Goal: Information Seeking & Learning: Learn about a topic

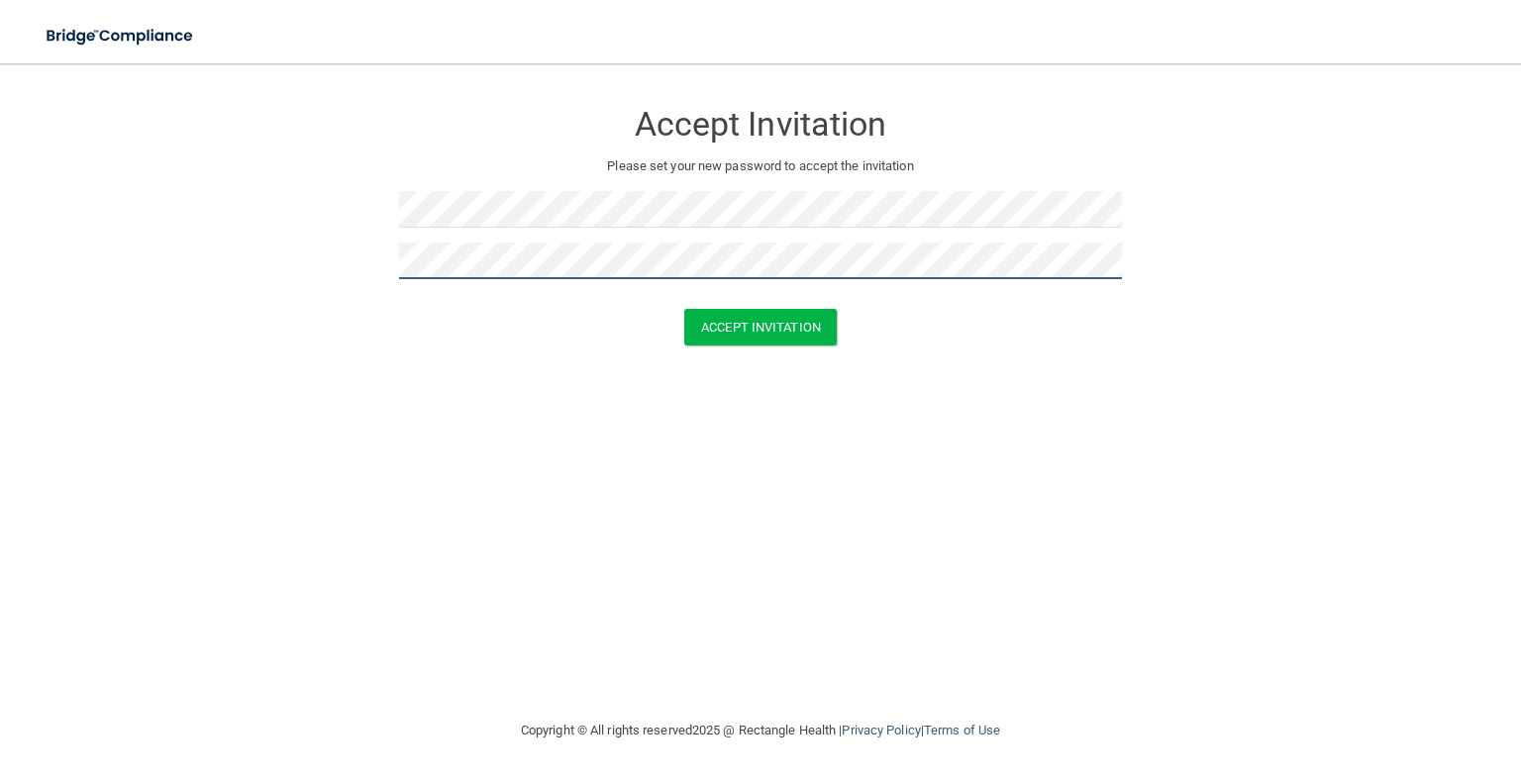
click at [684, 309] on button "Accept Invitation" at bounding box center [760, 327] width 153 height 37
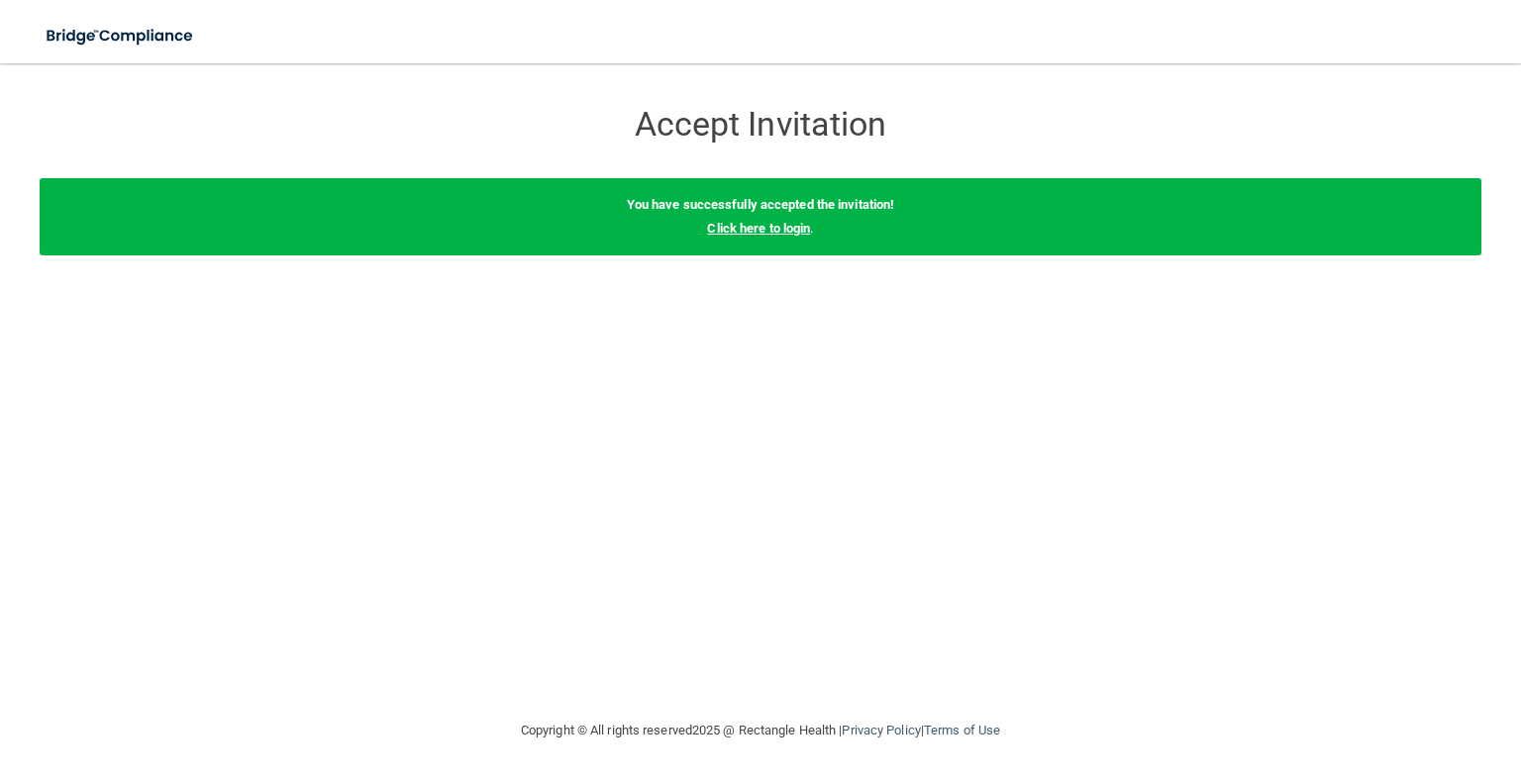
click at [737, 229] on link "Click here to login" at bounding box center [758, 228] width 103 height 15
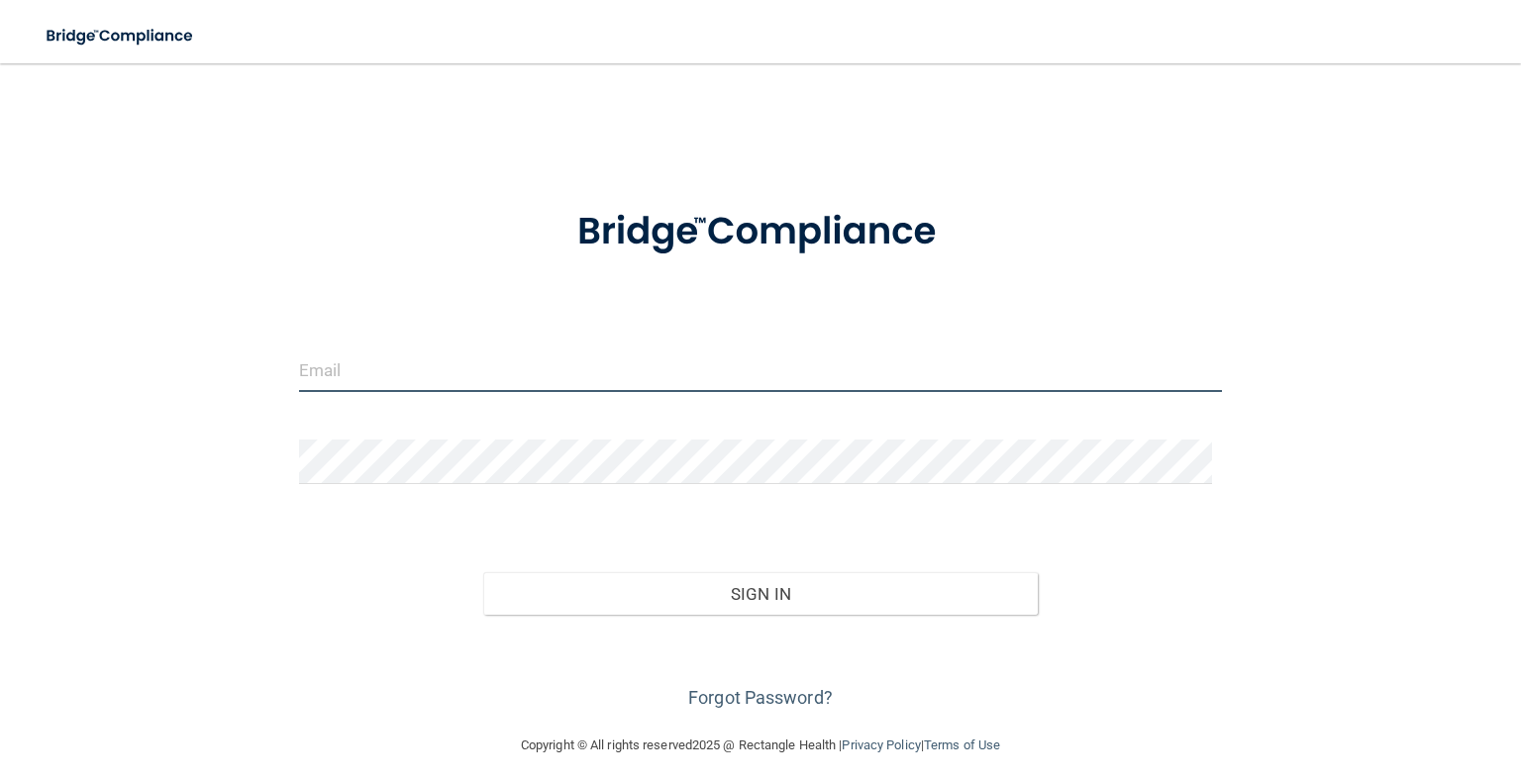
click at [548, 371] on input "email" at bounding box center [760, 370] width 923 height 45
type input "[EMAIL_ADDRESS][DOMAIN_NAME]"
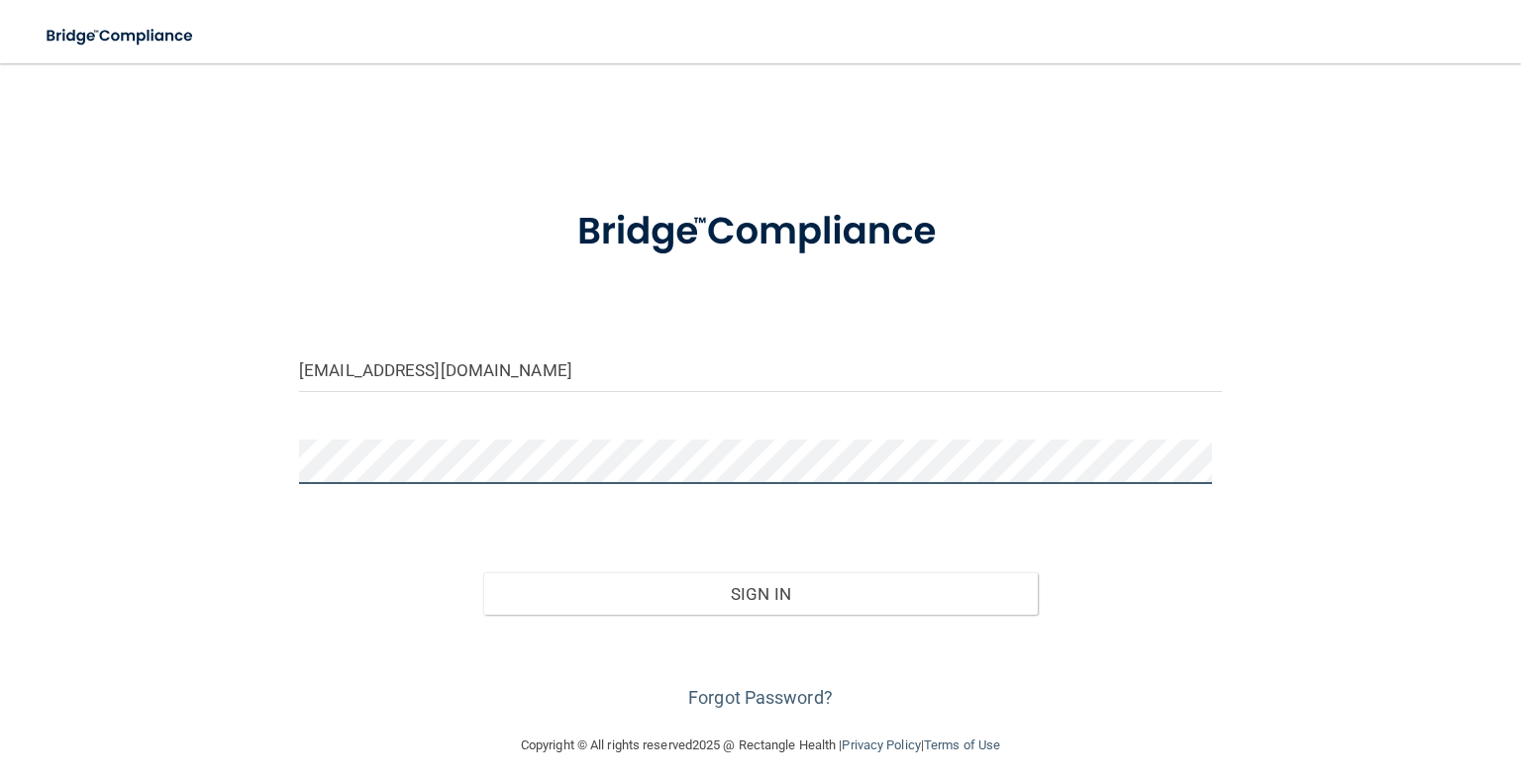
click at [483, 572] on button "Sign In" at bounding box center [760, 594] width 554 height 44
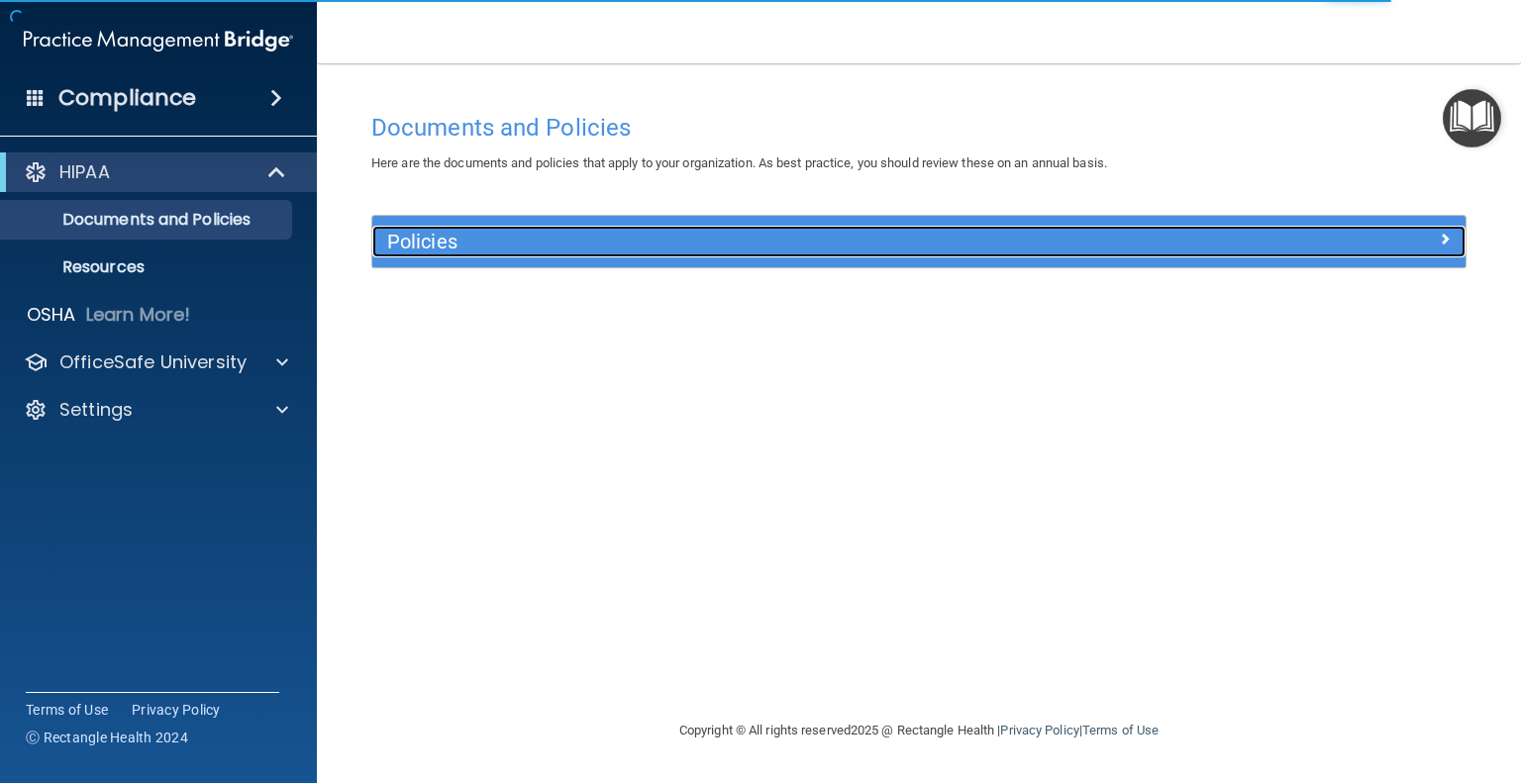
click at [427, 251] on h5 "Policies" at bounding box center [782, 242] width 790 height 22
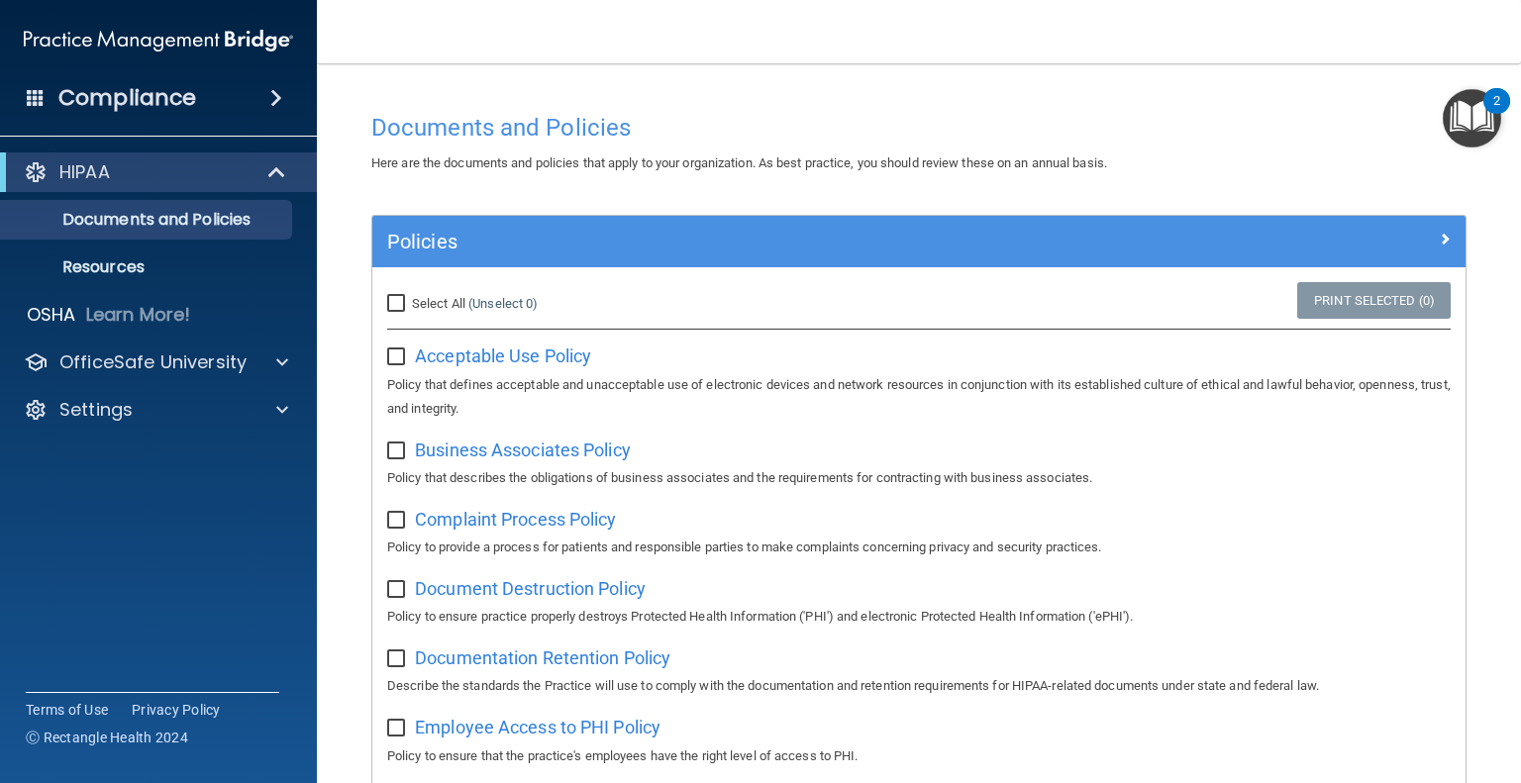
click at [401, 304] on input "Select All (Unselect 0) Unselect All" at bounding box center [398, 304] width 23 height 16
checkbox input "true"
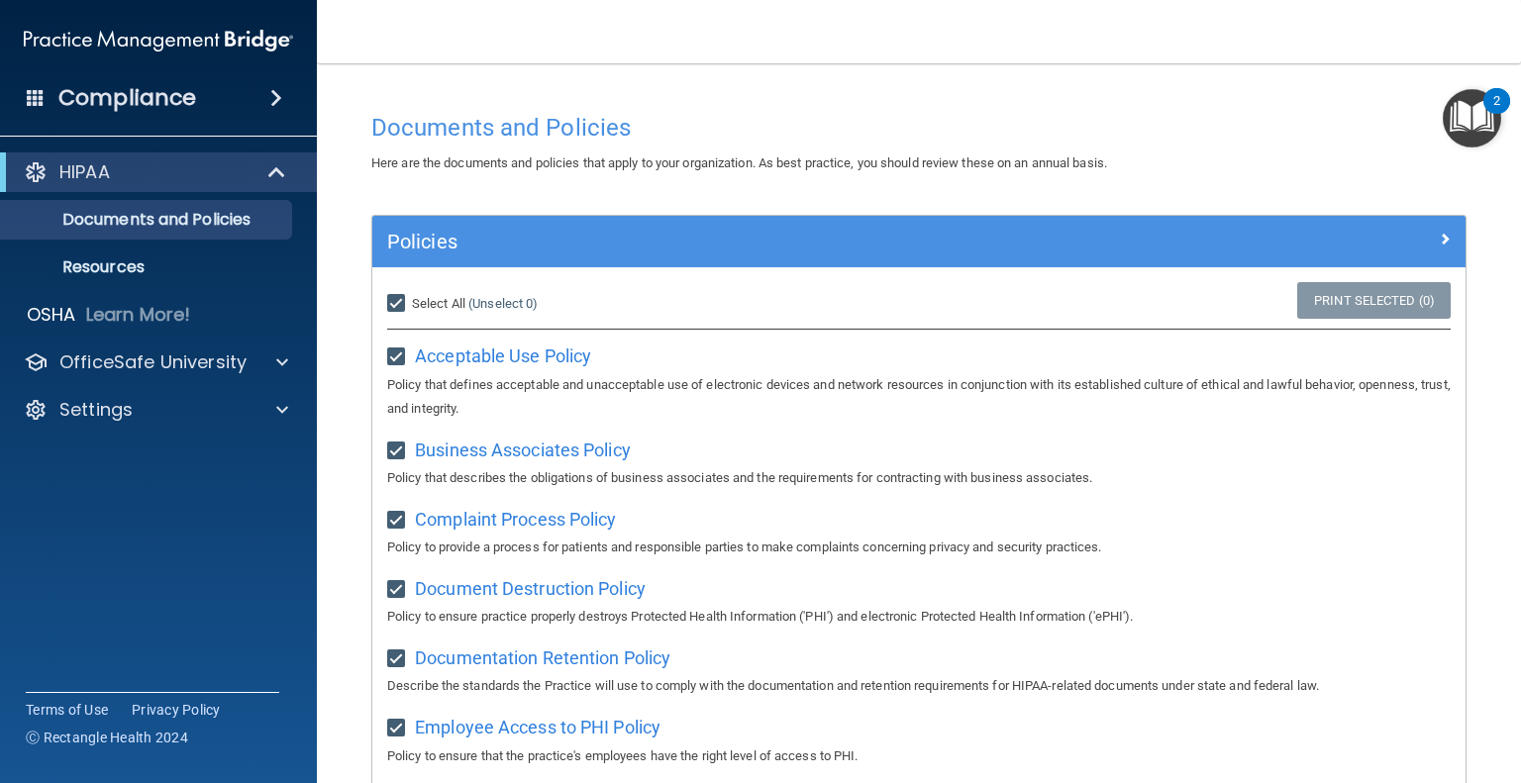
checkbox input "true"
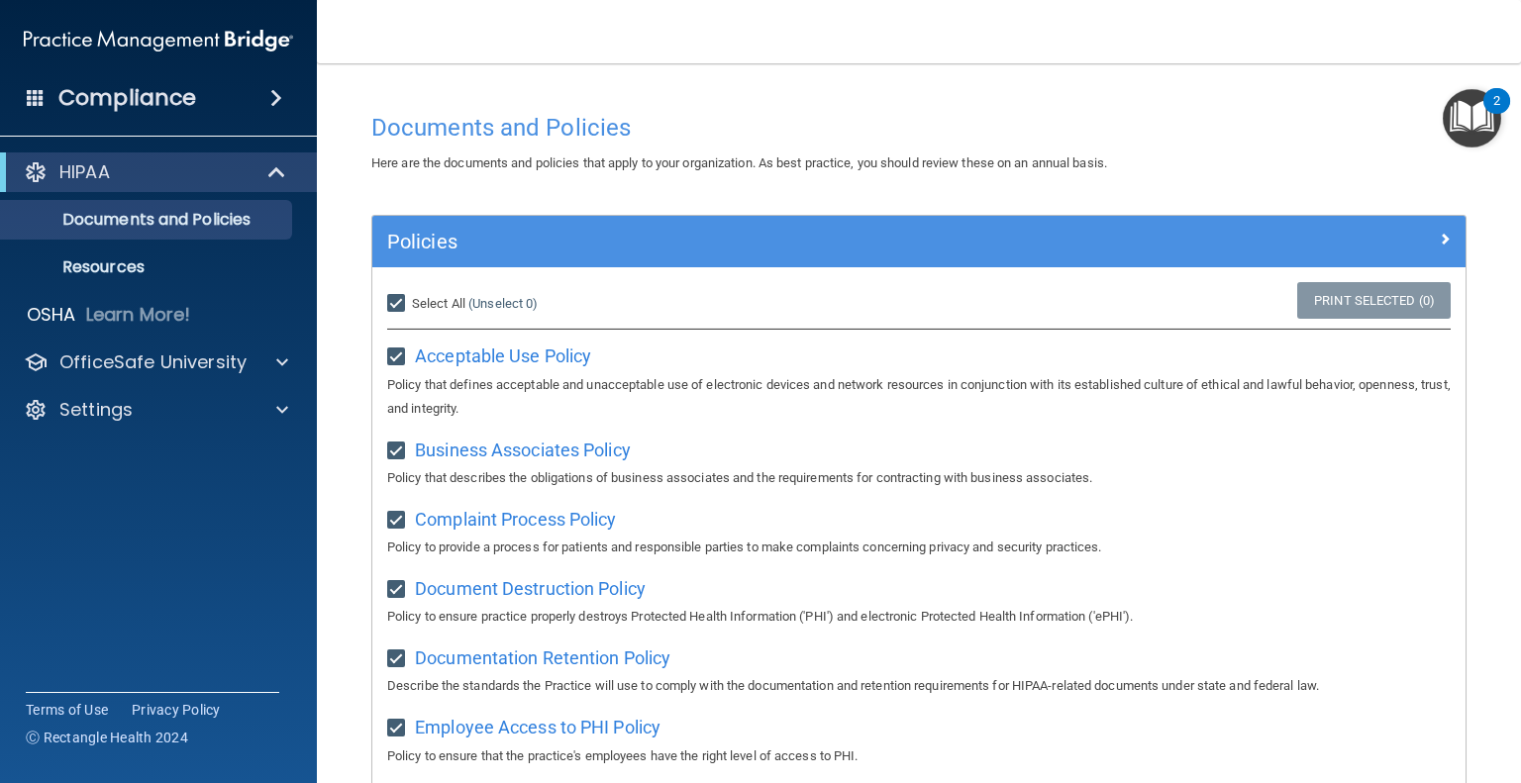
checkbox input "true"
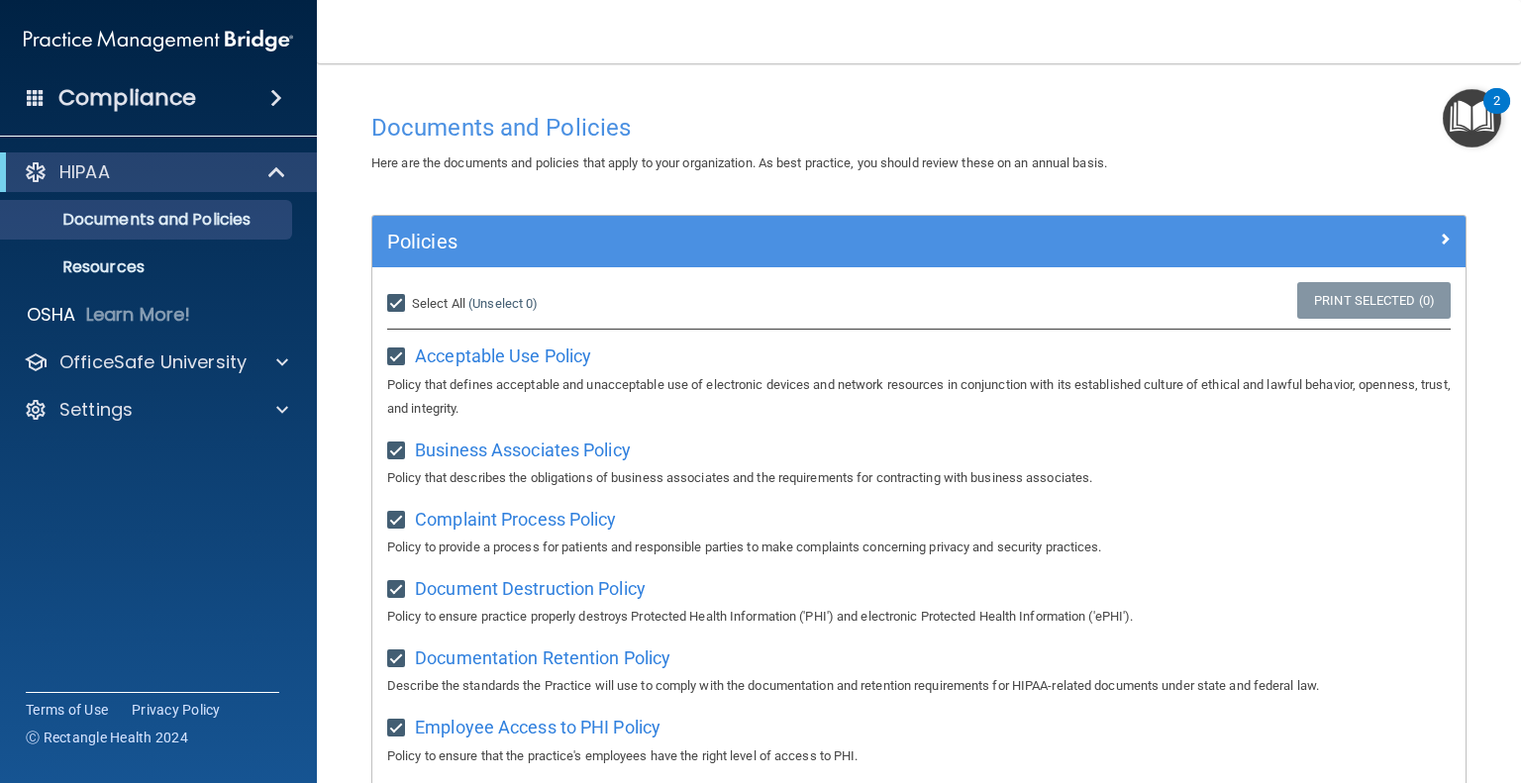
checkbox input "true"
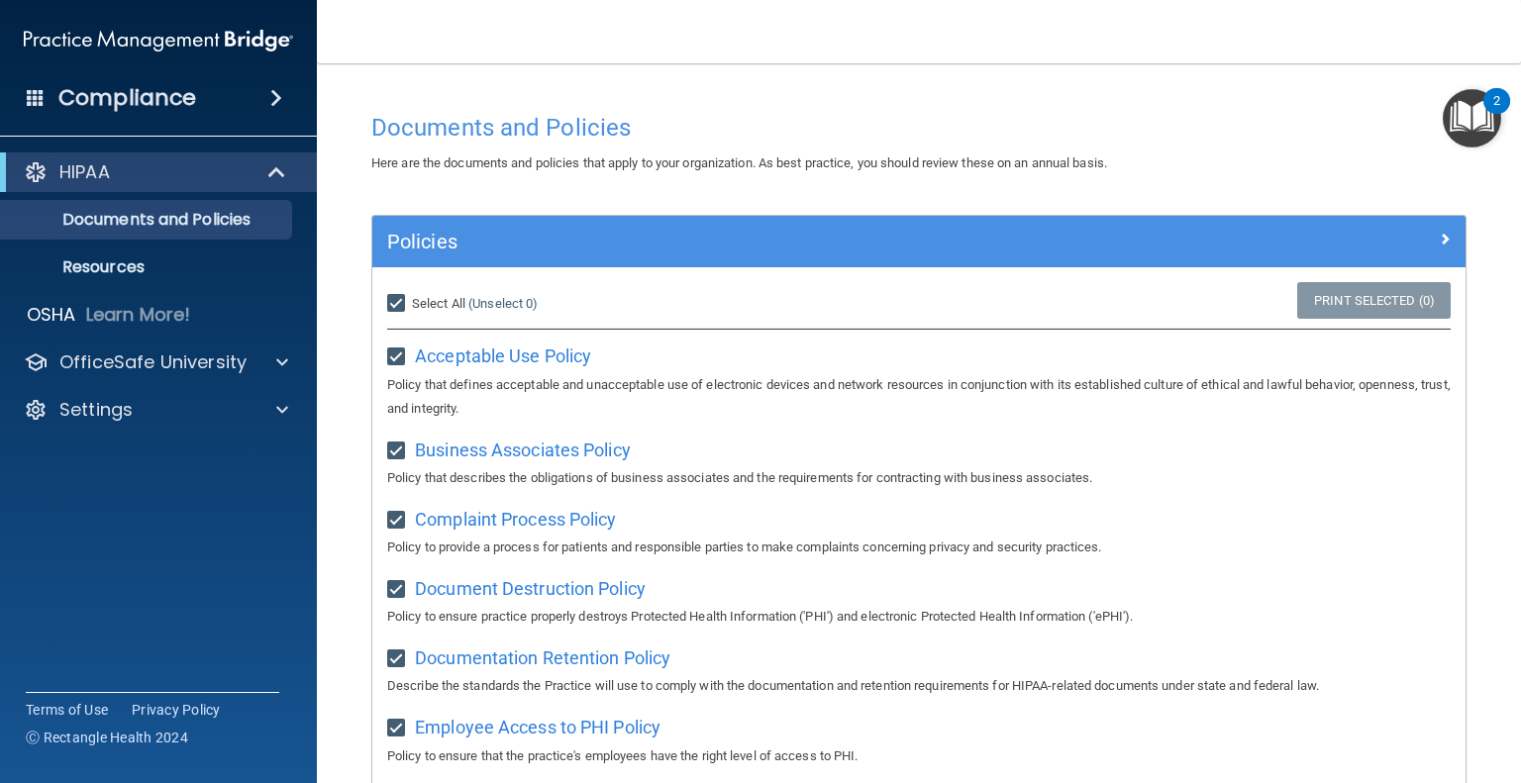
checkbox input "true"
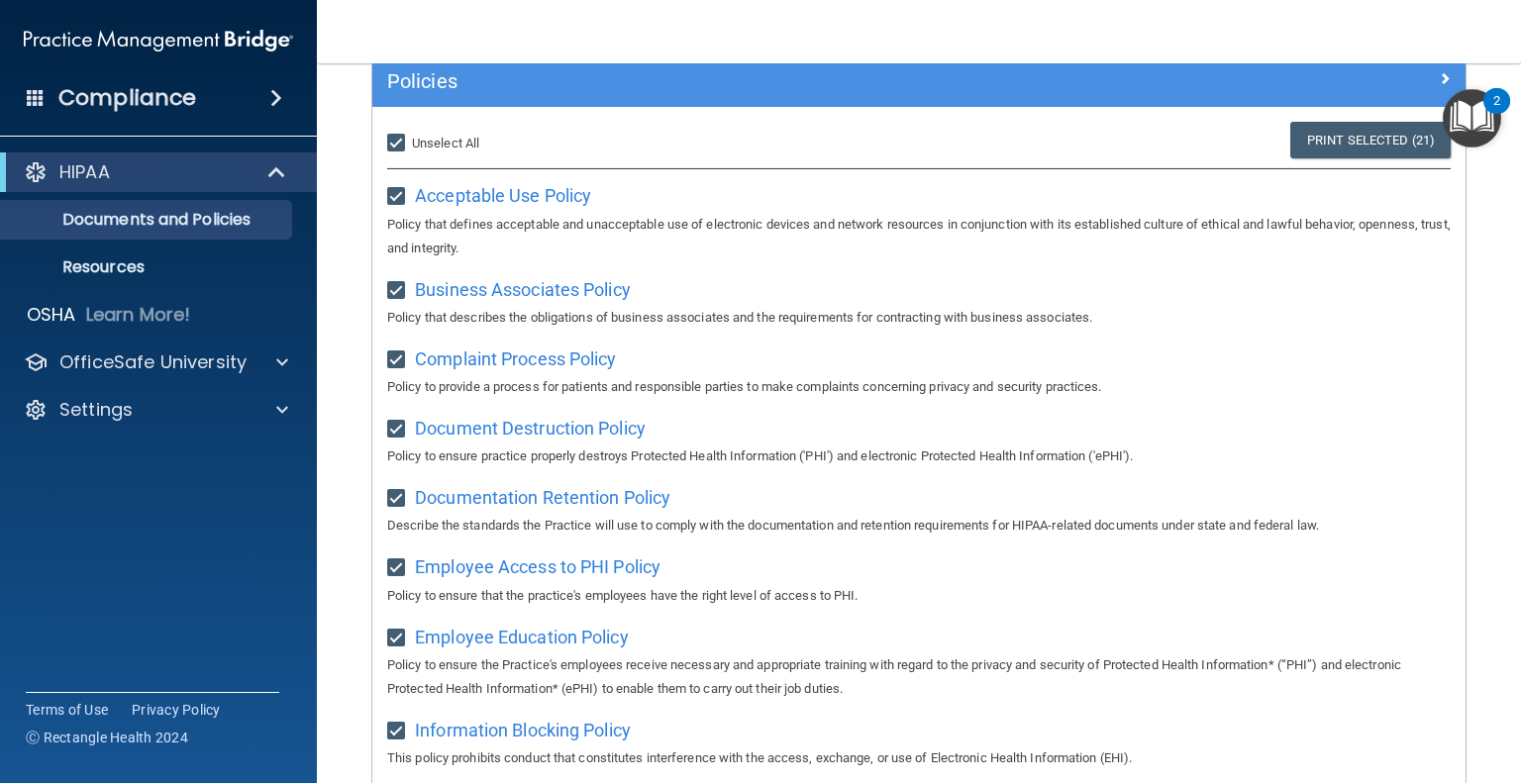
scroll to position [62, 0]
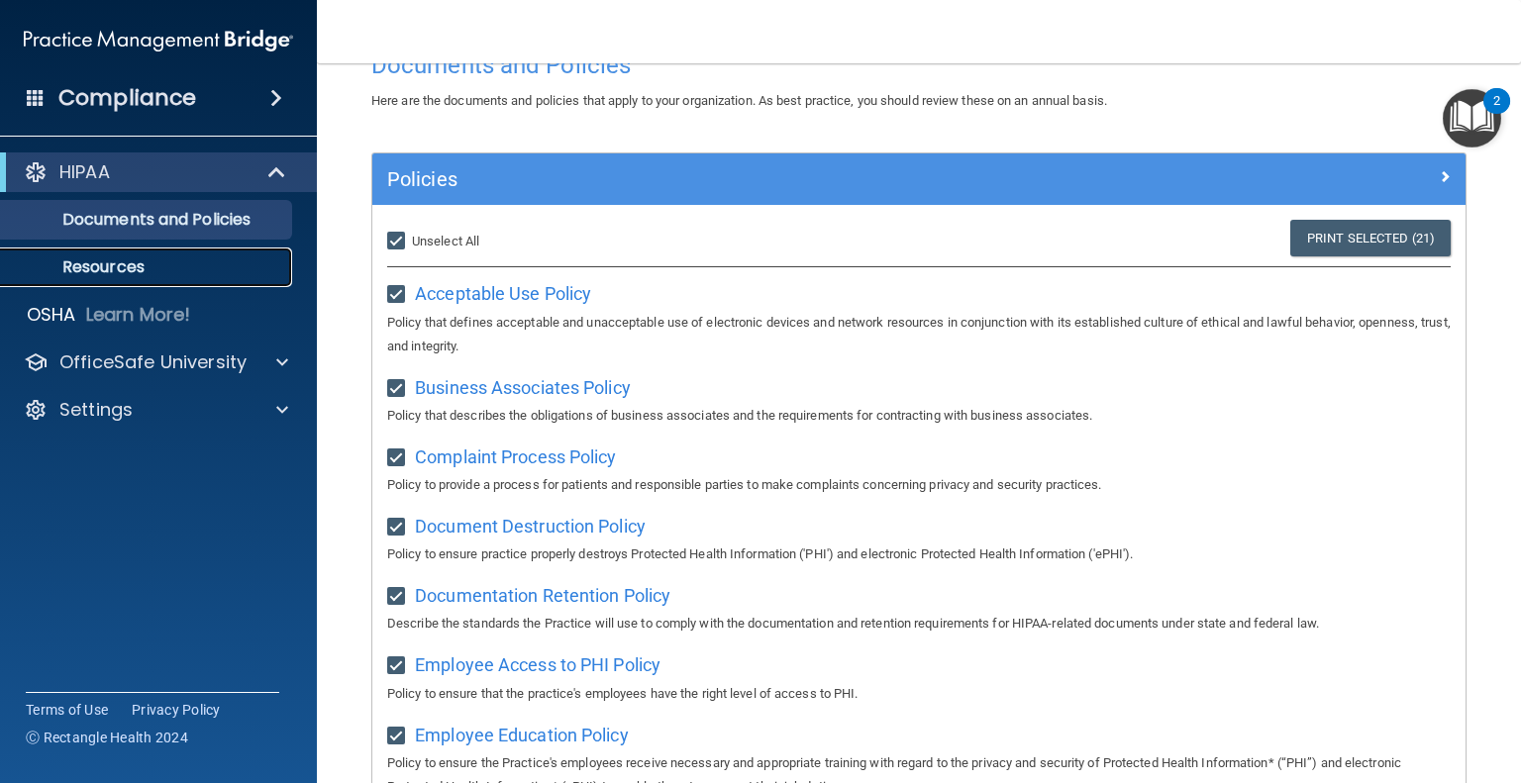
click at [108, 279] on link "Resources" at bounding box center [136, 268] width 312 height 40
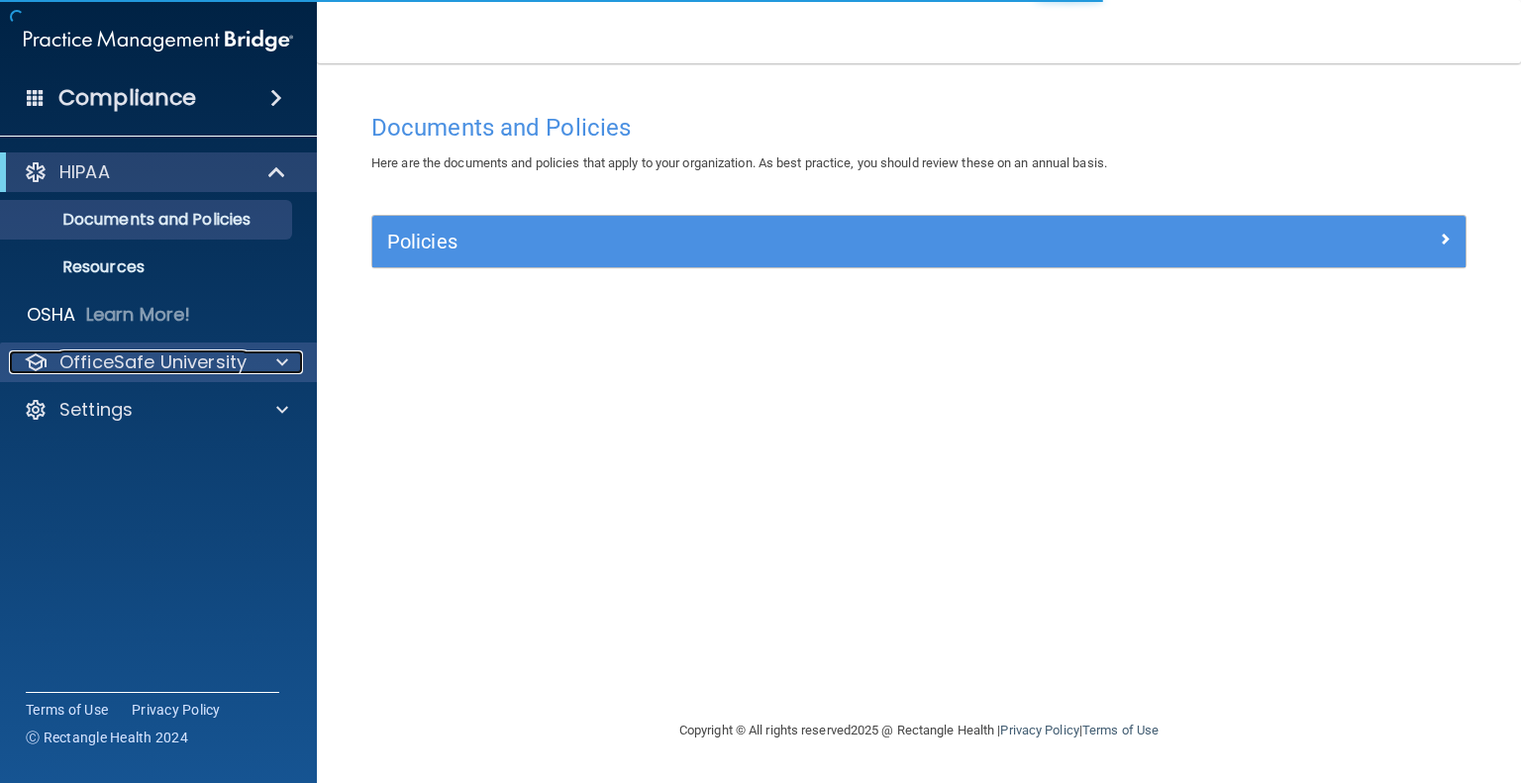
click at [222, 360] on p "OfficeSafe University" at bounding box center [152, 363] width 187 height 24
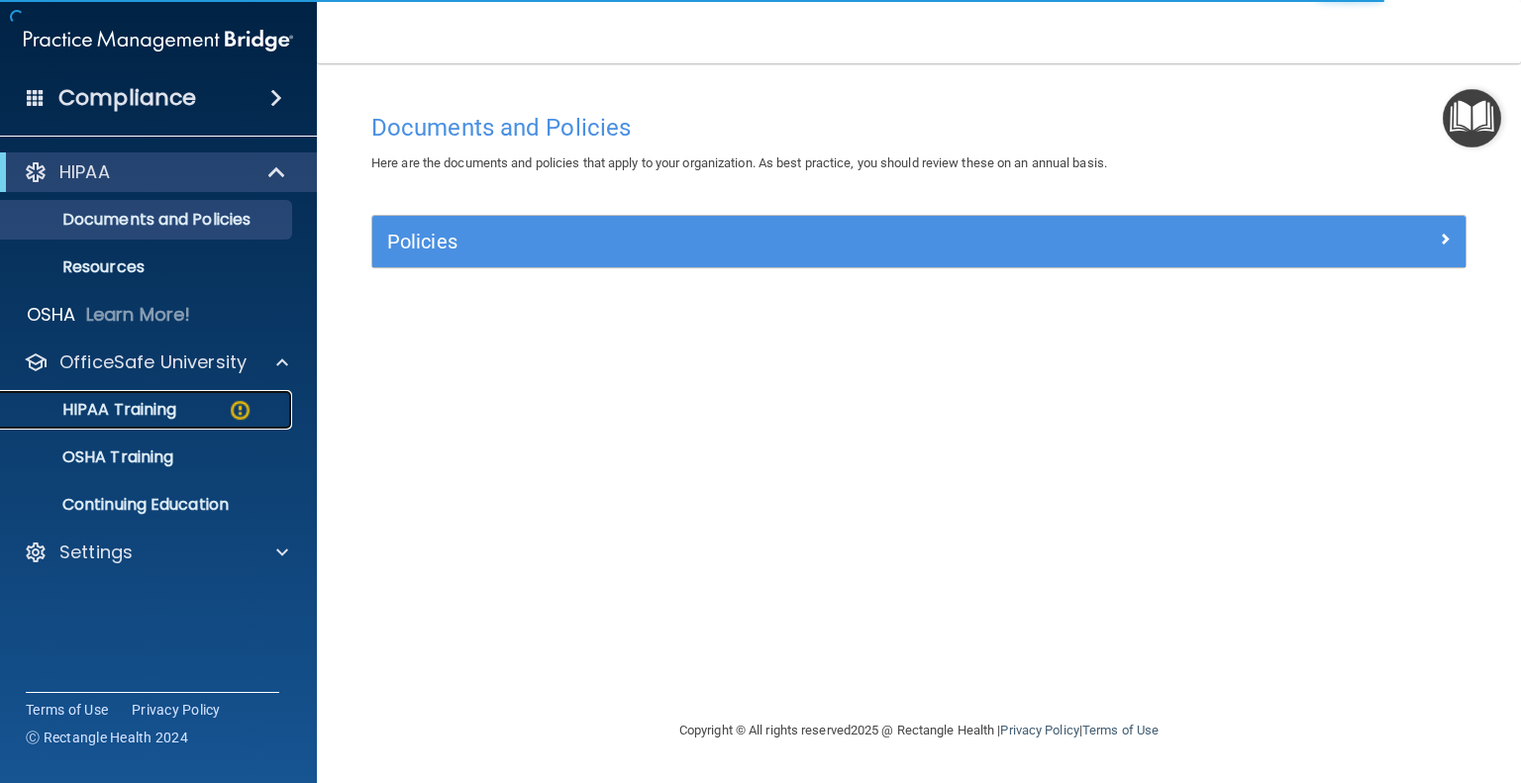
click at [170, 413] on p "HIPAA Training" at bounding box center [94, 410] width 163 height 20
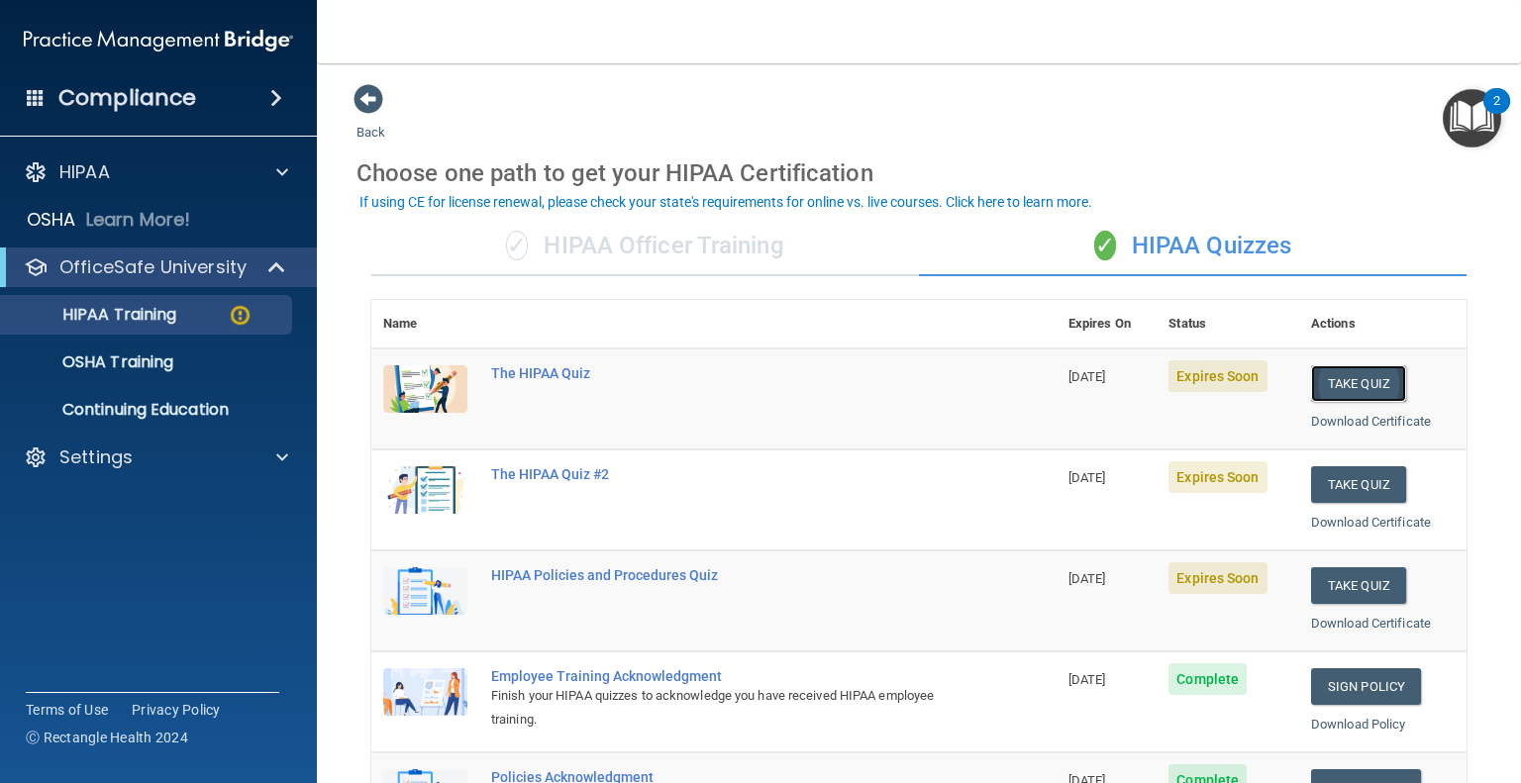
click at [1367, 391] on button "Take Quiz" at bounding box center [1358, 383] width 95 height 37
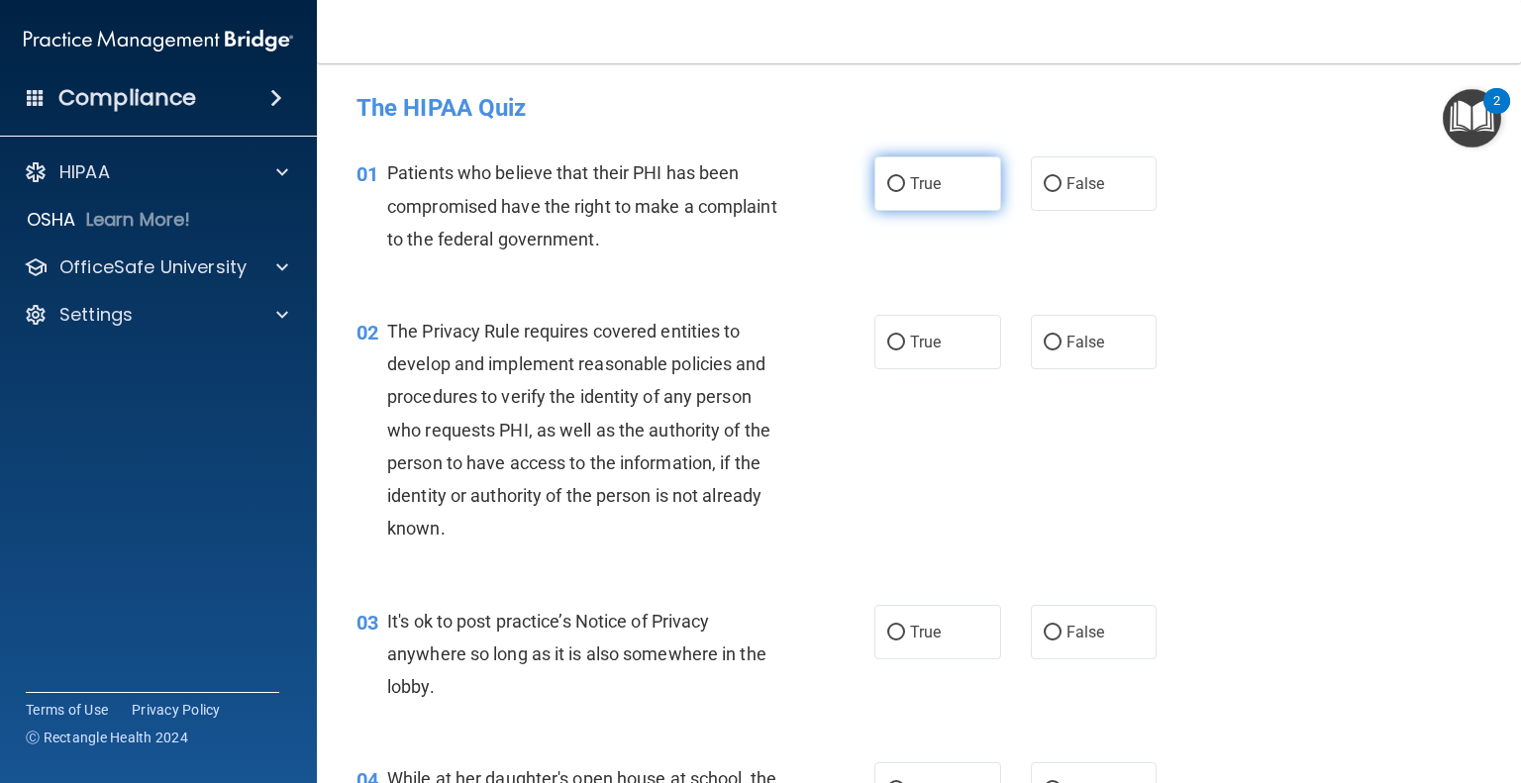
click at [886, 197] on label "True" at bounding box center [937, 183] width 127 height 54
click at [887, 192] on input "True" at bounding box center [896, 184] width 18 height 15
radio input "true"
click at [892, 348] on input "True" at bounding box center [896, 343] width 18 height 15
radio input "true"
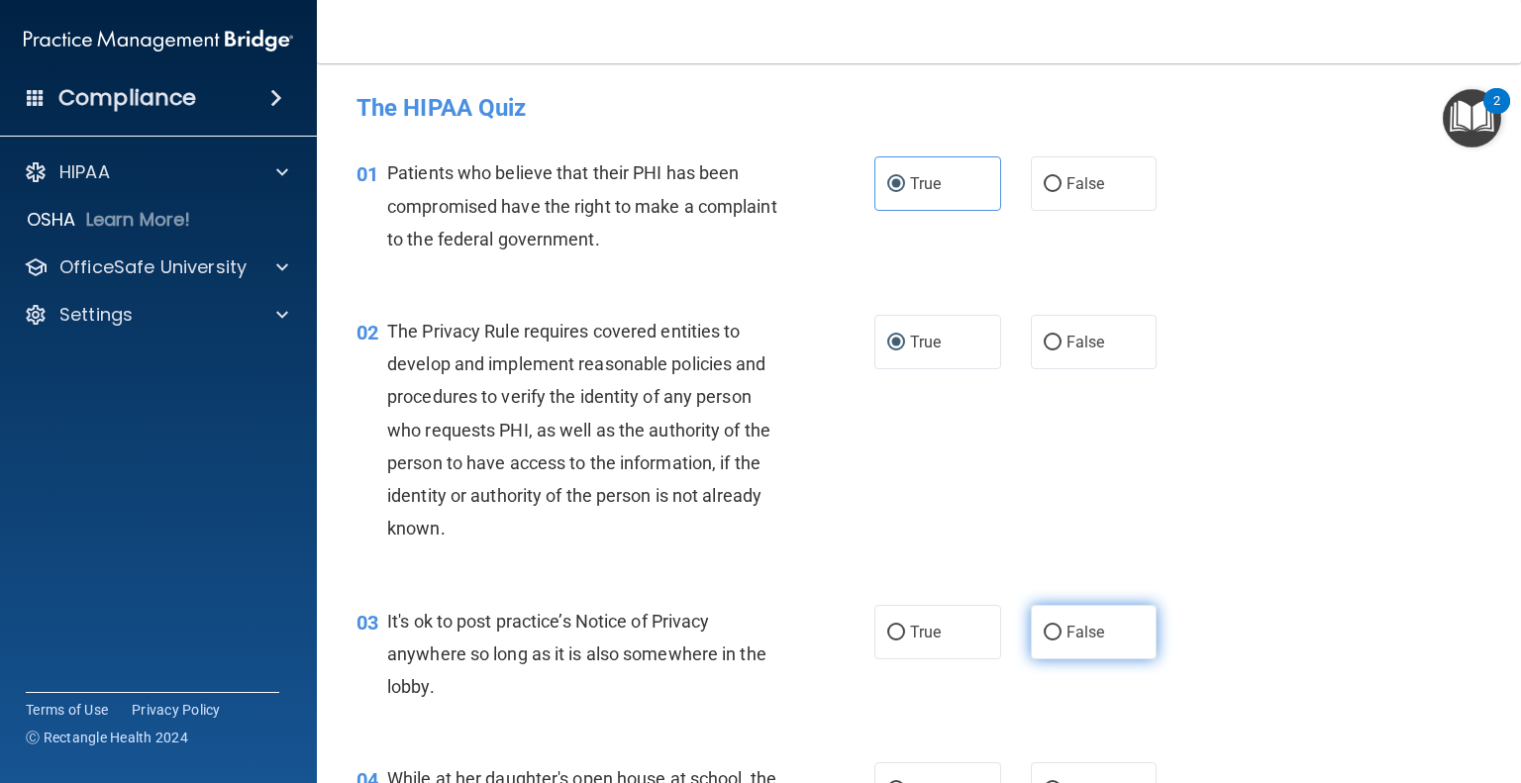
click at [1099, 636] on label "False" at bounding box center [1094, 632] width 127 height 54
click at [1062, 636] on input "False" at bounding box center [1053, 633] width 18 height 15
radio input "true"
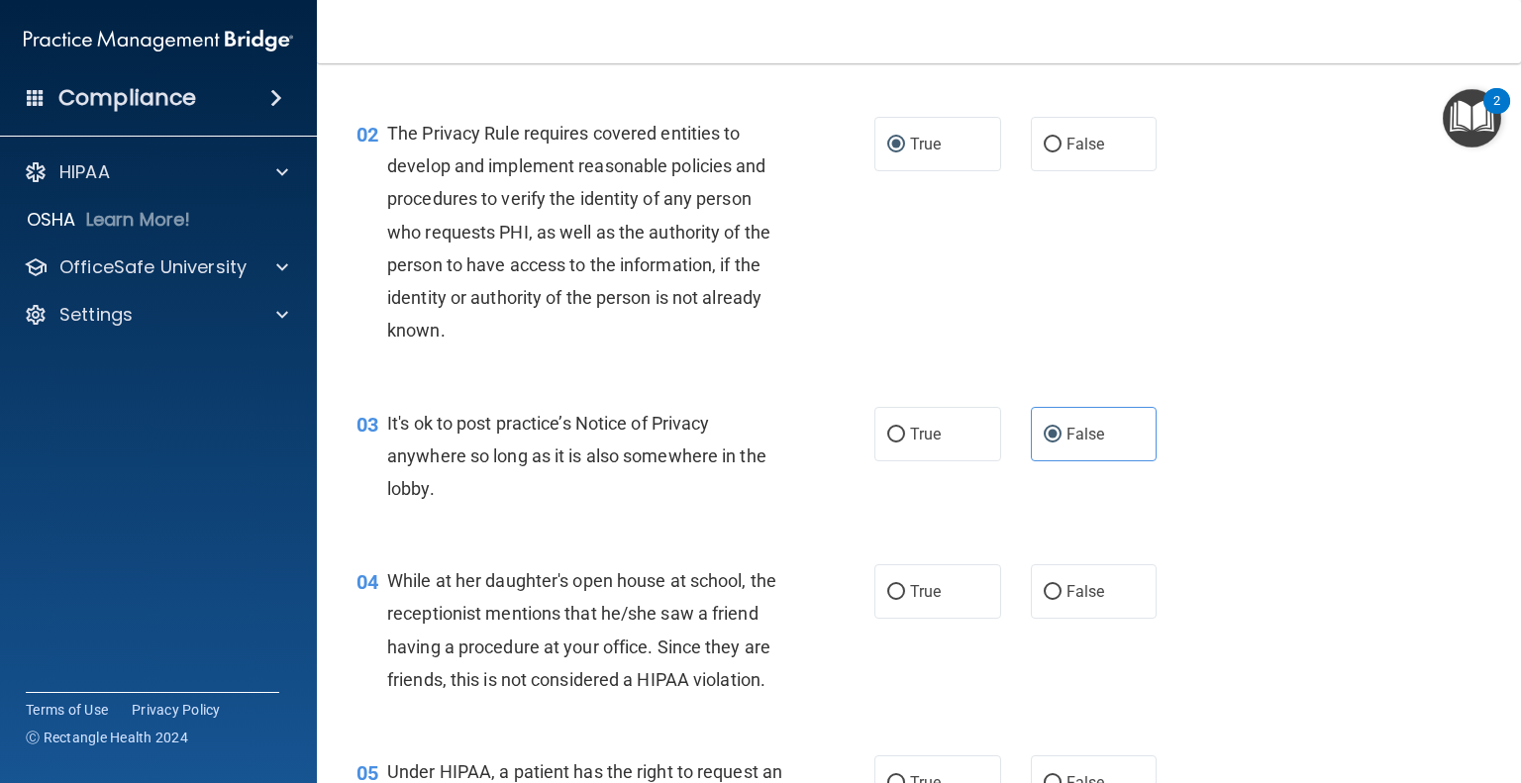
scroll to position [297, 0]
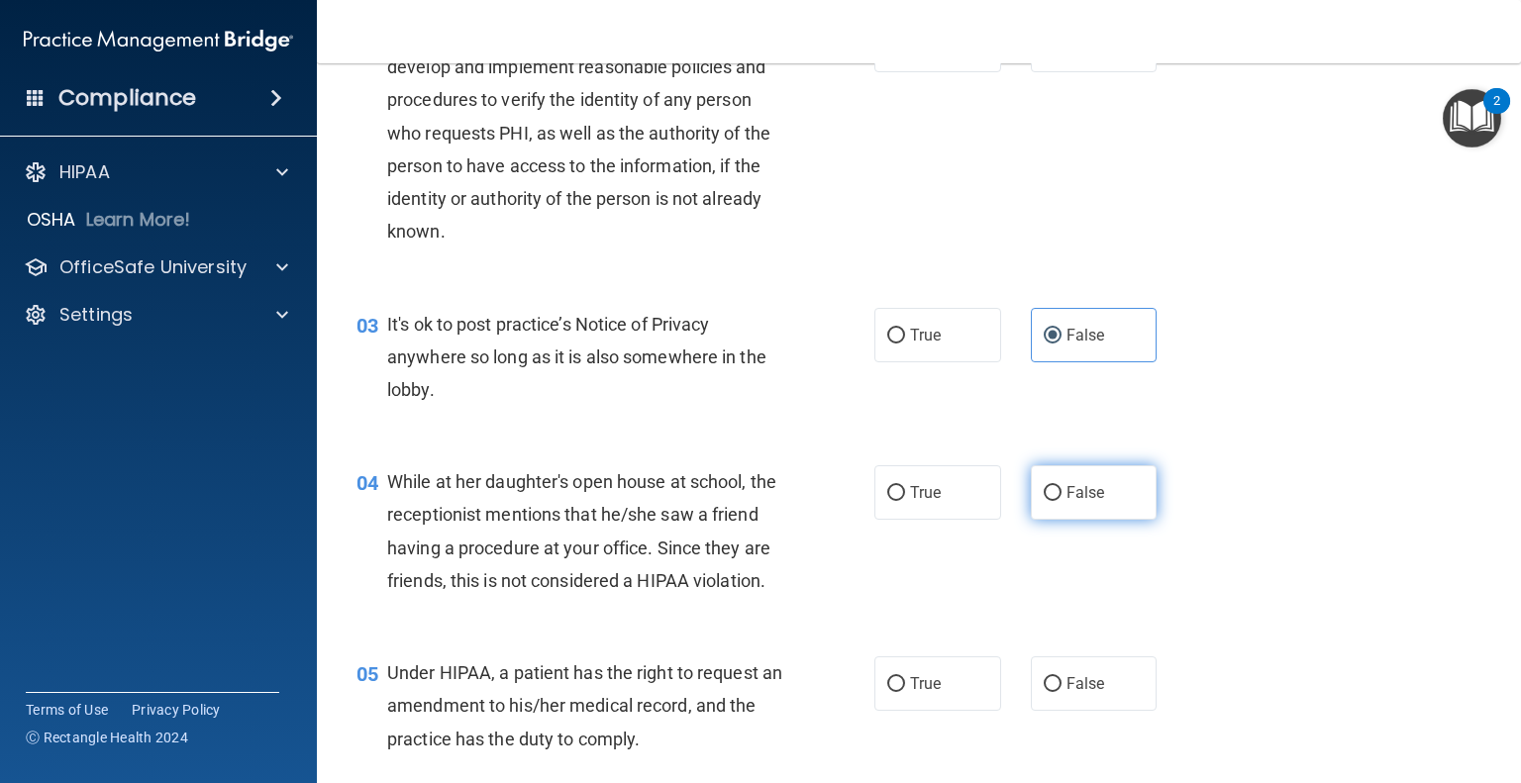
click at [1103, 508] on label "False" at bounding box center [1094, 492] width 127 height 54
click at [1062, 501] on input "False" at bounding box center [1053, 493] width 18 height 15
radio input "true"
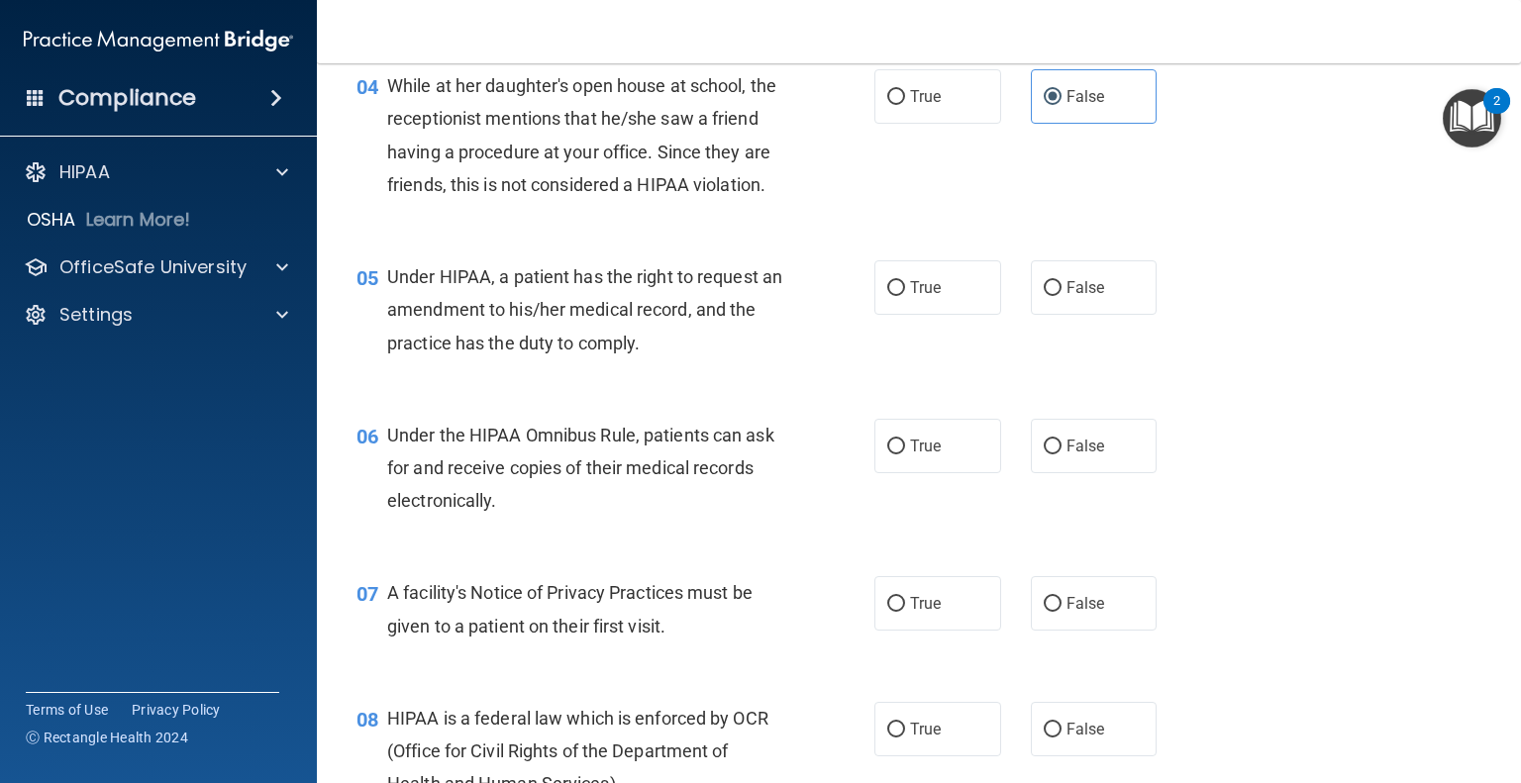
scroll to position [594, 0]
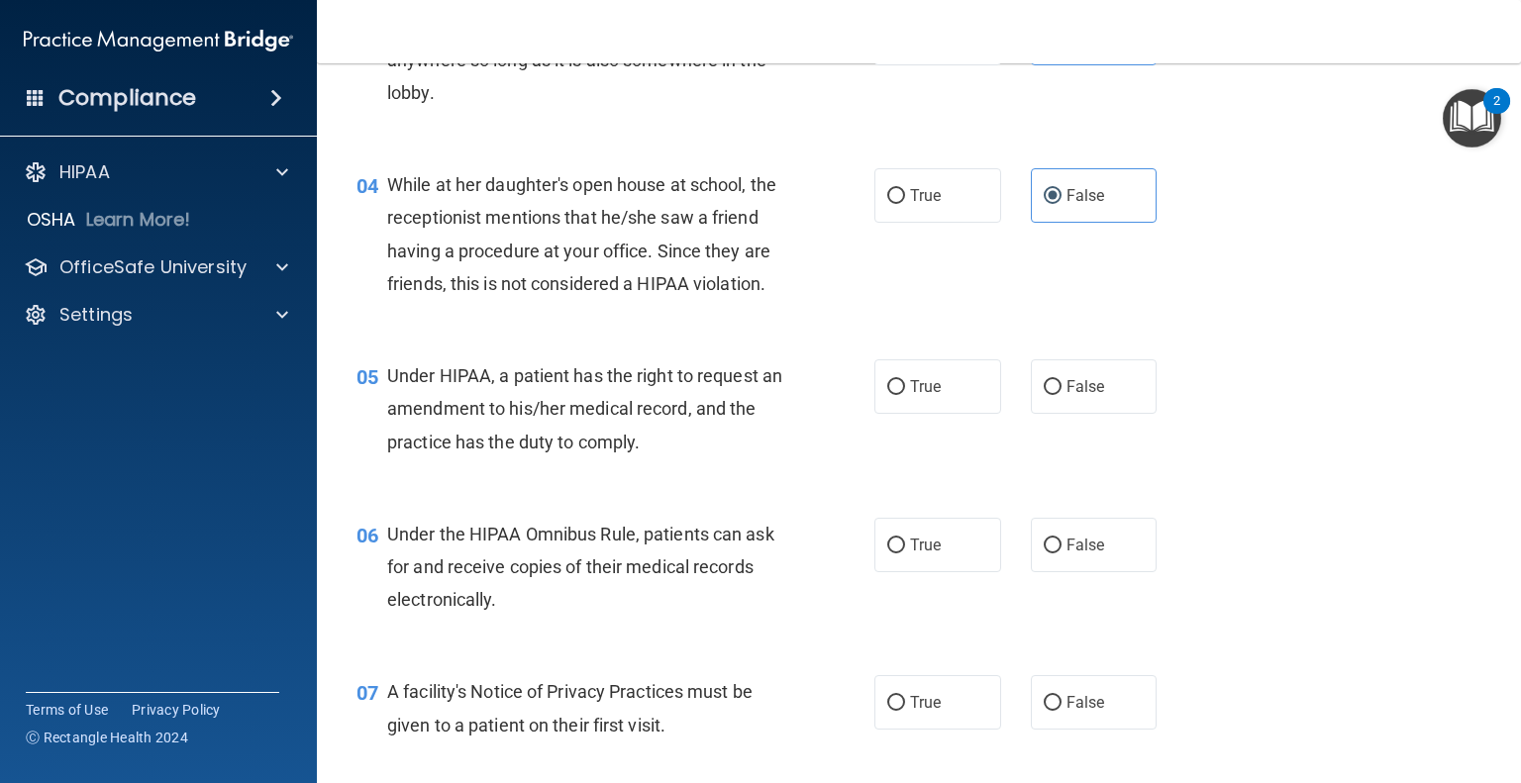
click at [890, 456] on div "05 Under HIPAA, a patient has the right to request an amendment to his/her medi…" at bounding box center [615, 413] width 577 height 109
click at [895, 414] on label "True" at bounding box center [937, 386] width 127 height 54
click at [895, 395] on input "True" at bounding box center [896, 387] width 18 height 15
radio input "true"
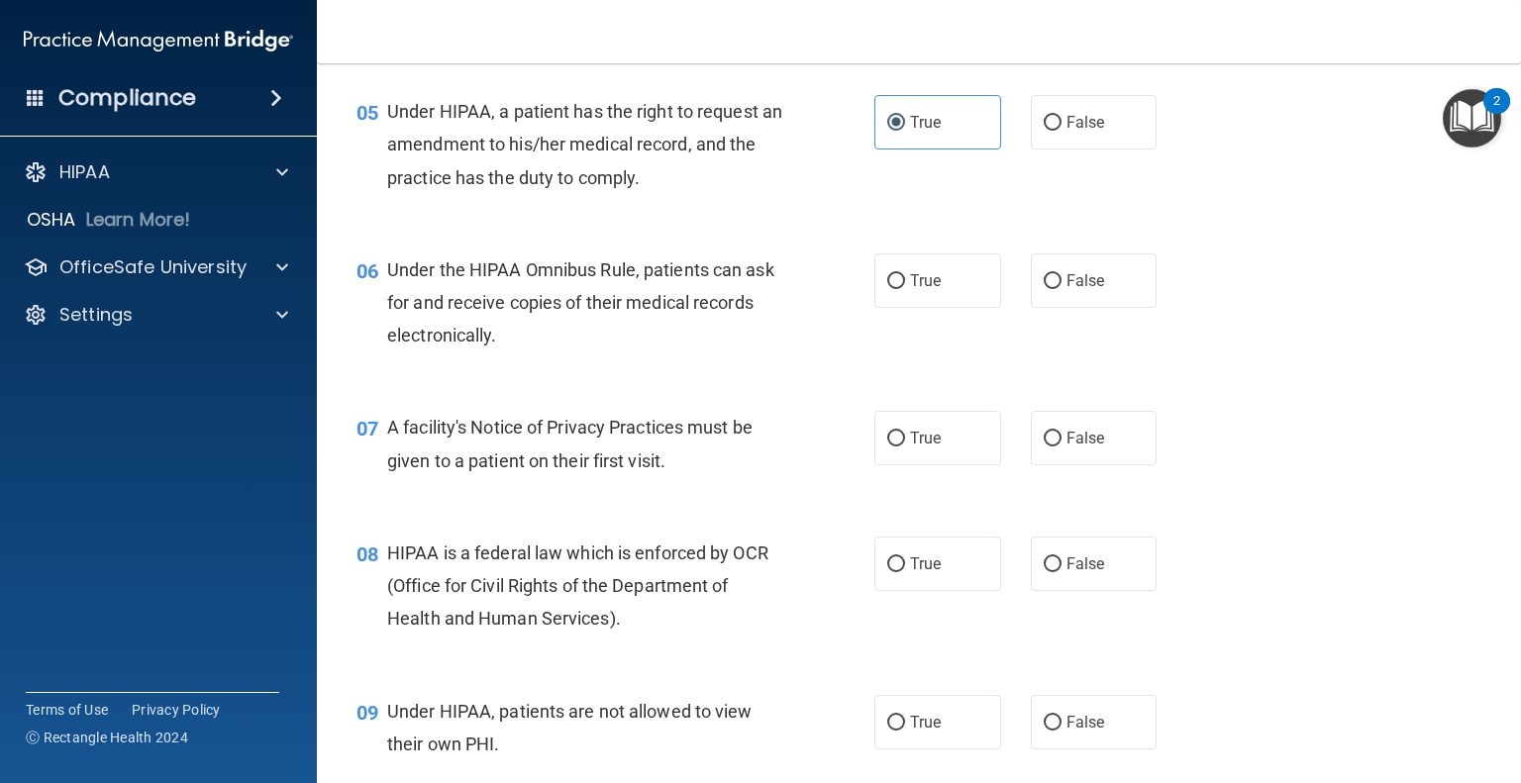
scroll to position [891, 0]
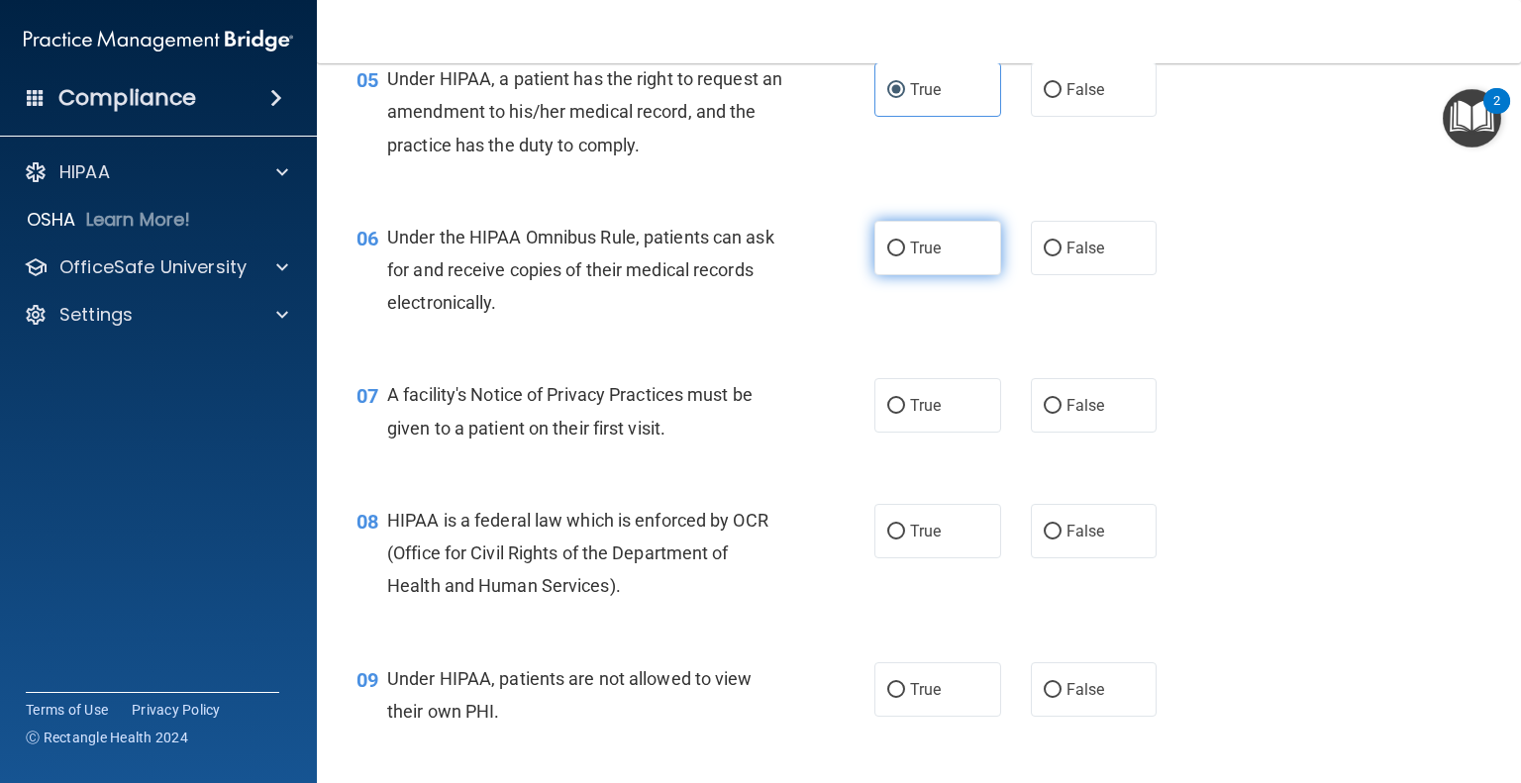
click at [921, 257] on span "True" at bounding box center [925, 248] width 31 height 19
click at [905, 256] on input "True" at bounding box center [896, 249] width 18 height 15
radio input "true"
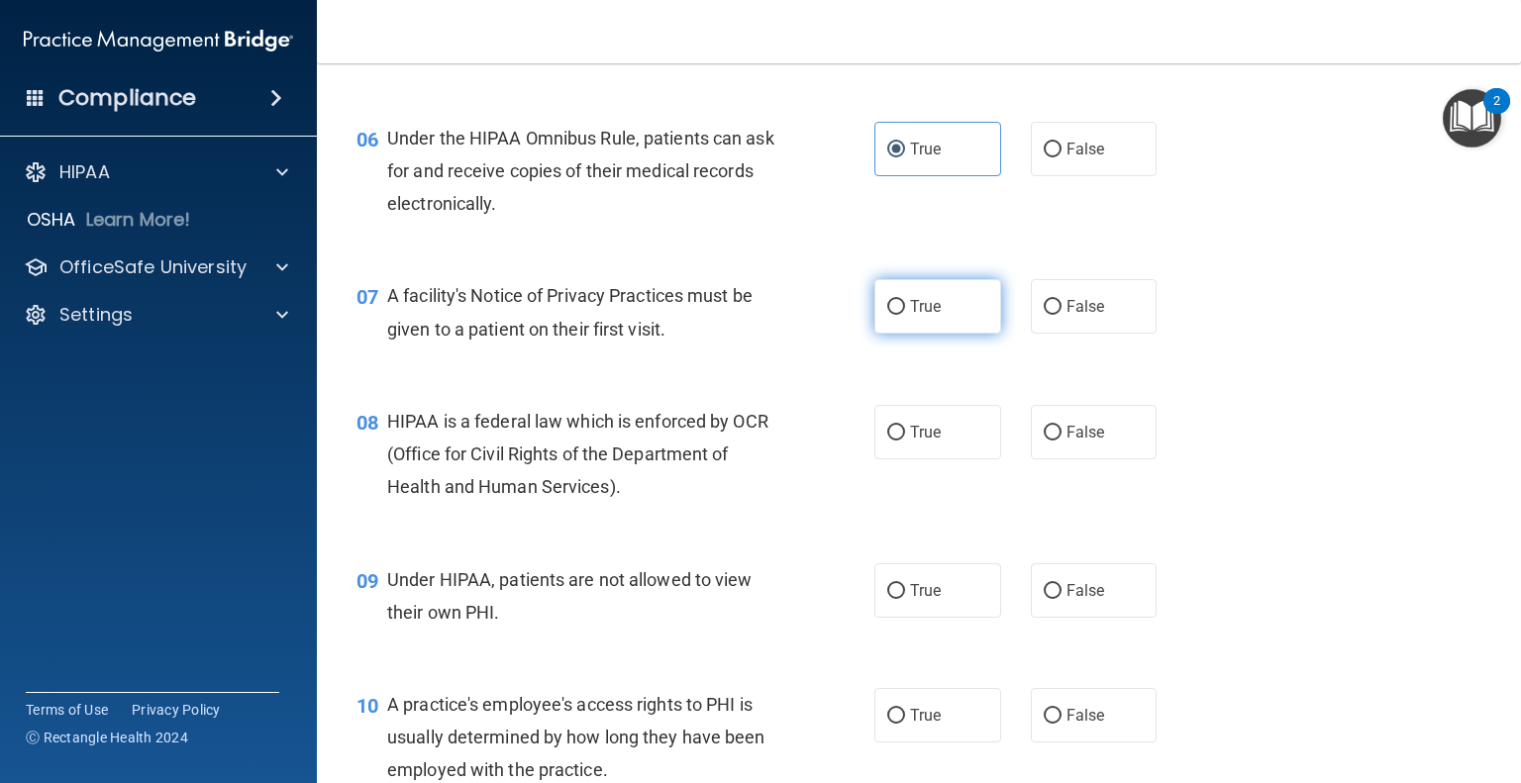
click at [921, 334] on label "True" at bounding box center [937, 306] width 127 height 54
click at [905, 315] on input "True" at bounding box center [896, 307] width 18 height 15
radio input "true"
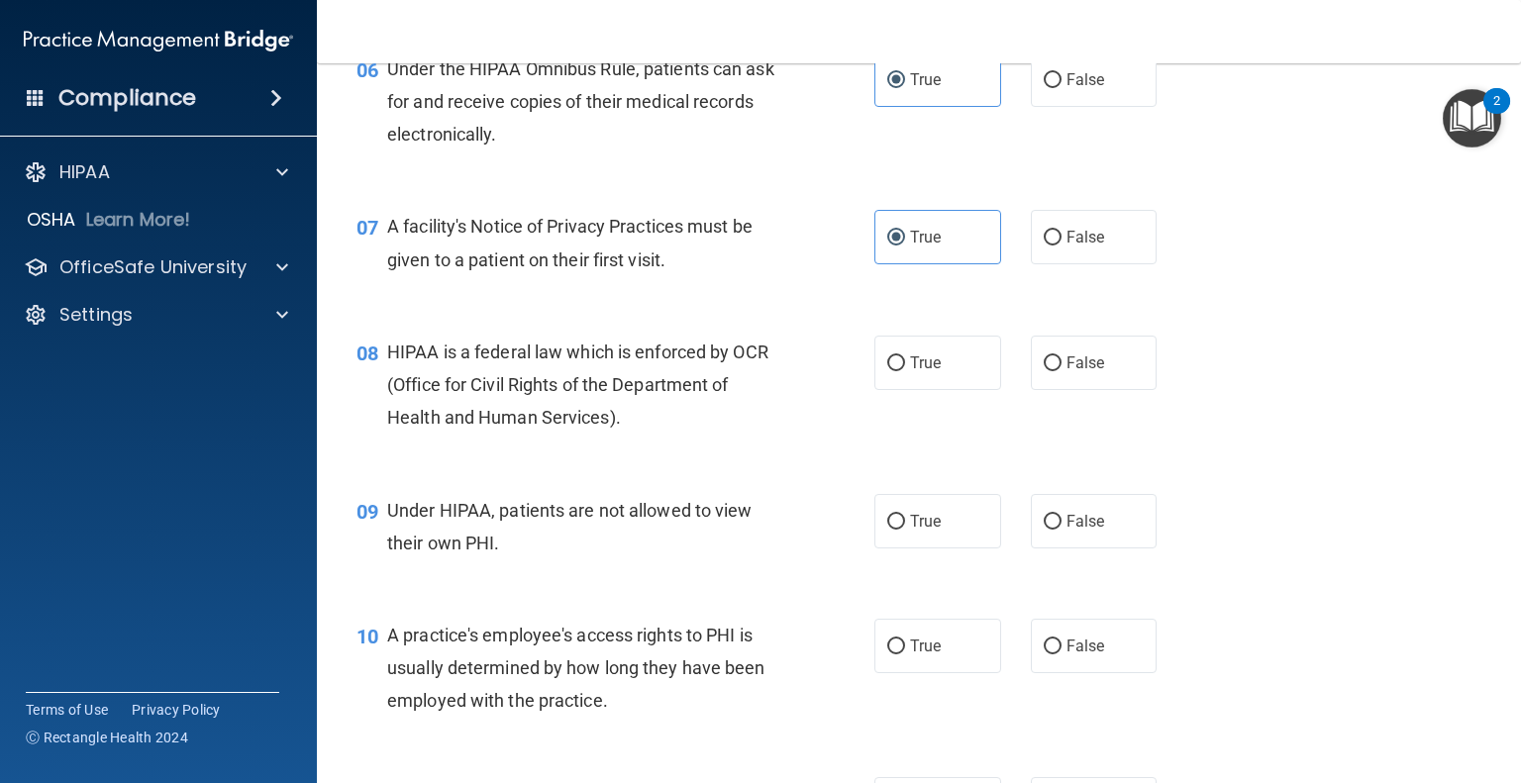
scroll to position [1089, 0]
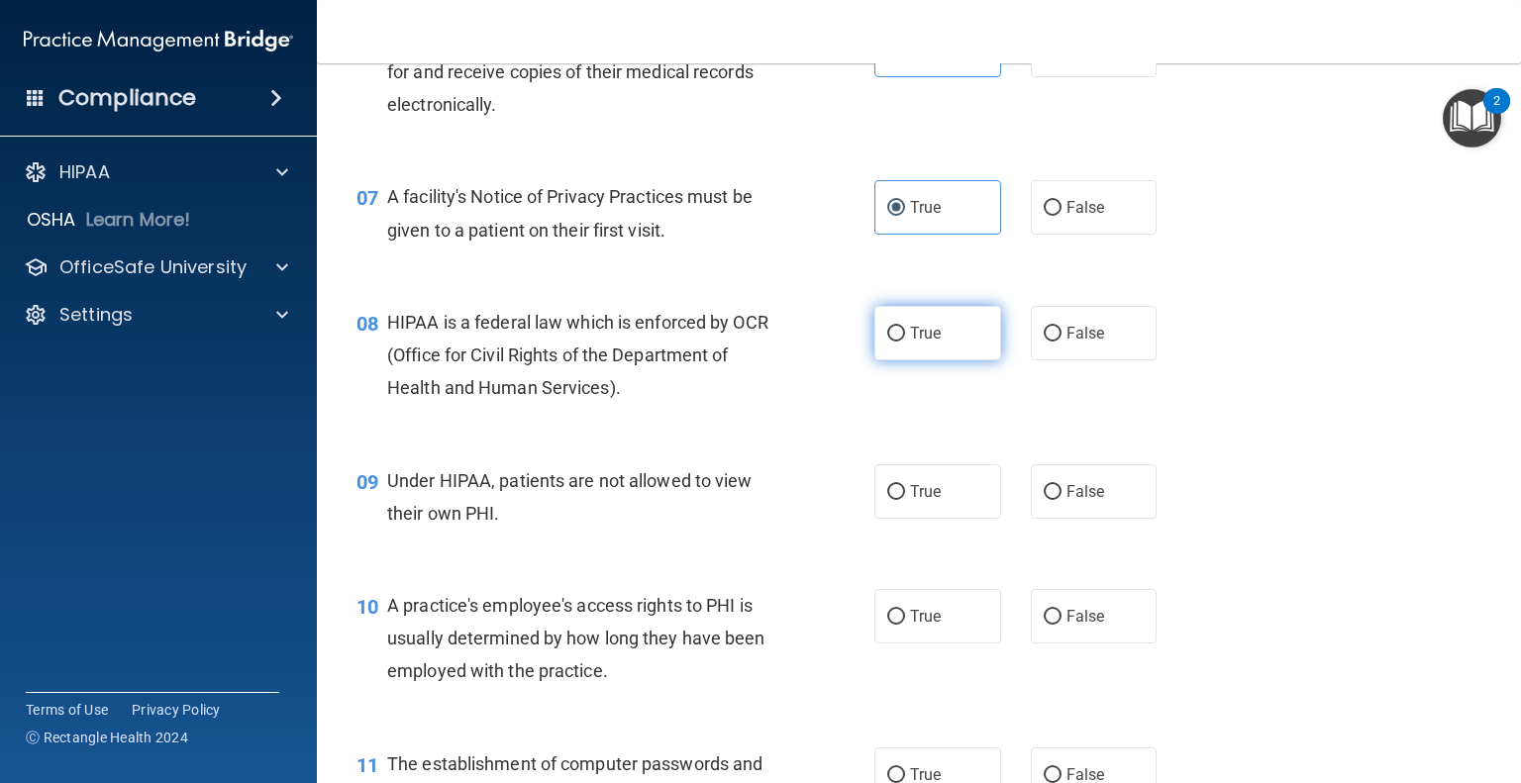
click at [978, 360] on label "True" at bounding box center [937, 333] width 127 height 54
click at [905, 342] on input "True" at bounding box center [896, 334] width 18 height 15
radio input "true"
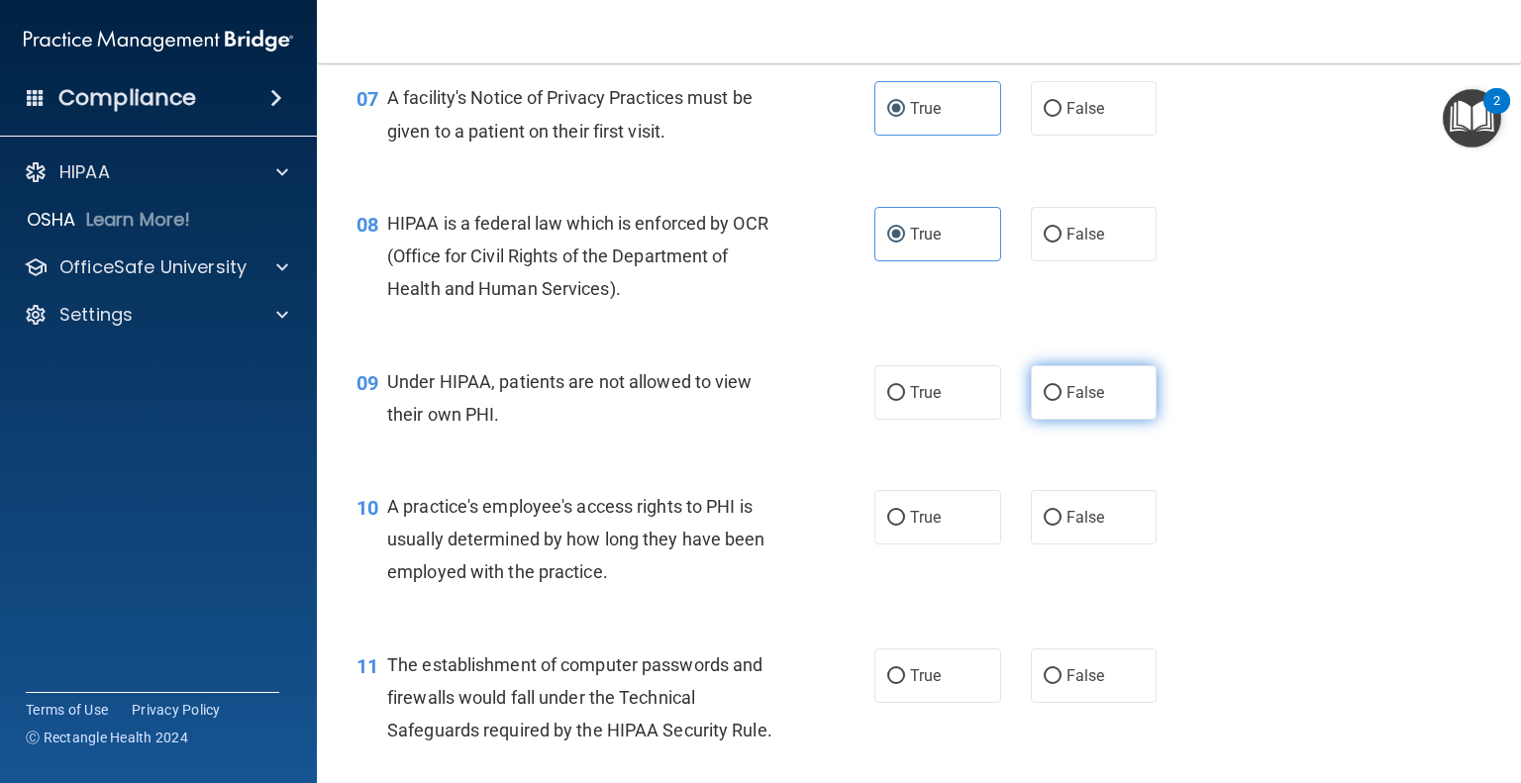
click at [1094, 420] on label "False" at bounding box center [1094, 392] width 127 height 54
click at [1062, 401] on input "False" at bounding box center [1053, 393] width 18 height 15
radio input "true"
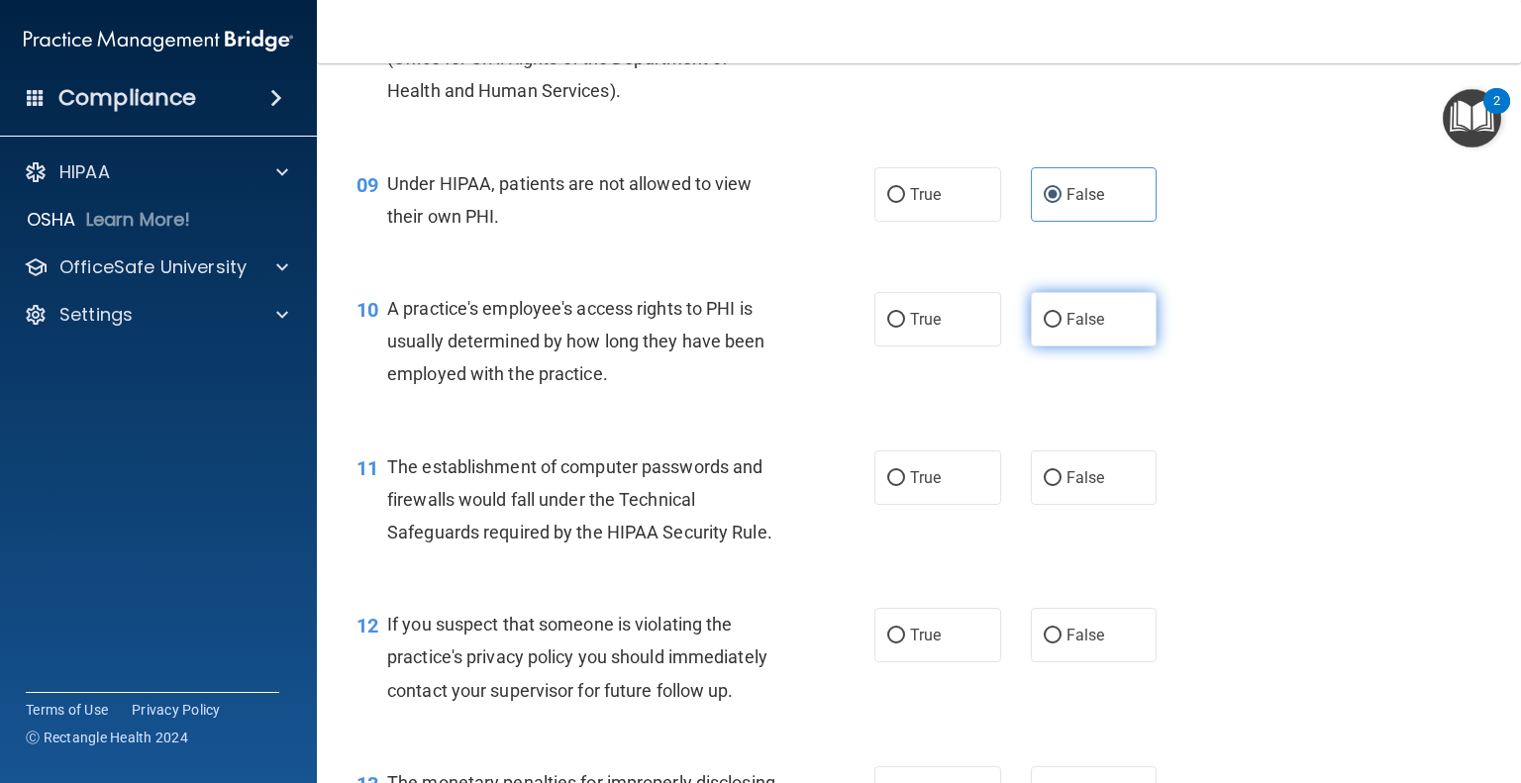
click at [1089, 347] on label "False" at bounding box center [1094, 319] width 127 height 54
click at [1062, 328] on input "False" at bounding box center [1053, 320] width 18 height 15
radio input "true"
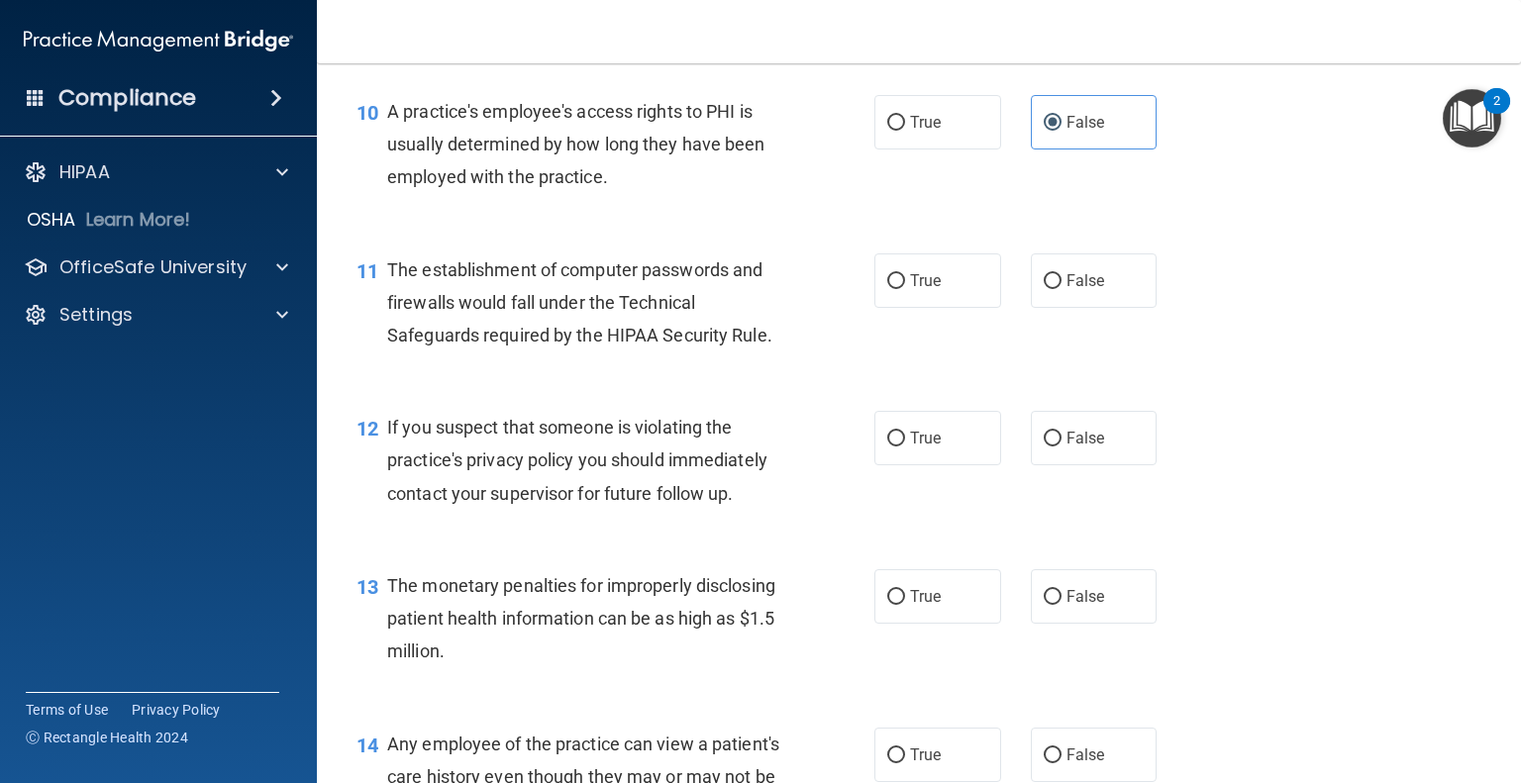
scroll to position [1585, 0]
click at [922, 289] on span "True" at bounding box center [925, 279] width 31 height 19
click at [905, 288] on input "True" at bounding box center [896, 280] width 18 height 15
radio input "true"
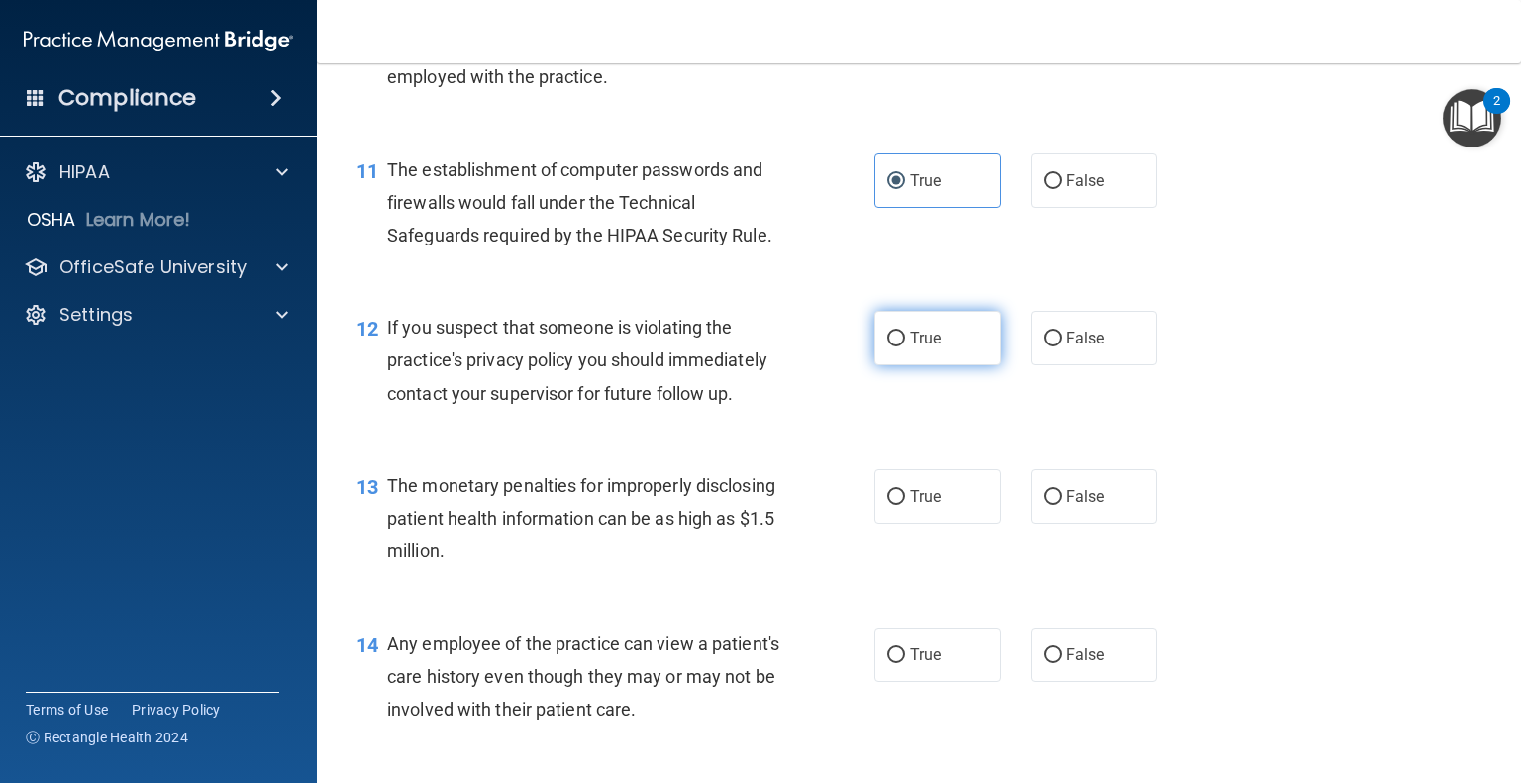
click at [972, 365] on label "True" at bounding box center [937, 338] width 127 height 54
click at [905, 347] on input "True" at bounding box center [896, 339] width 18 height 15
radio input "true"
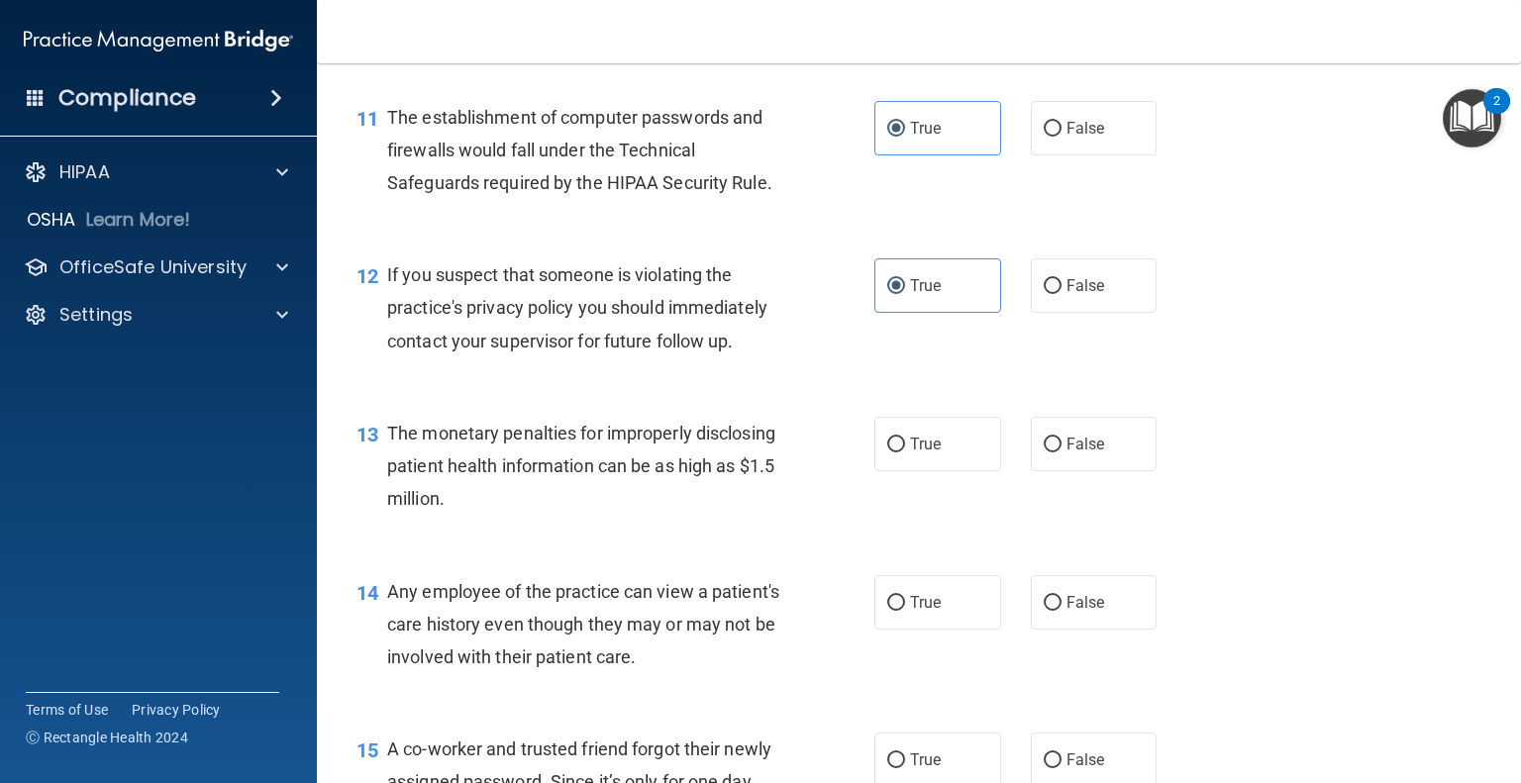
scroll to position [1783, 0]
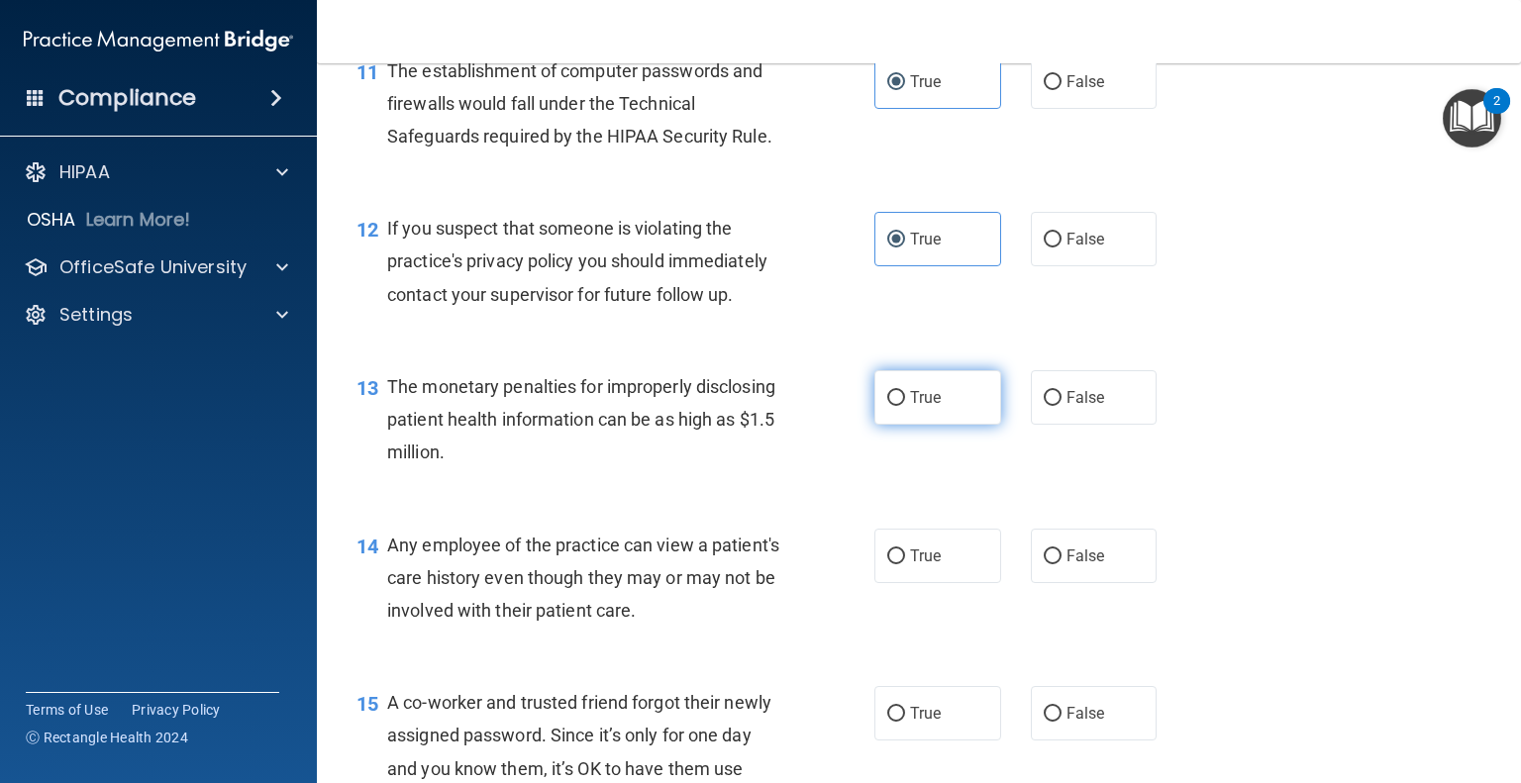
click at [934, 425] on label "True" at bounding box center [937, 397] width 127 height 54
click at [905, 406] on input "True" at bounding box center [896, 398] width 18 height 15
radio input "true"
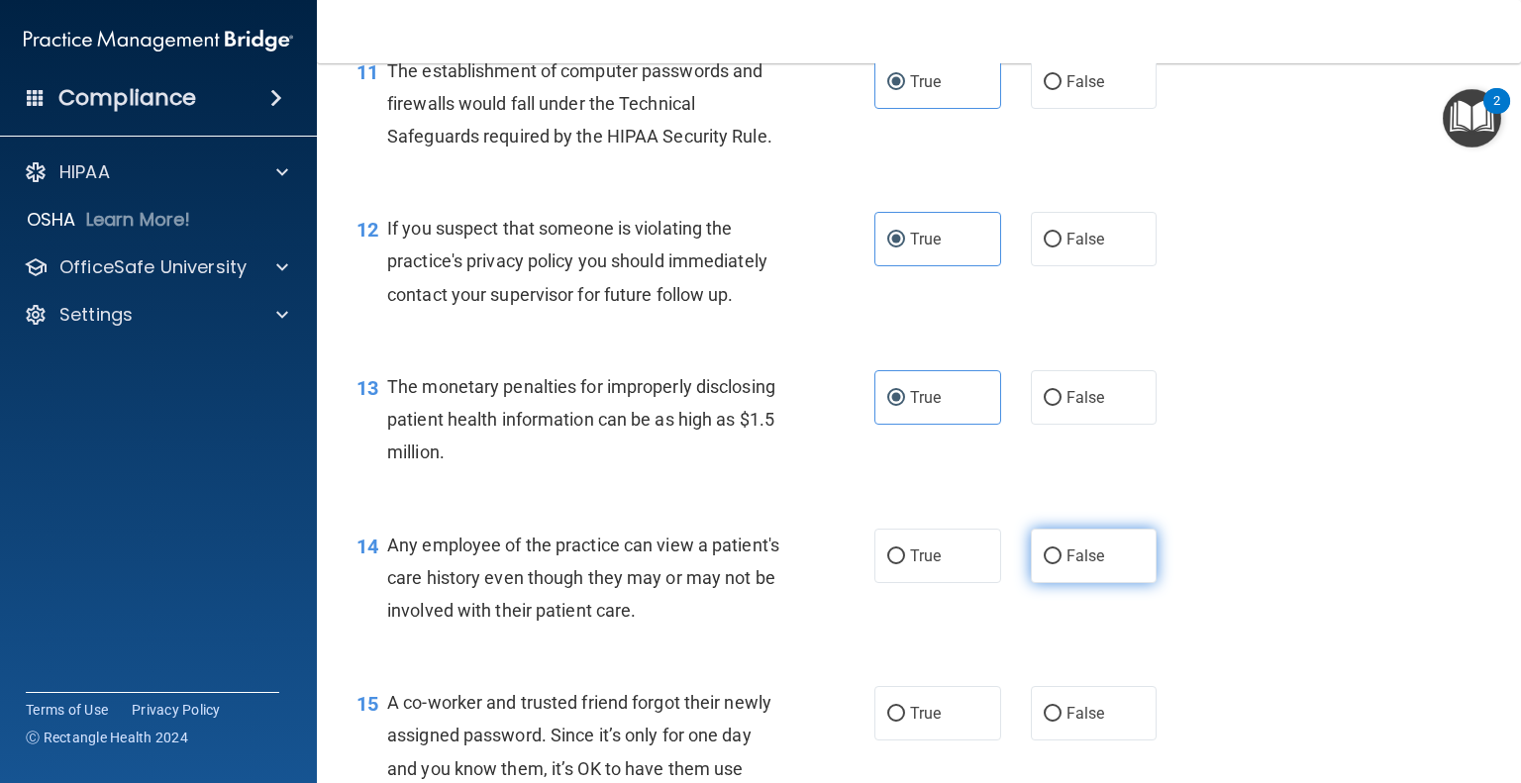
click at [1111, 578] on label "False" at bounding box center [1094, 556] width 127 height 54
click at [1062, 564] on input "False" at bounding box center [1053, 557] width 18 height 15
radio input "true"
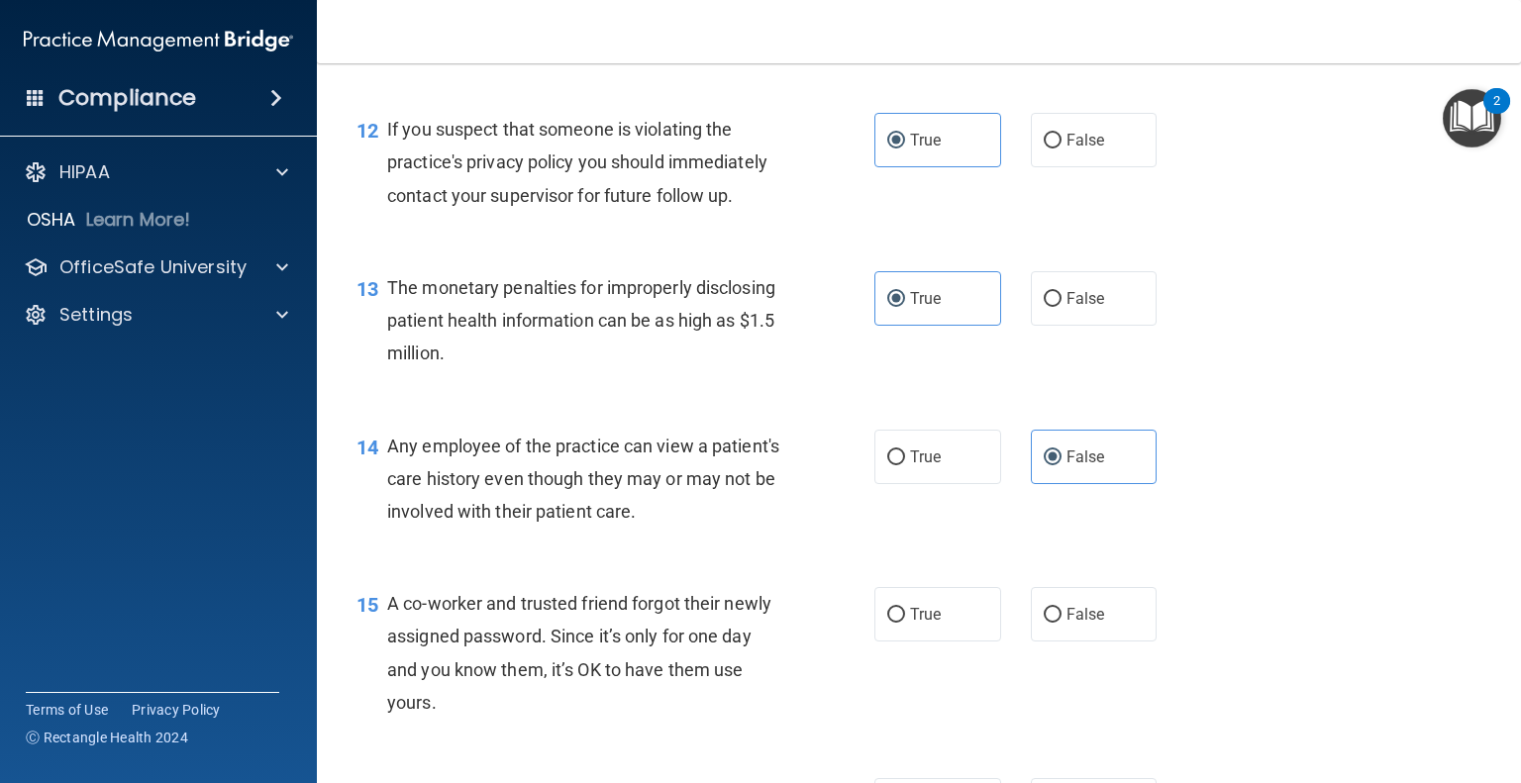
scroll to position [1981, 0]
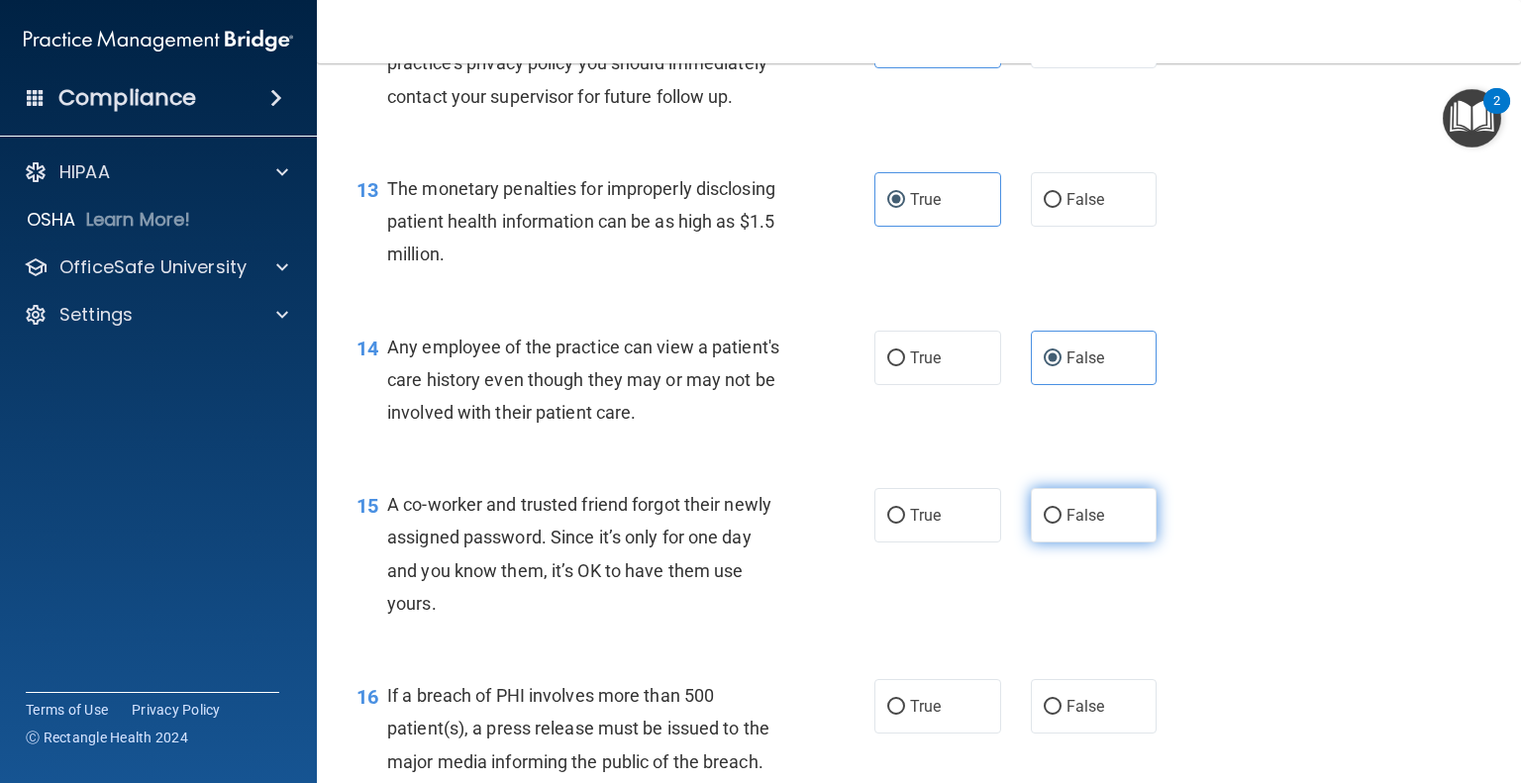
click at [1099, 543] on label "False" at bounding box center [1094, 515] width 127 height 54
click at [1062, 524] on input "False" at bounding box center [1053, 516] width 18 height 15
radio input "true"
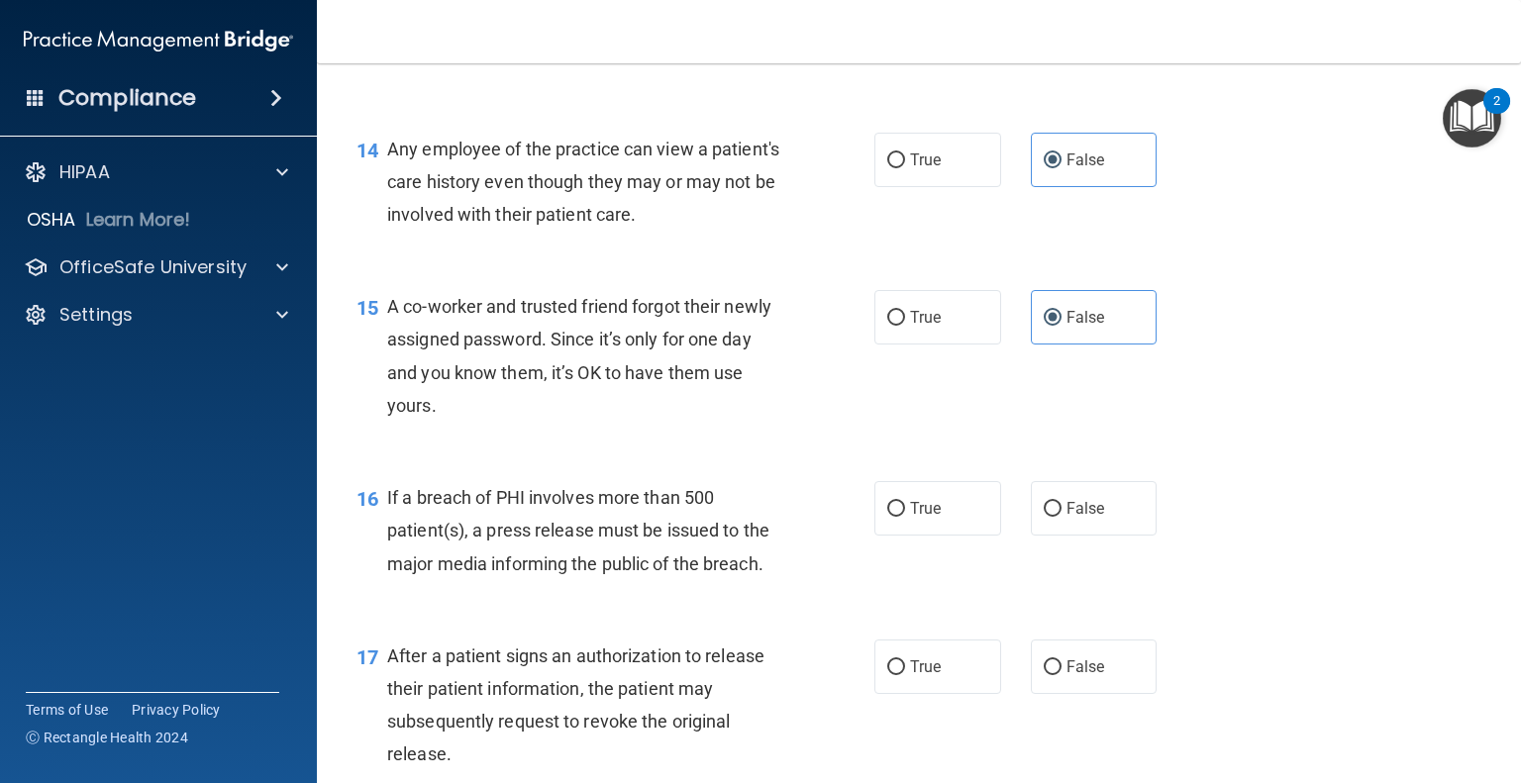
scroll to position [2278, 0]
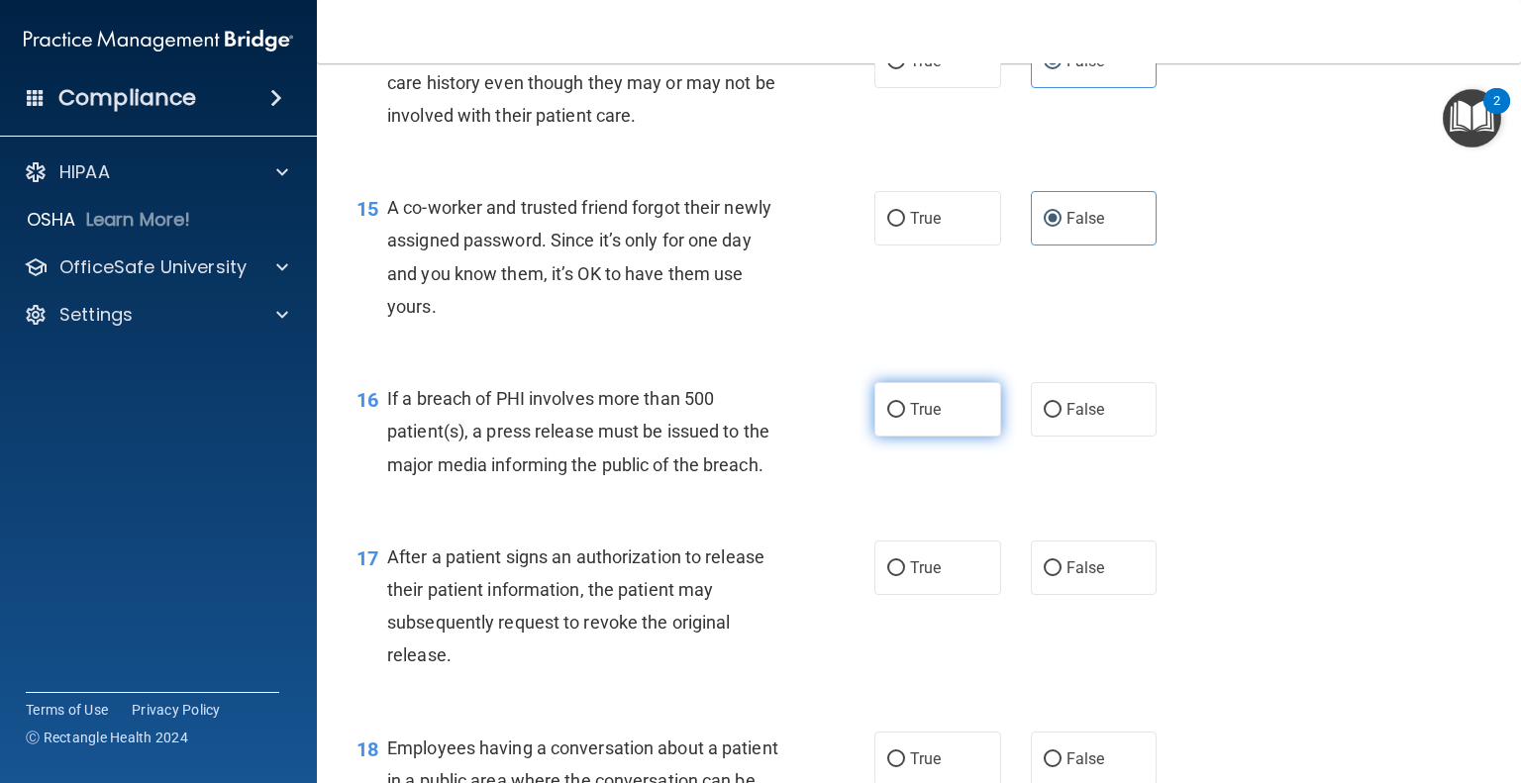
click at [983, 437] on label "True" at bounding box center [937, 409] width 127 height 54
click at [905, 418] on input "True" at bounding box center [896, 410] width 18 height 15
radio input "true"
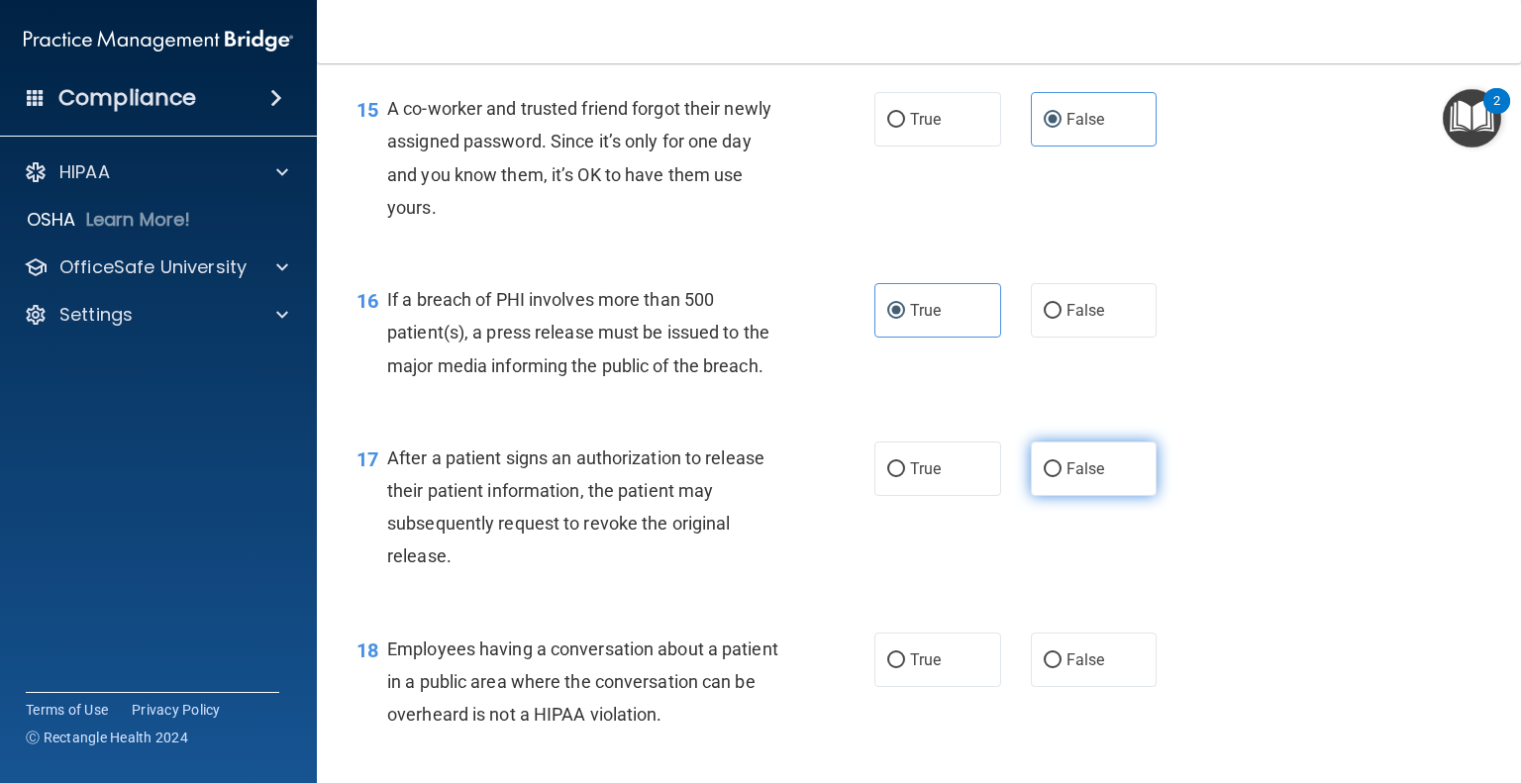
click at [1097, 496] on label "False" at bounding box center [1094, 469] width 127 height 54
click at [1062, 477] on input "False" at bounding box center [1053, 469] width 18 height 15
radio input "true"
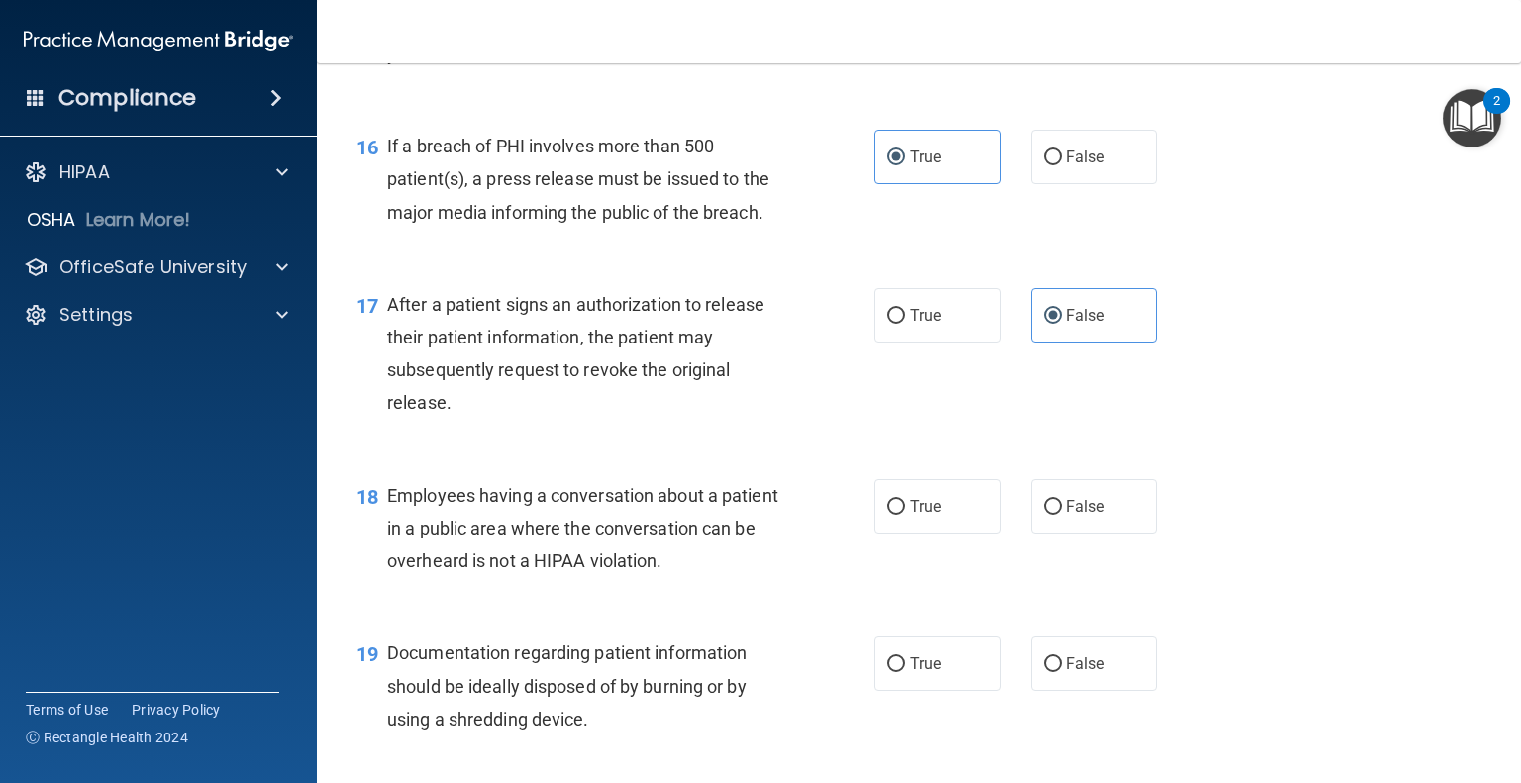
scroll to position [2575, 0]
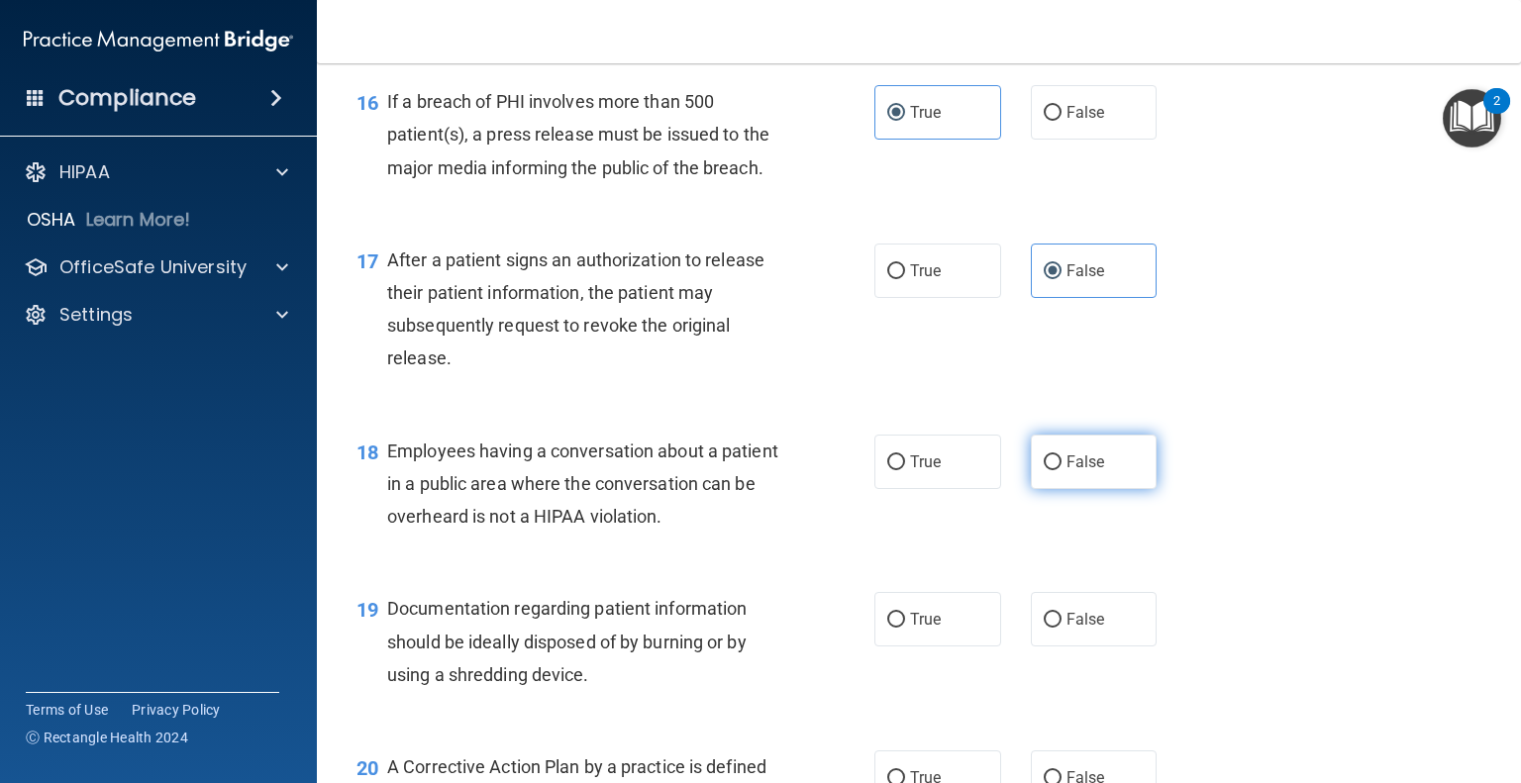
click at [1131, 489] on label "False" at bounding box center [1094, 462] width 127 height 54
click at [1062, 470] on input "False" at bounding box center [1053, 463] width 18 height 15
radio input "true"
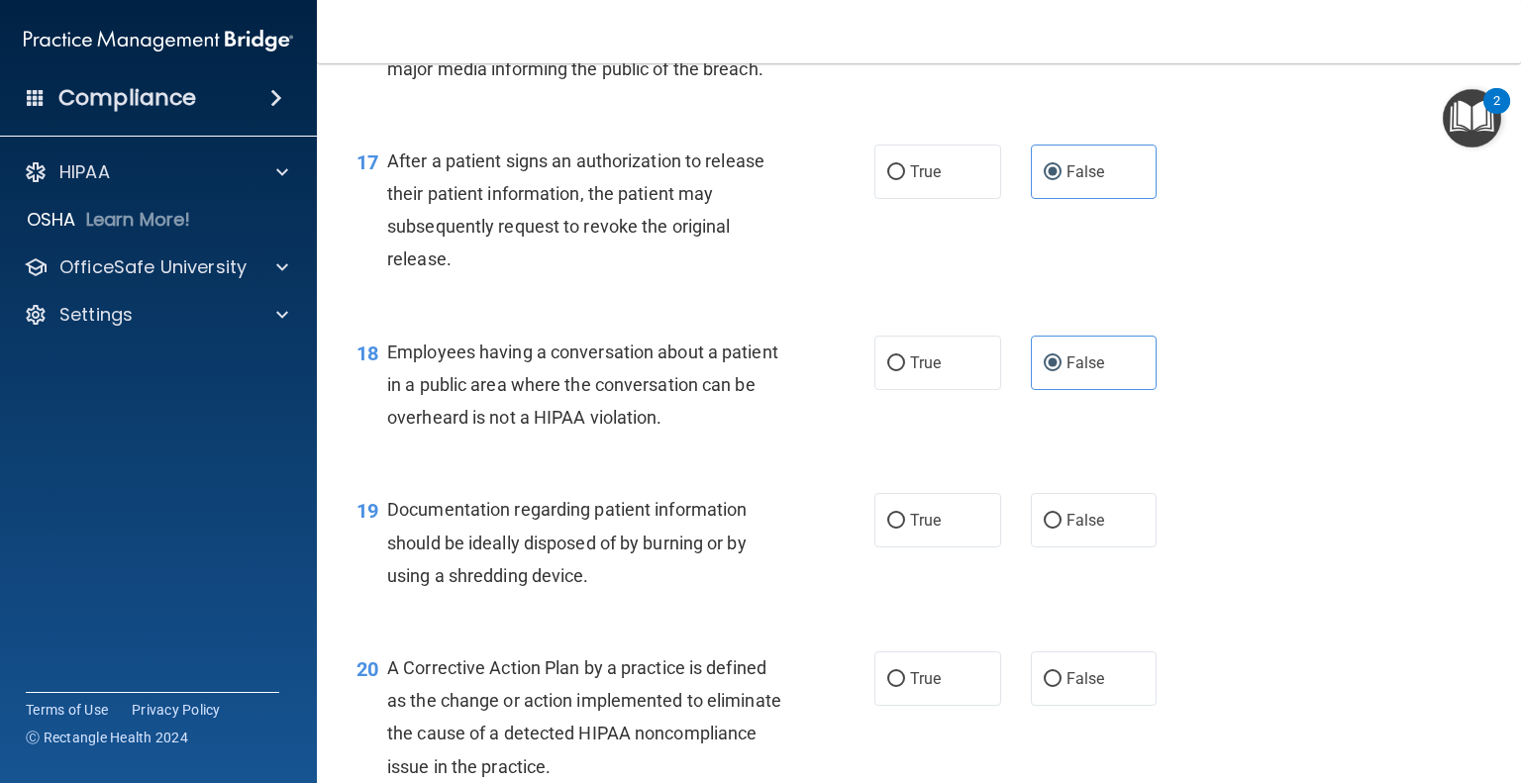
scroll to position [2872, 0]
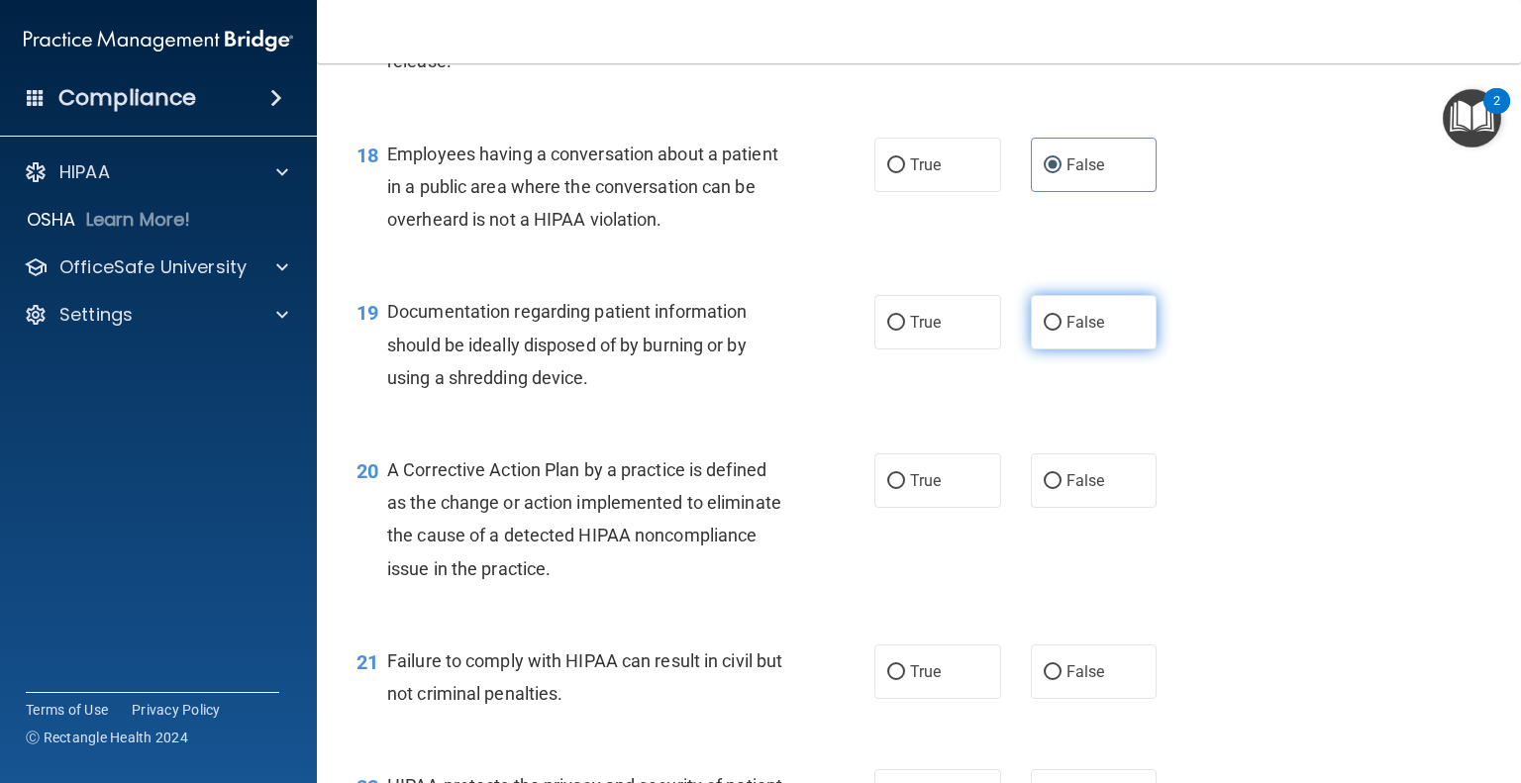
click at [1067, 332] on span "False" at bounding box center [1086, 322] width 39 height 19
click at [1062, 331] on input "False" at bounding box center [1053, 323] width 18 height 15
radio input "true"
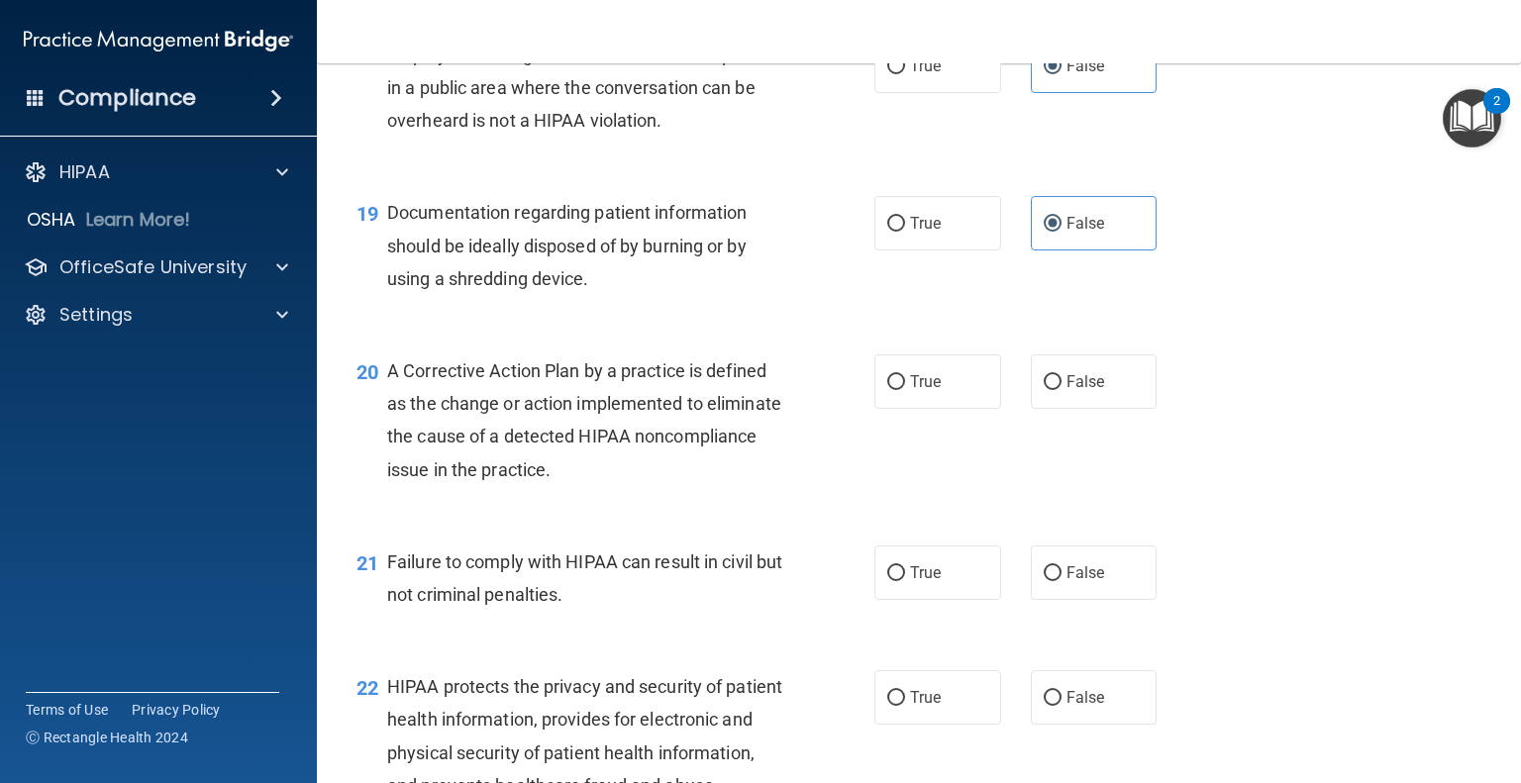
scroll to position [3070, 0]
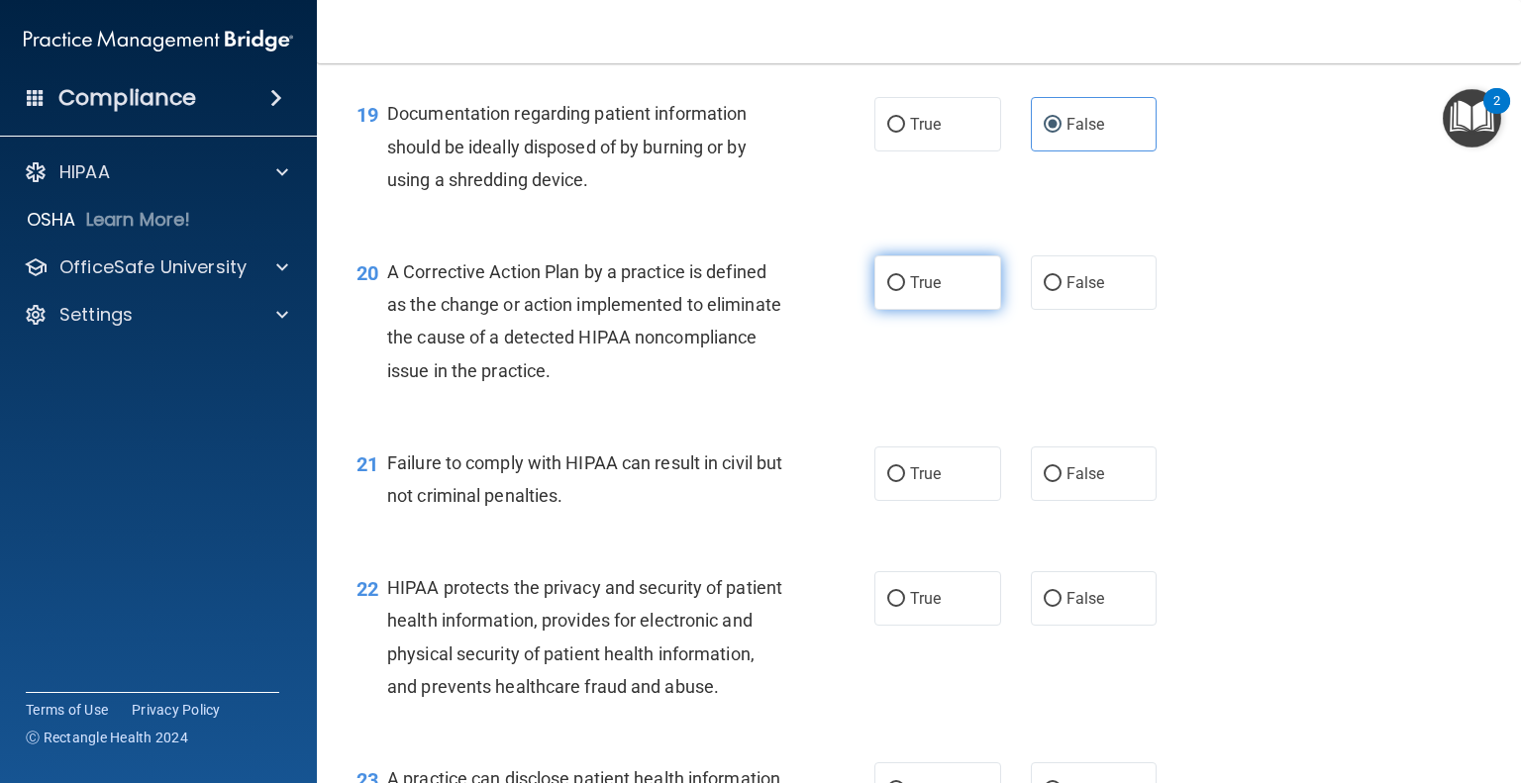
click at [887, 291] on input "True" at bounding box center [896, 283] width 18 height 15
radio input "true"
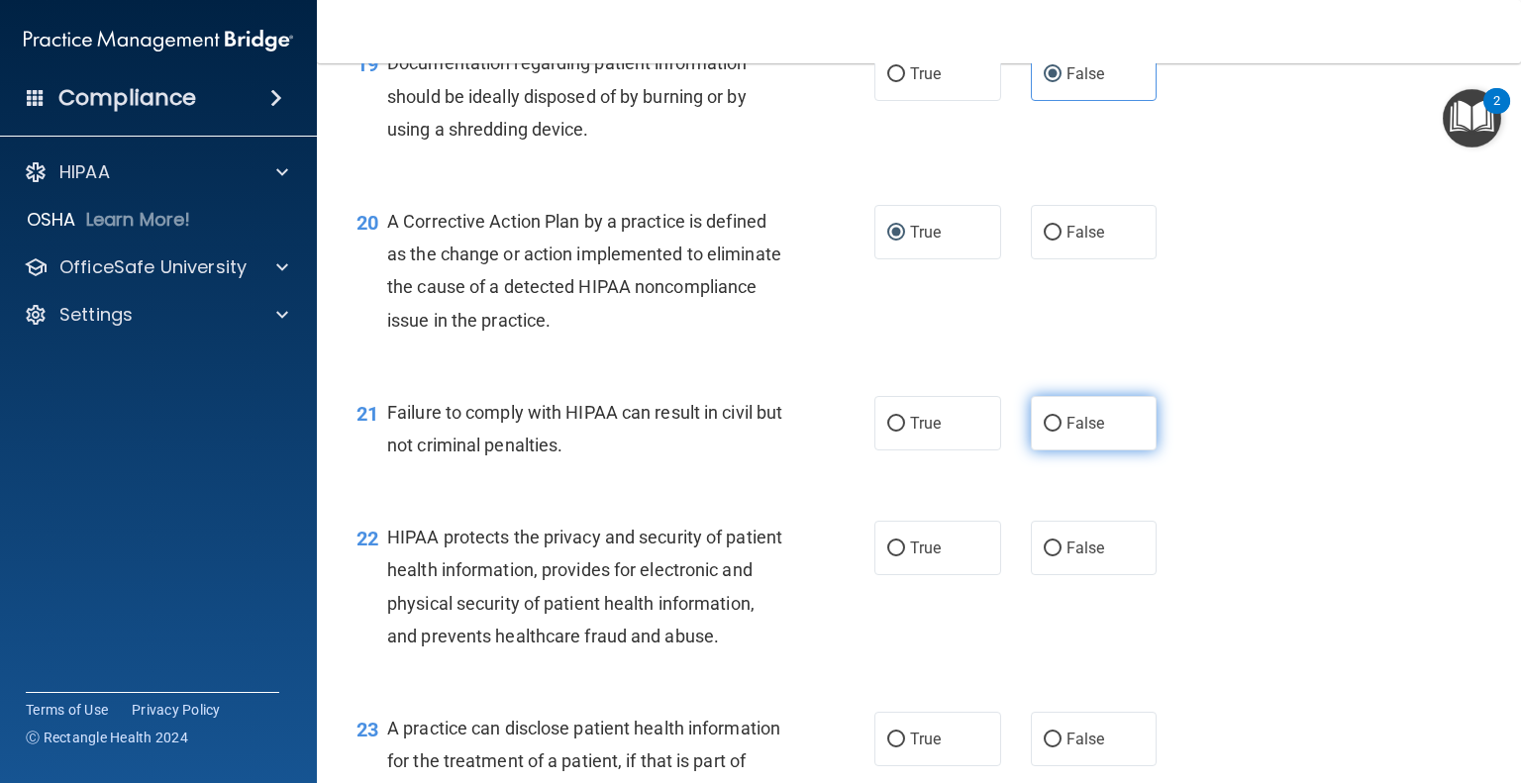
scroll to position [3169, 0]
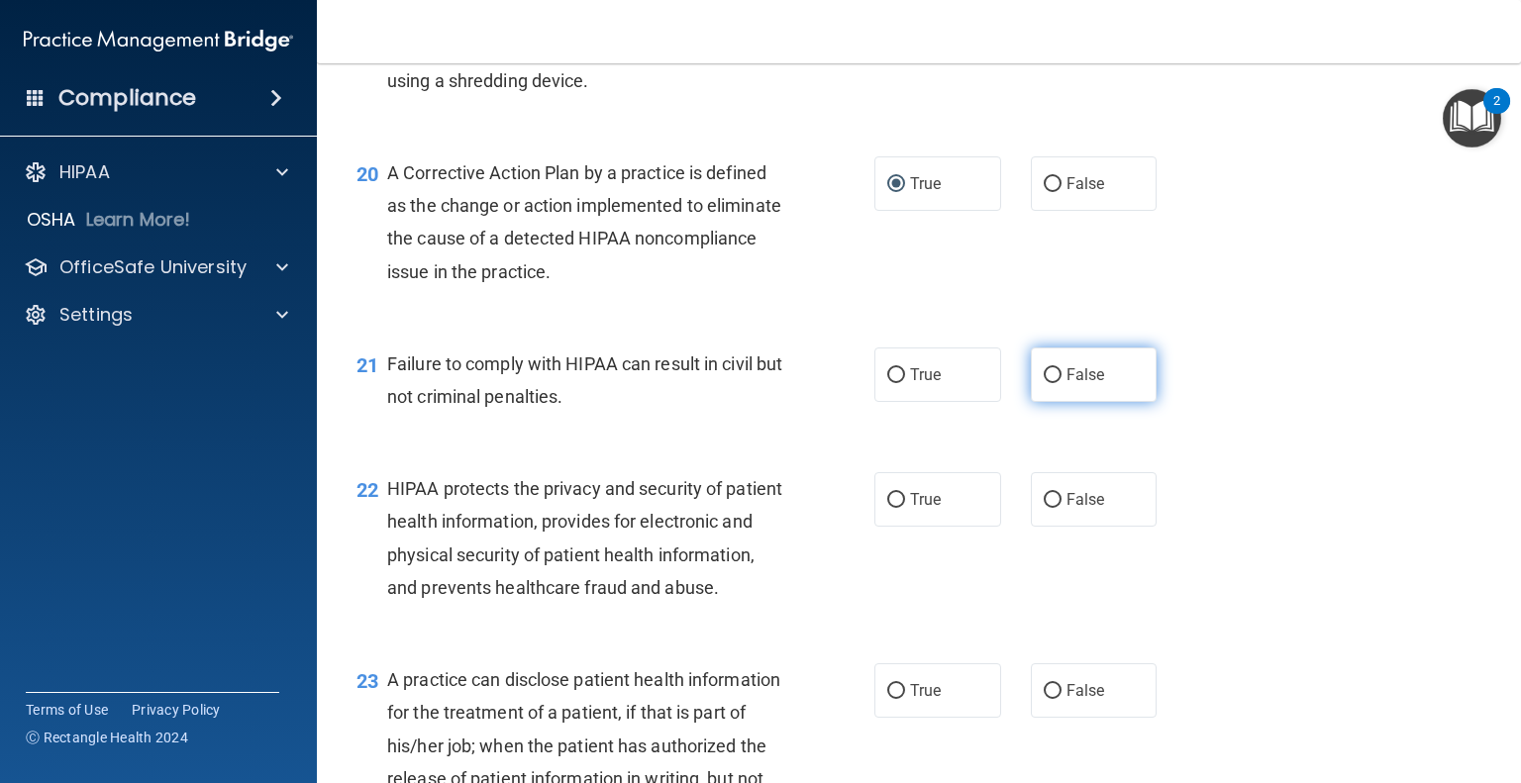
click at [1062, 402] on label "False" at bounding box center [1094, 375] width 127 height 54
click at [1062, 383] on input "False" at bounding box center [1053, 375] width 18 height 15
radio input "true"
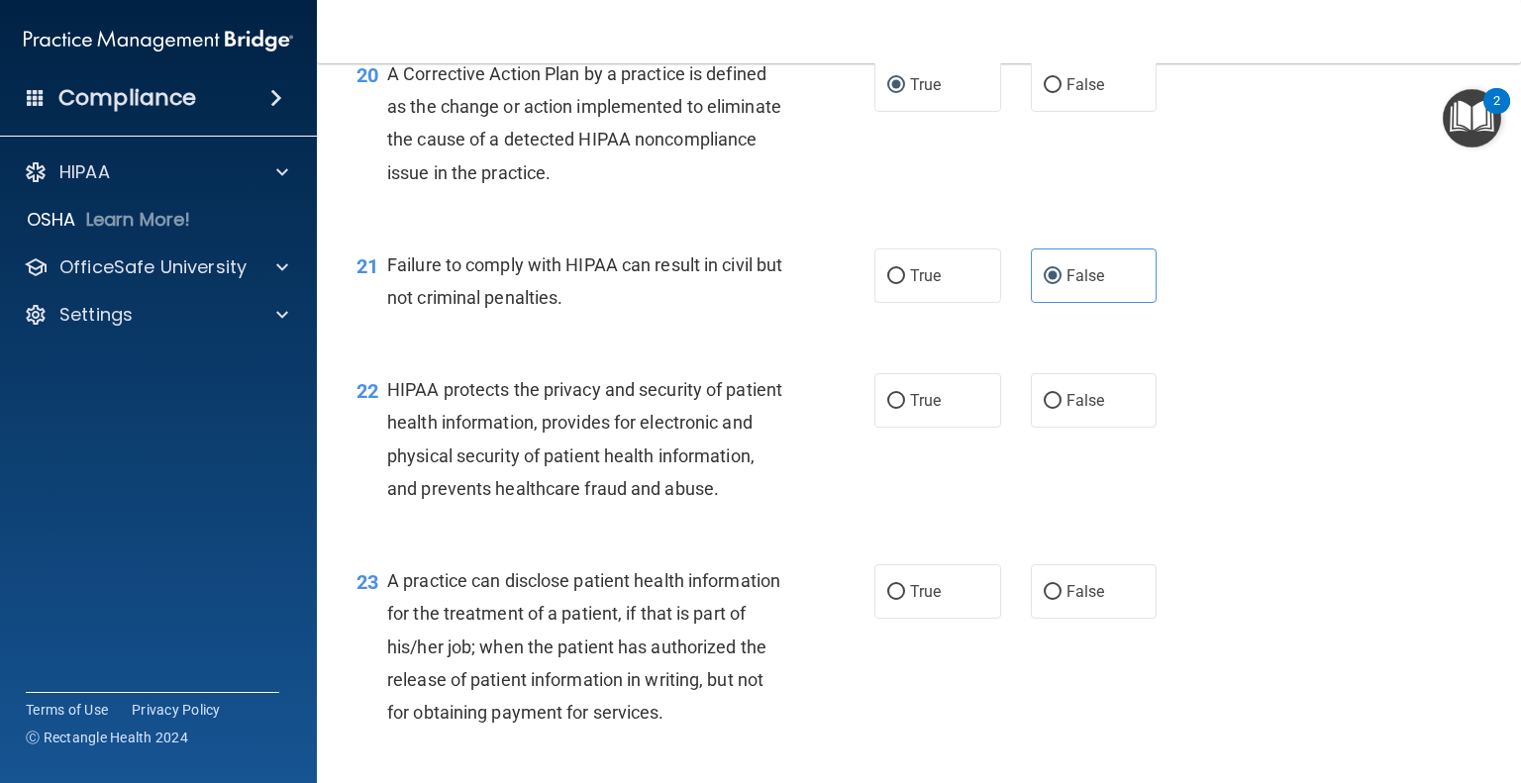
scroll to position [3367, 0]
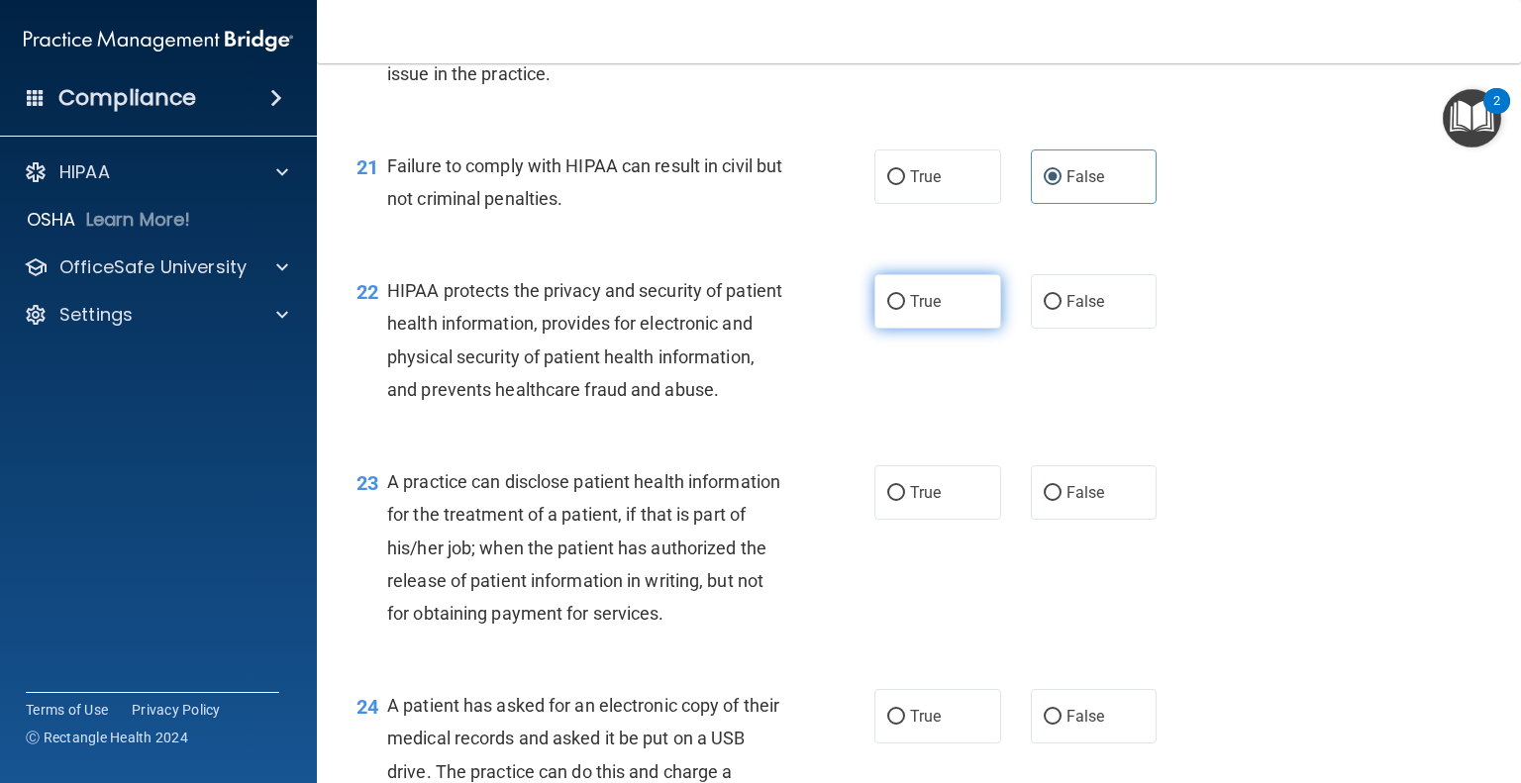
click at [910, 311] on span "True" at bounding box center [925, 301] width 31 height 19
click at [905, 310] on input "True" at bounding box center [896, 302] width 18 height 15
radio input "true"
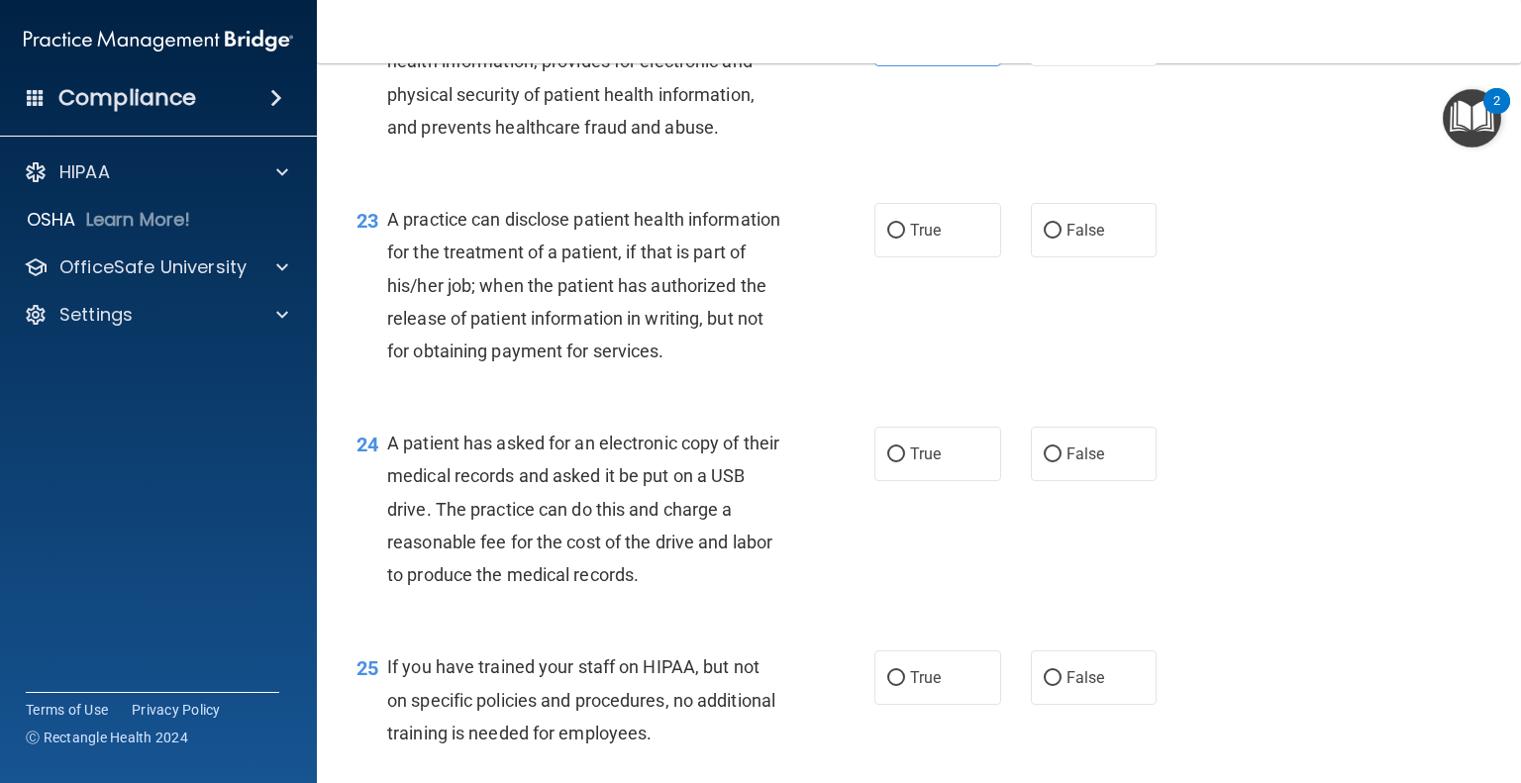
scroll to position [3664, 0]
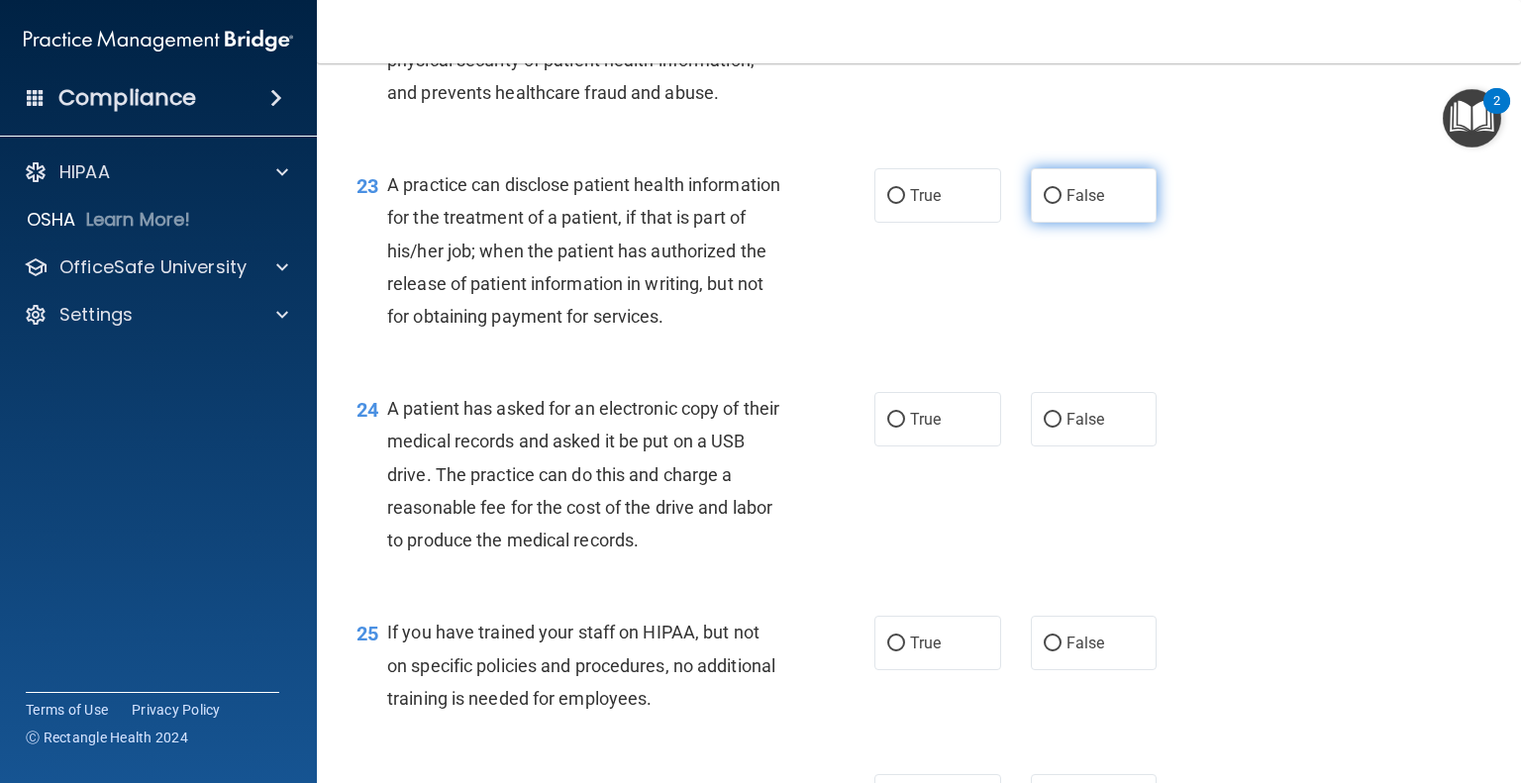
click at [1044, 204] on input "False" at bounding box center [1053, 196] width 18 height 15
radio input "true"
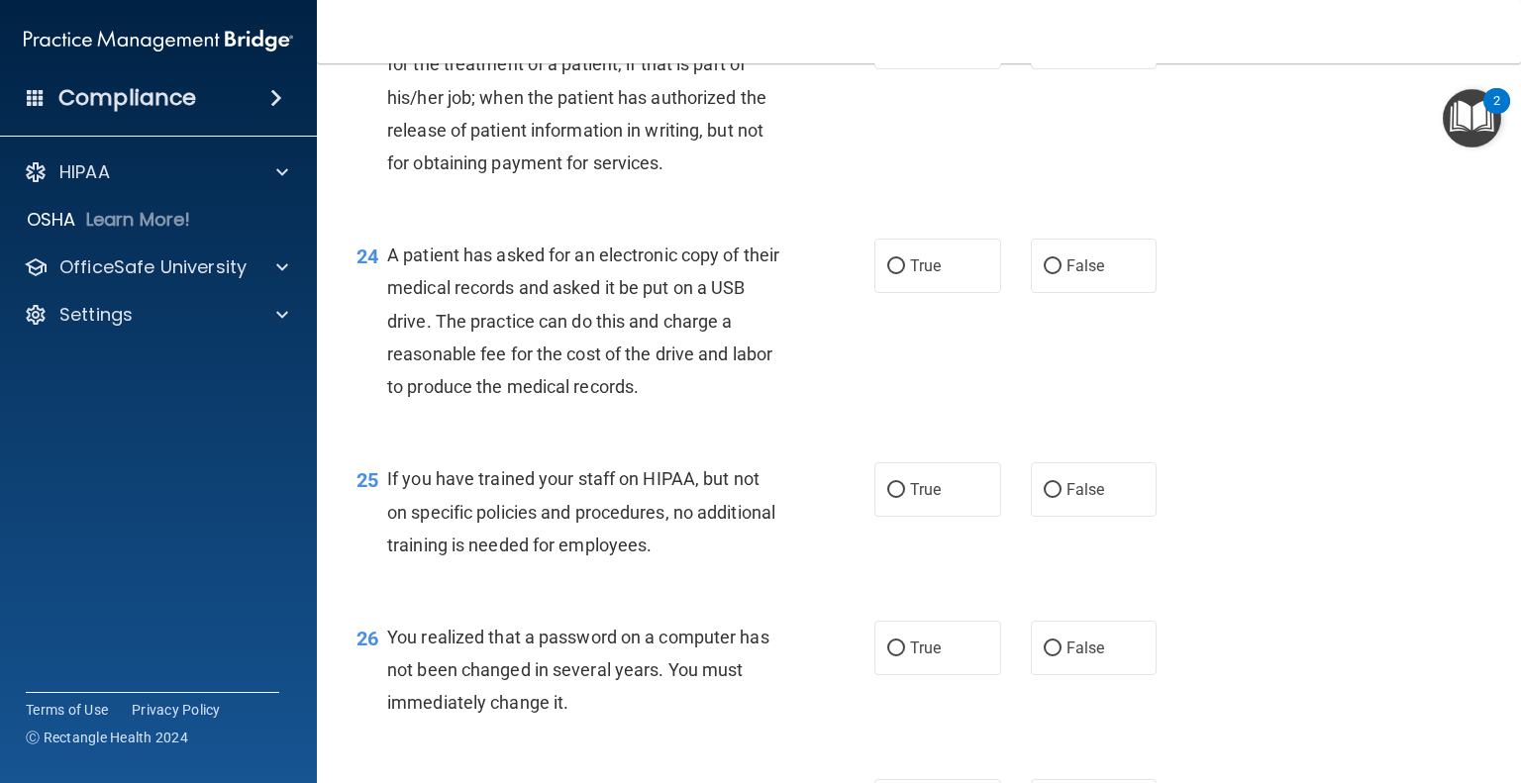
scroll to position [3862, 0]
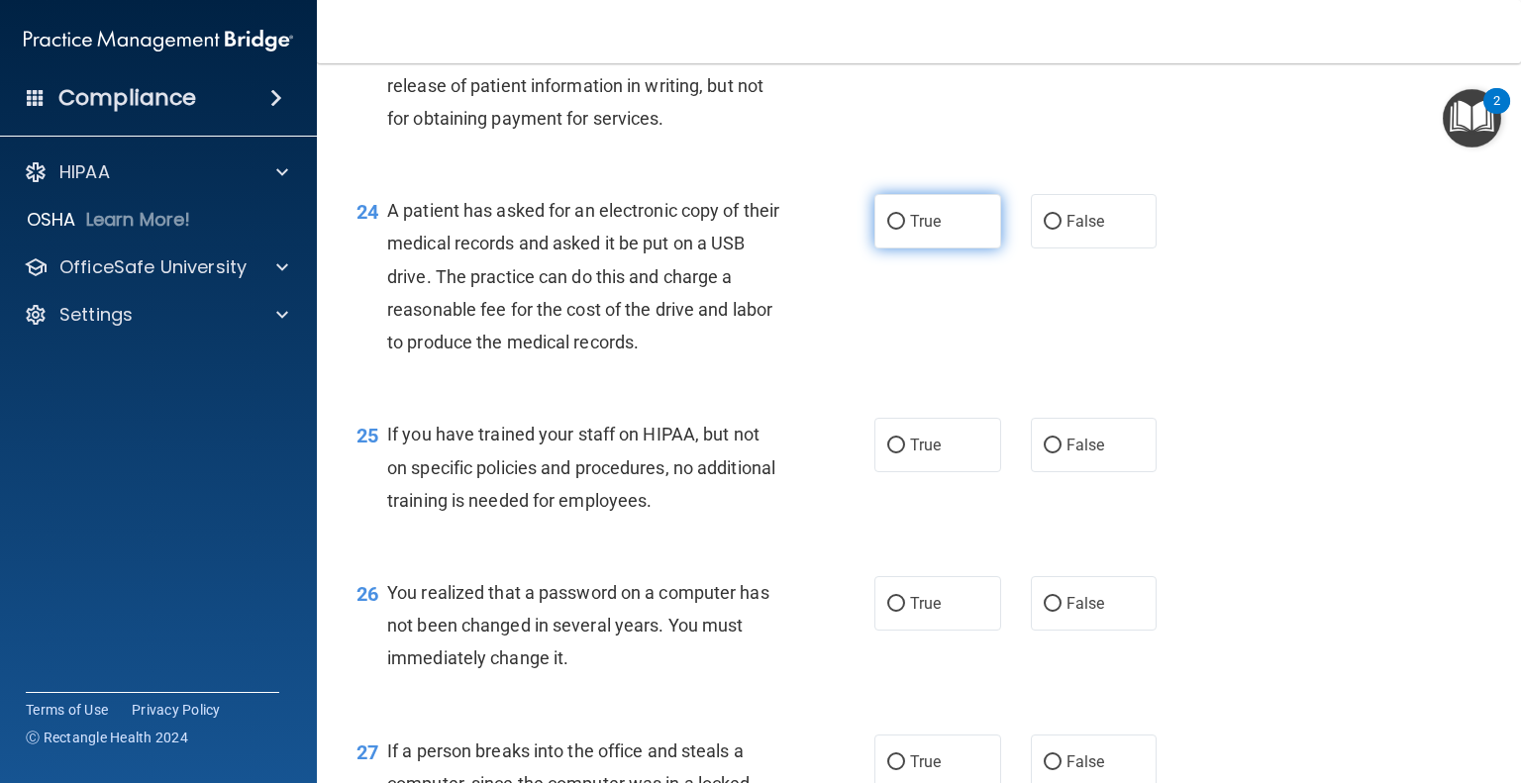
click at [924, 249] on label "True" at bounding box center [937, 221] width 127 height 54
click at [905, 230] on input "True" at bounding box center [896, 222] width 18 height 15
radio input "true"
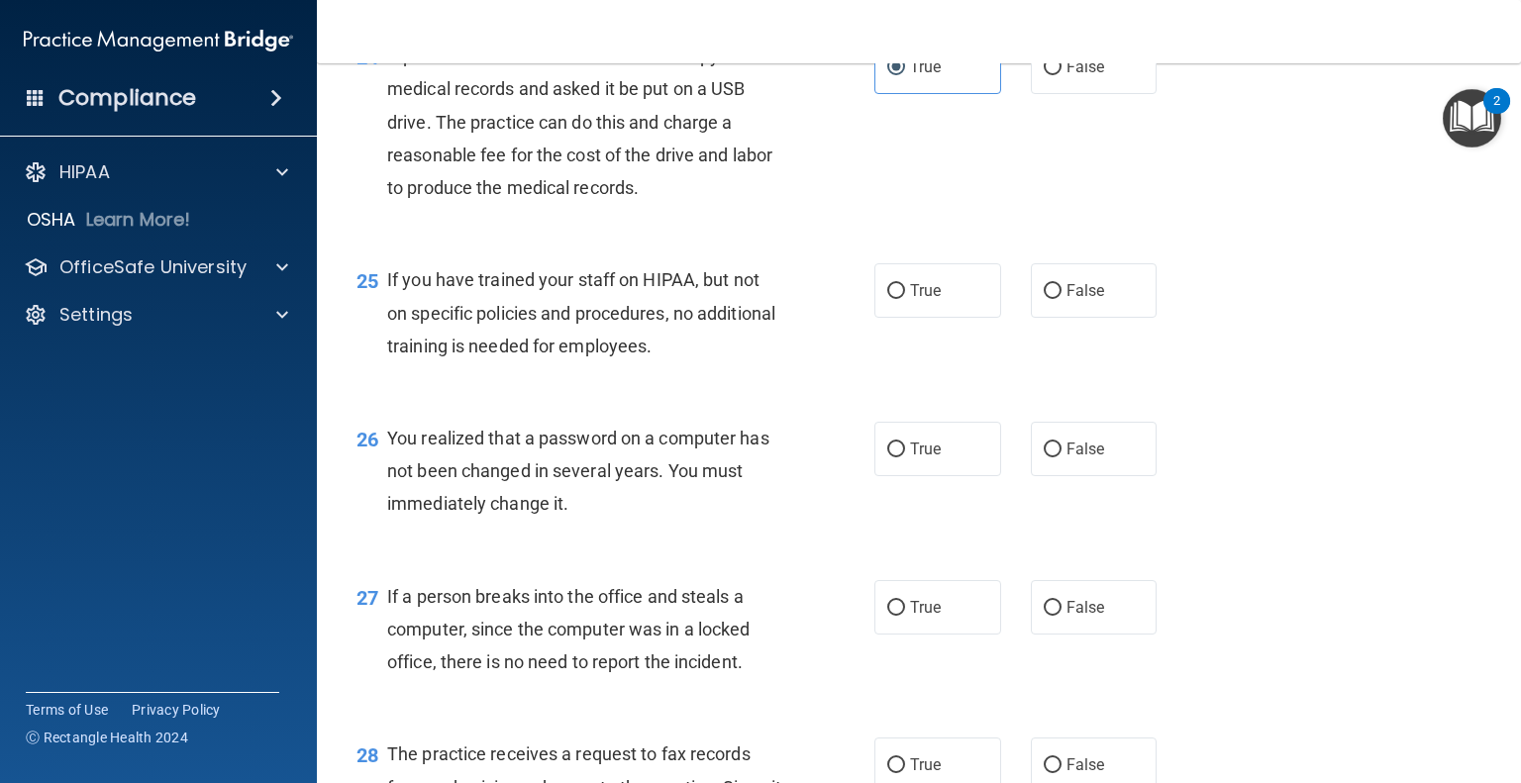
scroll to position [4060, 0]
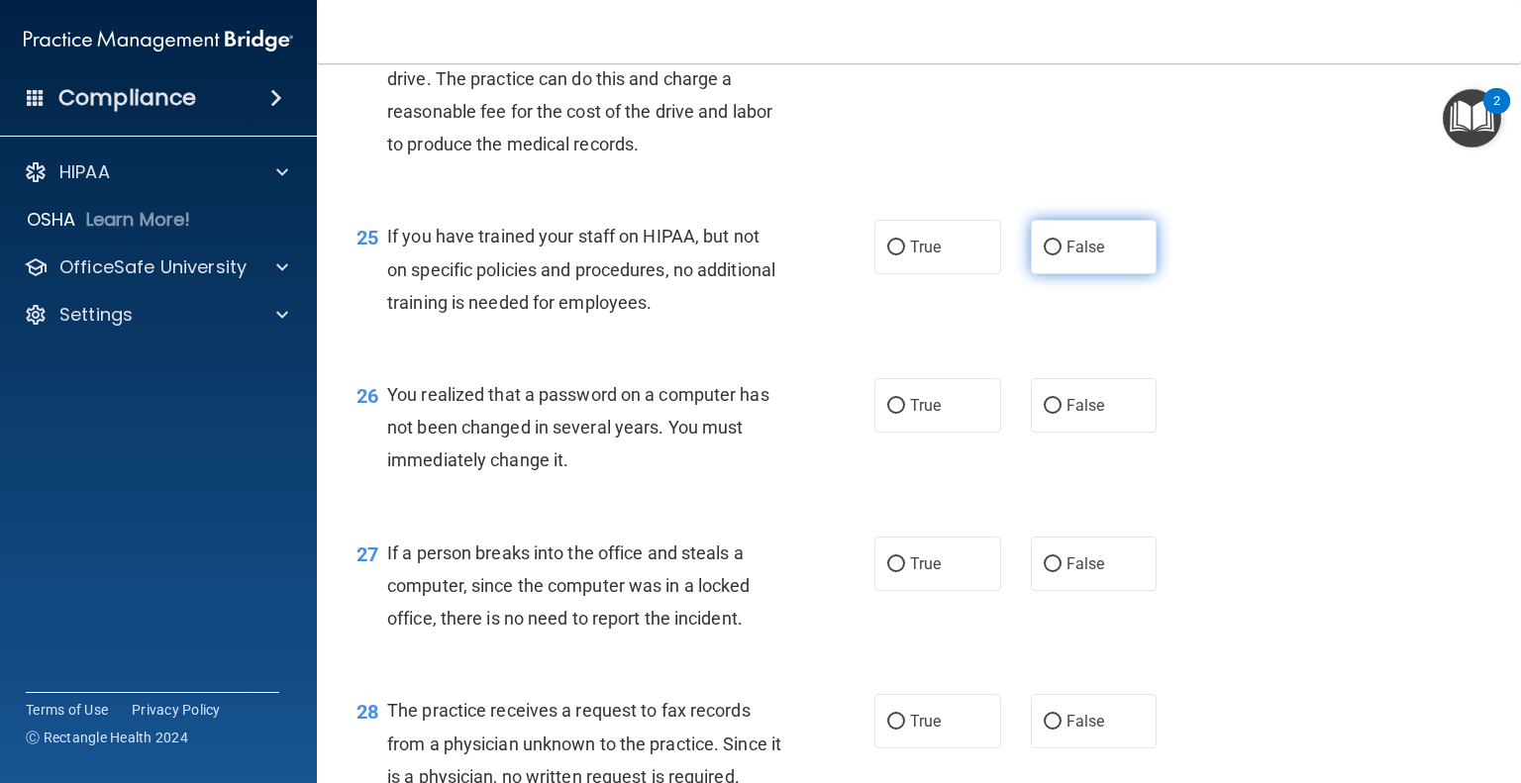
click at [1066, 274] on label "False" at bounding box center [1094, 247] width 127 height 54
click at [1062, 256] on input "False" at bounding box center [1053, 248] width 18 height 15
radio input "true"
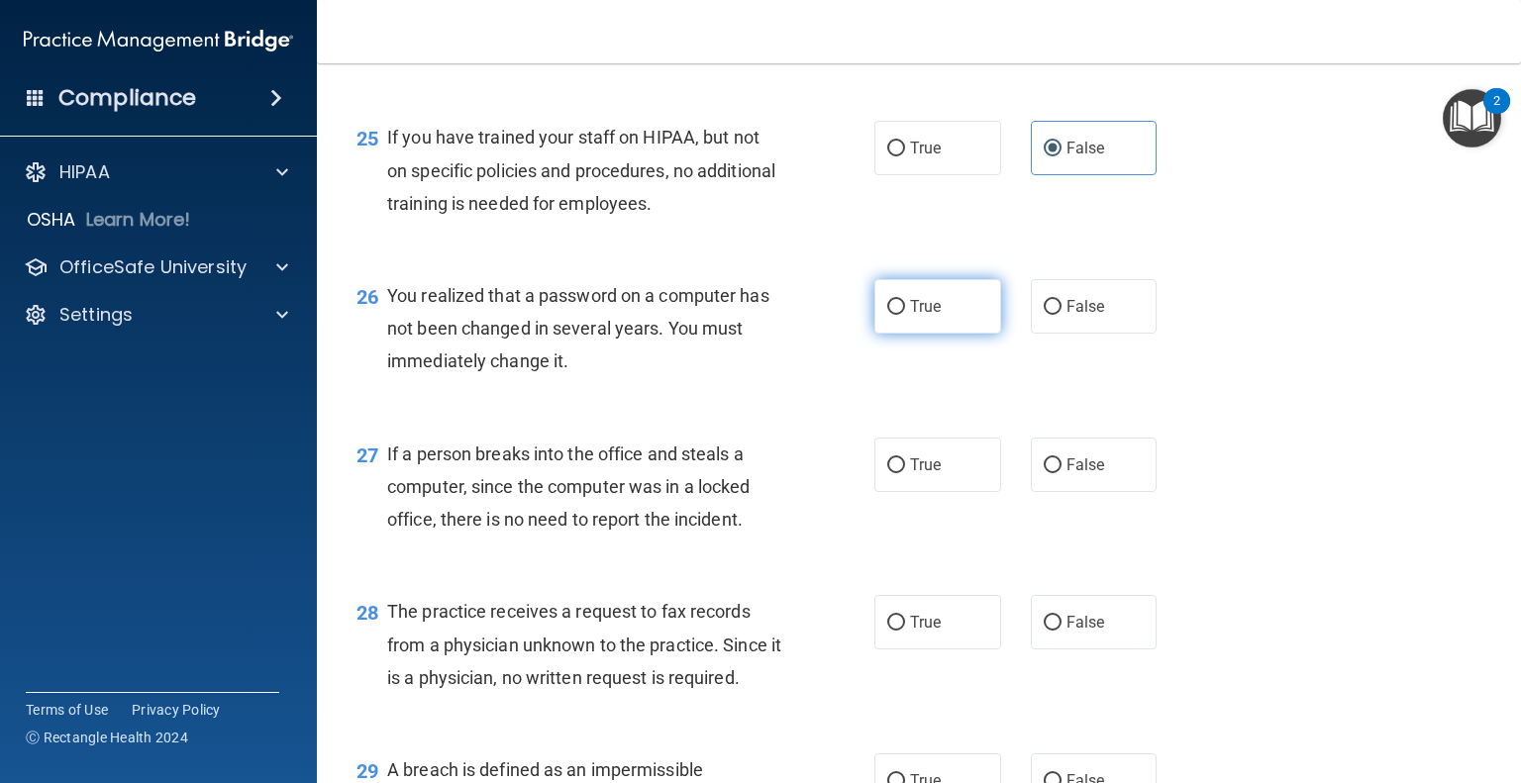
click at [920, 316] on span "True" at bounding box center [925, 306] width 31 height 19
click at [905, 315] on input "True" at bounding box center [896, 307] width 18 height 15
radio input "true"
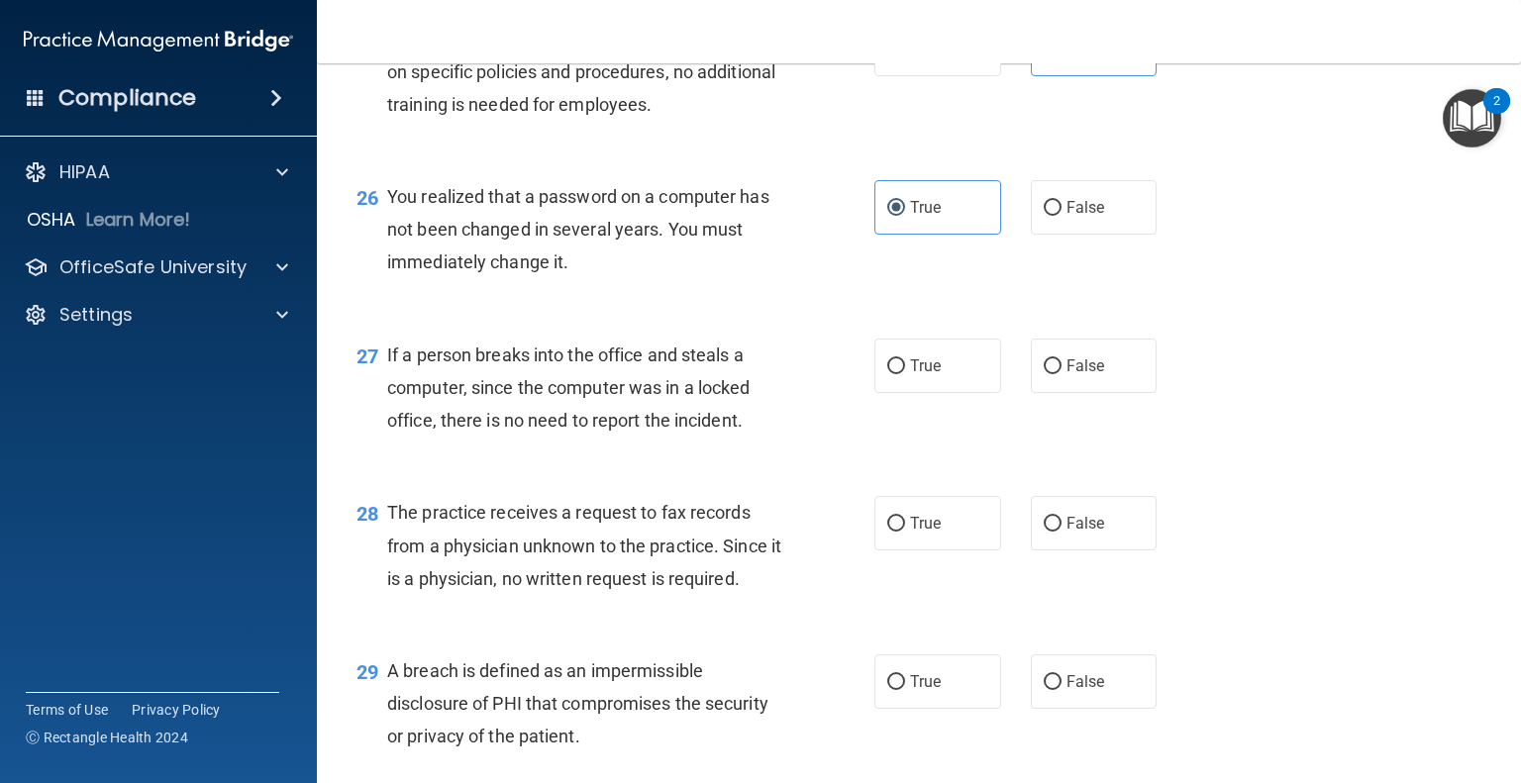
scroll to position [4456, 0]
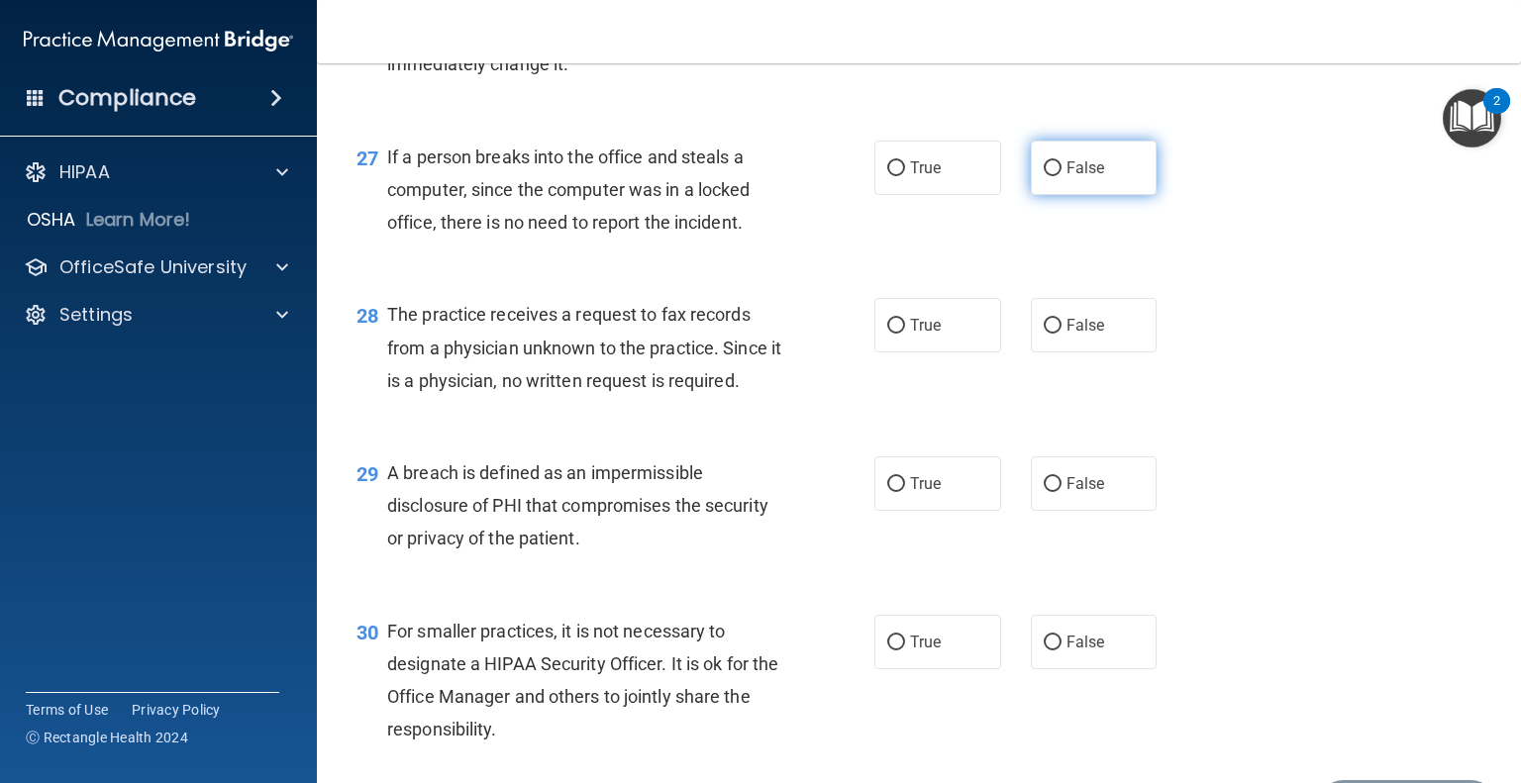
click at [1050, 176] on input "False" at bounding box center [1053, 168] width 18 height 15
radio input "true"
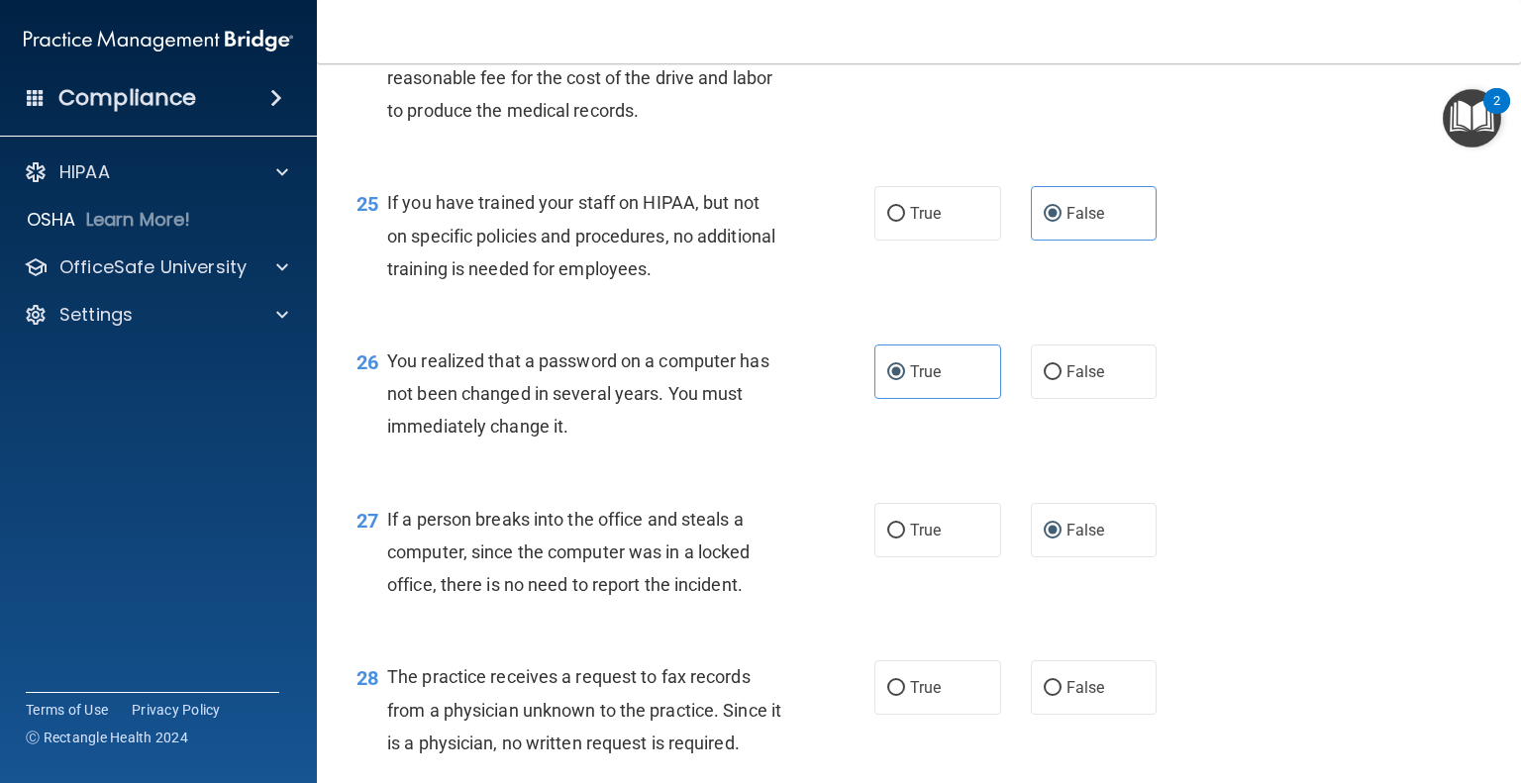
scroll to position [4060, 0]
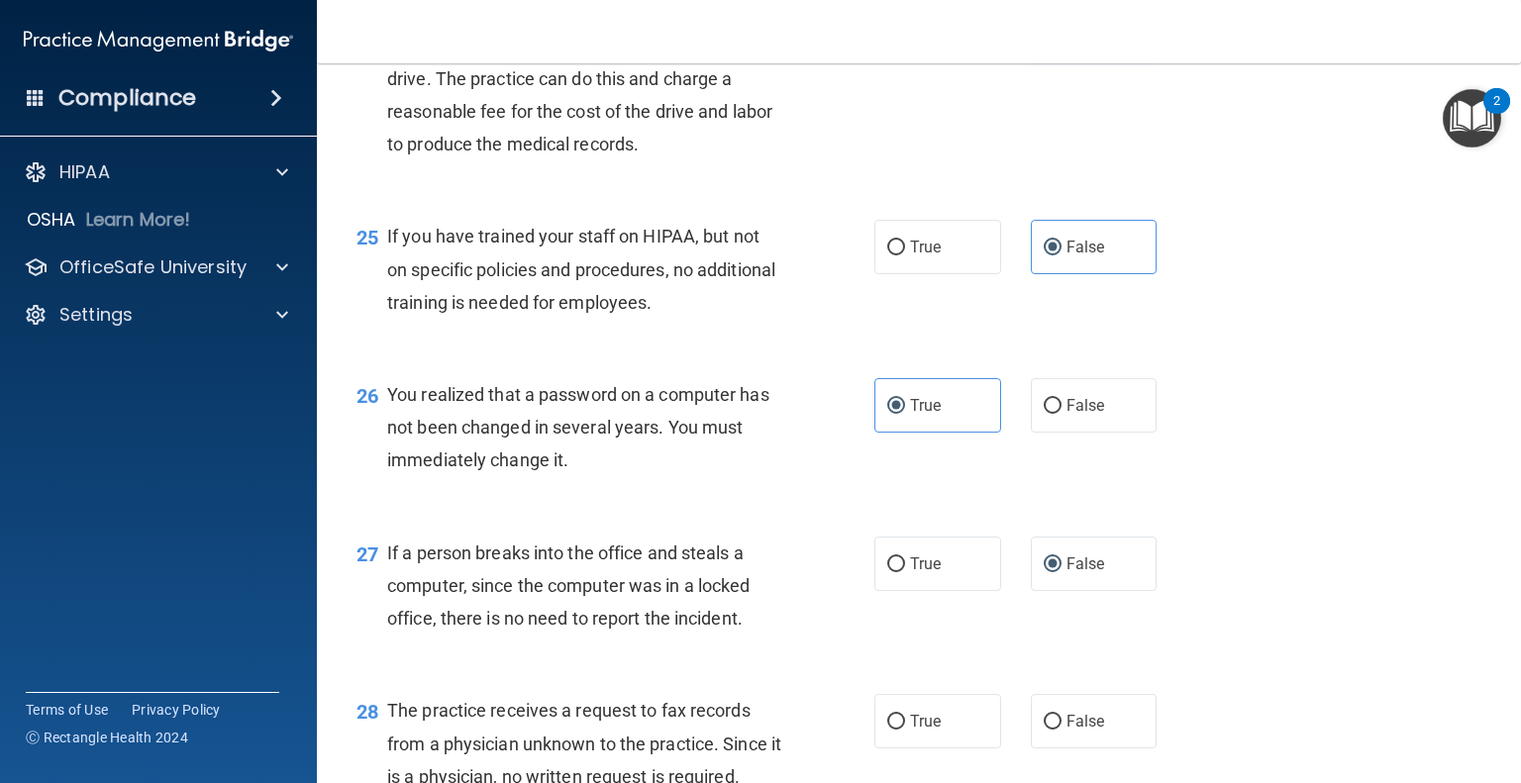
click at [1063, 51] on label "False" at bounding box center [1094, 23] width 127 height 54
click at [1062, 32] on input "False" at bounding box center [1053, 24] width 18 height 15
radio input "true"
radio input "false"
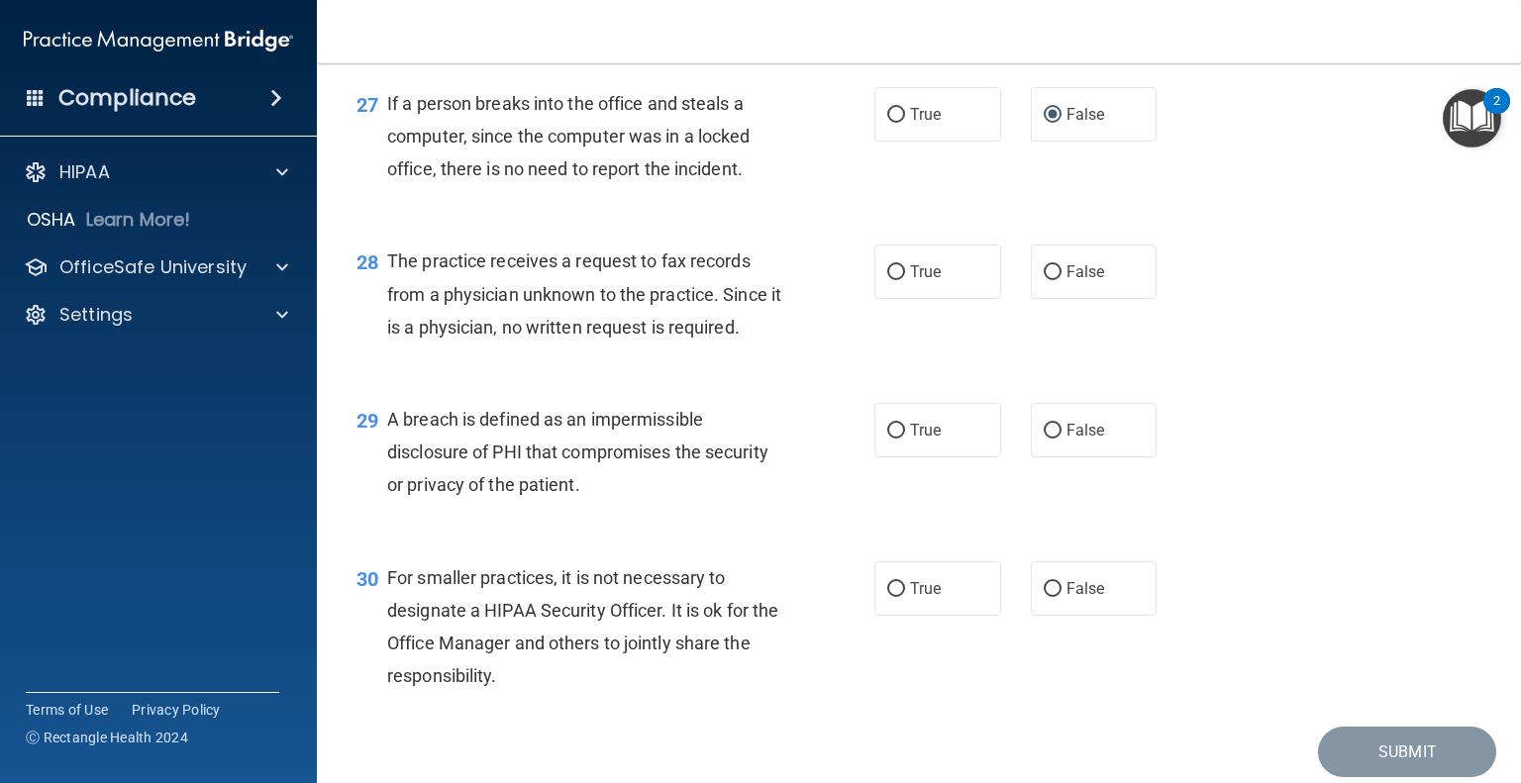
scroll to position [4555, 0]
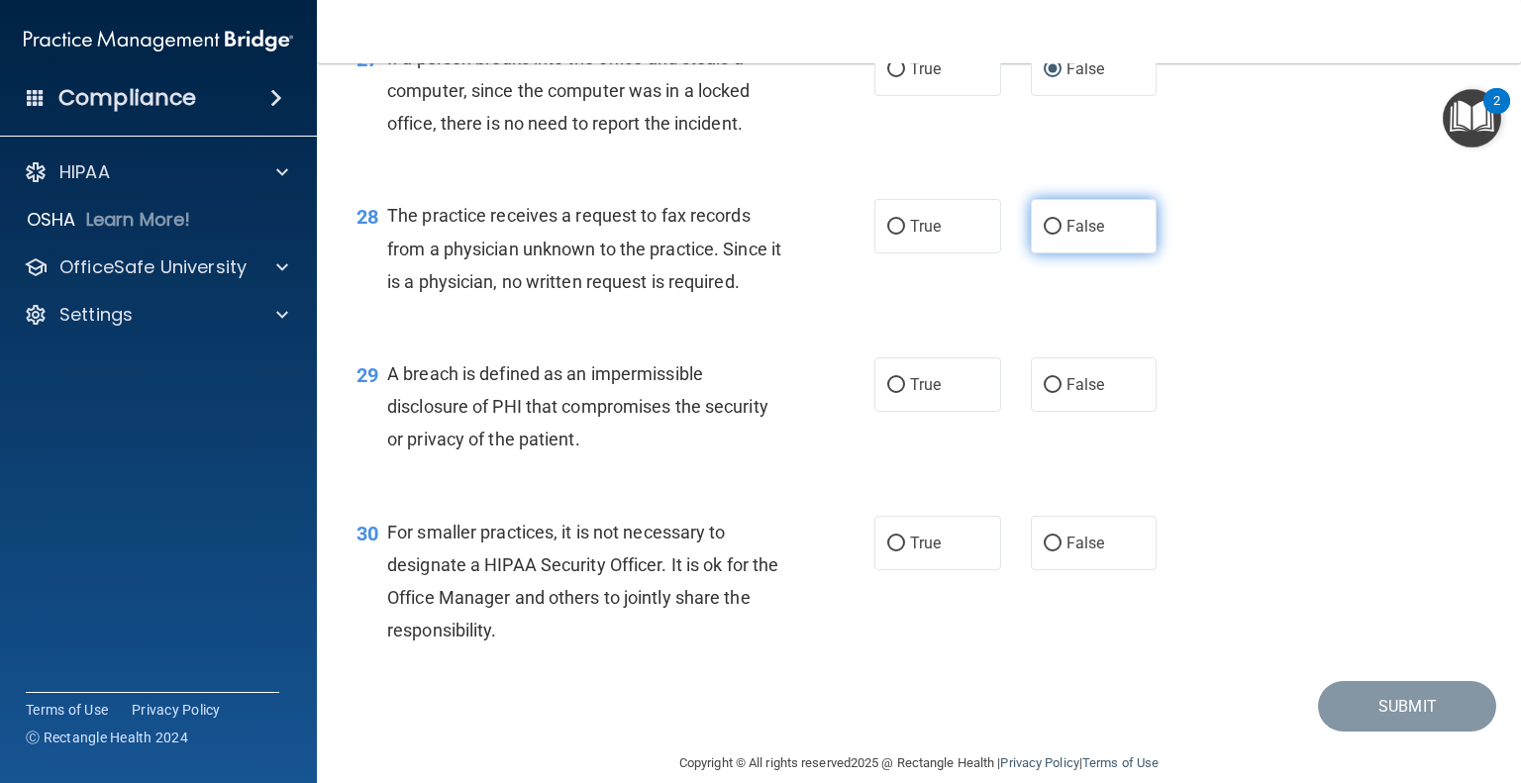
click at [1093, 254] on label "False" at bounding box center [1094, 226] width 127 height 54
click at [1062, 235] on input "False" at bounding box center [1053, 227] width 18 height 15
radio input "true"
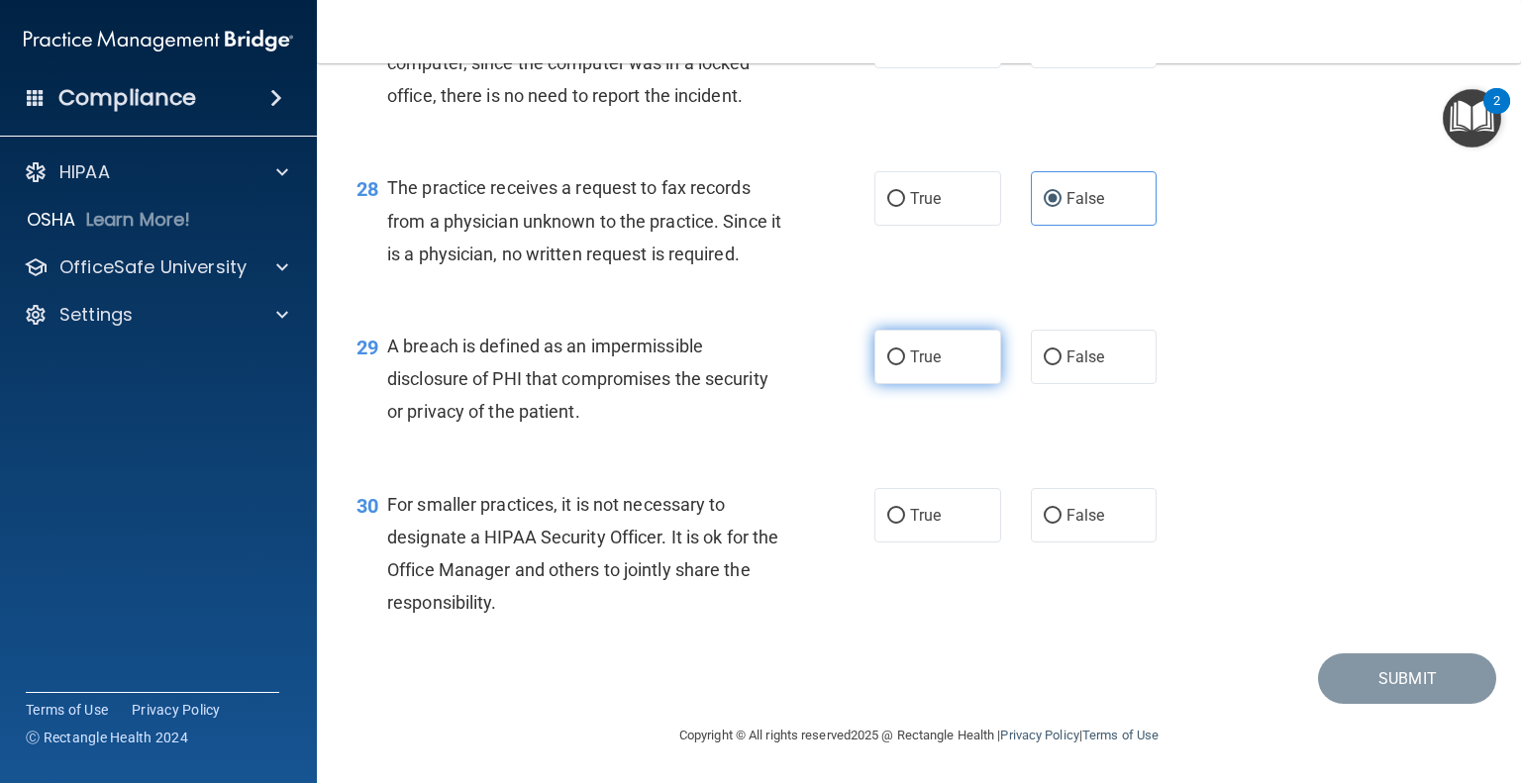
click at [932, 384] on label "True" at bounding box center [937, 357] width 127 height 54
click at [905, 365] on input "True" at bounding box center [896, 358] width 18 height 15
radio input "true"
click at [951, 524] on label "True" at bounding box center [937, 515] width 127 height 54
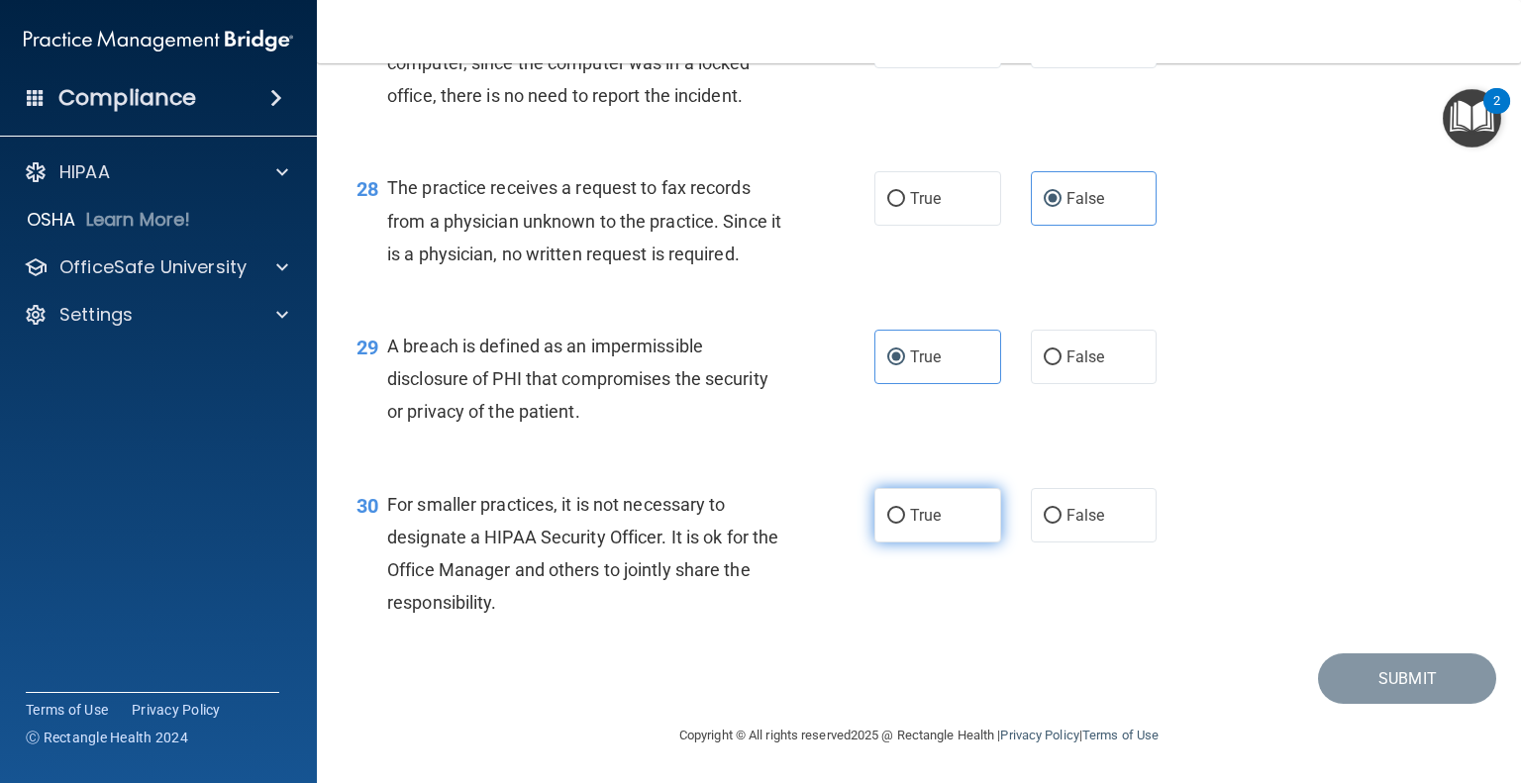
click at [905, 524] on input "True" at bounding box center [896, 516] width 18 height 15
radio input "true"
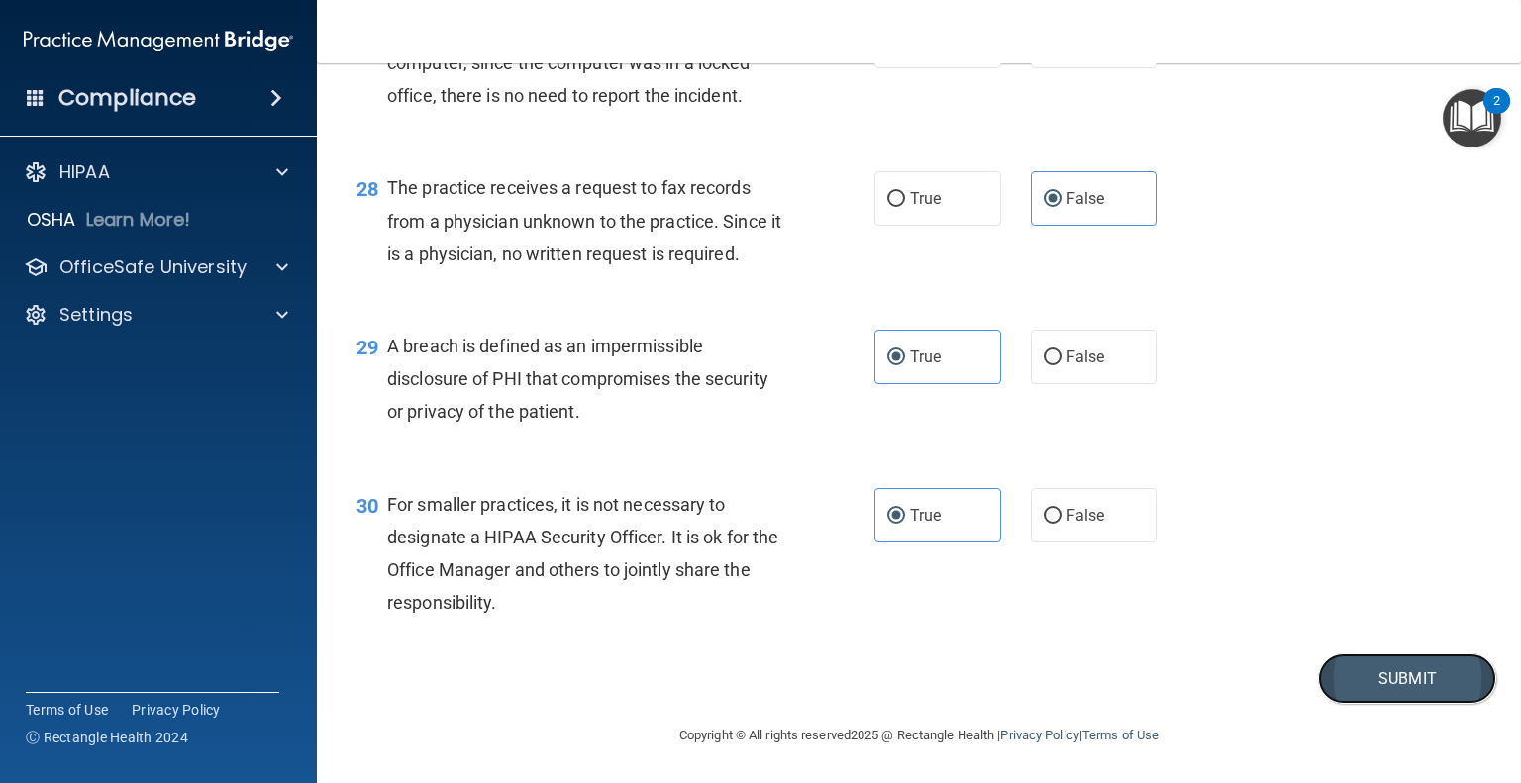
click at [1377, 668] on button "Submit" at bounding box center [1407, 679] width 178 height 51
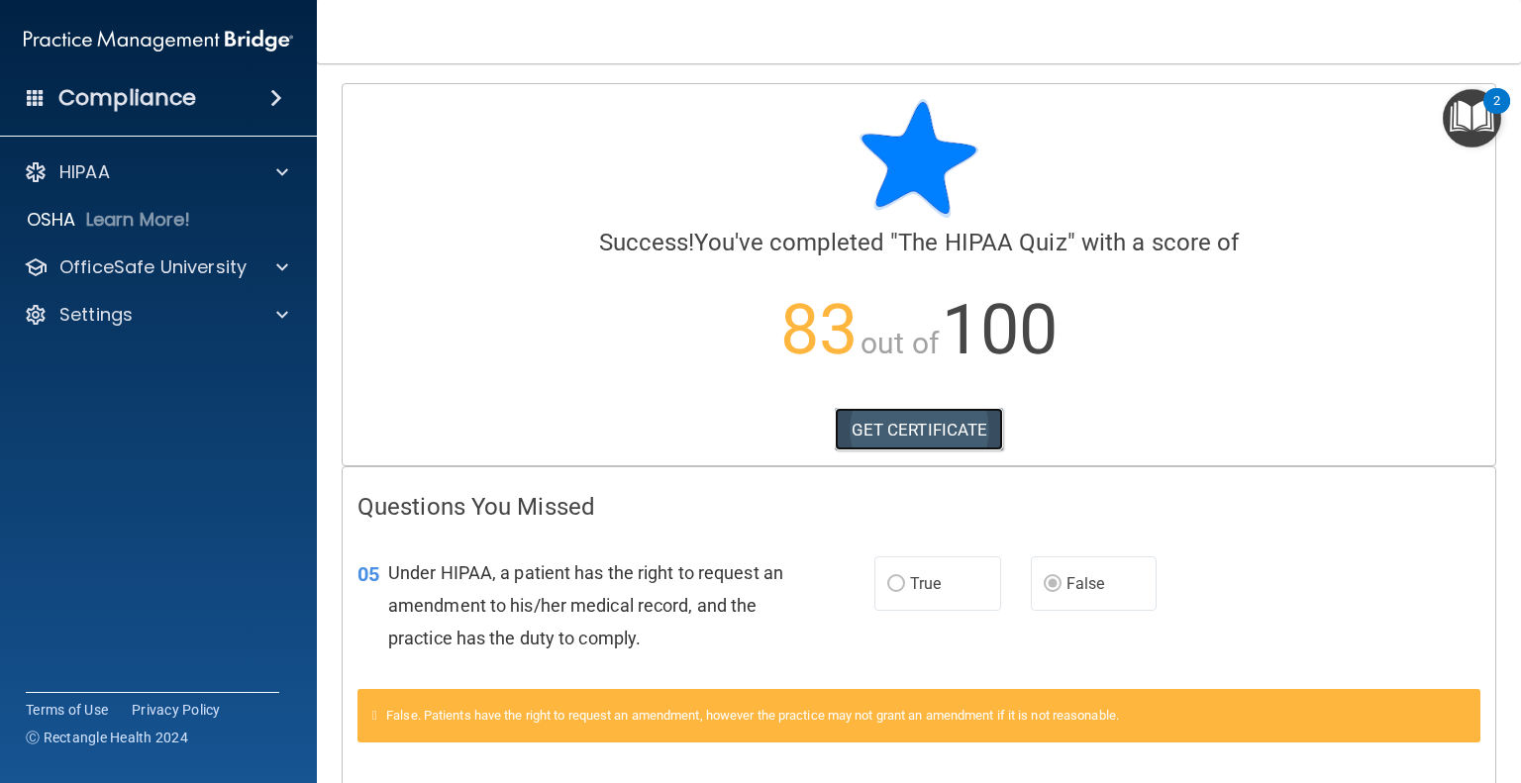
click at [932, 423] on link "GET CERTIFICATE" at bounding box center [919, 430] width 169 height 44
click at [83, 260] on p "OfficeSafe University" at bounding box center [152, 268] width 187 height 24
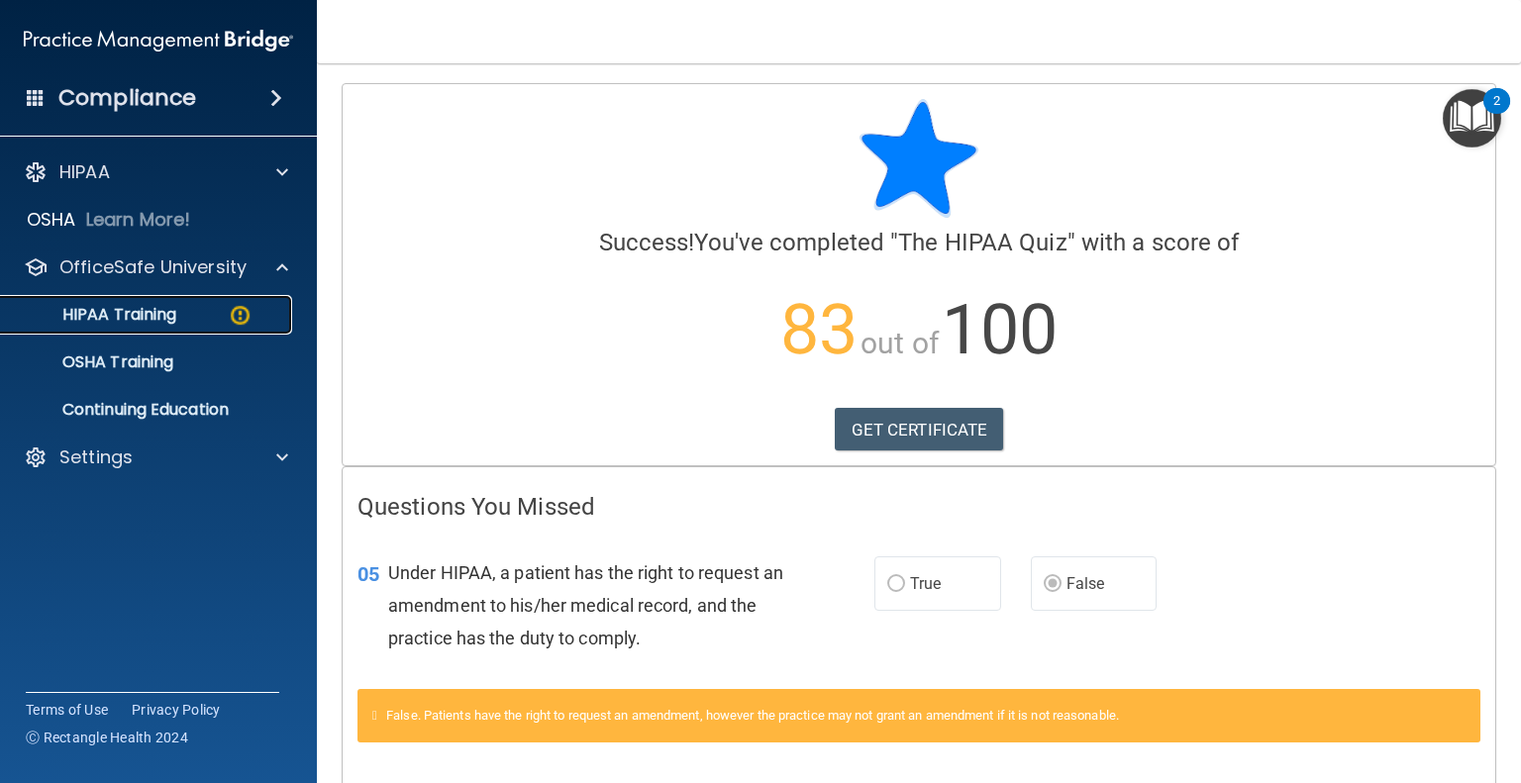
click at [164, 314] on p "HIPAA Training" at bounding box center [94, 315] width 163 height 20
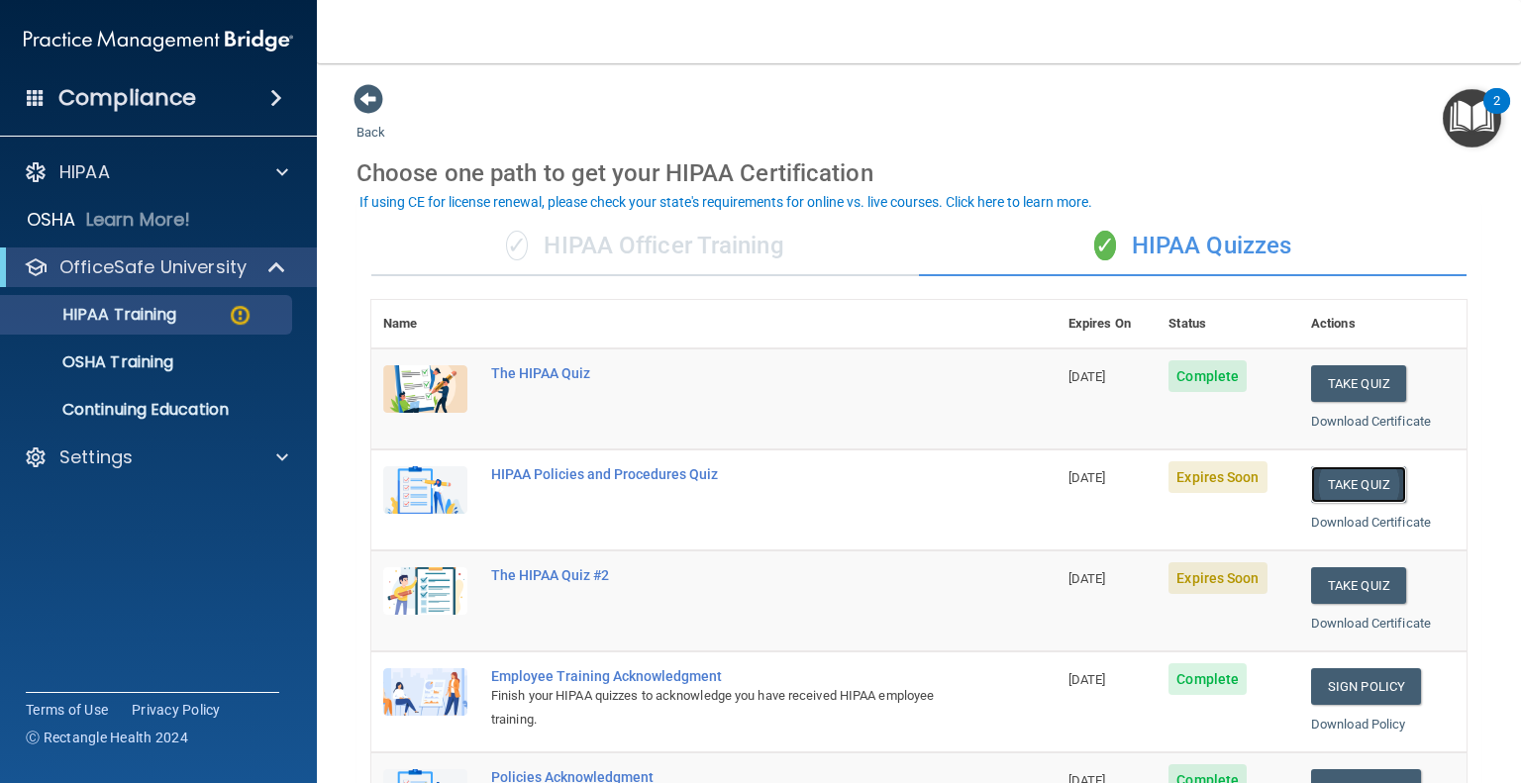
click at [1344, 478] on button "Take Quiz" at bounding box center [1358, 484] width 95 height 37
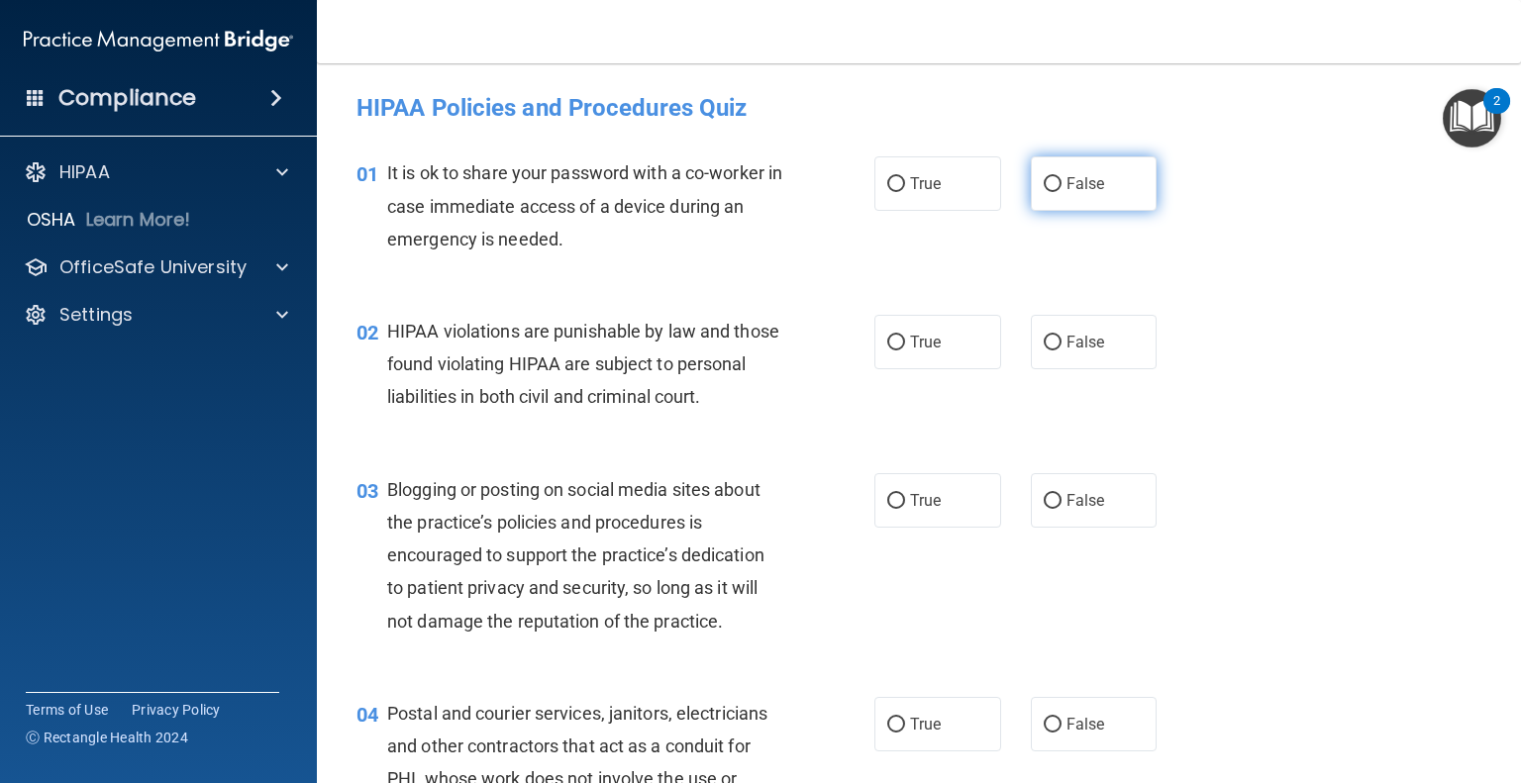
click at [1080, 181] on span "False" at bounding box center [1086, 183] width 39 height 19
click at [1062, 181] on input "False" at bounding box center [1053, 184] width 18 height 15
radio input "true"
click at [887, 336] on input "True" at bounding box center [896, 343] width 18 height 15
radio input "true"
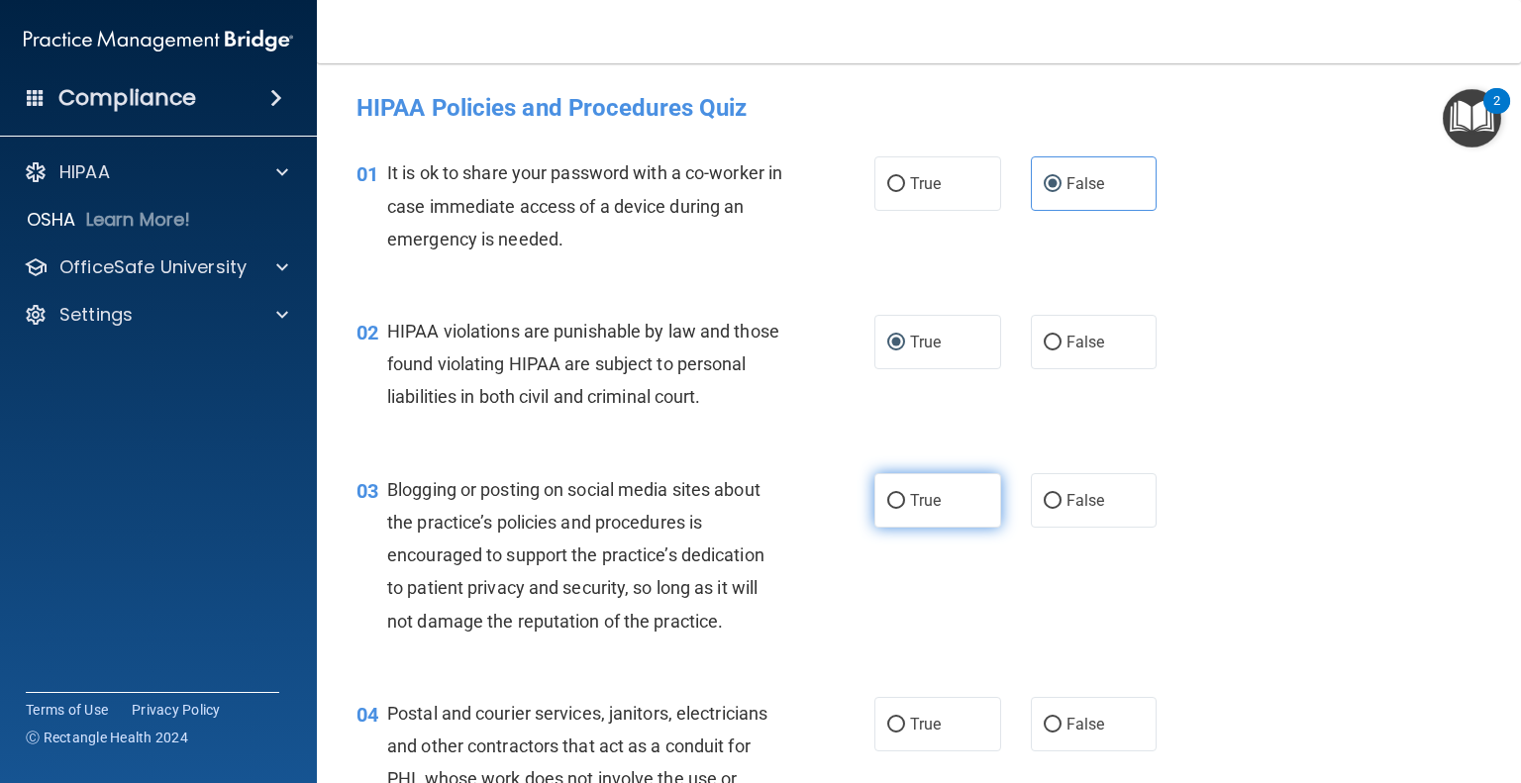
click at [937, 528] on label "True" at bounding box center [937, 500] width 127 height 54
click at [905, 509] on input "True" at bounding box center [896, 501] width 18 height 15
radio input "true"
click at [898, 752] on label "True" at bounding box center [937, 724] width 127 height 54
click at [898, 733] on input "True" at bounding box center [896, 725] width 18 height 15
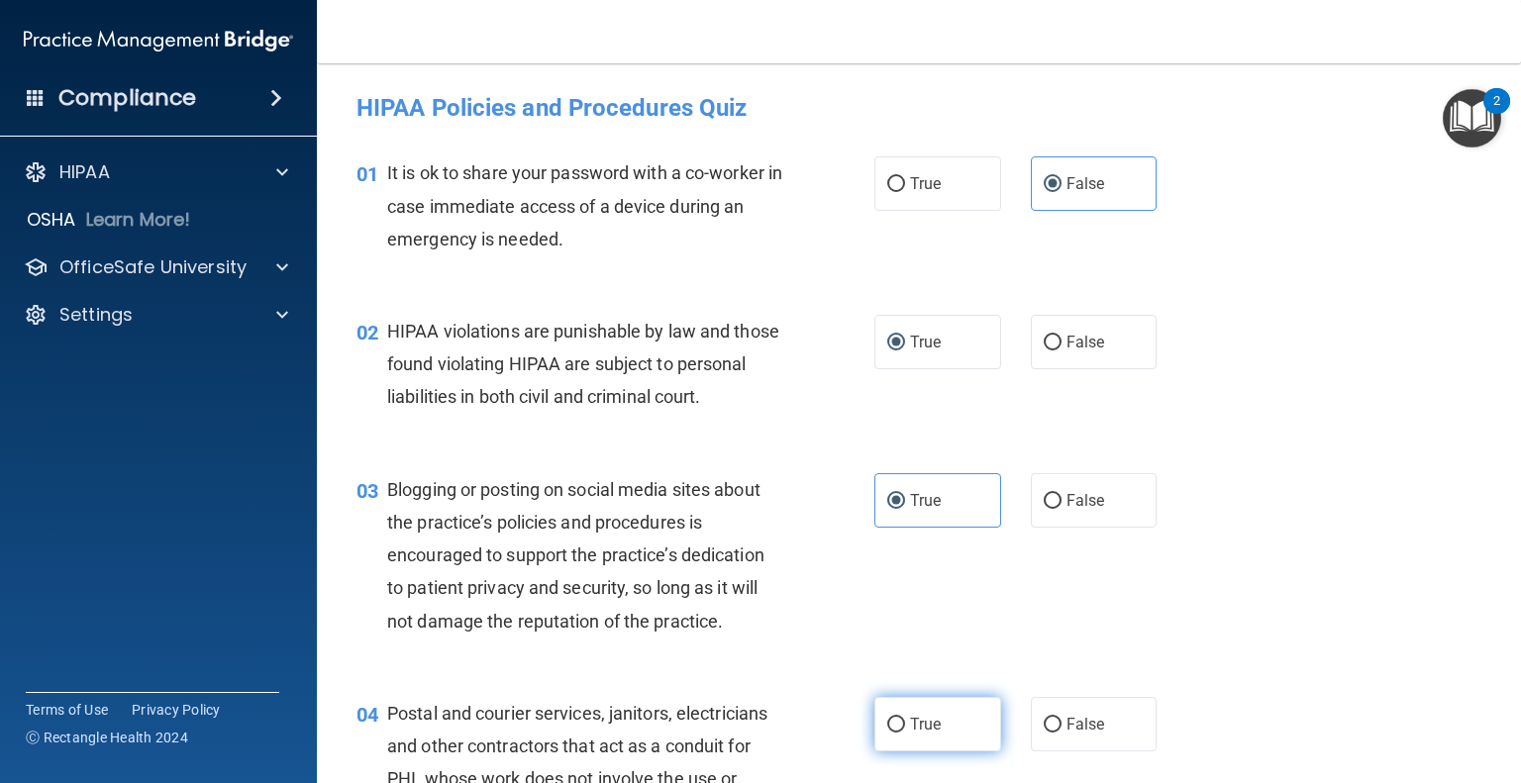
radio input "true"
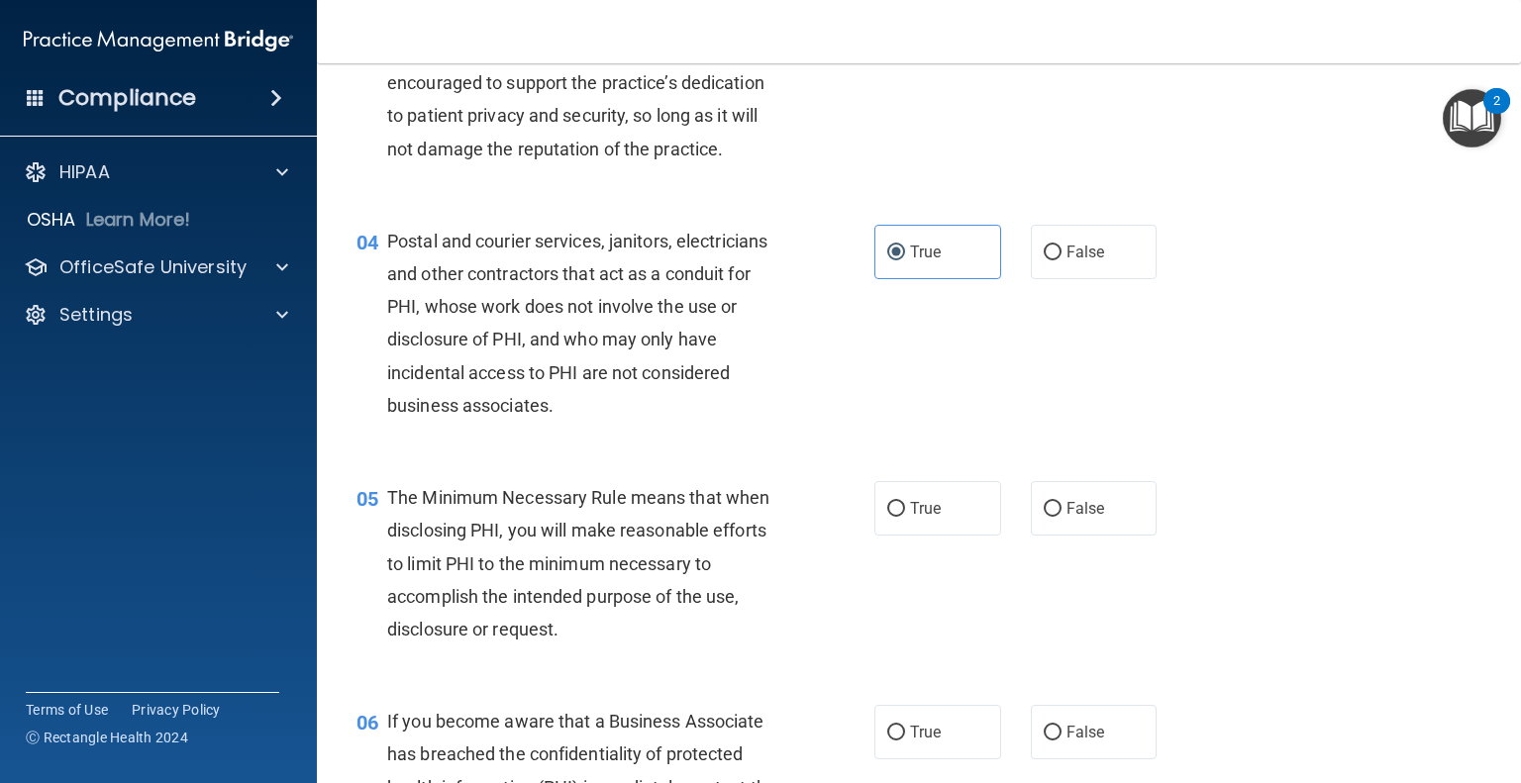
scroll to position [495, 0]
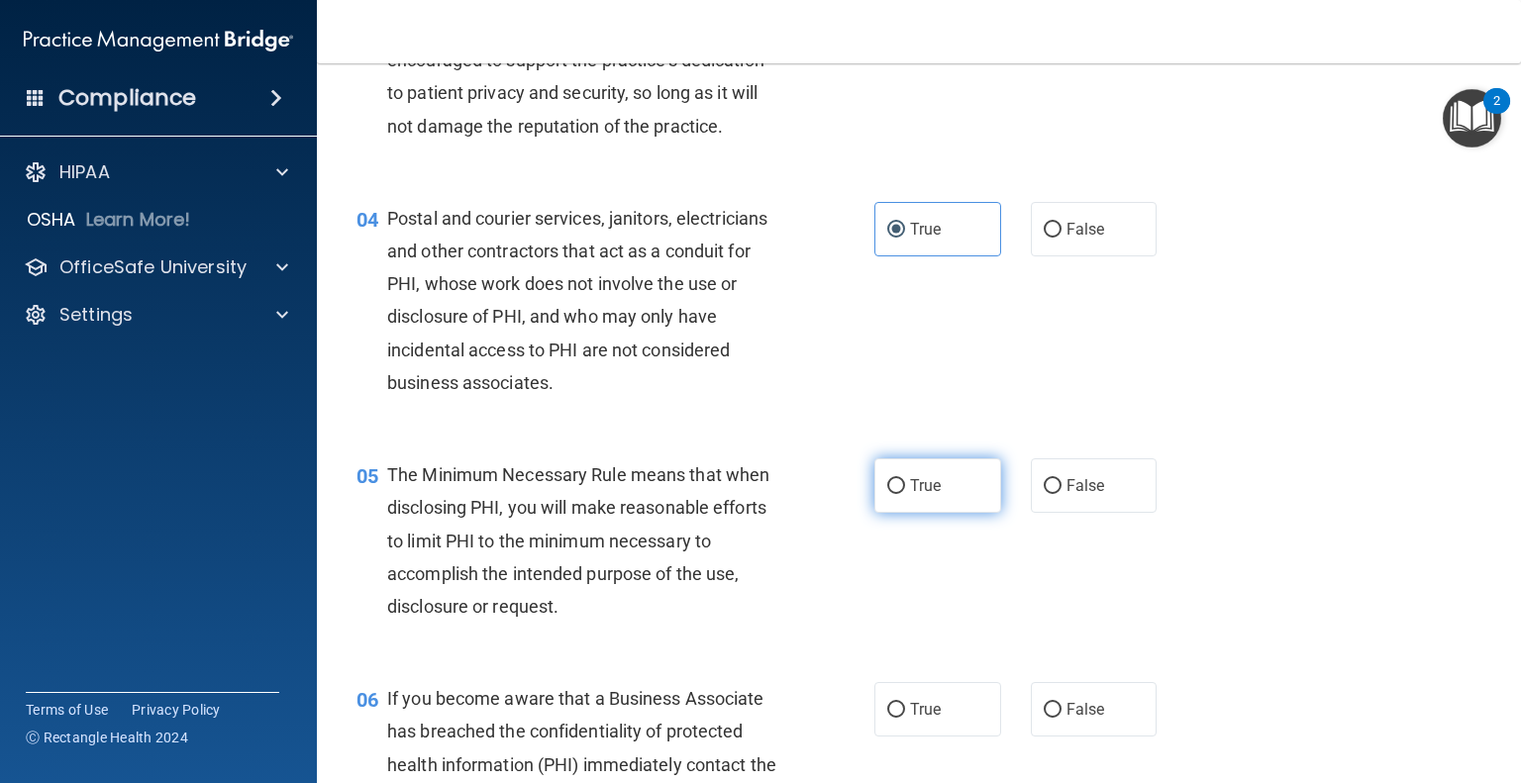
click at [895, 494] on input "True" at bounding box center [896, 486] width 18 height 15
radio input "true"
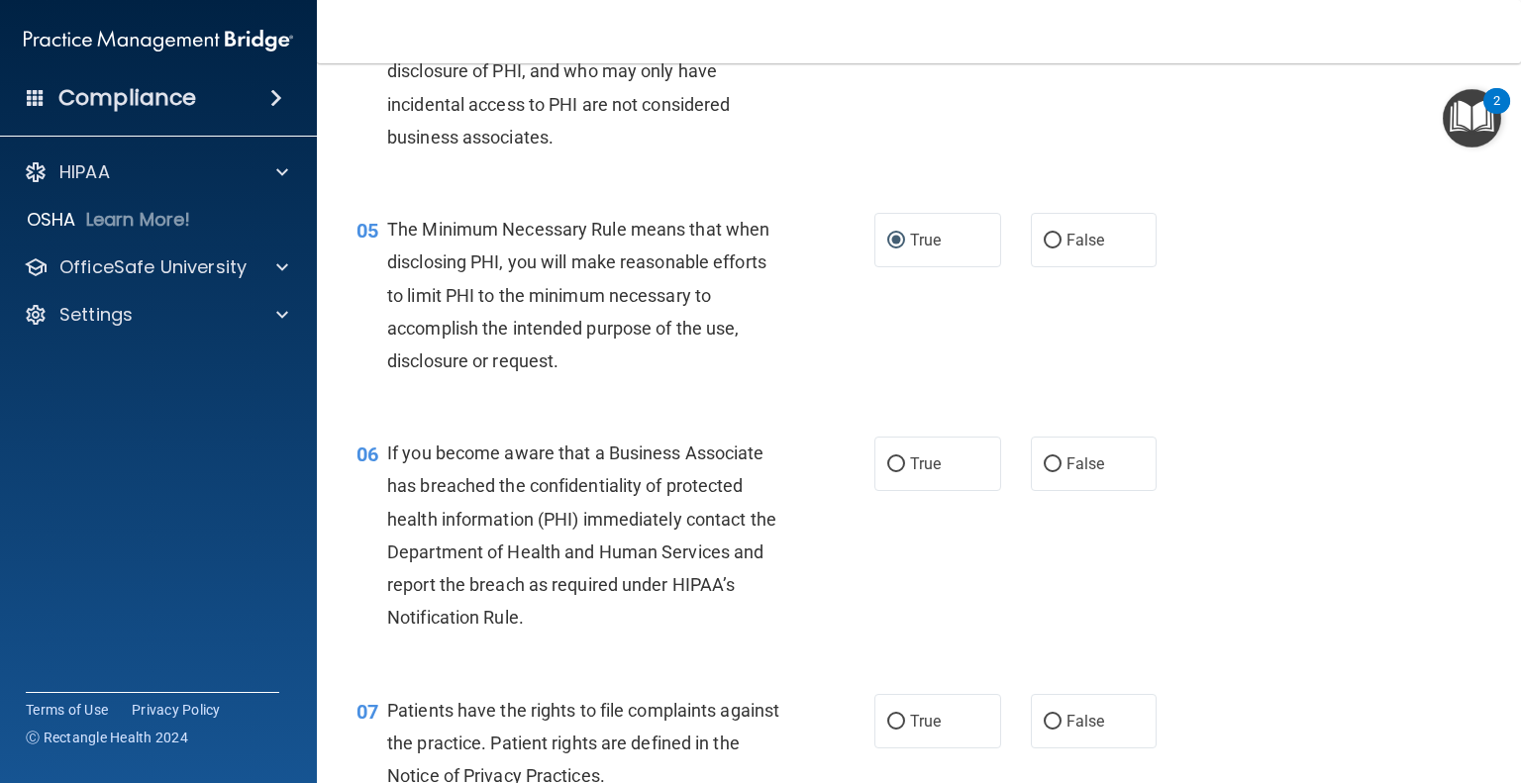
scroll to position [792, 0]
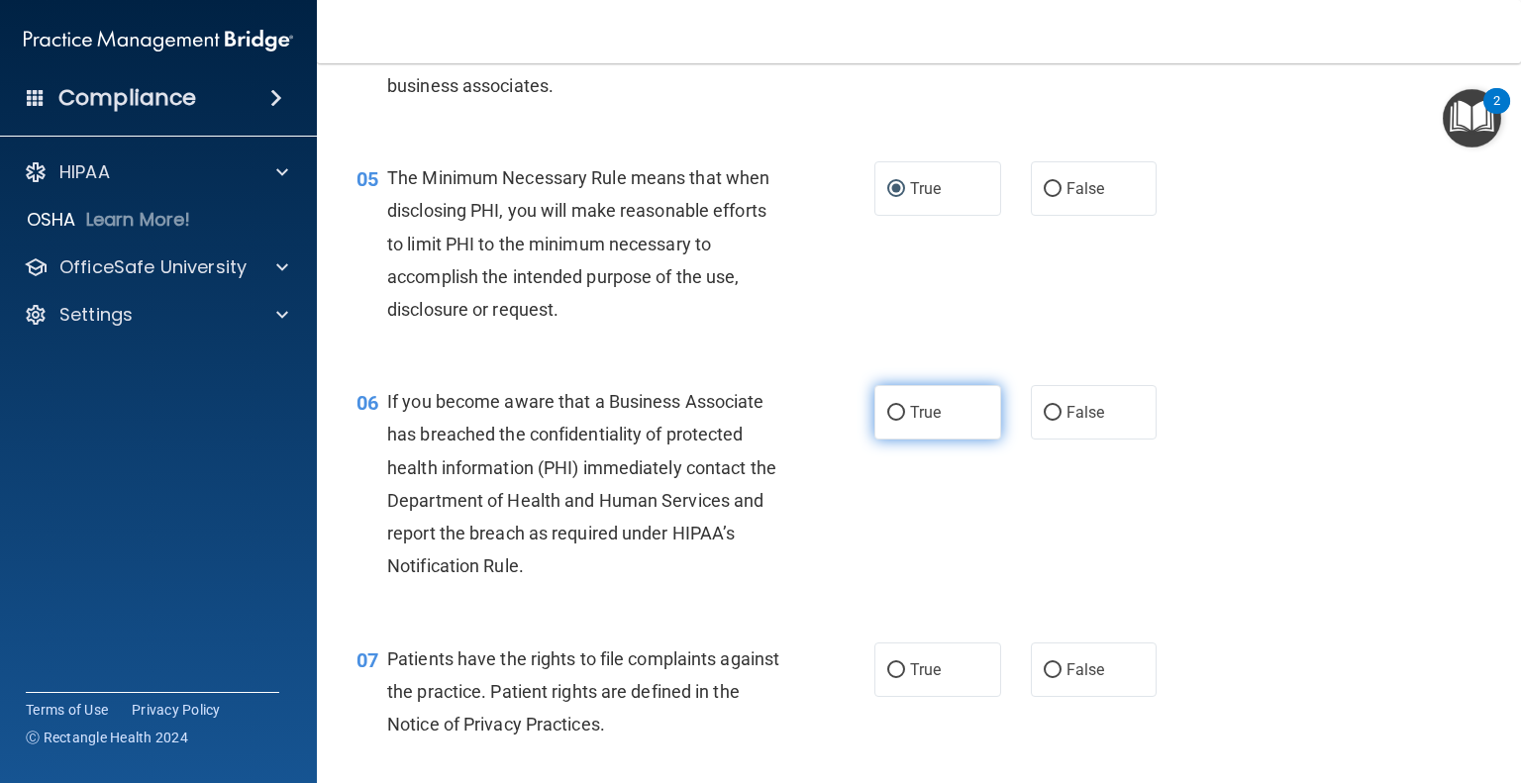
click at [886, 440] on label "True" at bounding box center [937, 412] width 127 height 54
click at [887, 421] on input "True" at bounding box center [896, 413] width 18 height 15
radio input "true"
click at [1067, 679] on span "False" at bounding box center [1086, 670] width 39 height 19
click at [1062, 678] on input "False" at bounding box center [1053, 671] width 18 height 15
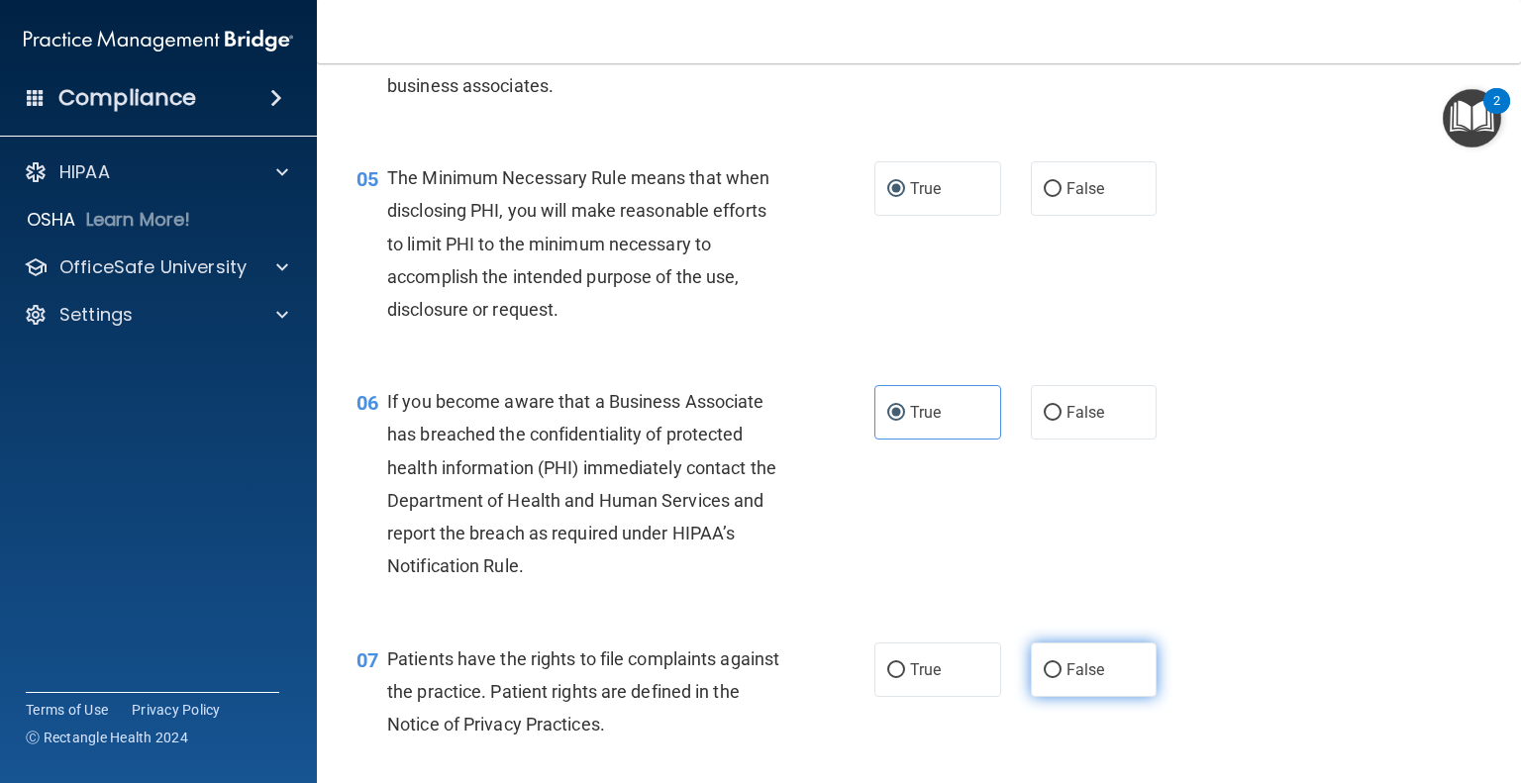
radio input "true"
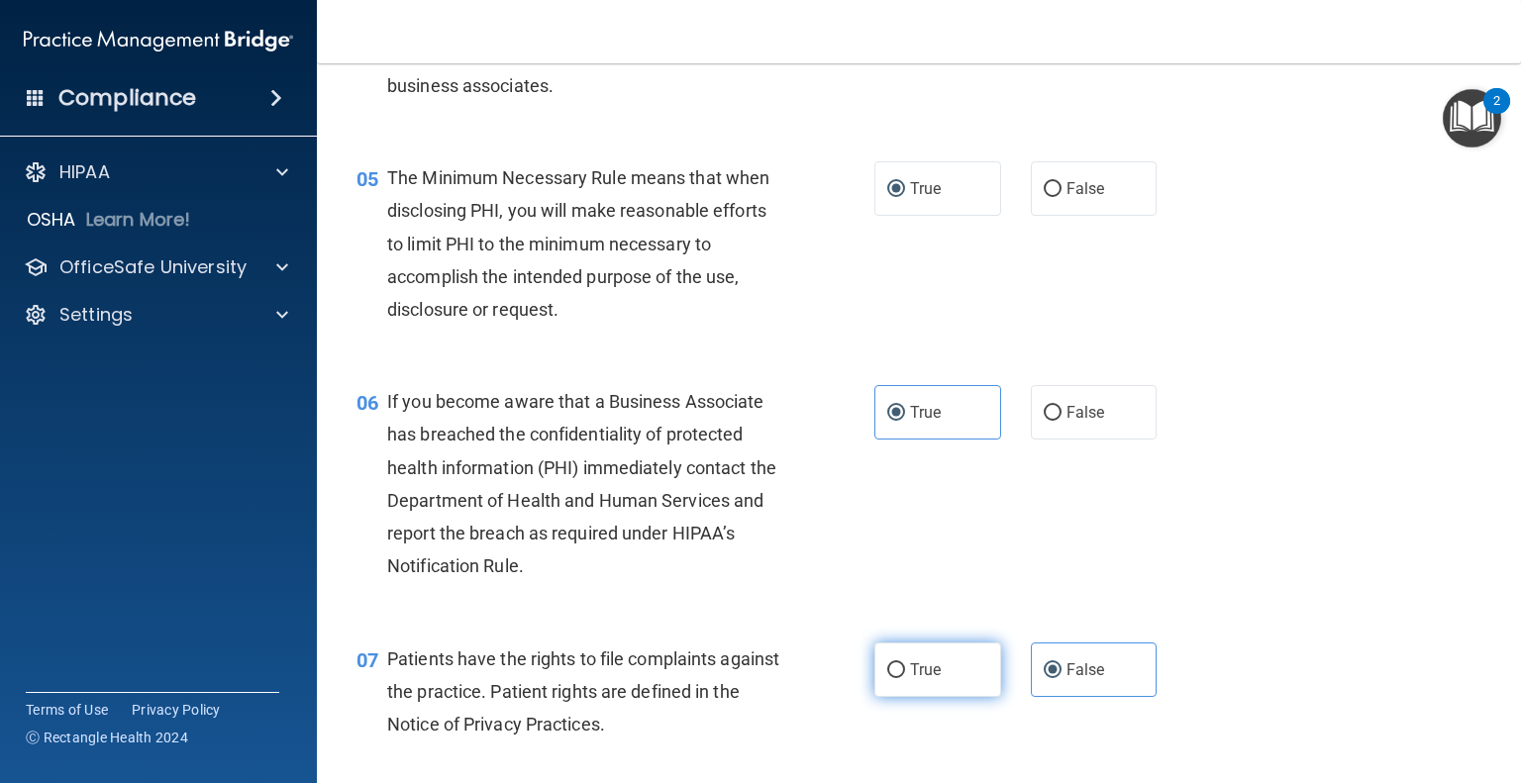
click at [930, 697] on label "True" at bounding box center [937, 670] width 127 height 54
click at [905, 678] on input "True" at bounding box center [896, 671] width 18 height 15
radio input "true"
radio input "false"
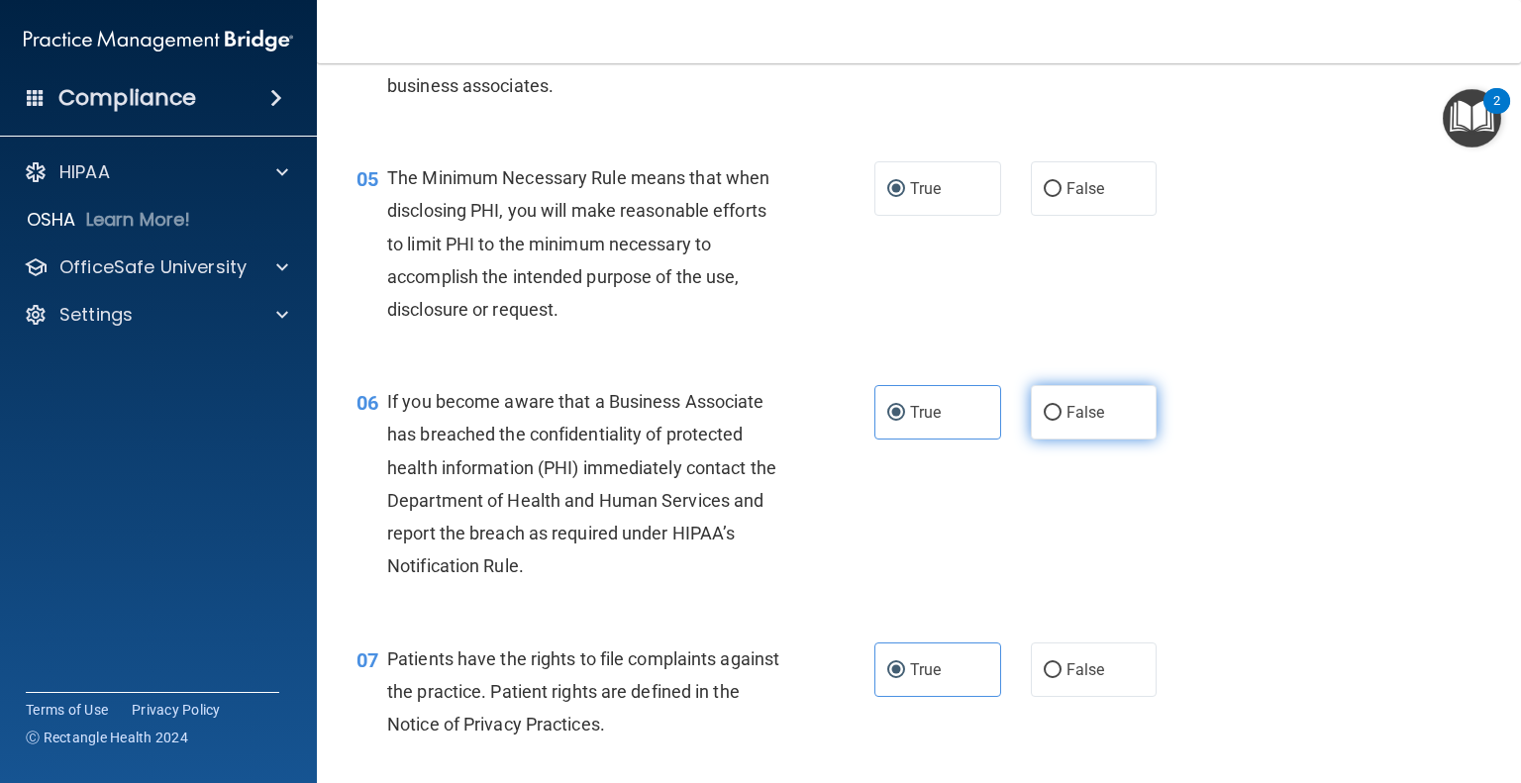
click at [1102, 440] on label "False" at bounding box center [1094, 412] width 127 height 54
click at [1062, 421] on input "False" at bounding box center [1053, 413] width 18 height 15
radio input "true"
radio input "false"
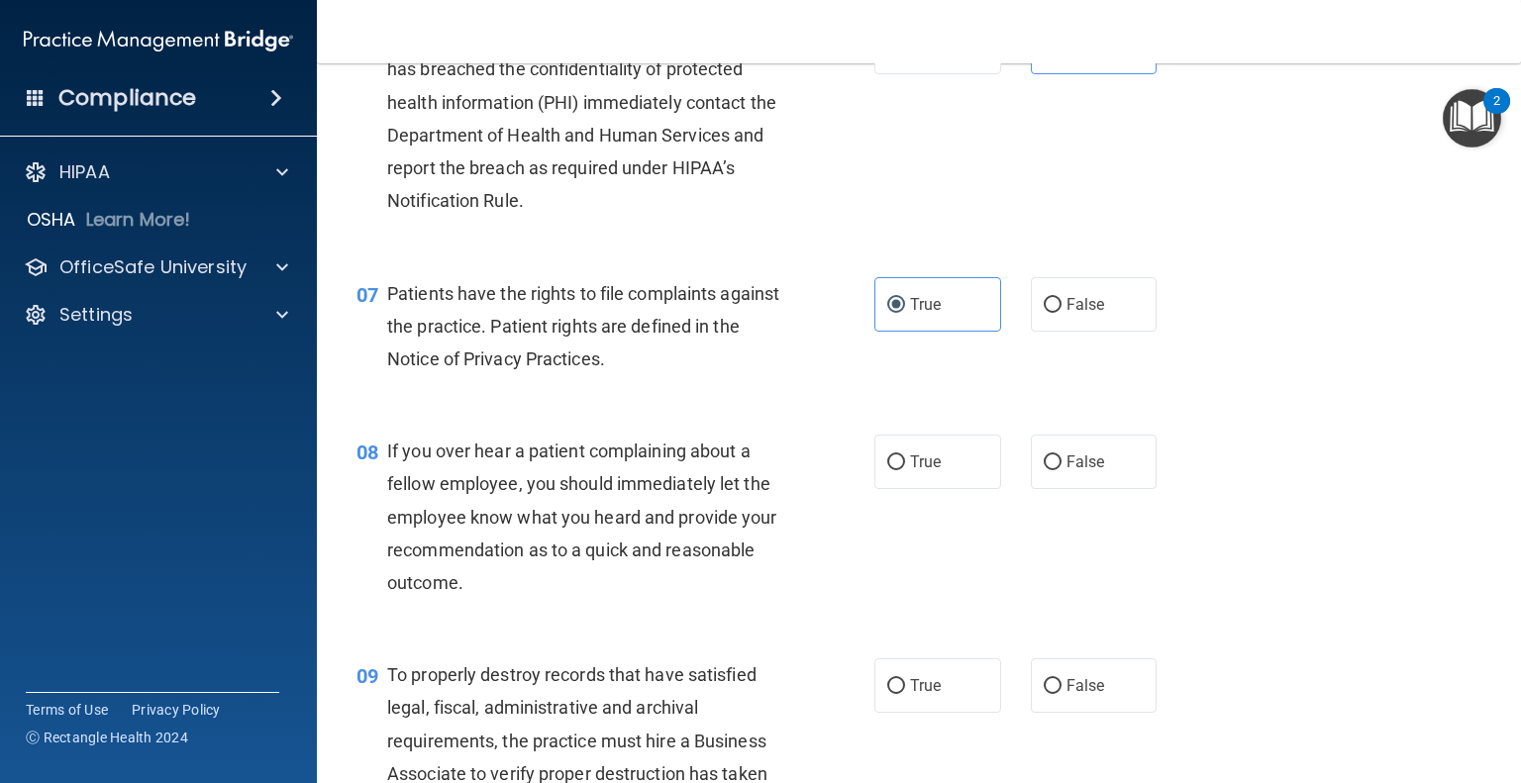
scroll to position [1188, 0]
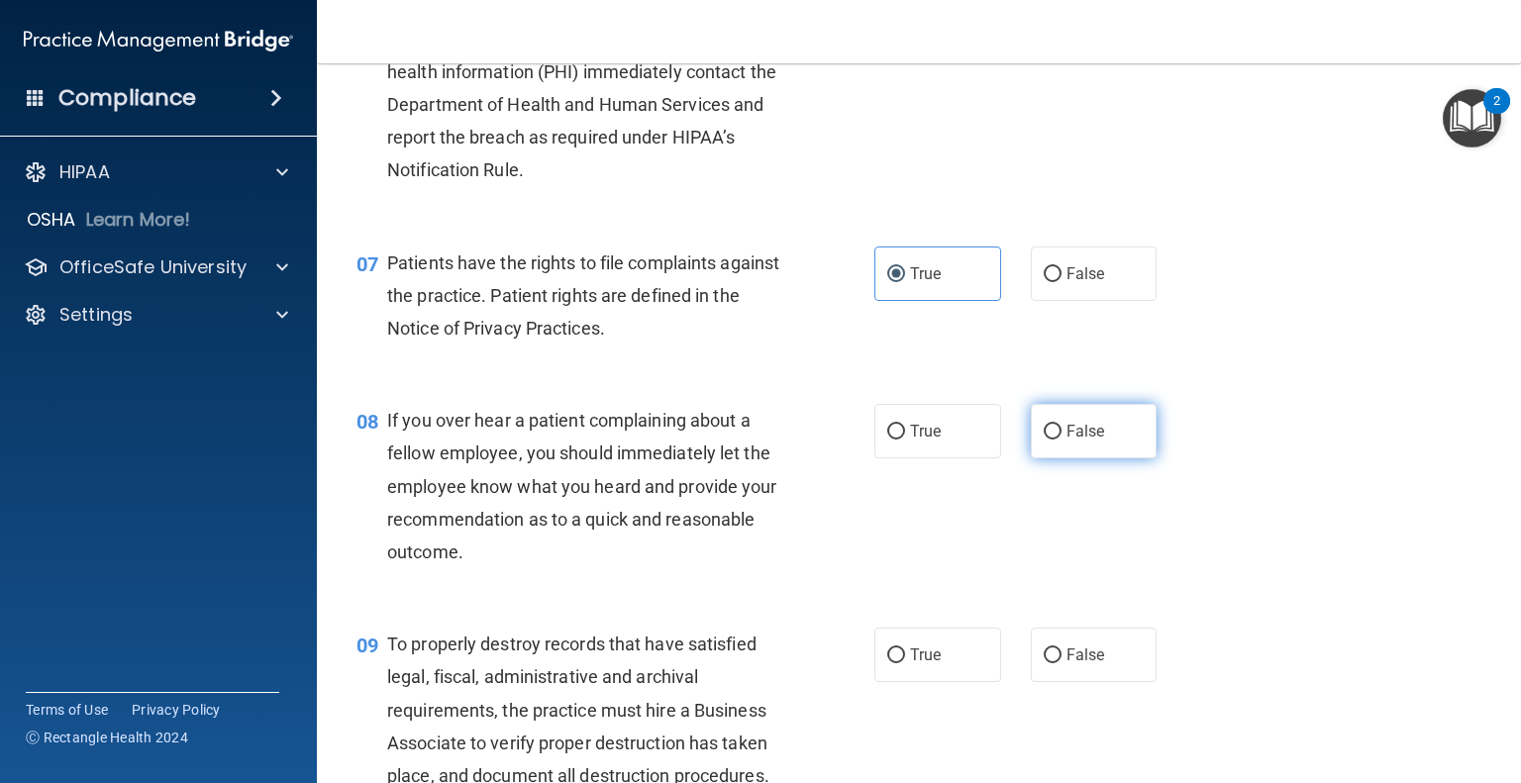
click at [1098, 459] on label "False" at bounding box center [1094, 431] width 127 height 54
click at [1062, 440] on input "False" at bounding box center [1053, 432] width 18 height 15
radio input "true"
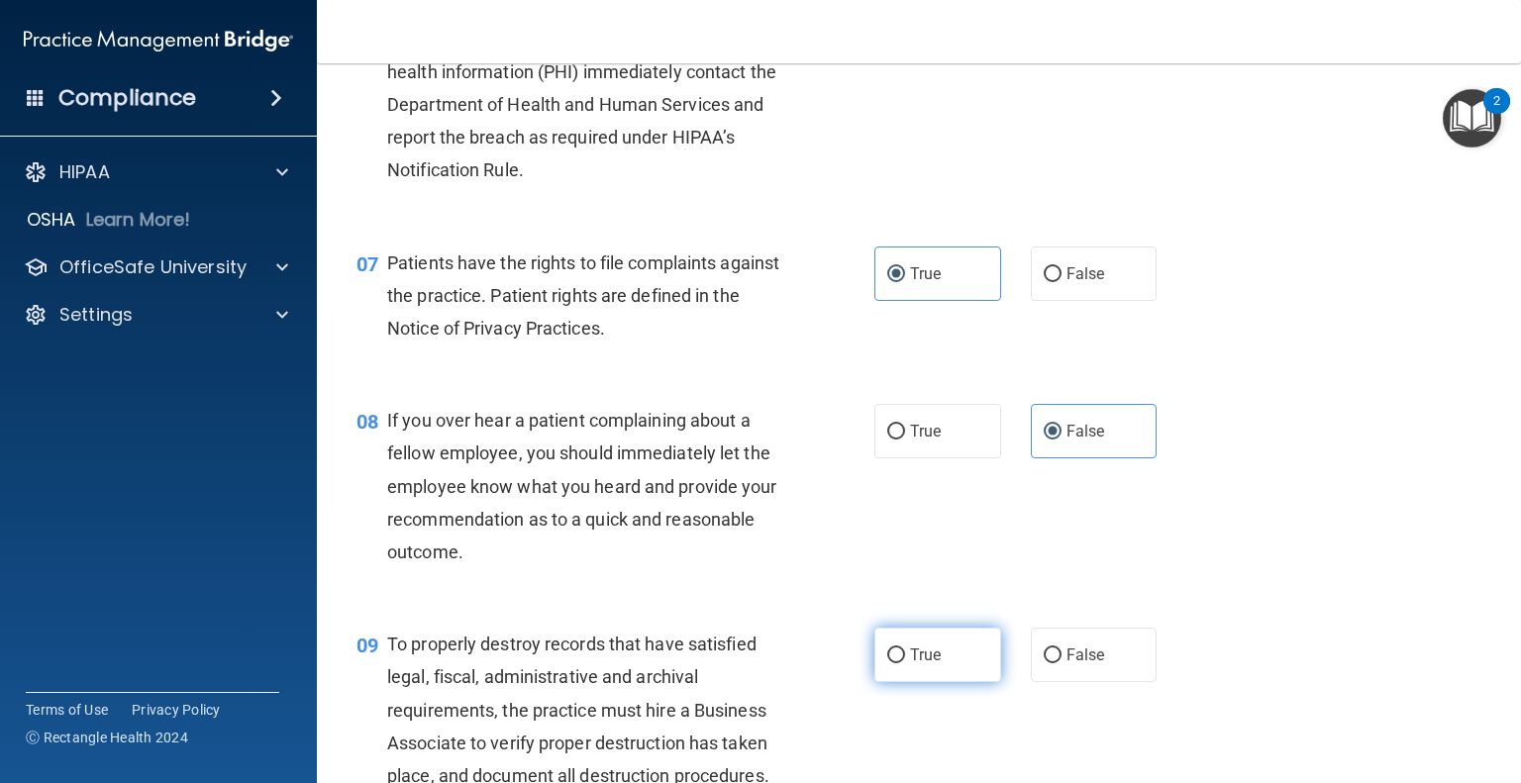
click at [928, 665] on span "True" at bounding box center [925, 655] width 31 height 19
click at [905, 664] on input "True" at bounding box center [896, 656] width 18 height 15
radio input "true"
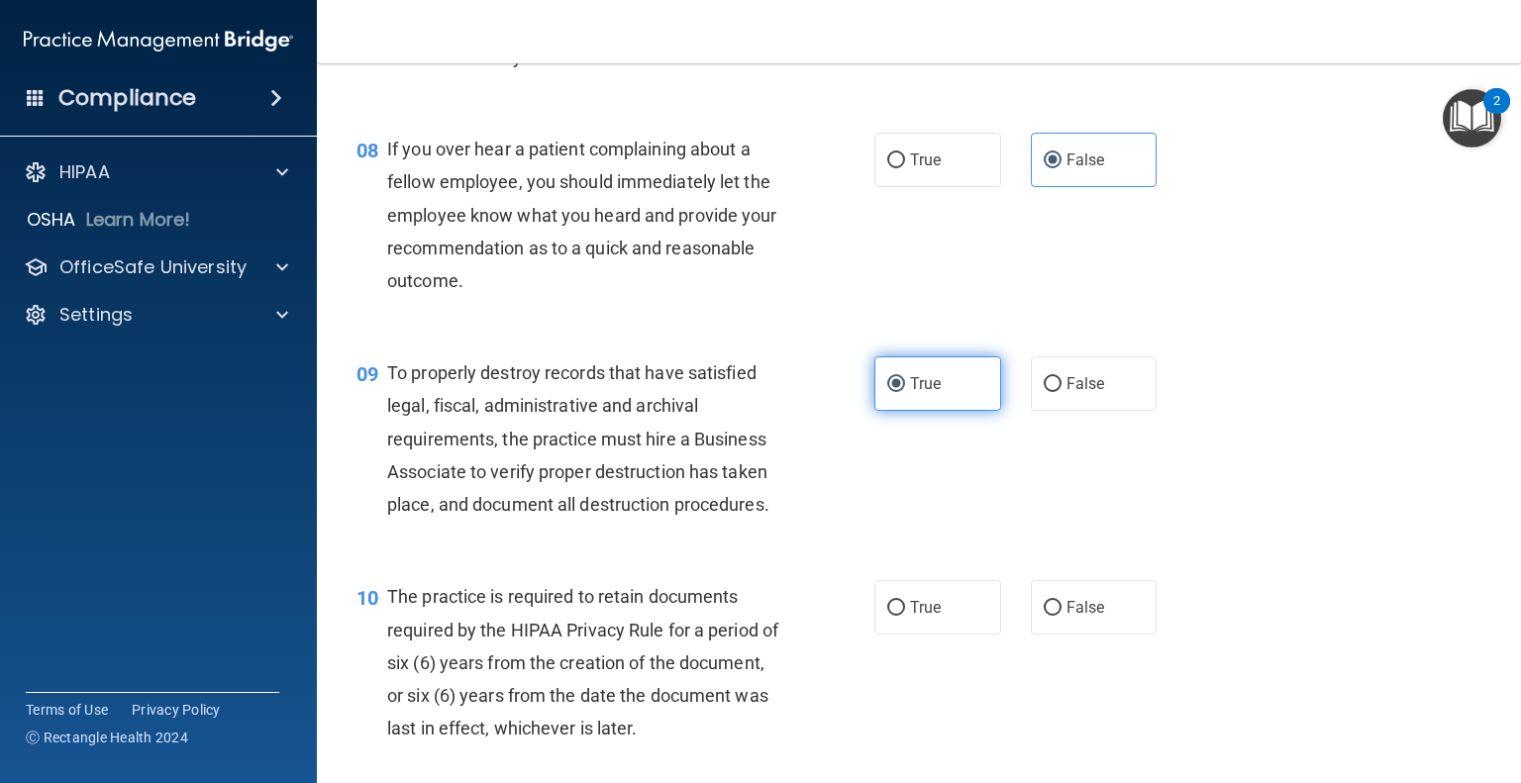
scroll to position [1485, 0]
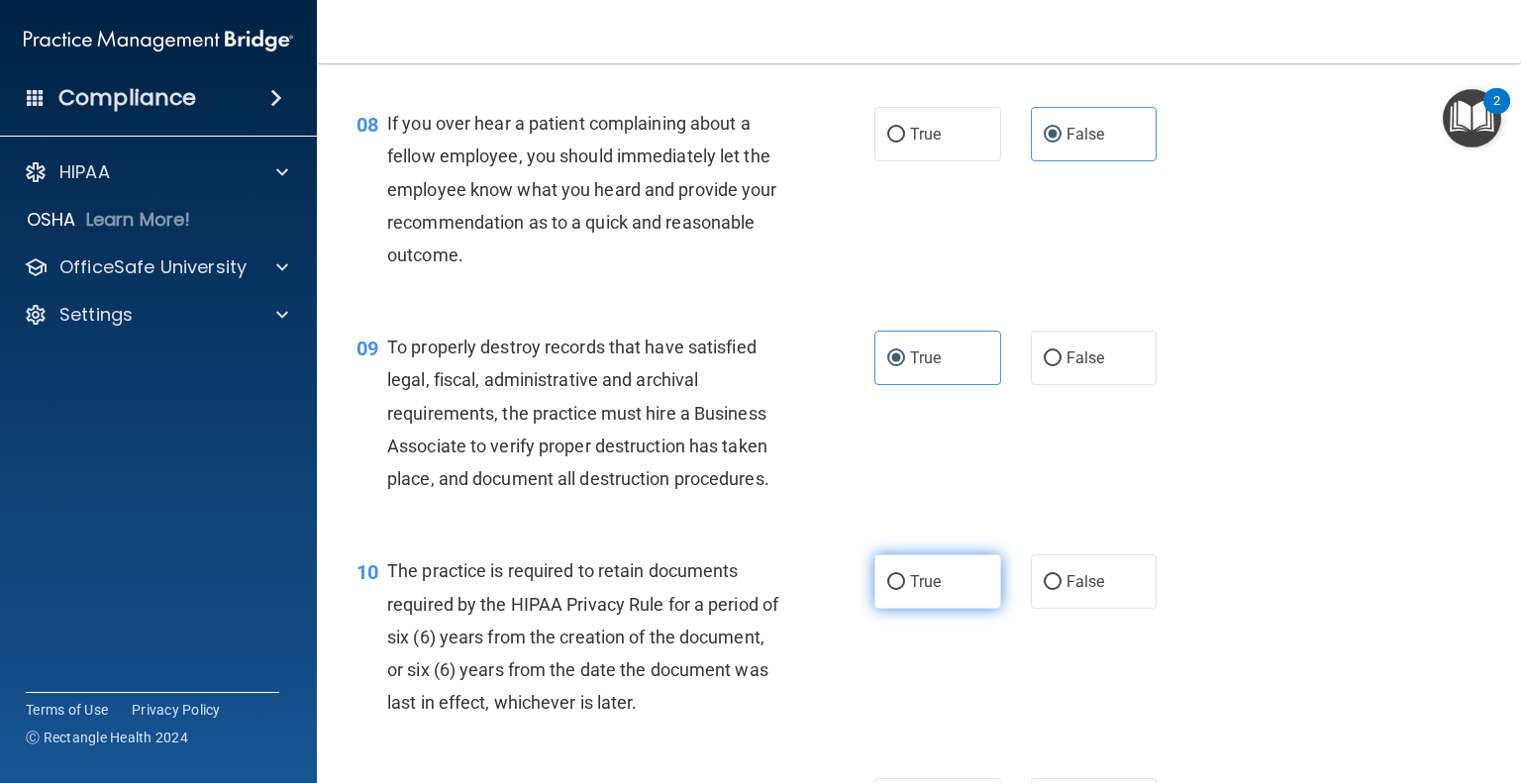
click at [959, 609] on label "True" at bounding box center [937, 582] width 127 height 54
click at [905, 590] on input "True" at bounding box center [896, 582] width 18 height 15
radio input "true"
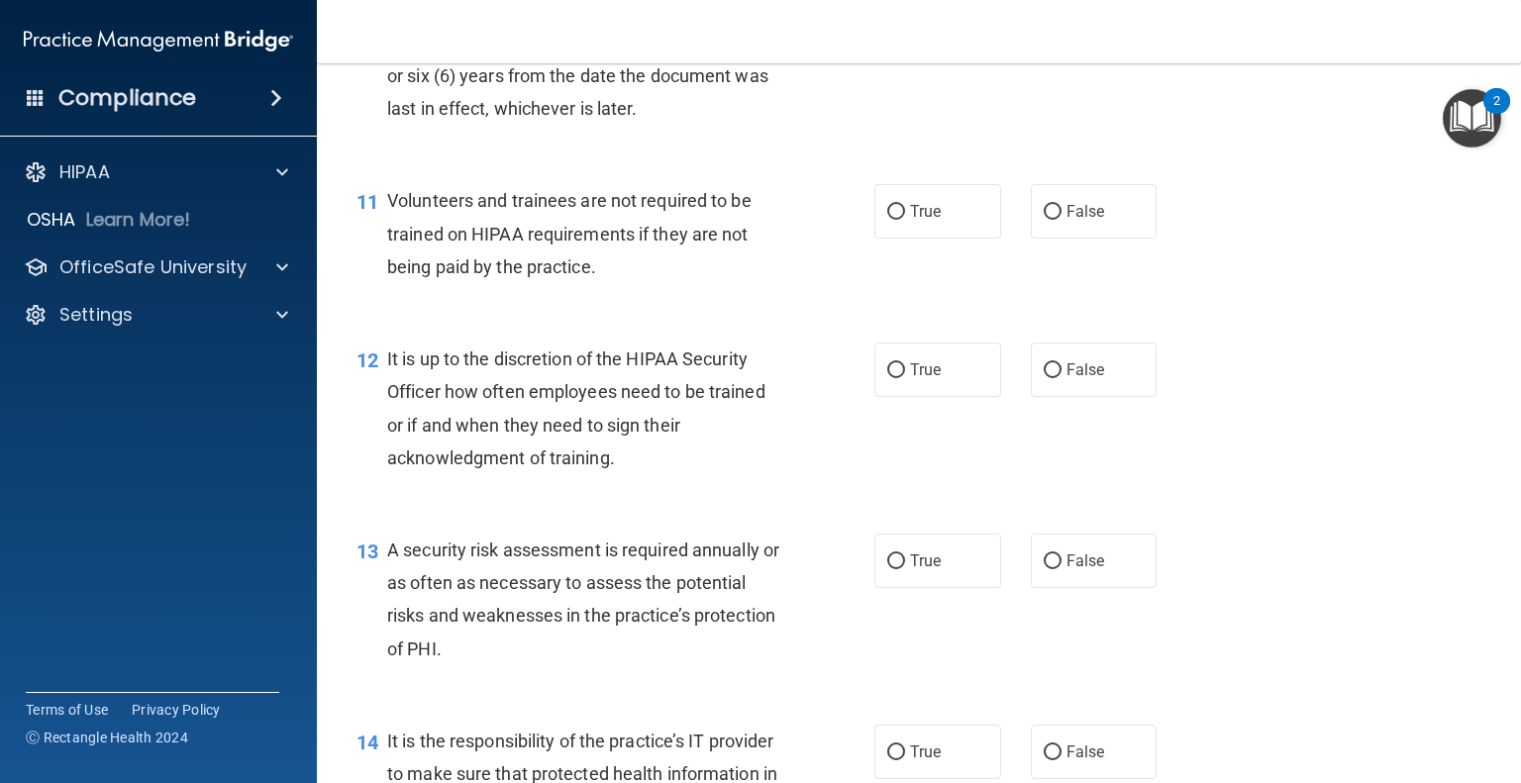
scroll to position [2179, 0]
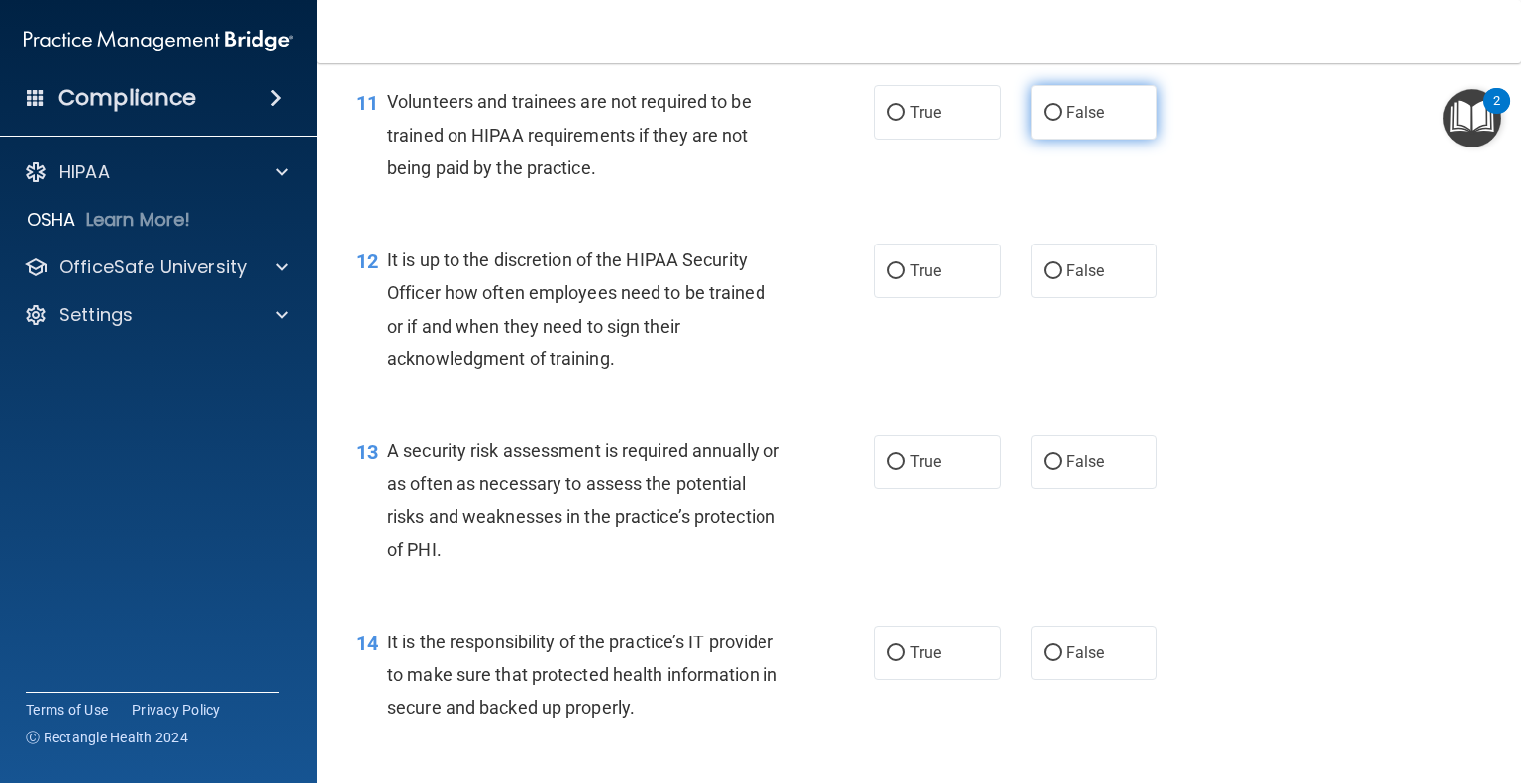
click at [1070, 122] on span "False" at bounding box center [1086, 112] width 39 height 19
click at [1062, 121] on input "False" at bounding box center [1053, 113] width 18 height 15
radio input "true"
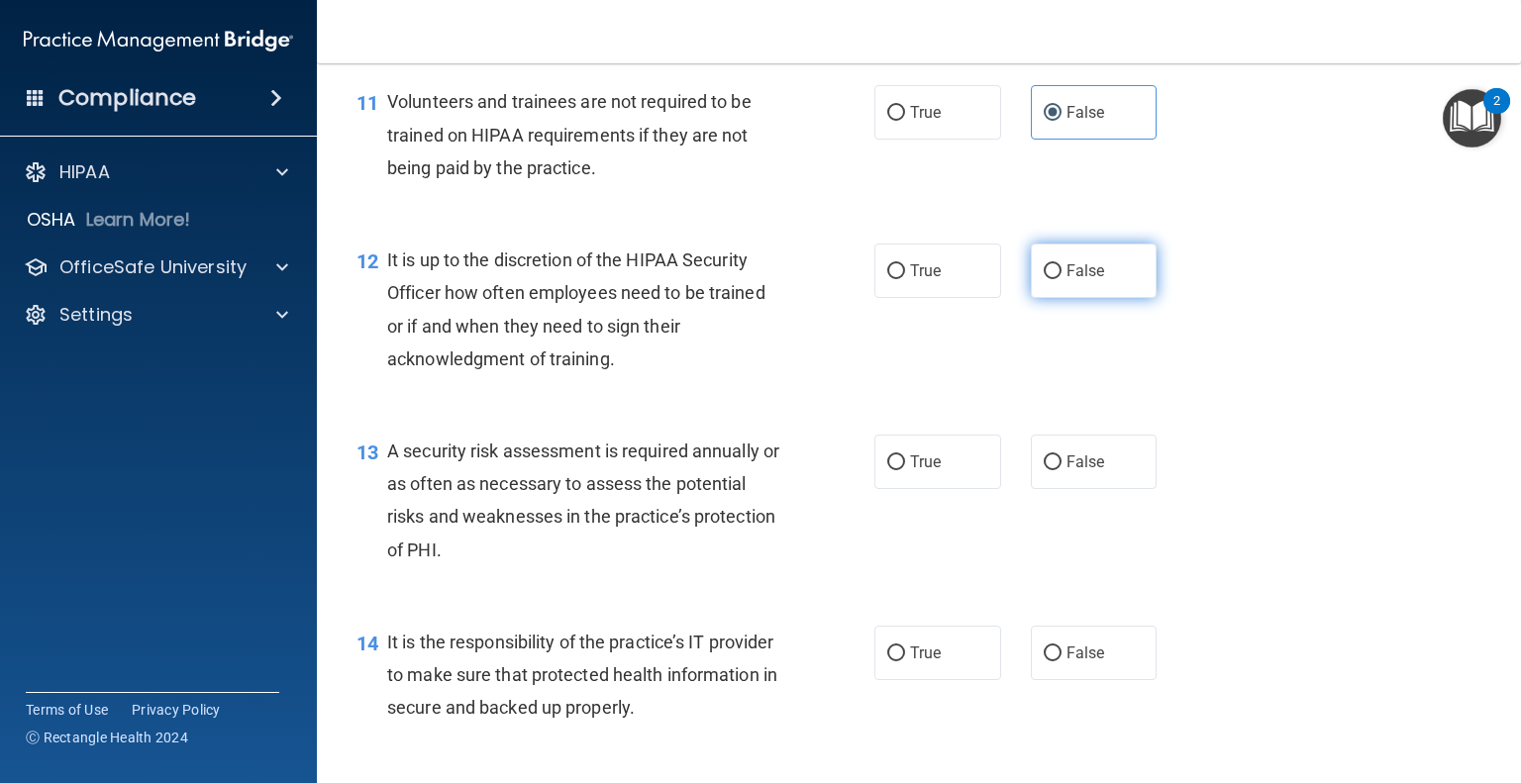
click at [1074, 280] on span "False" at bounding box center [1086, 270] width 39 height 19
click at [1062, 279] on input "False" at bounding box center [1053, 271] width 18 height 15
radio input "true"
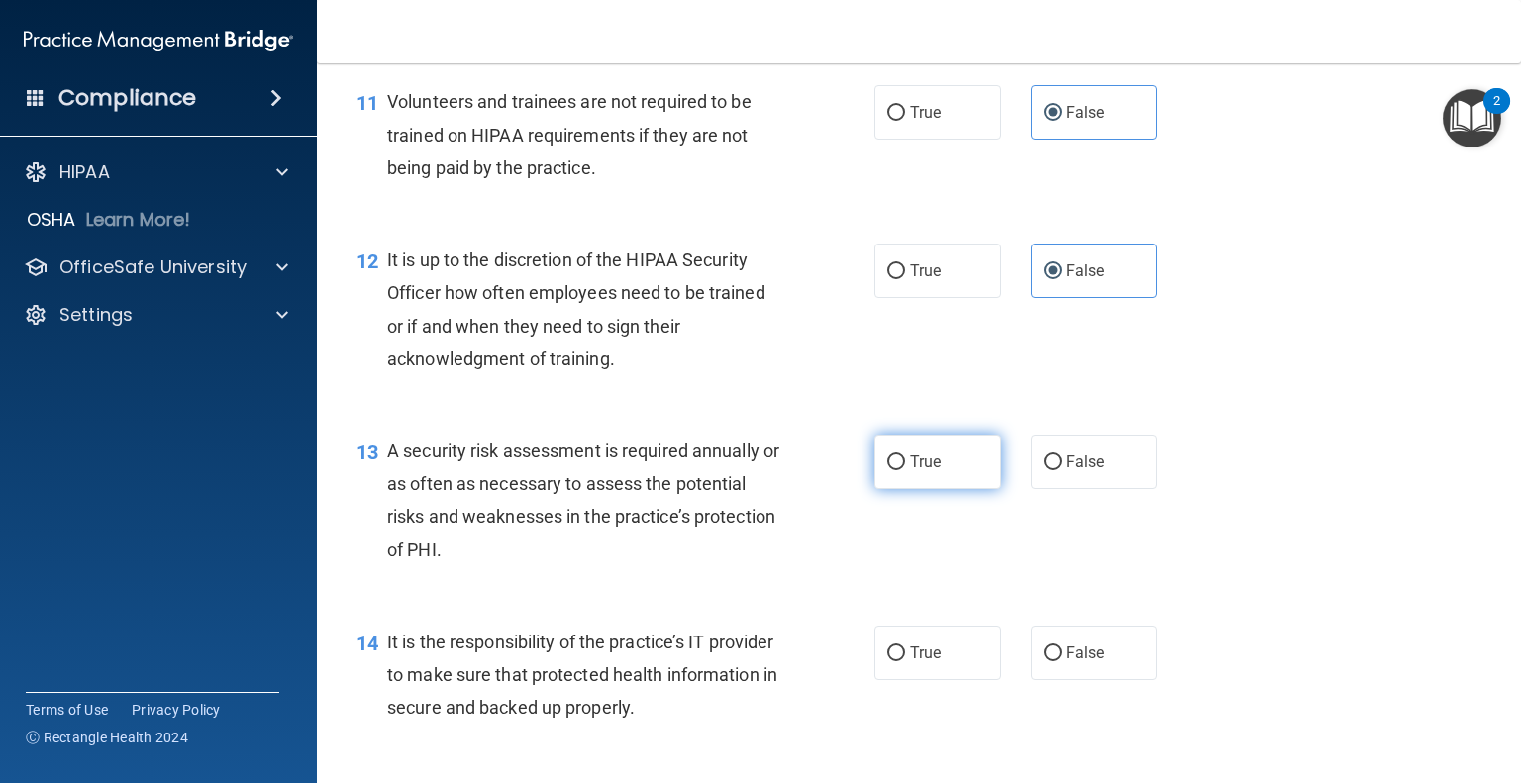
click at [931, 471] on span "True" at bounding box center [925, 462] width 31 height 19
click at [905, 470] on input "True" at bounding box center [896, 463] width 18 height 15
radio input "true"
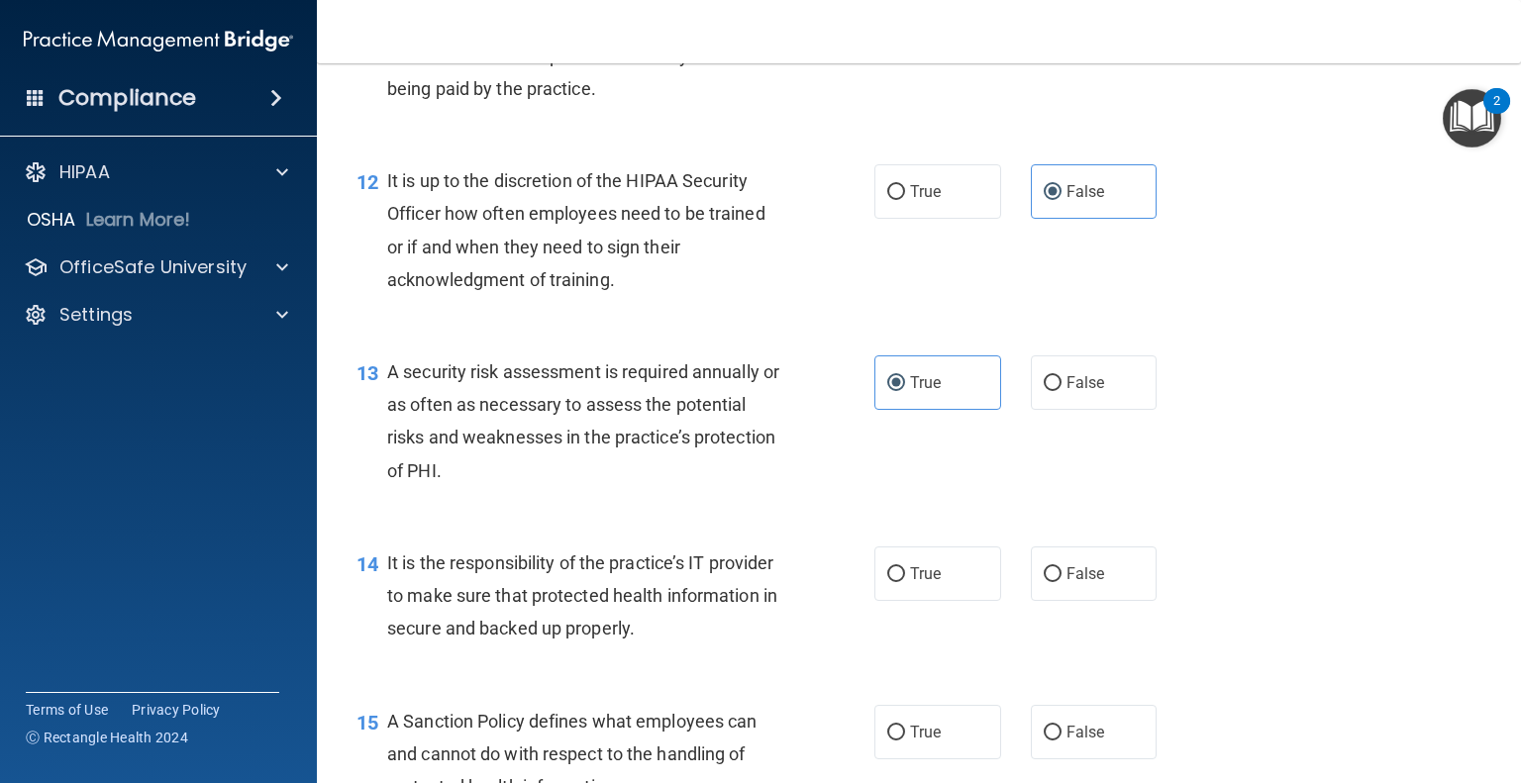
scroll to position [2278, 0]
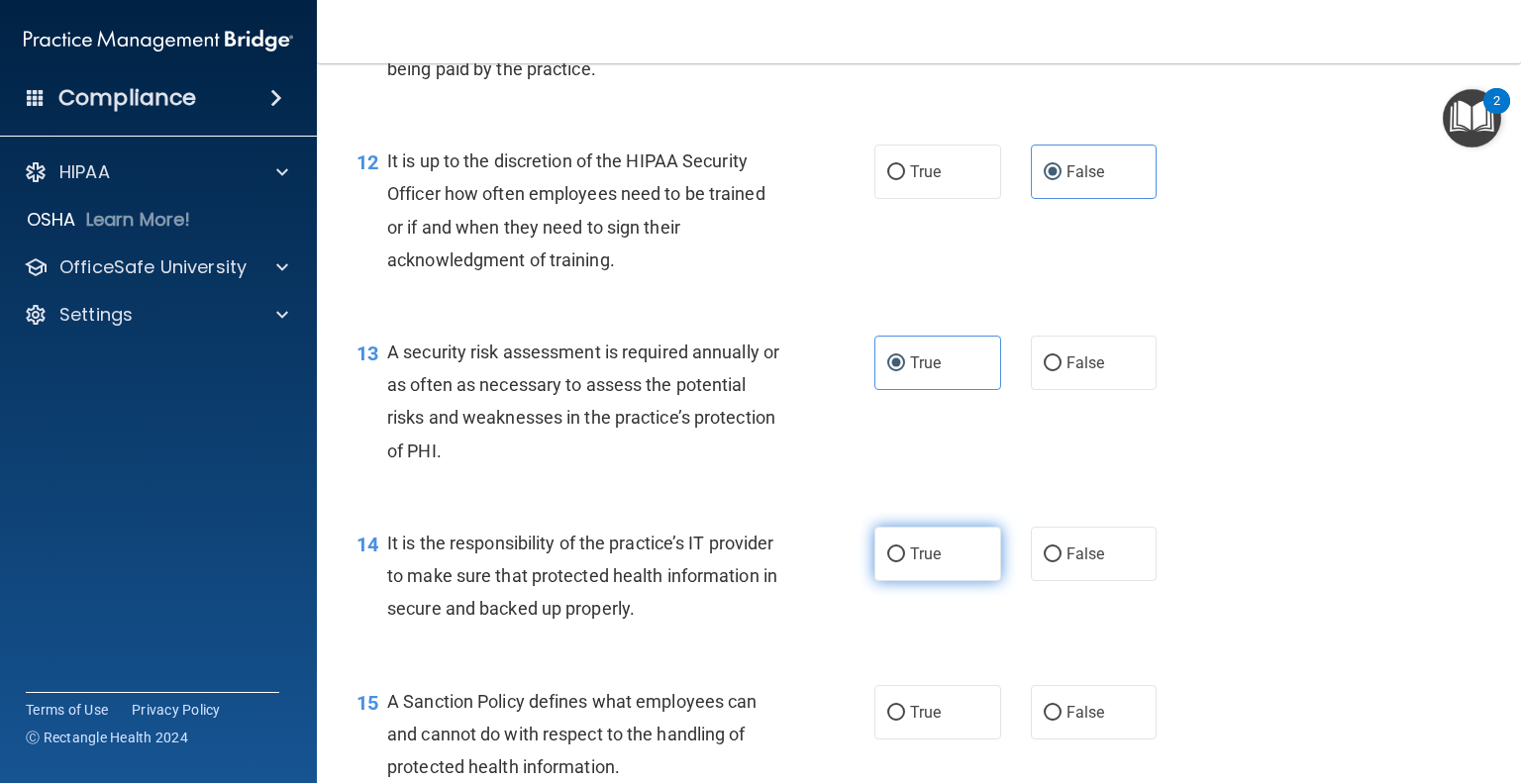
click at [940, 581] on label "True" at bounding box center [937, 554] width 127 height 54
click at [905, 562] on input "True" at bounding box center [896, 555] width 18 height 15
radio input "true"
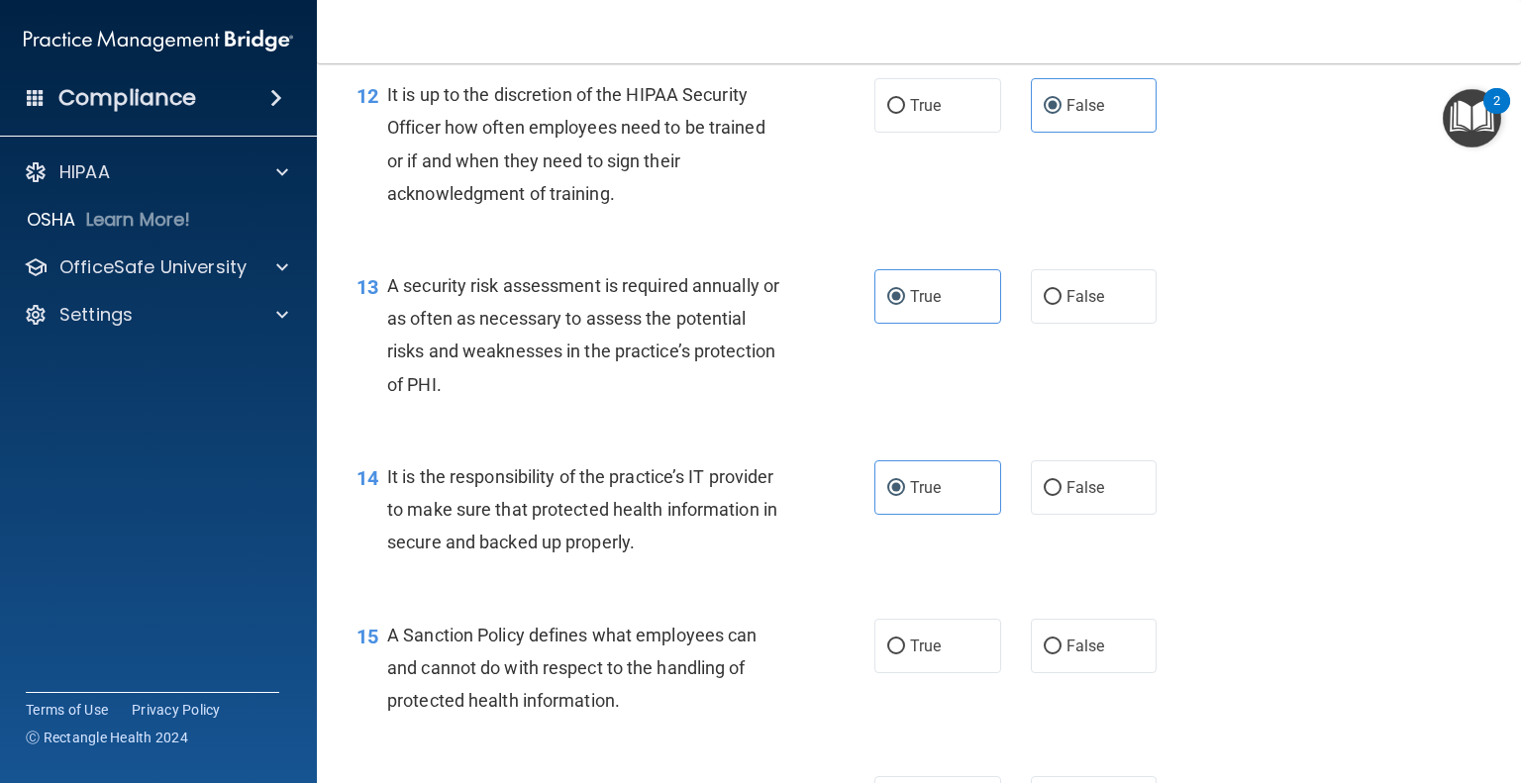
scroll to position [2476, 0]
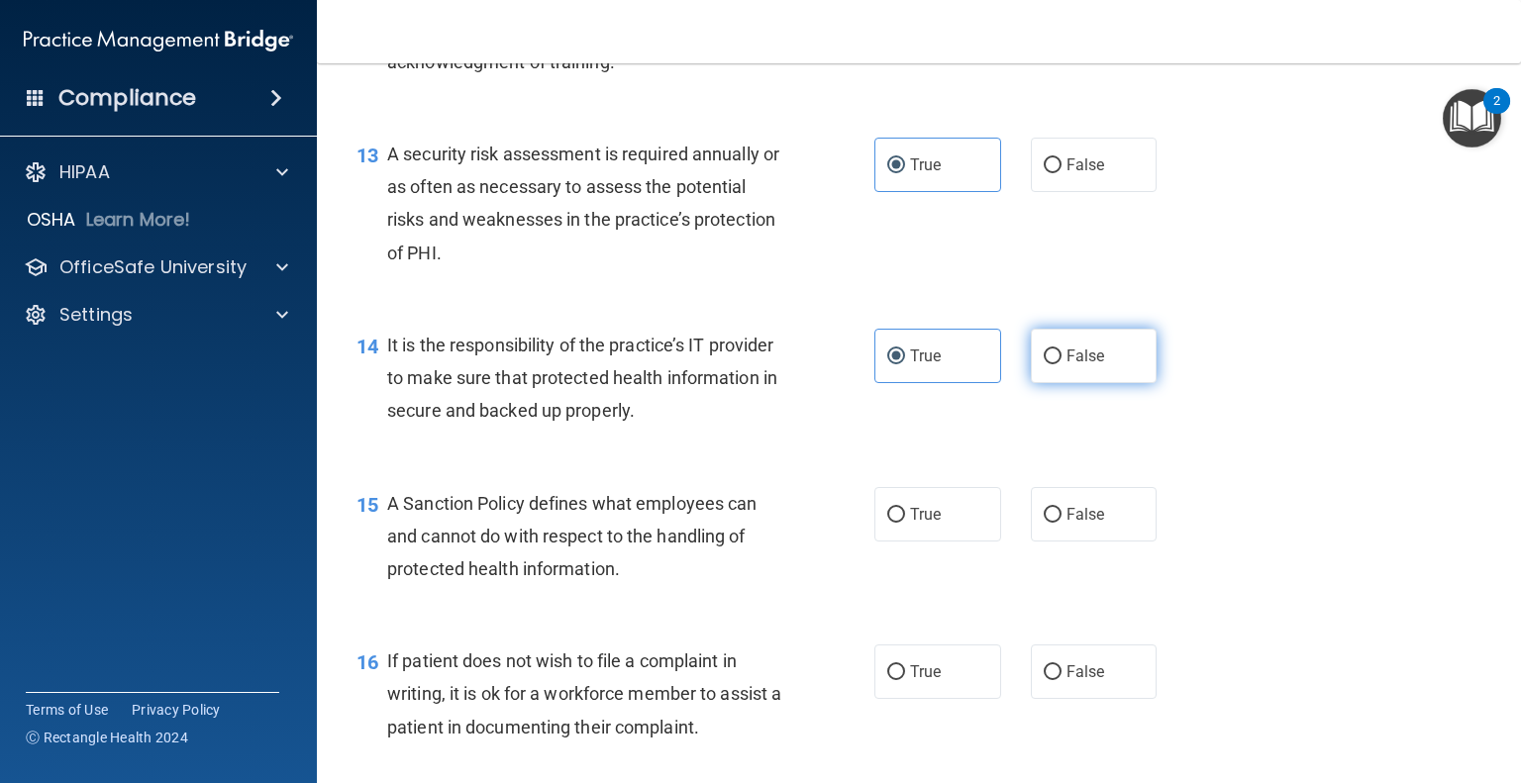
click at [1062, 383] on label "False" at bounding box center [1094, 356] width 127 height 54
click at [1062, 364] on input "False" at bounding box center [1053, 357] width 18 height 15
radio input "true"
radio input "false"
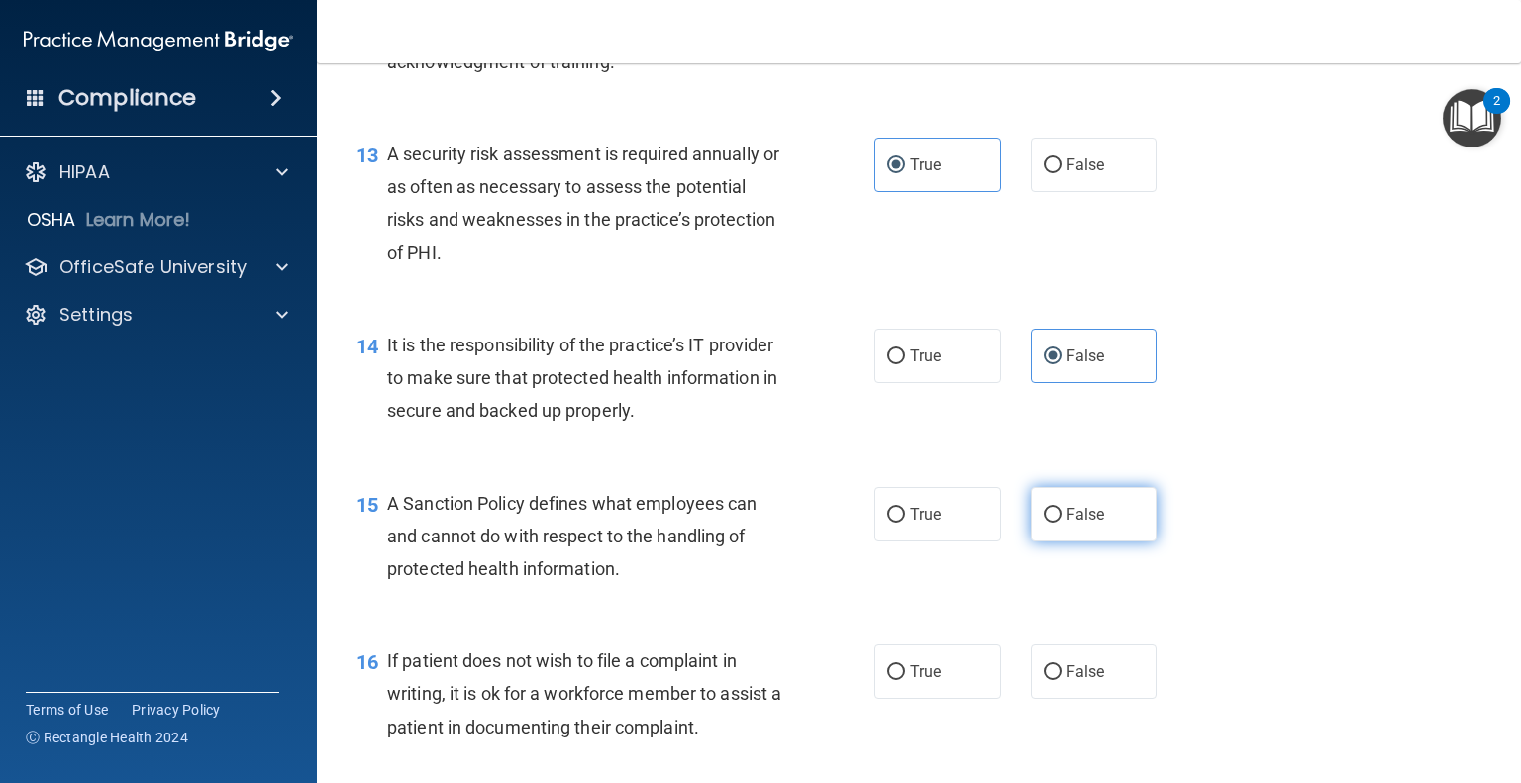
click at [1074, 524] on span "False" at bounding box center [1086, 514] width 39 height 19
click at [1062, 523] on input "False" at bounding box center [1053, 515] width 18 height 15
radio input "true"
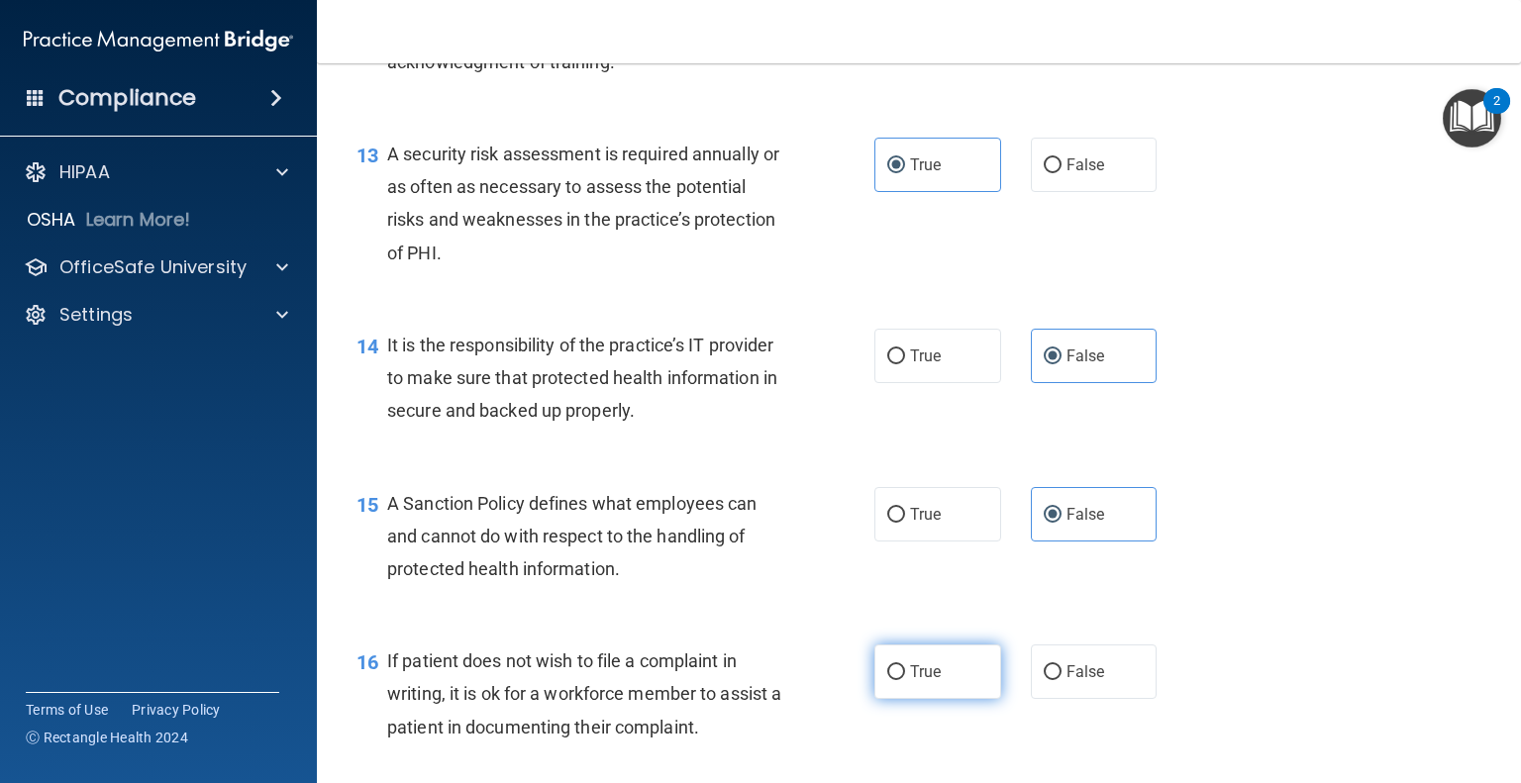
click at [902, 699] on label "True" at bounding box center [937, 672] width 127 height 54
click at [902, 680] on input "True" at bounding box center [896, 672] width 18 height 15
radio input "true"
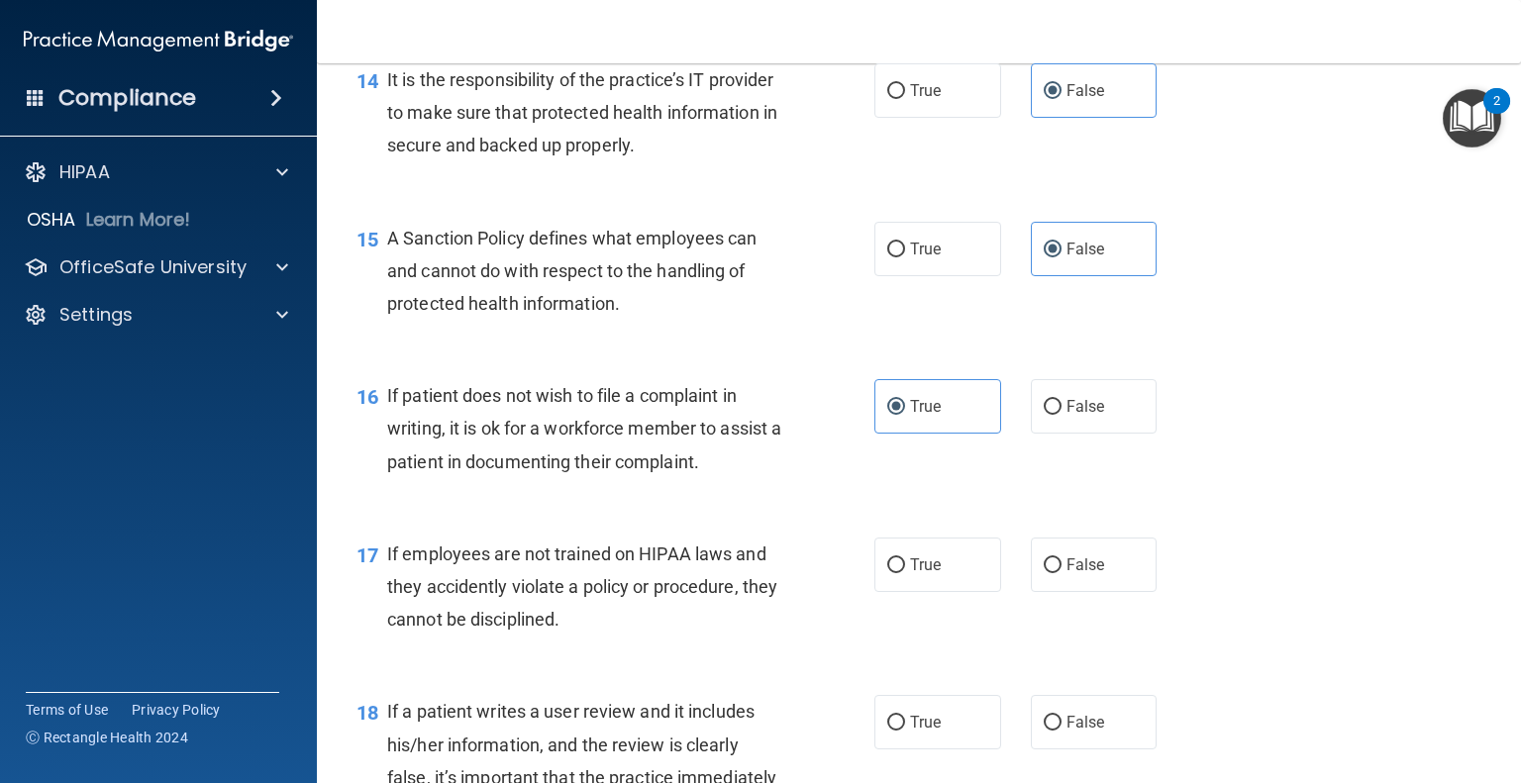
scroll to position [2773, 0]
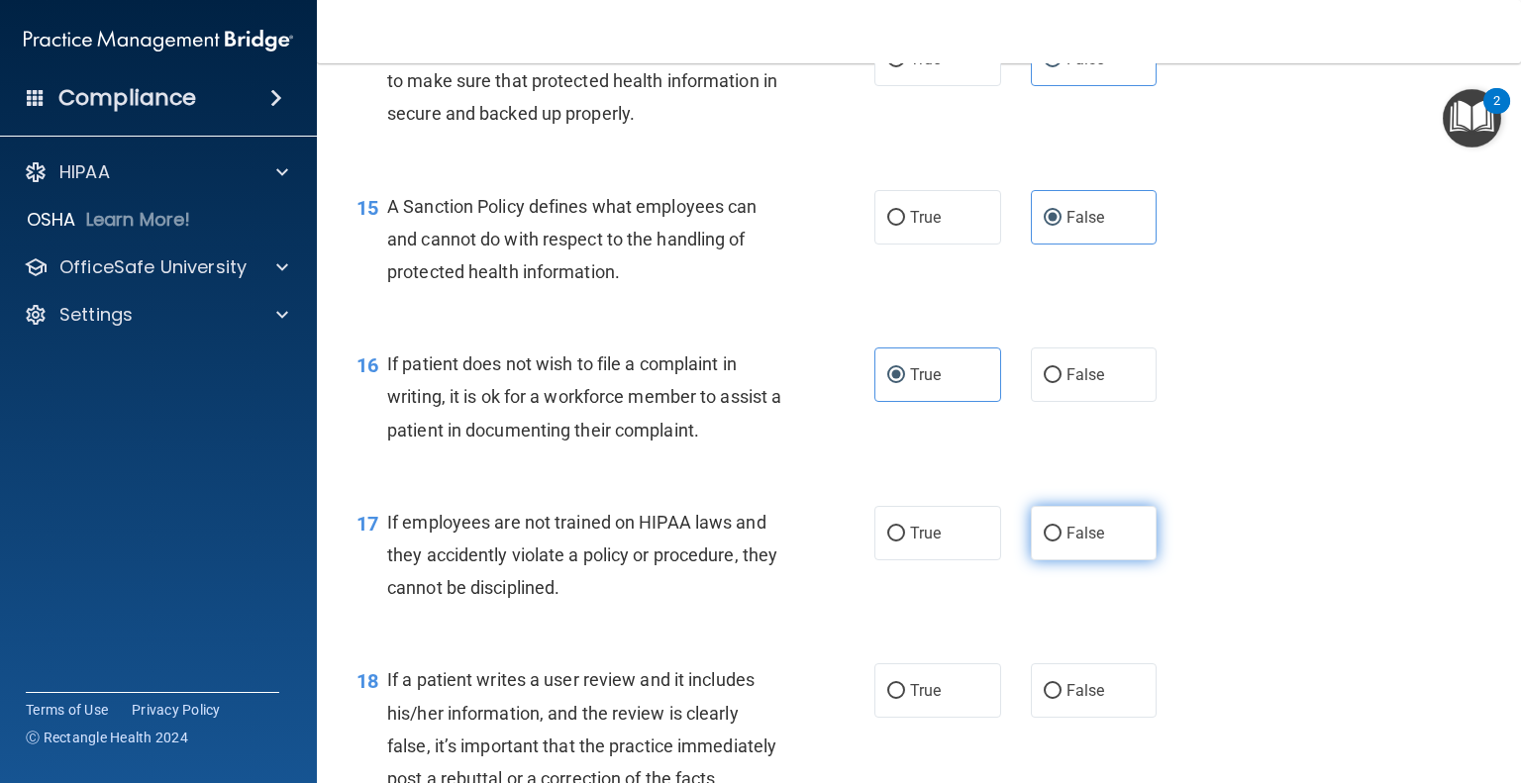
click at [1097, 561] on label "False" at bounding box center [1094, 533] width 127 height 54
click at [1062, 542] on input "False" at bounding box center [1053, 534] width 18 height 15
radio input "true"
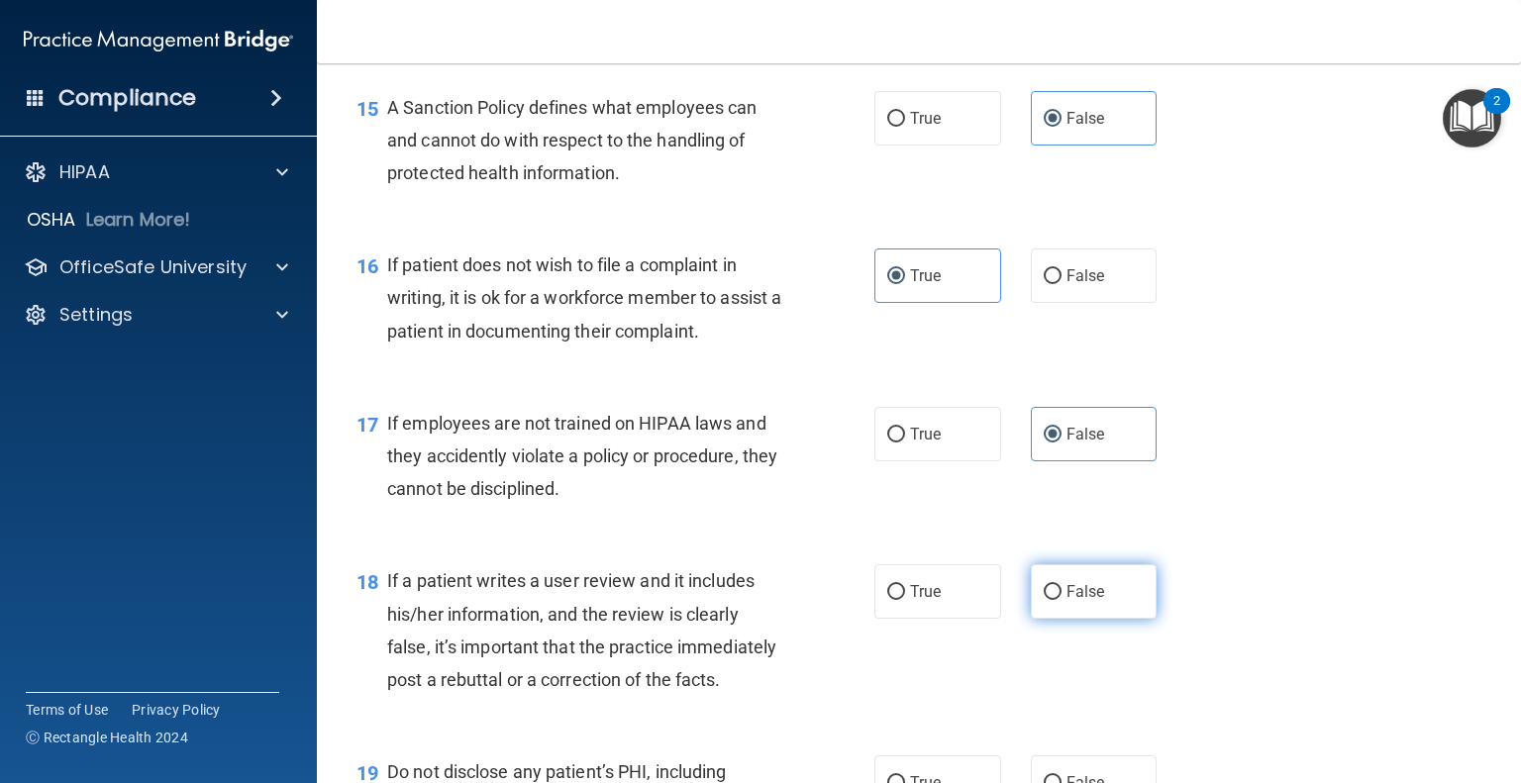
scroll to position [2971, 0]
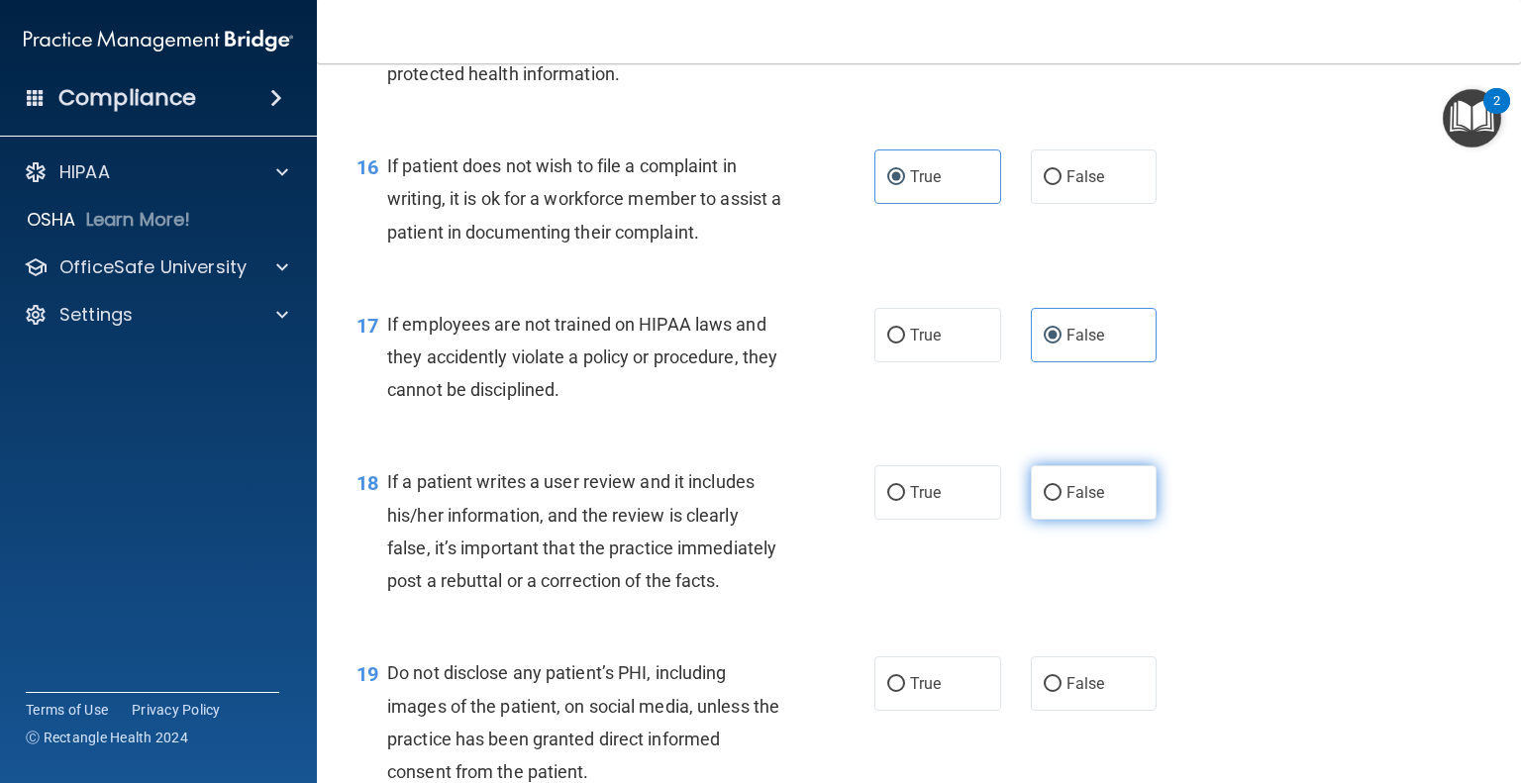
click at [1110, 520] on label "False" at bounding box center [1094, 492] width 127 height 54
click at [1062, 501] on input "False" at bounding box center [1053, 493] width 18 height 15
radio input "true"
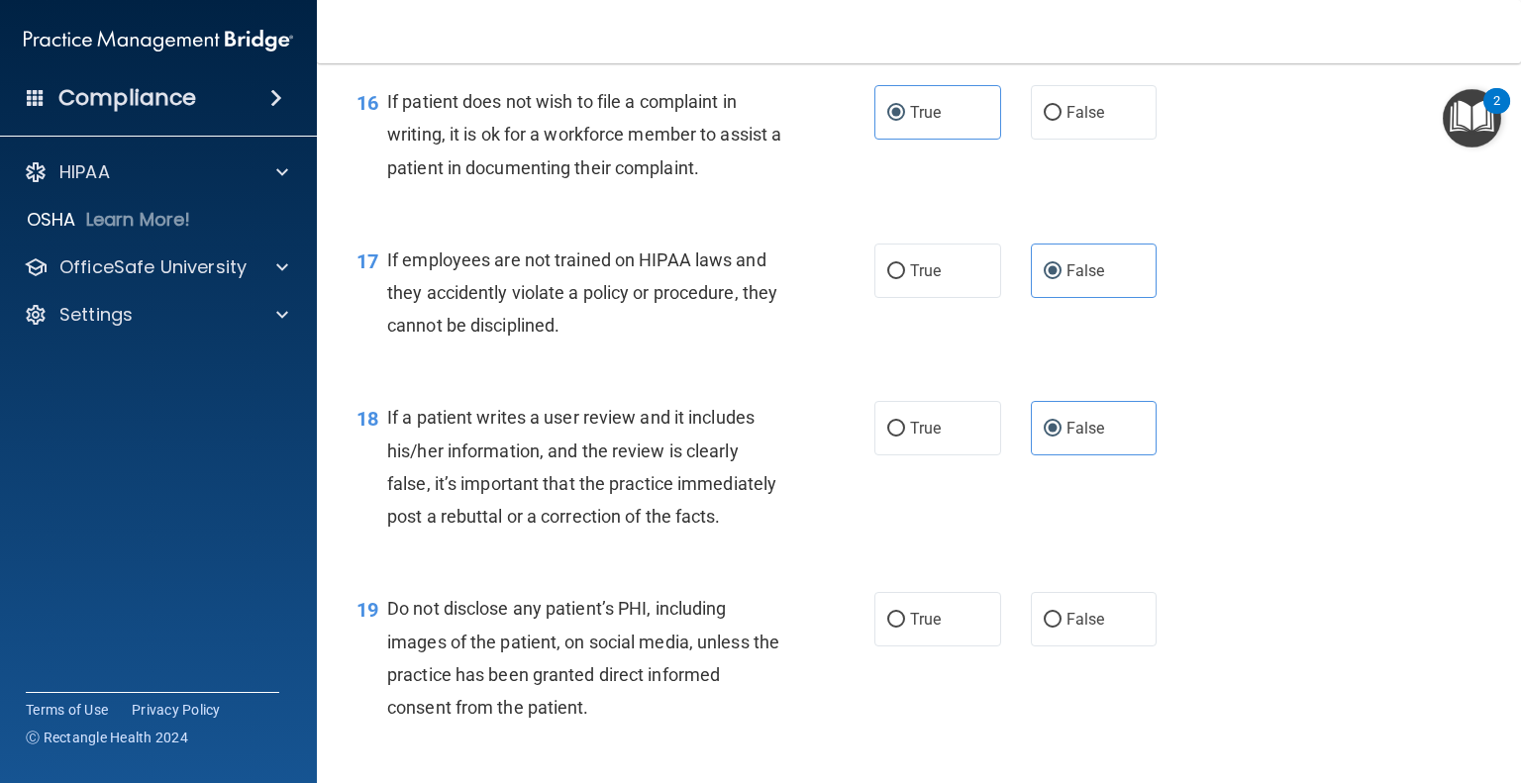
scroll to position [3070, 0]
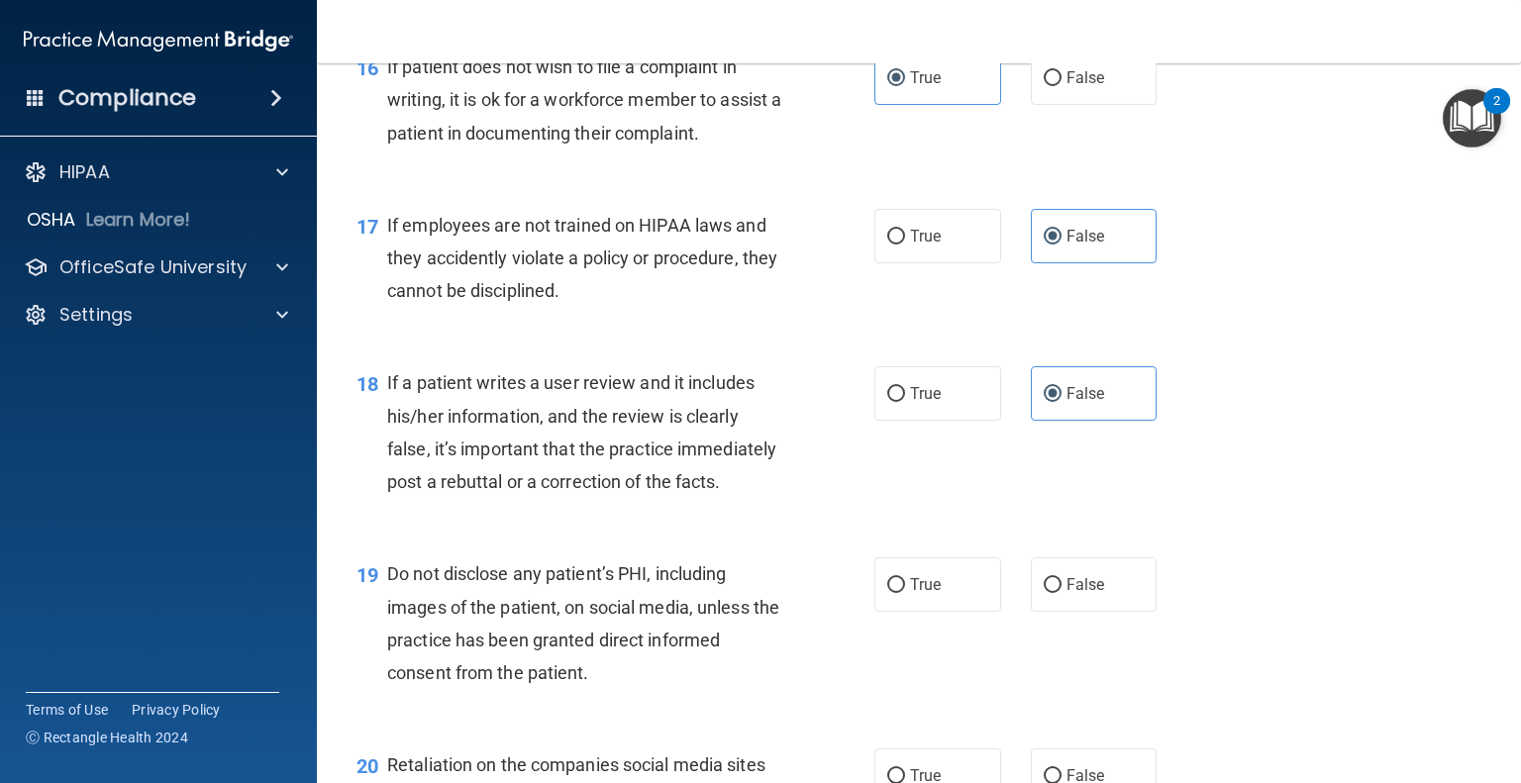
click at [867, 681] on div "19 Do not disclose any patient’s PHI, including images of the patient, on socia…" at bounding box center [615, 629] width 577 height 142
click at [903, 612] on label "True" at bounding box center [937, 585] width 127 height 54
click at [903, 593] on input "True" at bounding box center [896, 585] width 18 height 15
radio input "true"
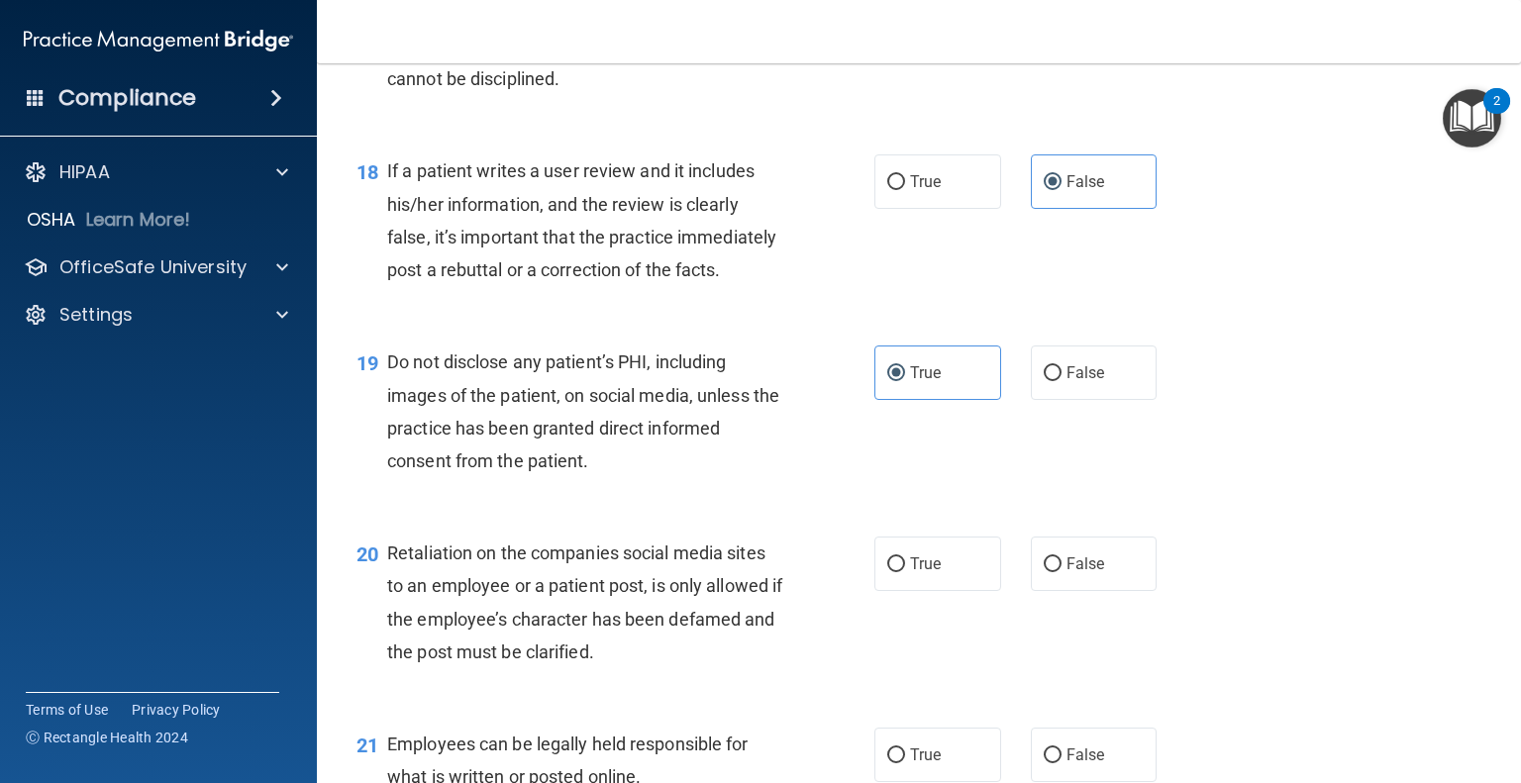
scroll to position [3367, 0]
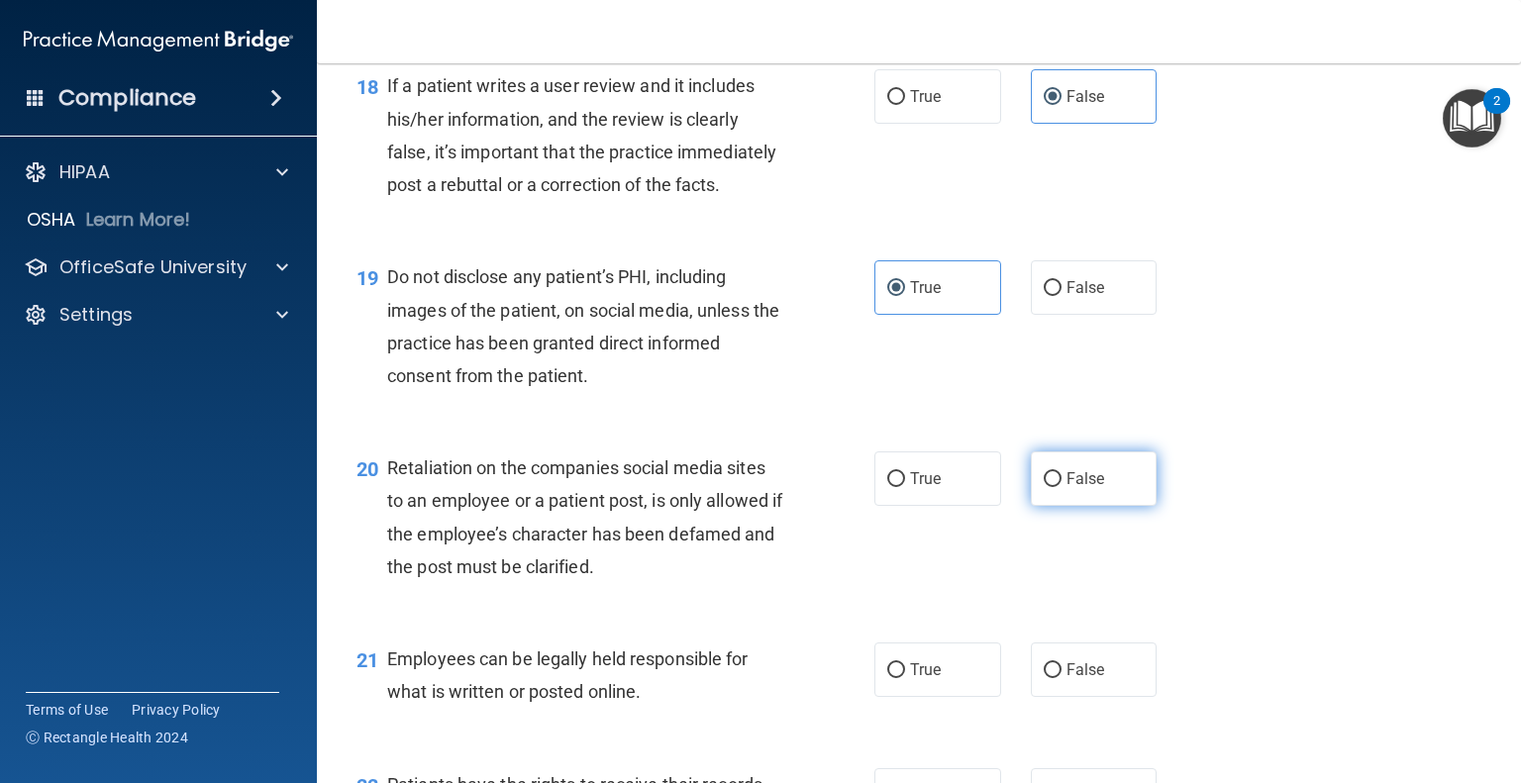
click at [1101, 506] on label "False" at bounding box center [1094, 479] width 127 height 54
click at [1062, 487] on input "False" at bounding box center [1053, 479] width 18 height 15
radio input "true"
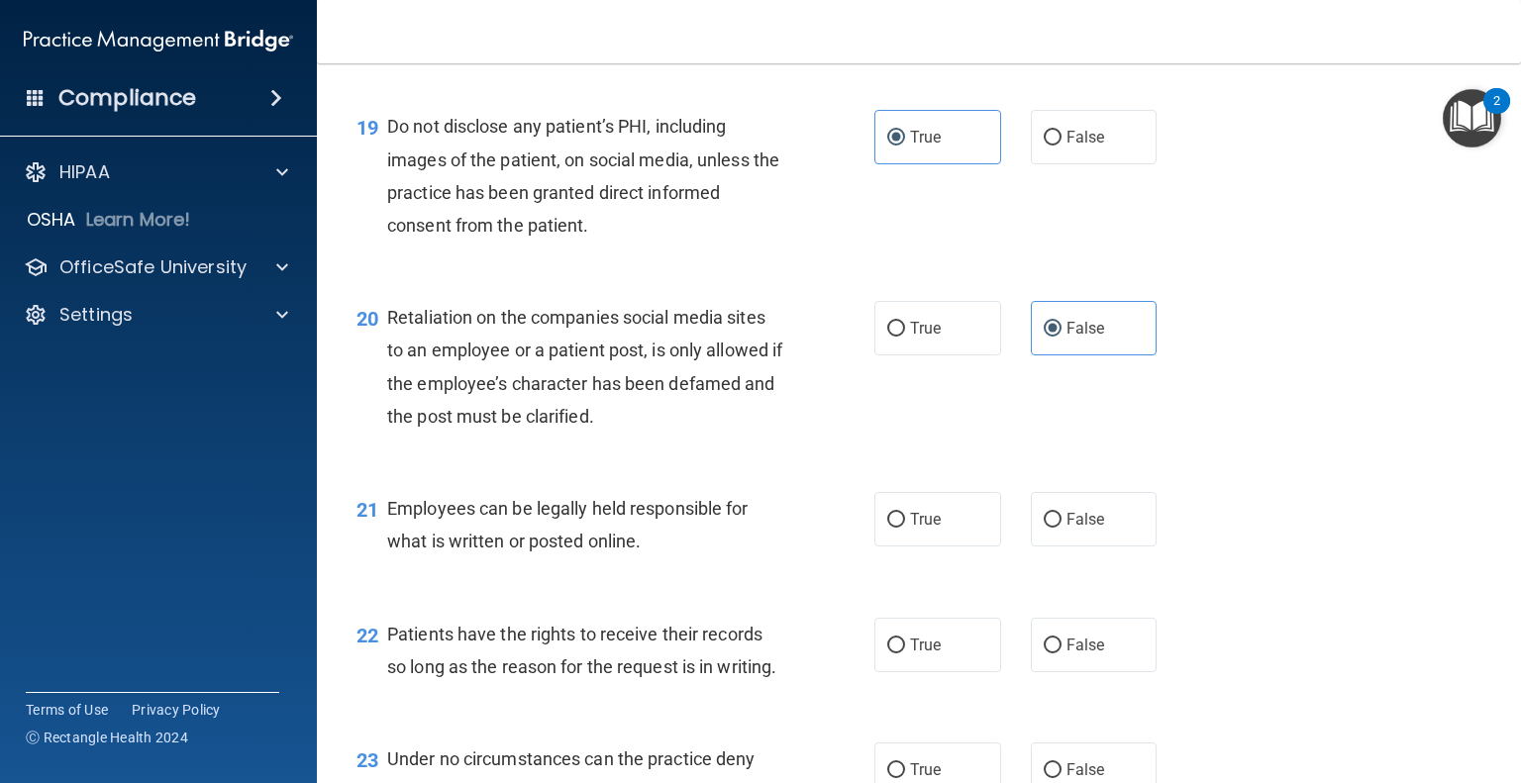
scroll to position [3565, 0]
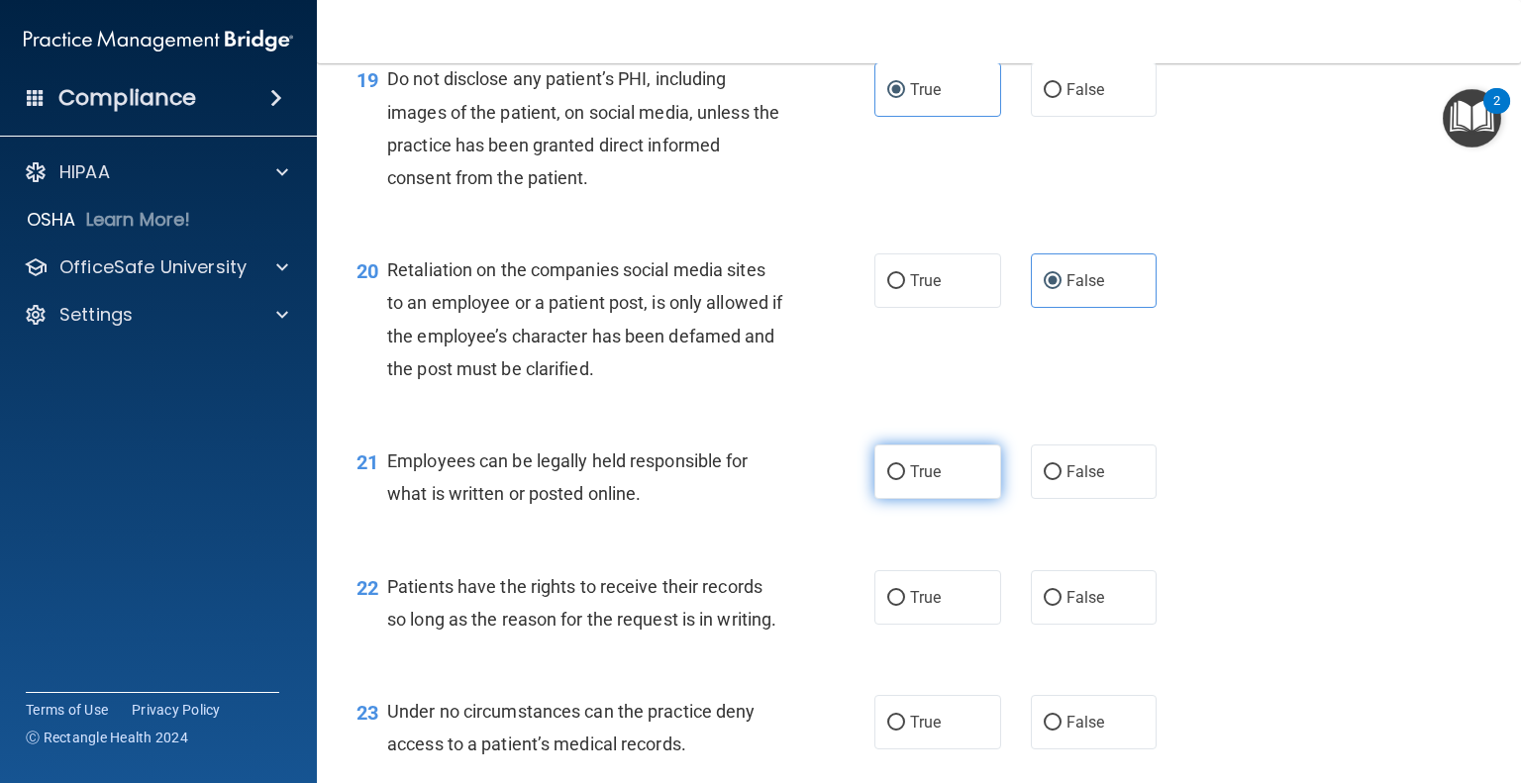
click at [889, 480] on input "True" at bounding box center [896, 472] width 18 height 15
radio input "true"
click at [1085, 607] on span "False" at bounding box center [1086, 597] width 39 height 19
click at [1062, 606] on input "False" at bounding box center [1053, 598] width 18 height 15
radio input "true"
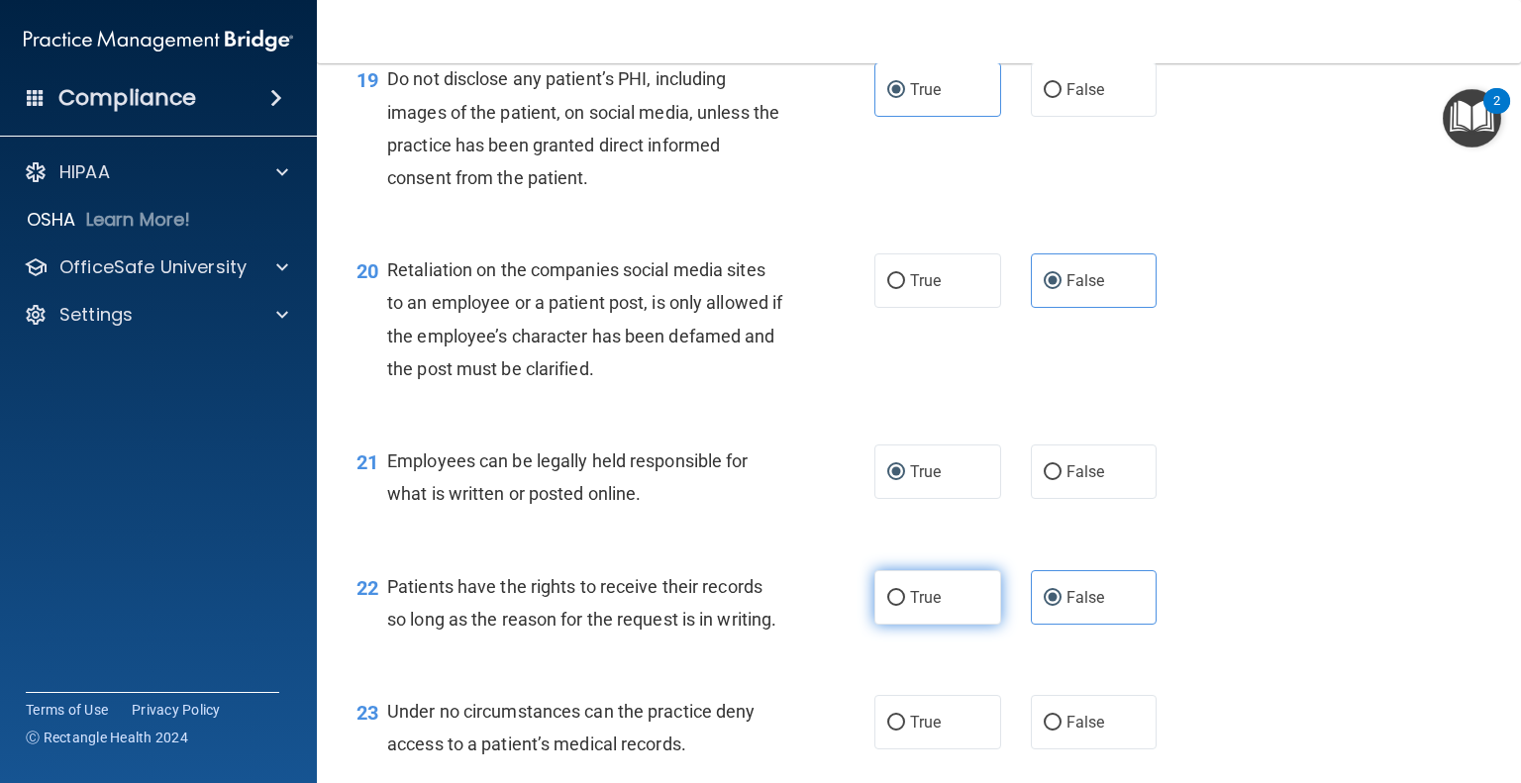
click at [934, 625] on label "True" at bounding box center [937, 597] width 127 height 54
click at [905, 606] on input "True" at bounding box center [896, 598] width 18 height 15
radio input "true"
radio input "false"
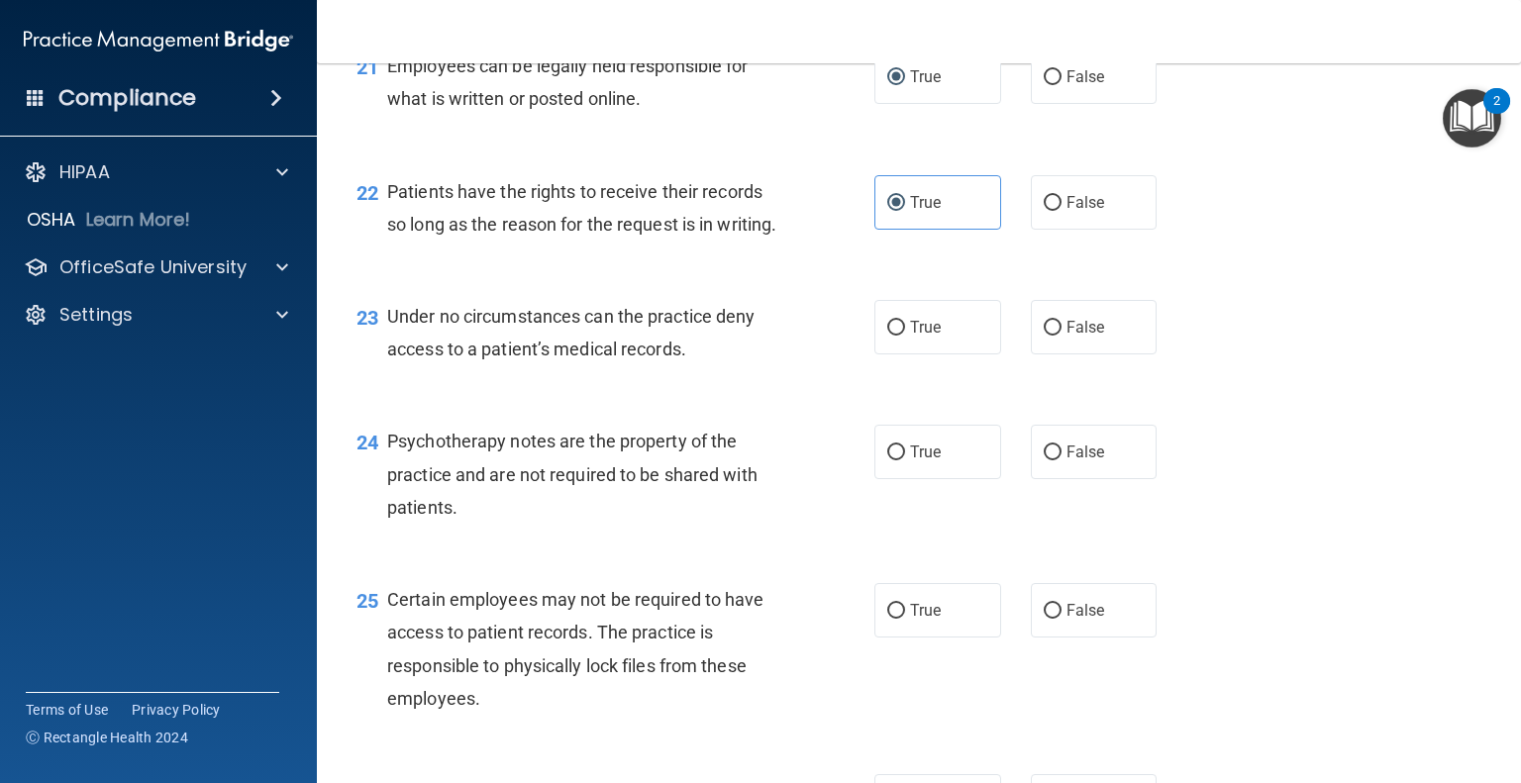
scroll to position [3961, 0]
click at [1033, 354] on label "False" at bounding box center [1094, 326] width 127 height 54
click at [1044, 335] on input "False" at bounding box center [1053, 327] width 18 height 15
radio input "true"
click at [934, 478] on label "True" at bounding box center [937, 451] width 127 height 54
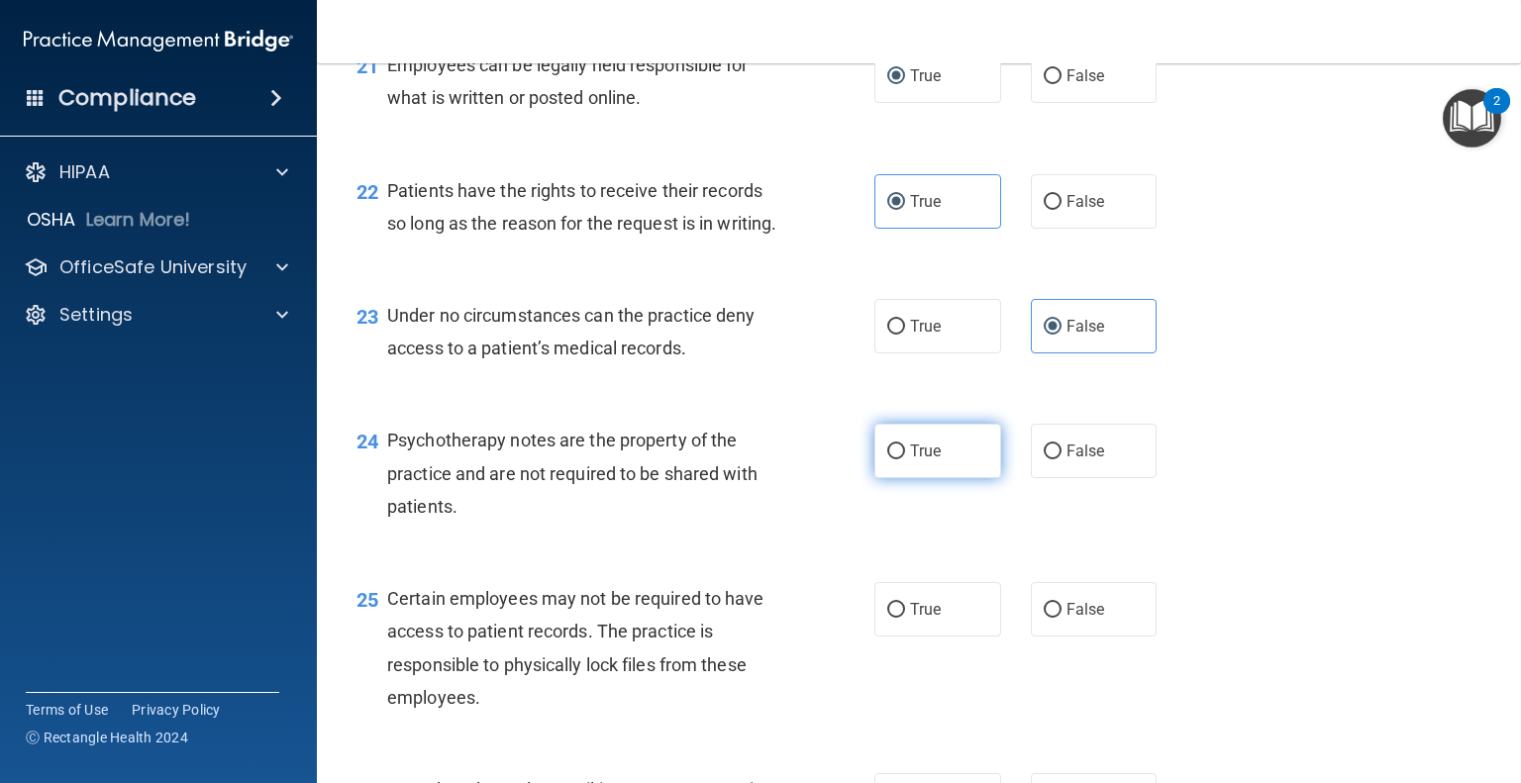
click at [905, 460] on input "True" at bounding box center [896, 452] width 18 height 15
radio input "true"
click at [920, 619] on span "True" at bounding box center [925, 609] width 31 height 19
click at [905, 618] on input "True" at bounding box center [896, 610] width 18 height 15
radio input "true"
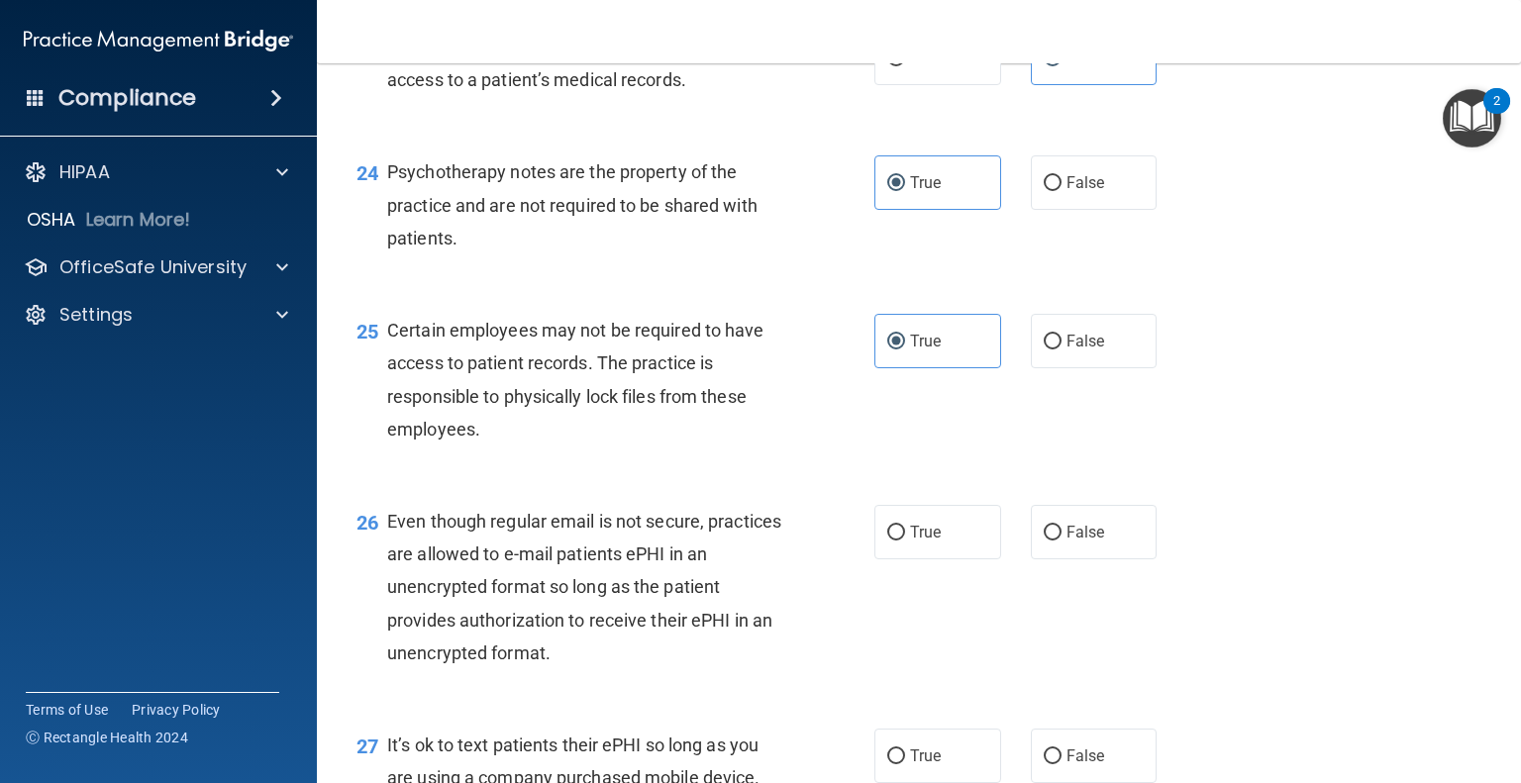
scroll to position [4258, 0]
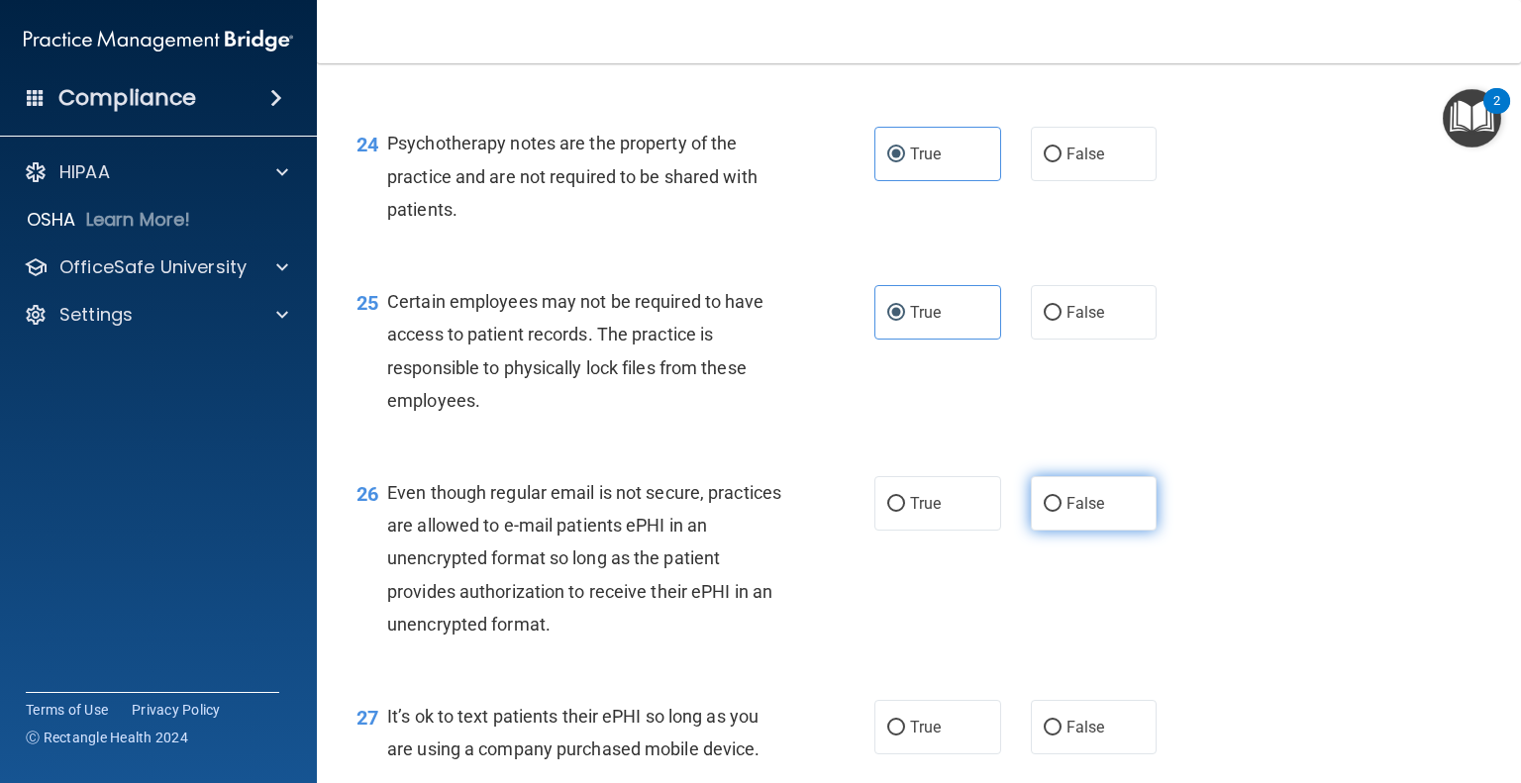
click at [1075, 513] on span "False" at bounding box center [1086, 503] width 39 height 19
click at [1062, 512] on input "False" at bounding box center [1053, 504] width 18 height 15
radio input "true"
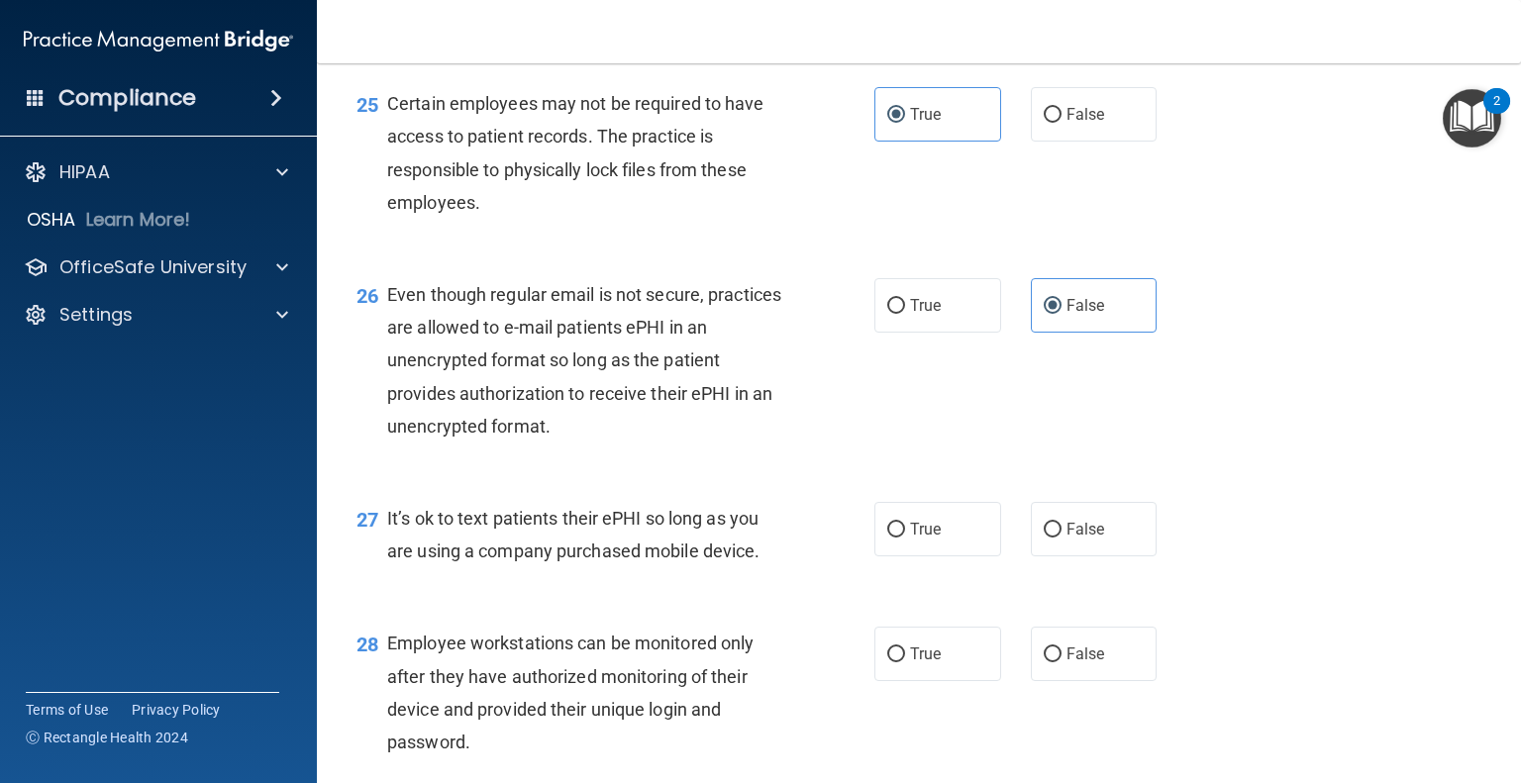
scroll to position [4555, 0]
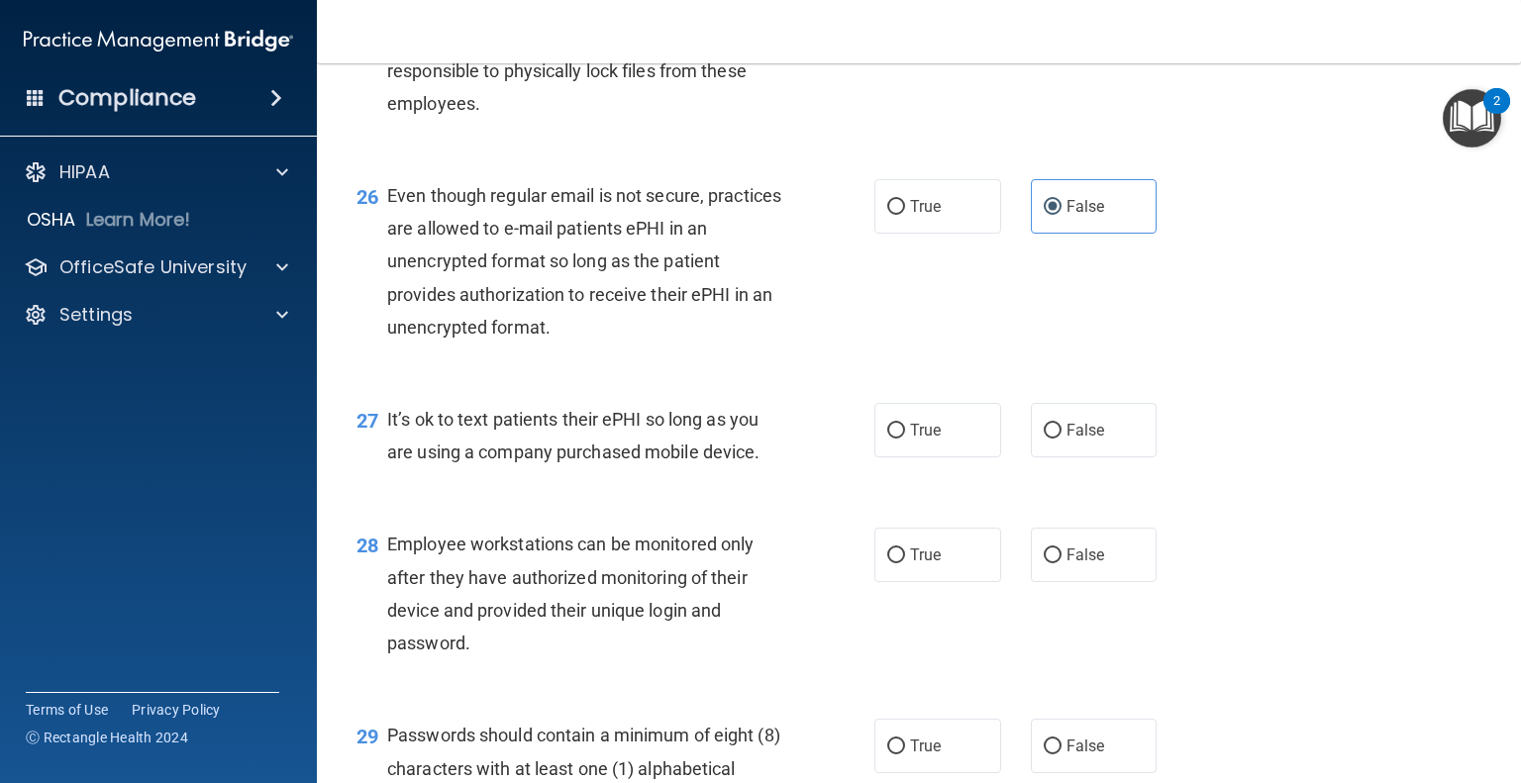
click at [1078, 503] on div "27 It’s ok to text patients their ePHI so long as you are using a company purch…" at bounding box center [919, 440] width 1155 height 125
click at [1071, 458] on label "False" at bounding box center [1094, 430] width 127 height 54
click at [1062, 439] on input "False" at bounding box center [1053, 431] width 18 height 15
radio input "true"
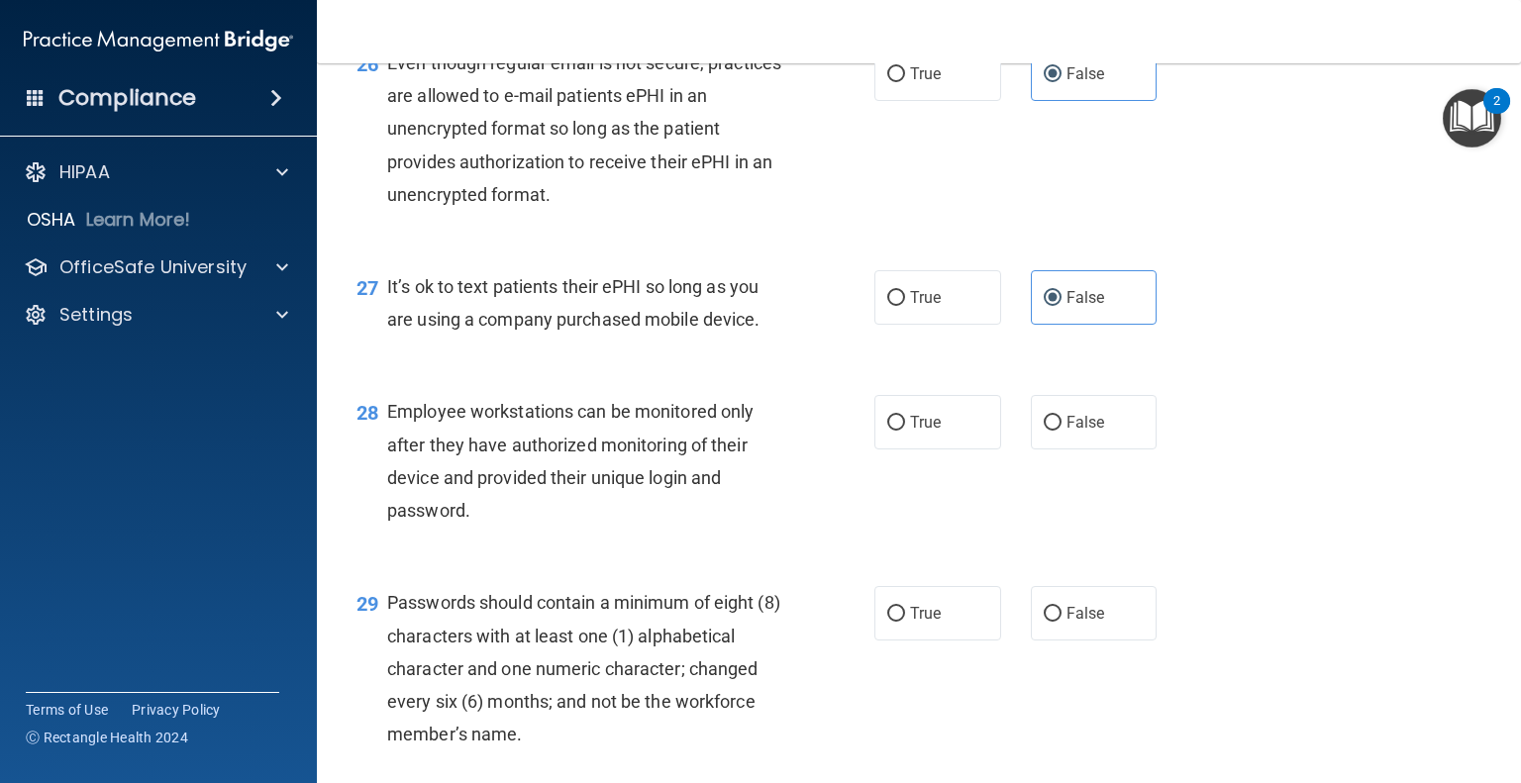
scroll to position [4654, 0]
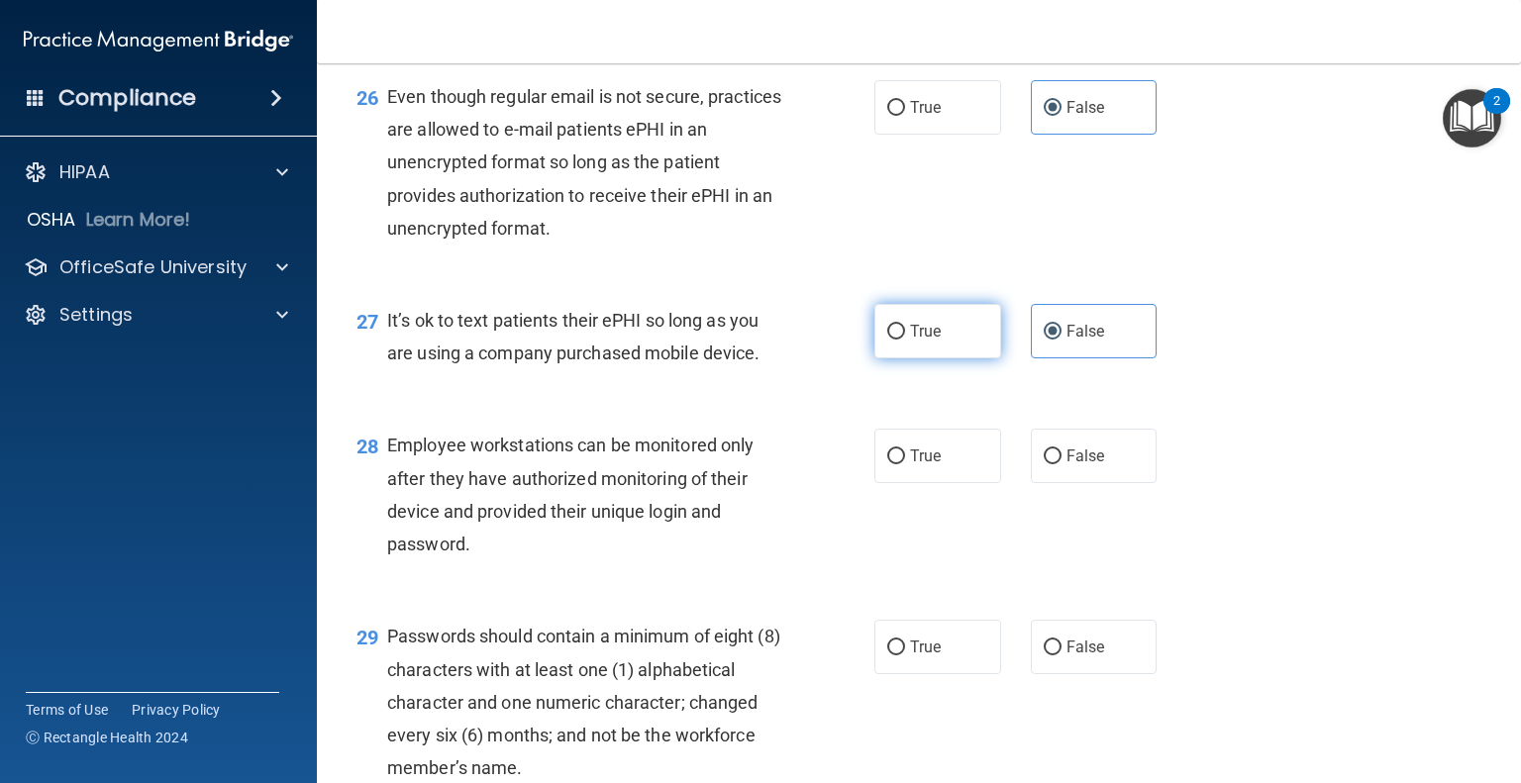
click at [874, 358] on label "True" at bounding box center [937, 331] width 127 height 54
click at [887, 340] on input "True" at bounding box center [896, 332] width 18 height 15
radio input "true"
radio input "false"
drag, startPoint x: 1076, startPoint y: 427, endPoint x: 1002, endPoint y: 341, distance: 113.8
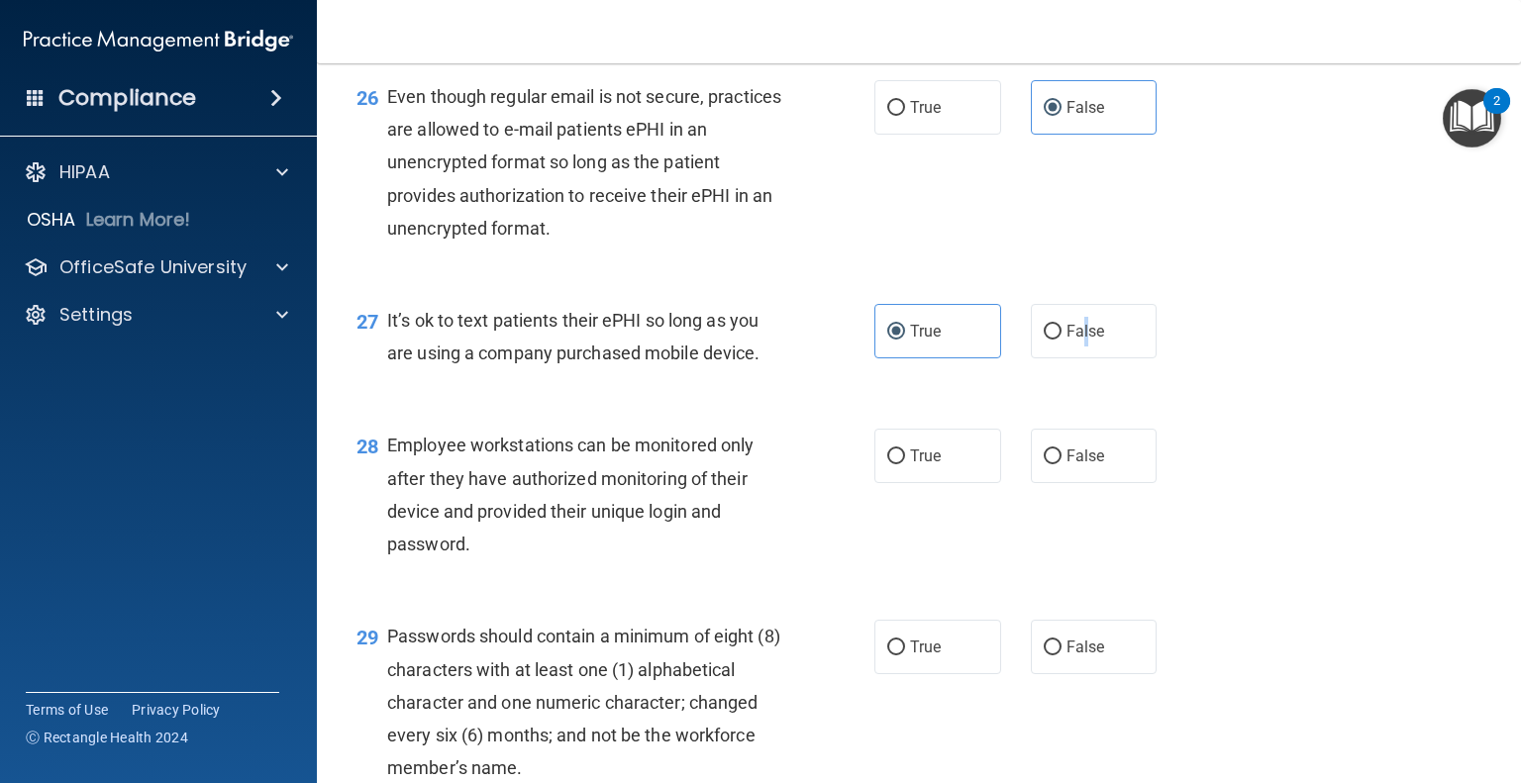
click at [1076, 341] on span "False" at bounding box center [1086, 331] width 39 height 19
click at [956, 135] on label "True" at bounding box center [937, 107] width 127 height 54
click at [905, 116] on input "True" at bounding box center [896, 108] width 18 height 15
radio input "true"
radio input "false"
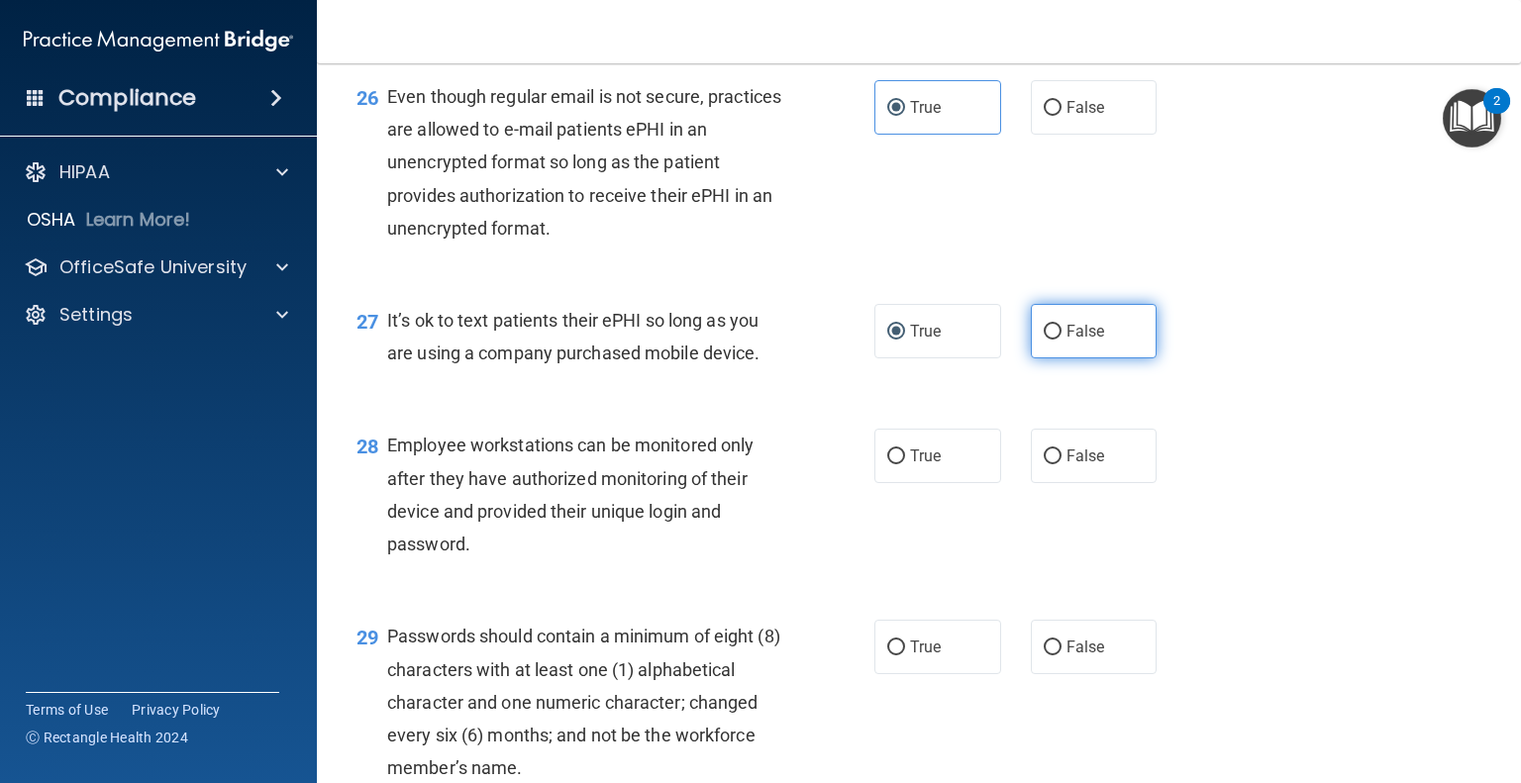
click at [1097, 358] on label "False" at bounding box center [1094, 331] width 127 height 54
click at [1062, 340] on input "False" at bounding box center [1053, 332] width 18 height 15
radio input "true"
radio input "false"
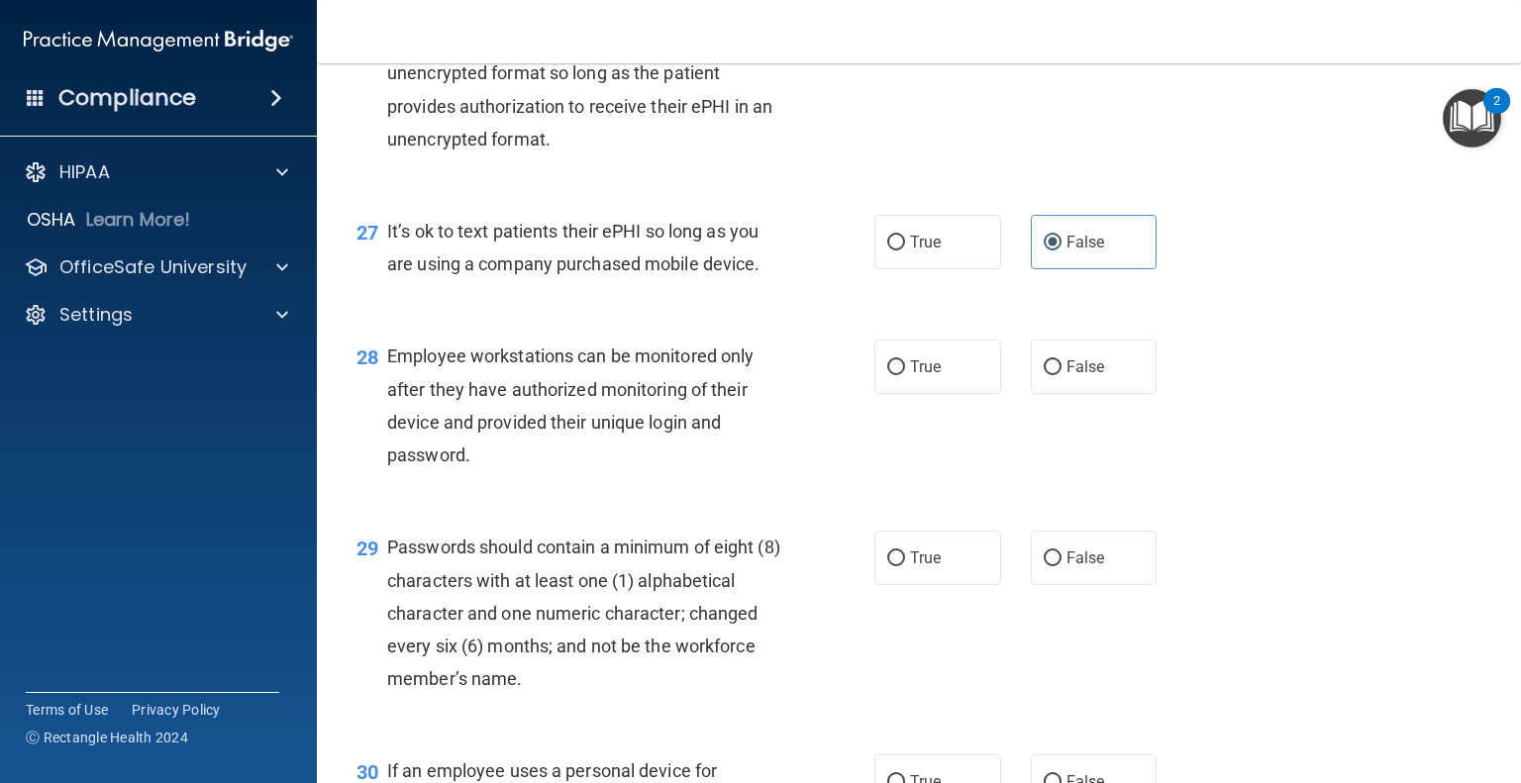
scroll to position [4754, 0]
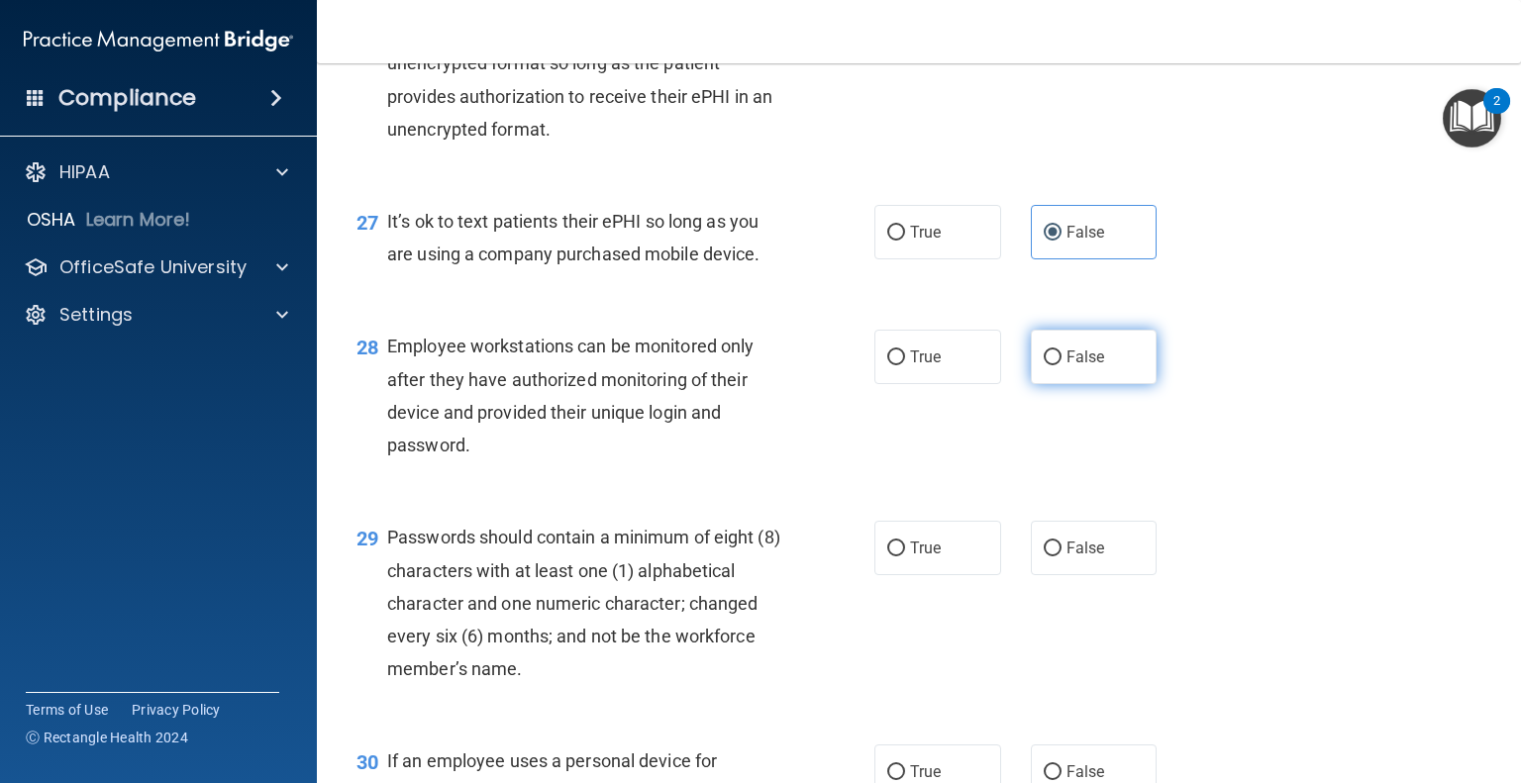
click at [1120, 384] on label "False" at bounding box center [1094, 357] width 127 height 54
click at [1062, 365] on input "False" at bounding box center [1053, 358] width 18 height 15
radio input "true"
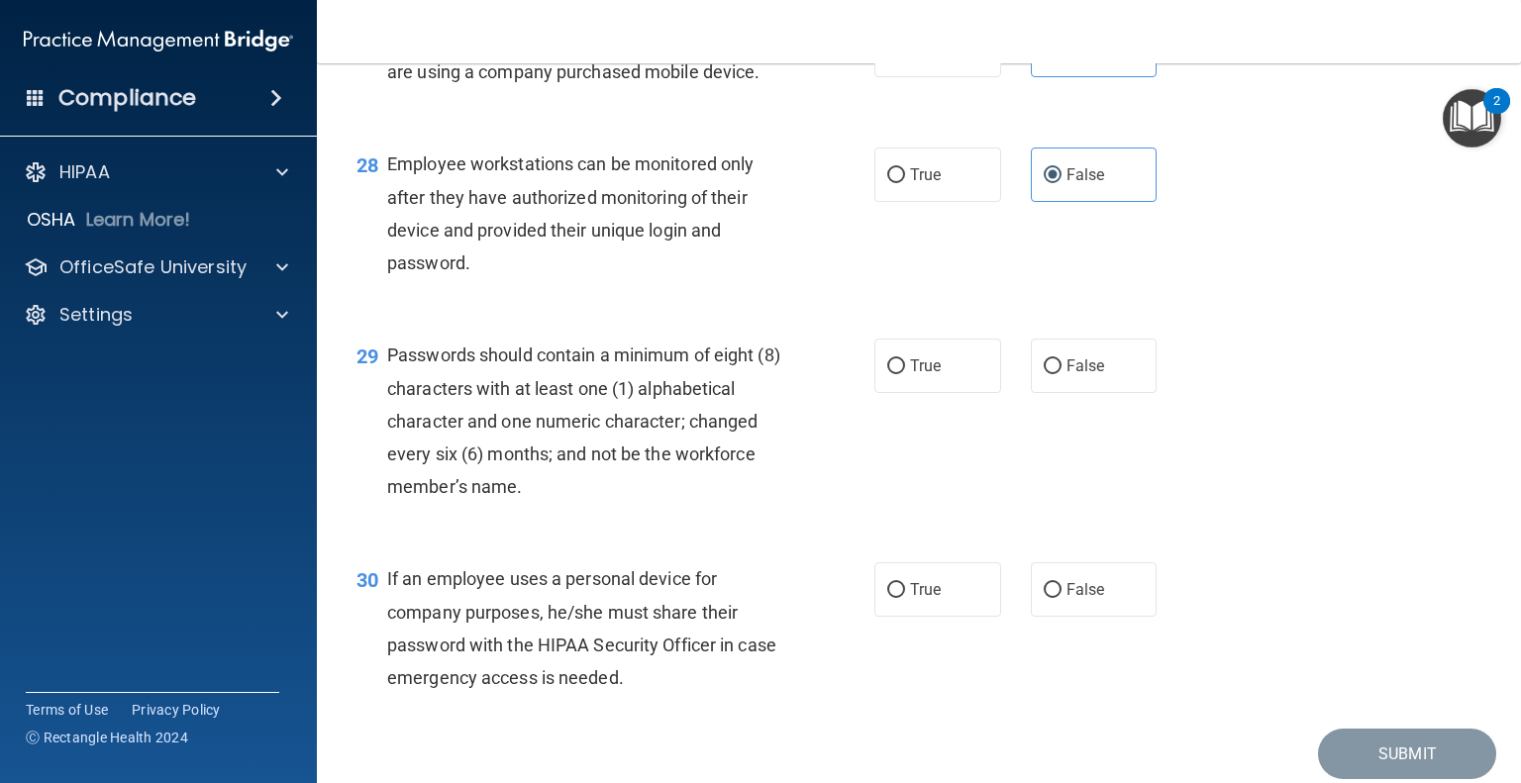
scroll to position [4952, 0]
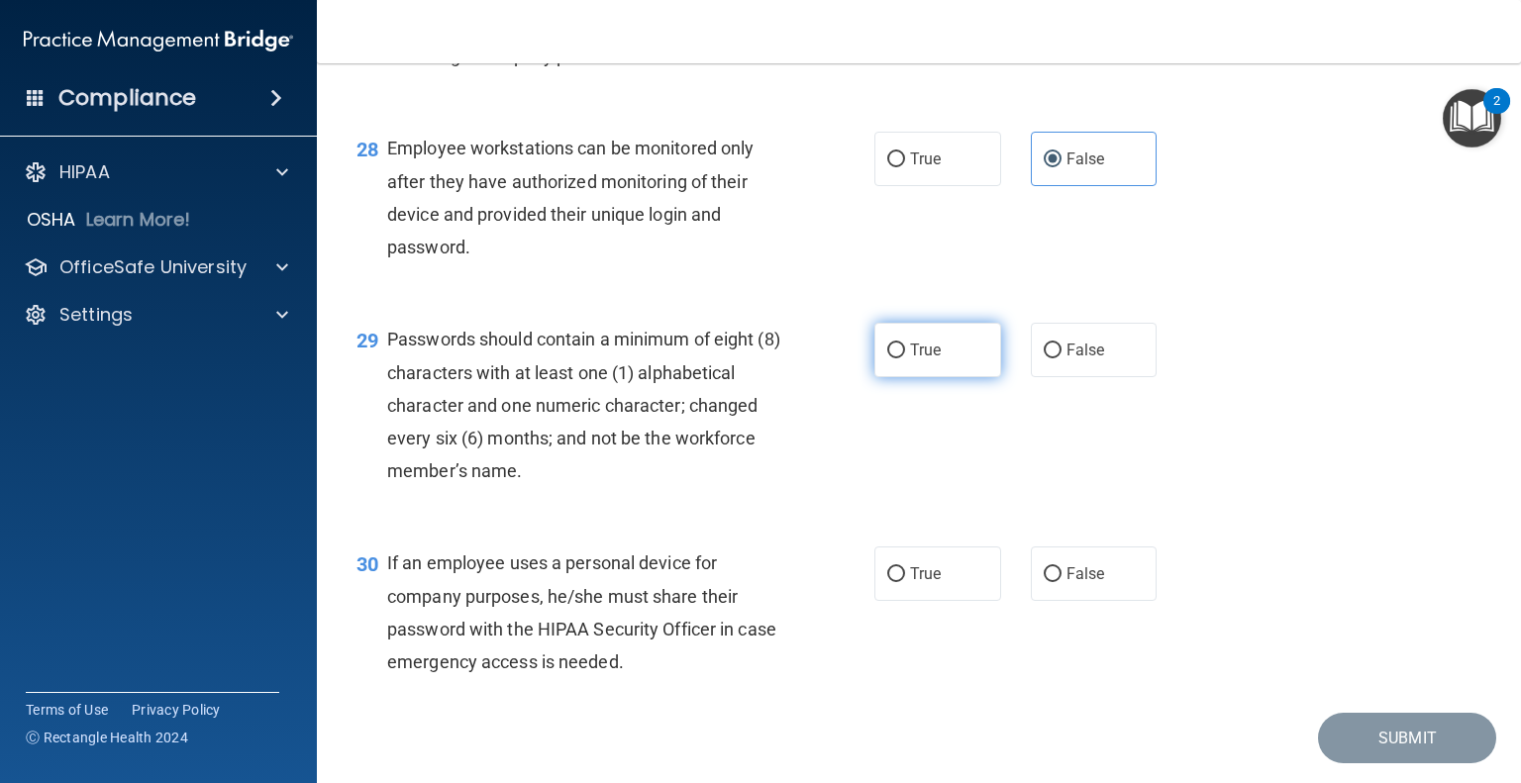
click at [910, 359] on span "True" at bounding box center [925, 350] width 31 height 19
click at [904, 358] on input "True" at bounding box center [896, 351] width 18 height 15
radio input "true"
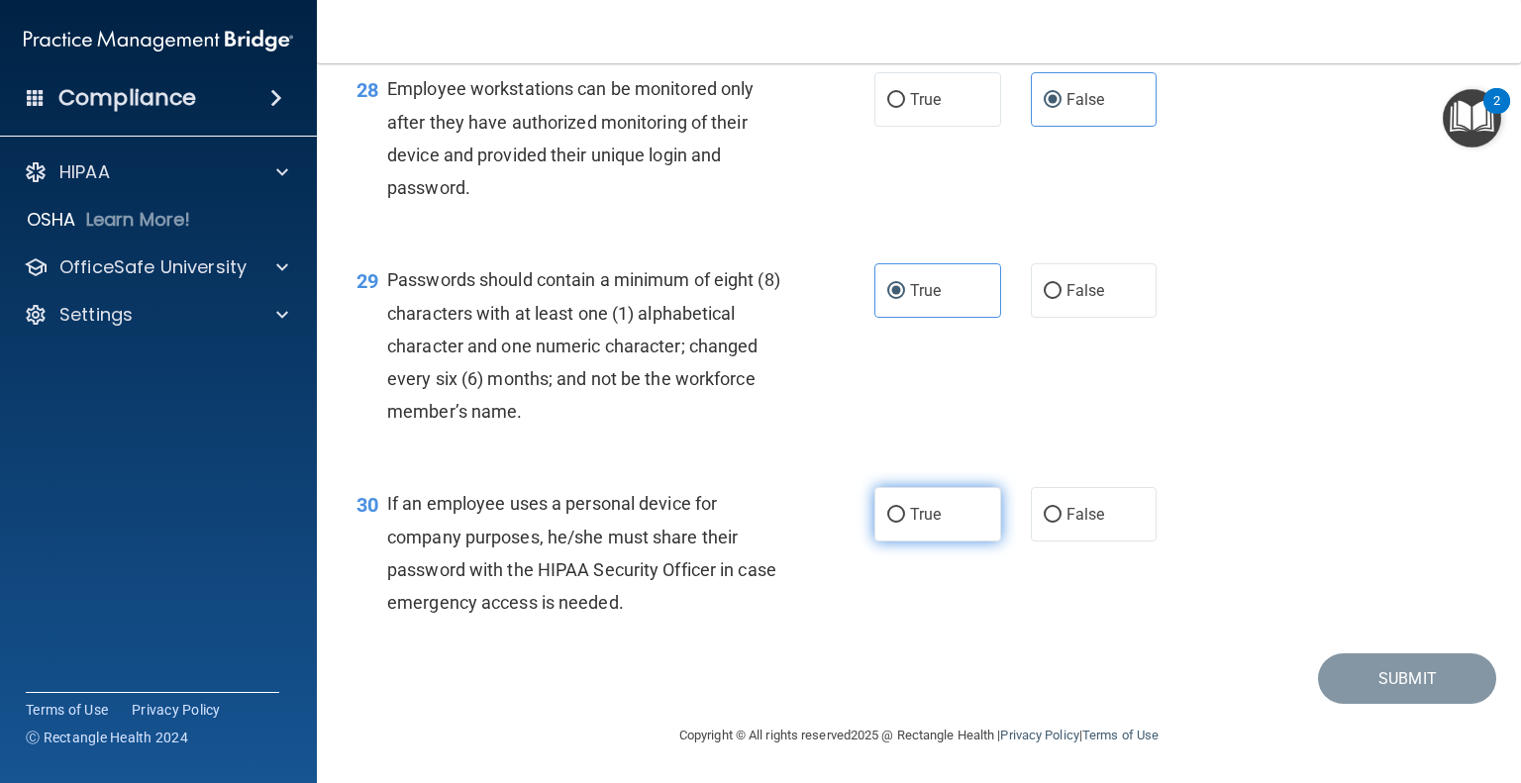
click at [910, 524] on span "True" at bounding box center [925, 514] width 31 height 19
click at [903, 523] on input "True" at bounding box center [896, 515] width 18 height 15
radio input "true"
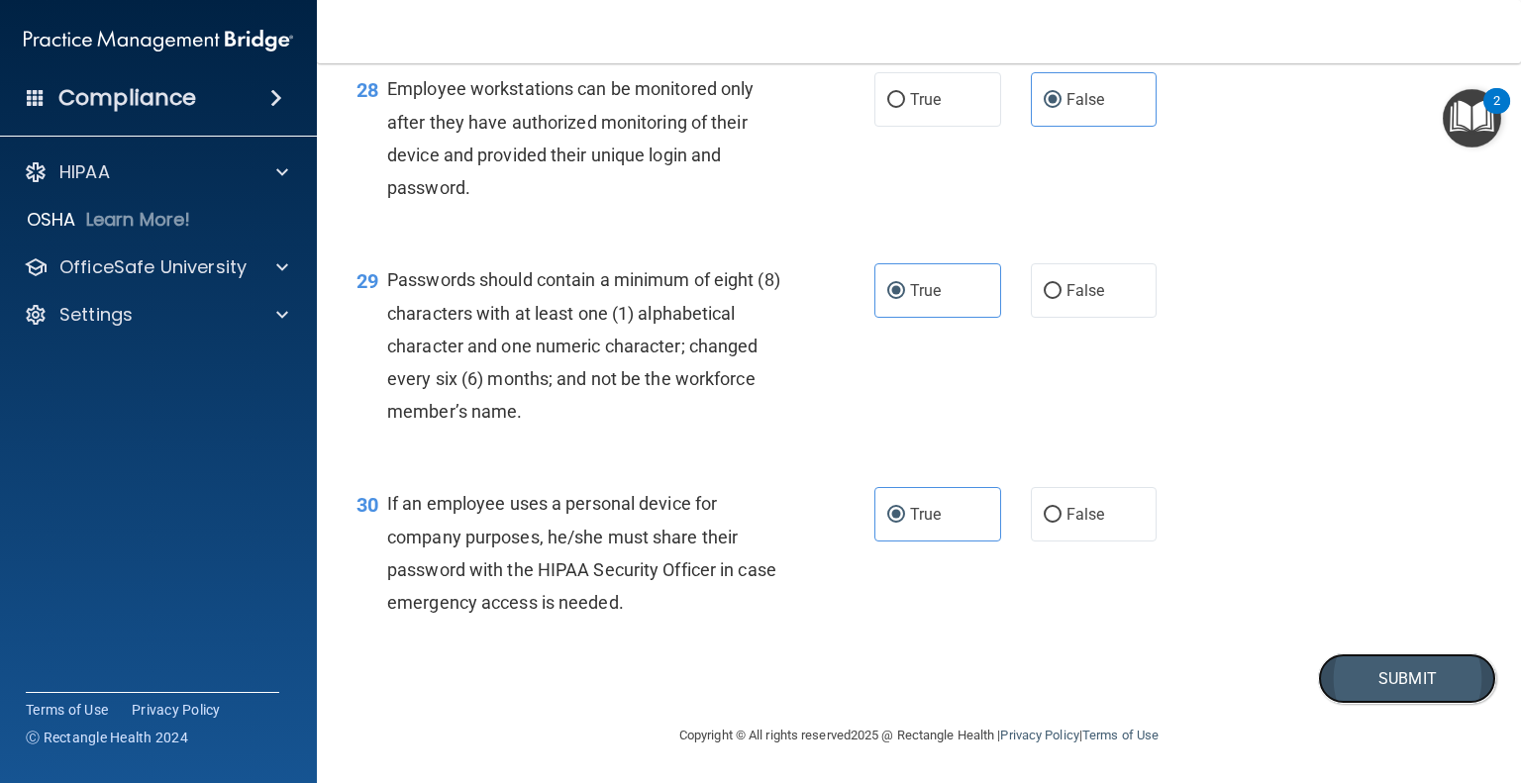
click at [1435, 704] on button "Submit" at bounding box center [1407, 679] width 178 height 51
click at [1427, 704] on button "Submit" at bounding box center [1407, 679] width 178 height 51
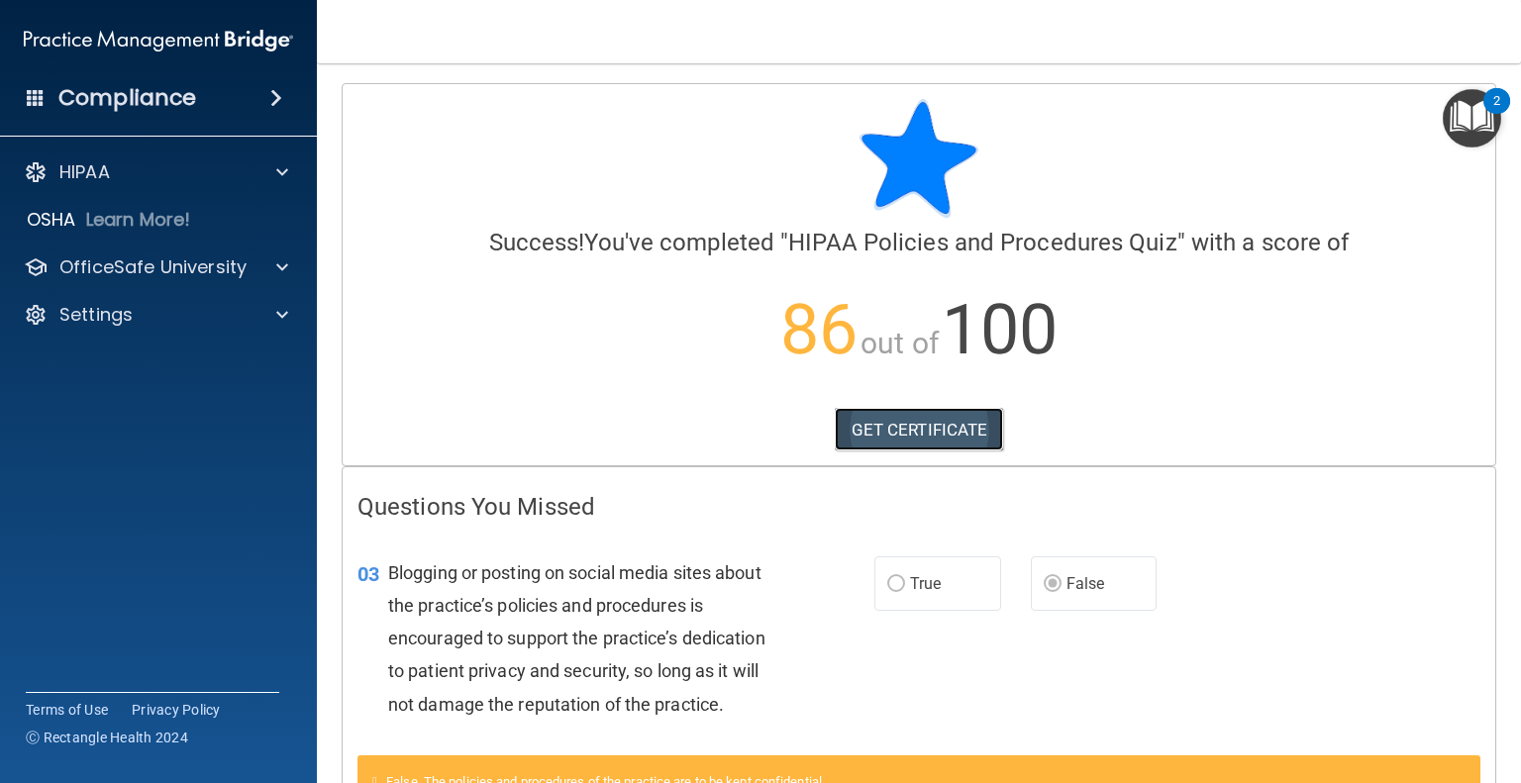
click at [951, 440] on link "GET CERTIFICATE" at bounding box center [919, 430] width 169 height 44
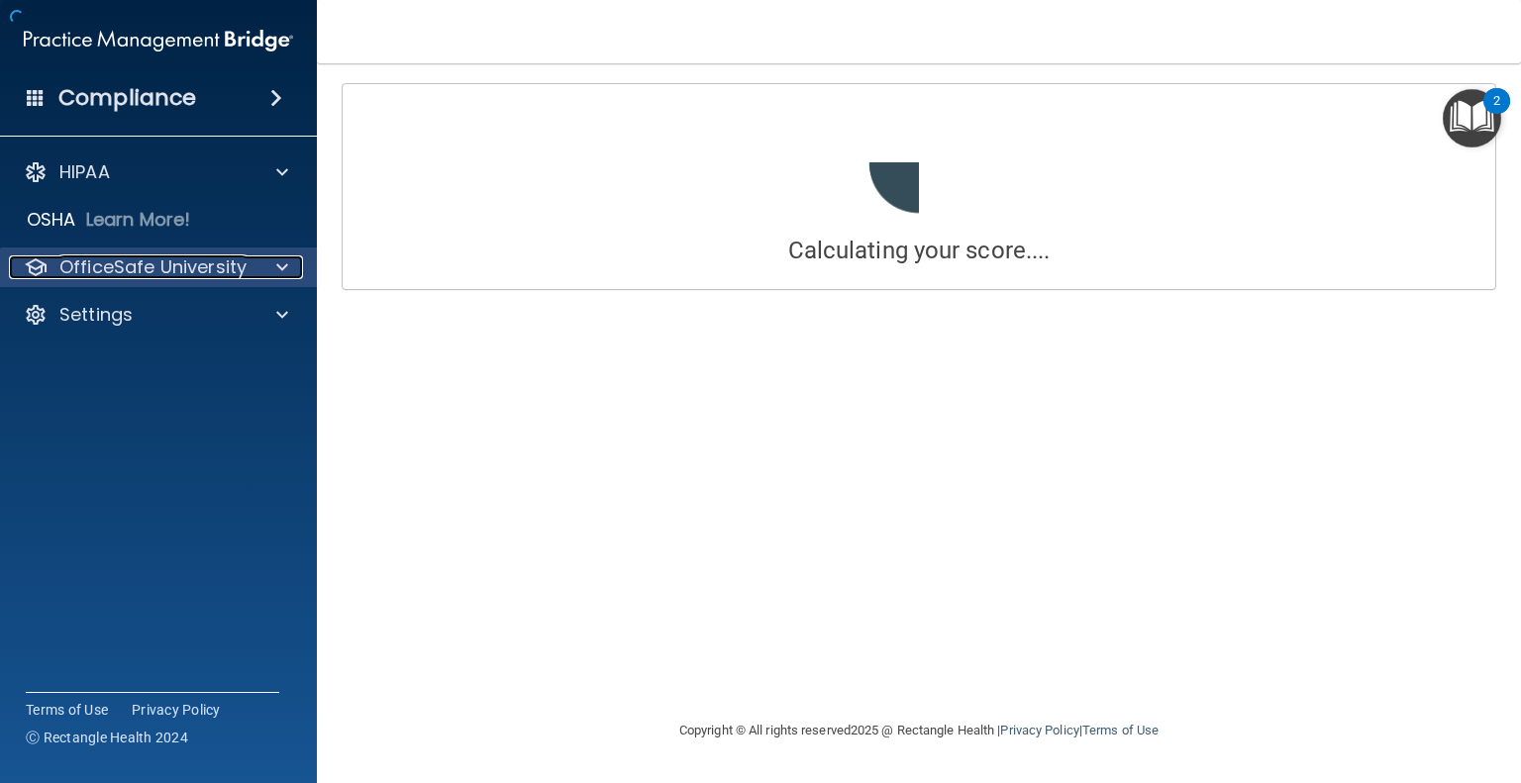
click at [178, 269] on p "OfficeSafe University" at bounding box center [152, 268] width 187 height 24
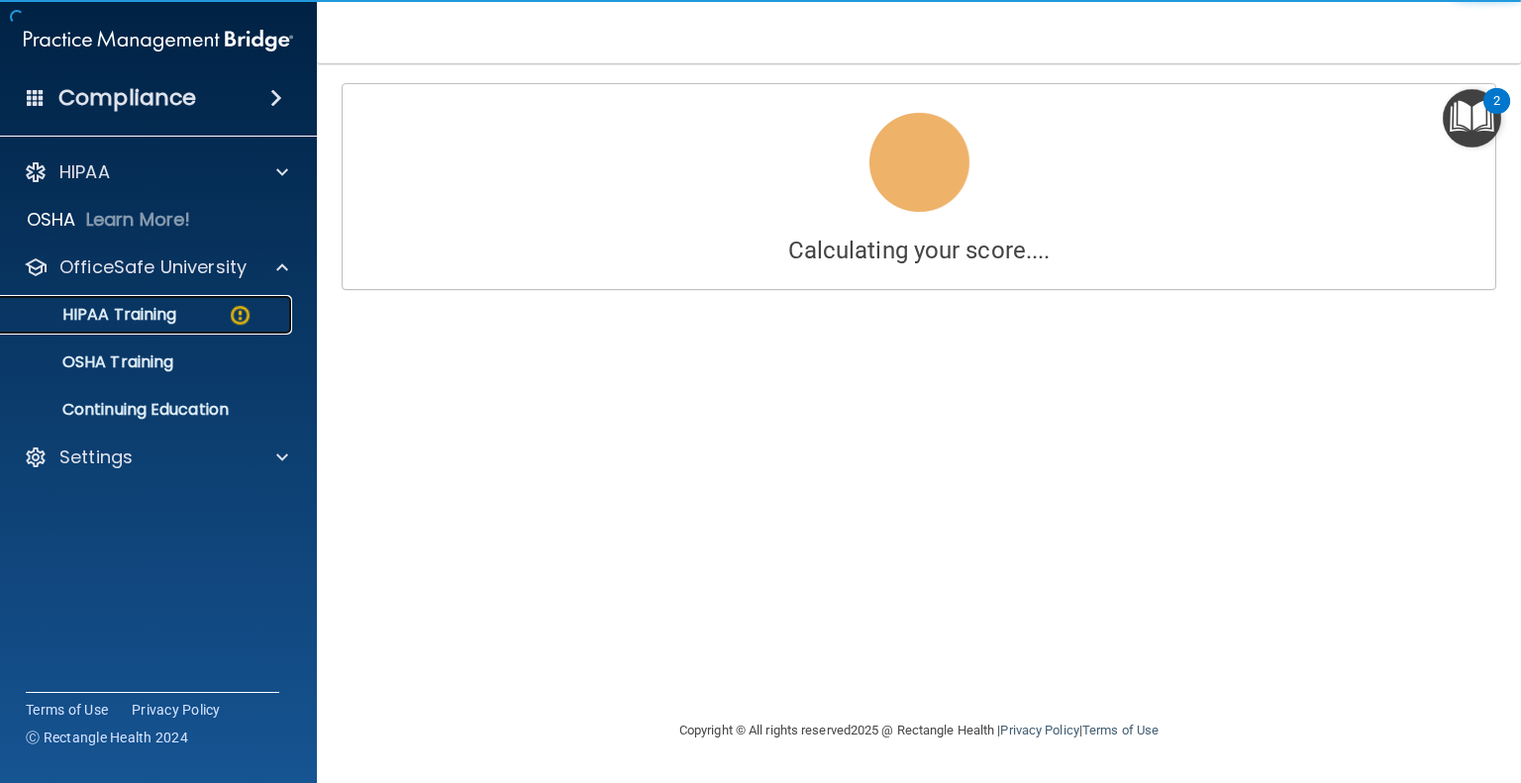
click at [178, 320] on div "HIPAA Training" at bounding box center [148, 315] width 270 height 20
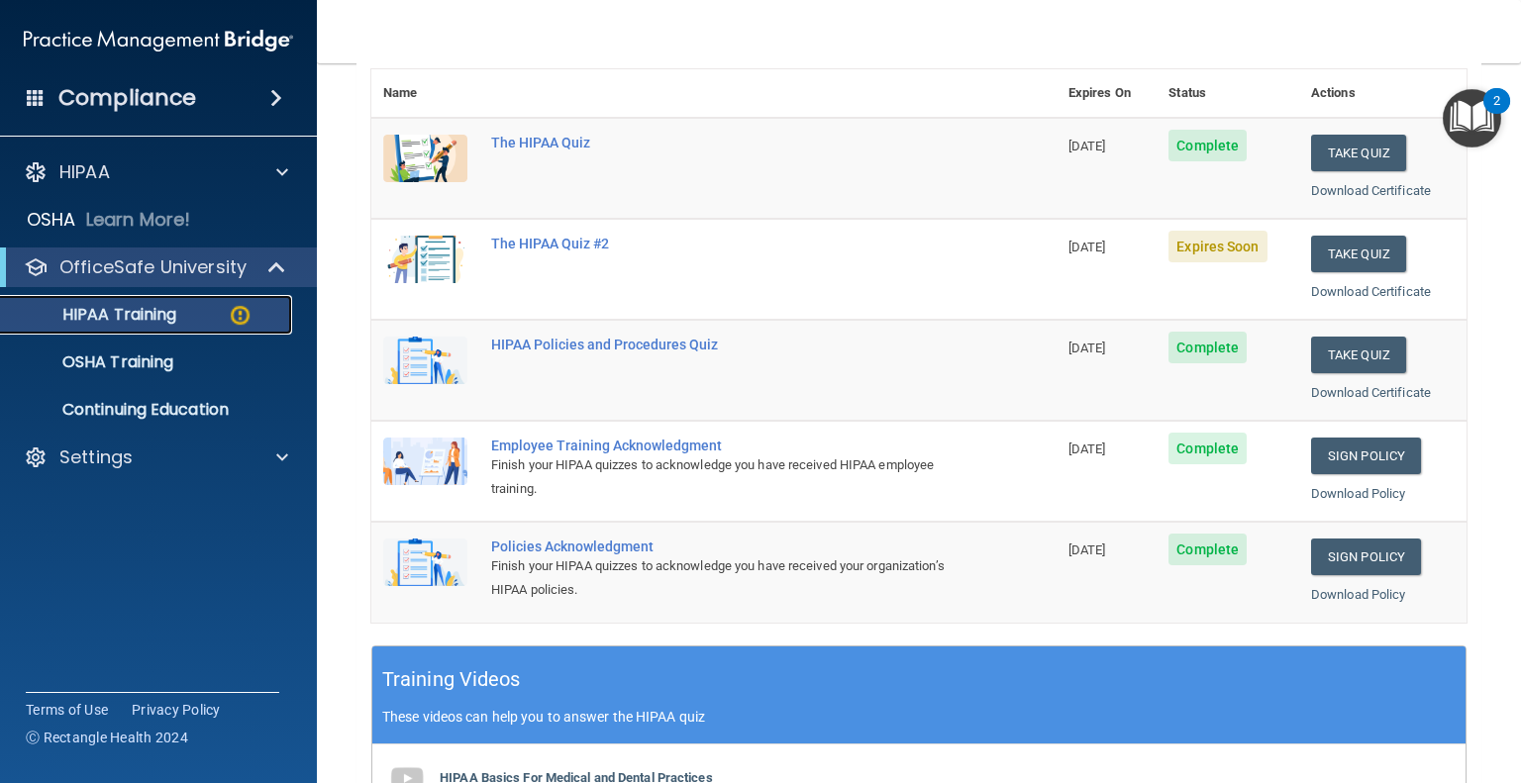
scroll to position [186, 0]
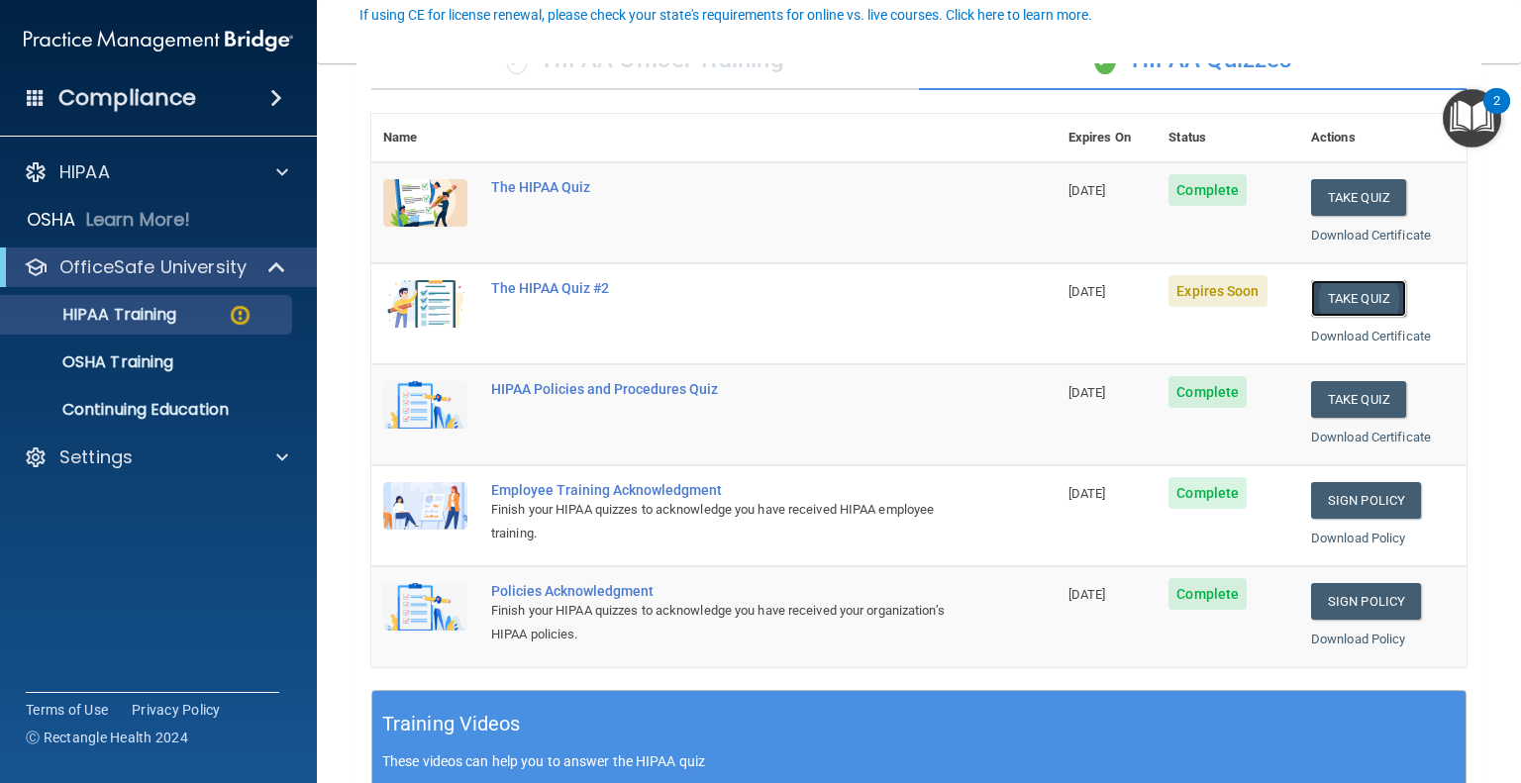
click at [1343, 285] on button "Take Quiz" at bounding box center [1358, 298] width 95 height 37
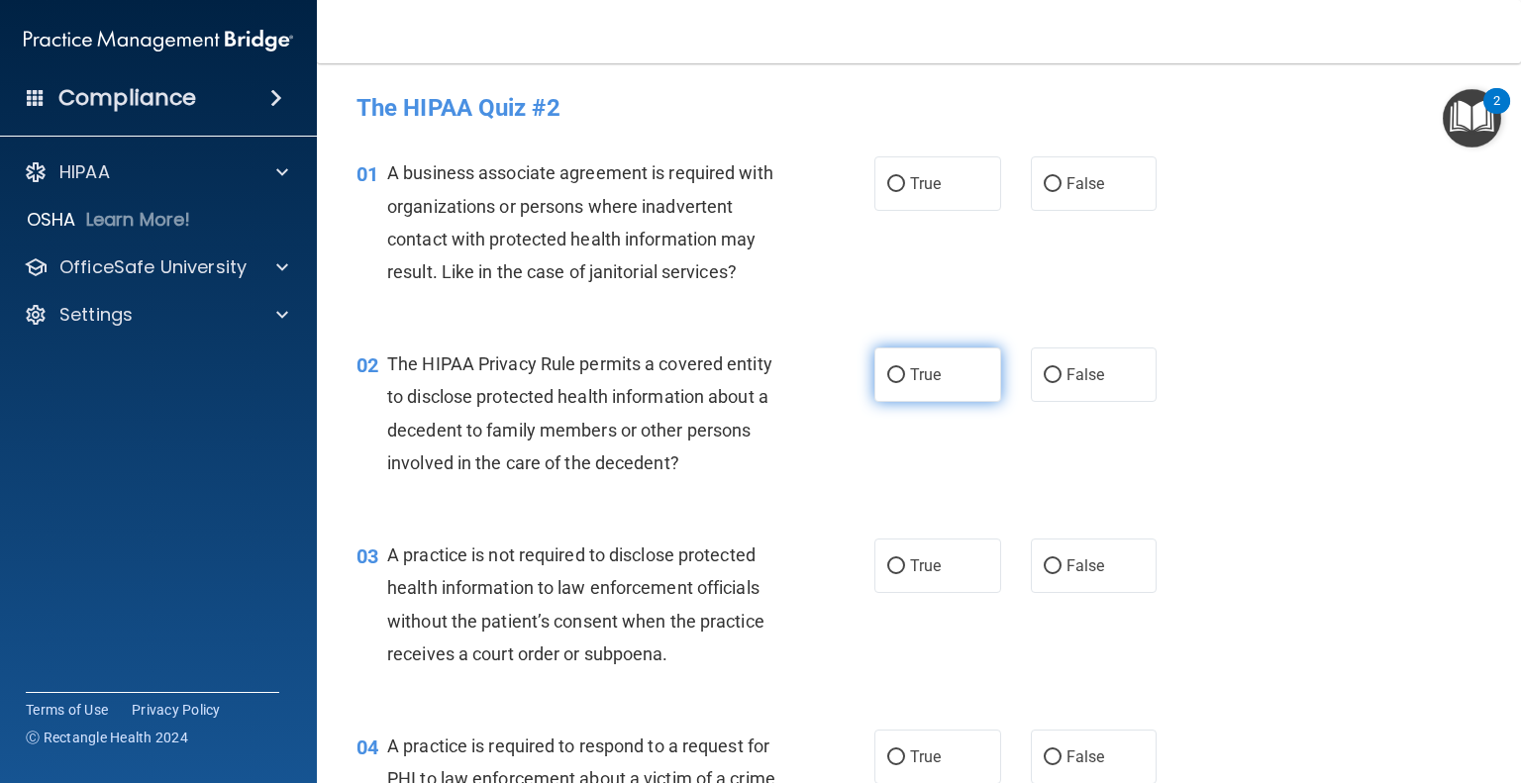
click at [929, 383] on span "True" at bounding box center [925, 374] width 31 height 19
click at [905, 383] on input "True" at bounding box center [896, 375] width 18 height 15
radio input "true"
click at [915, 752] on span "True" at bounding box center [925, 757] width 31 height 19
click at [955, 193] on label "True" at bounding box center [937, 183] width 127 height 54
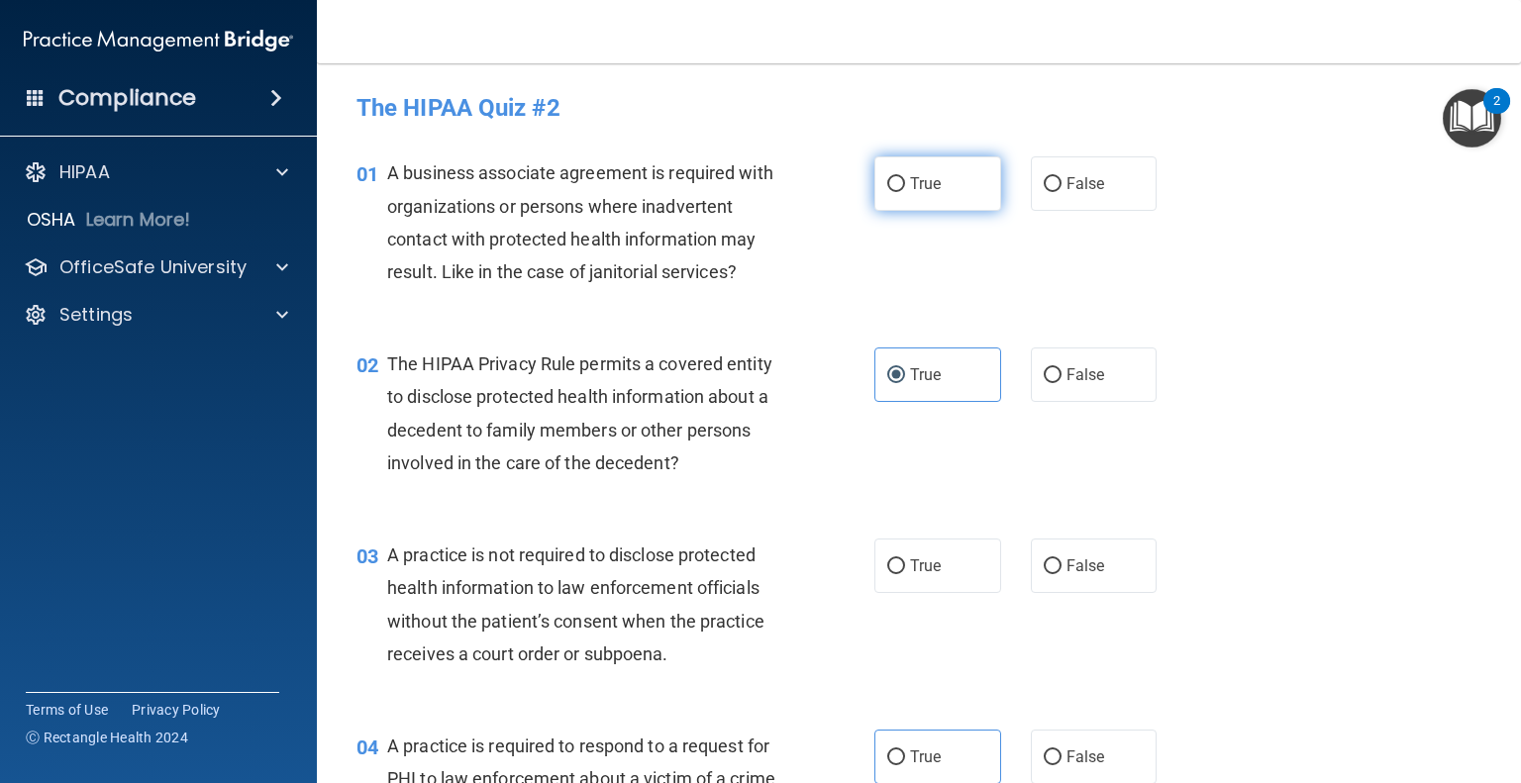
click at [905, 192] on input "True" at bounding box center [896, 184] width 18 height 15
radio input "true"
click at [1101, 554] on label "False" at bounding box center [1094, 566] width 127 height 54
click at [1062, 560] on input "False" at bounding box center [1053, 567] width 18 height 15
radio input "true"
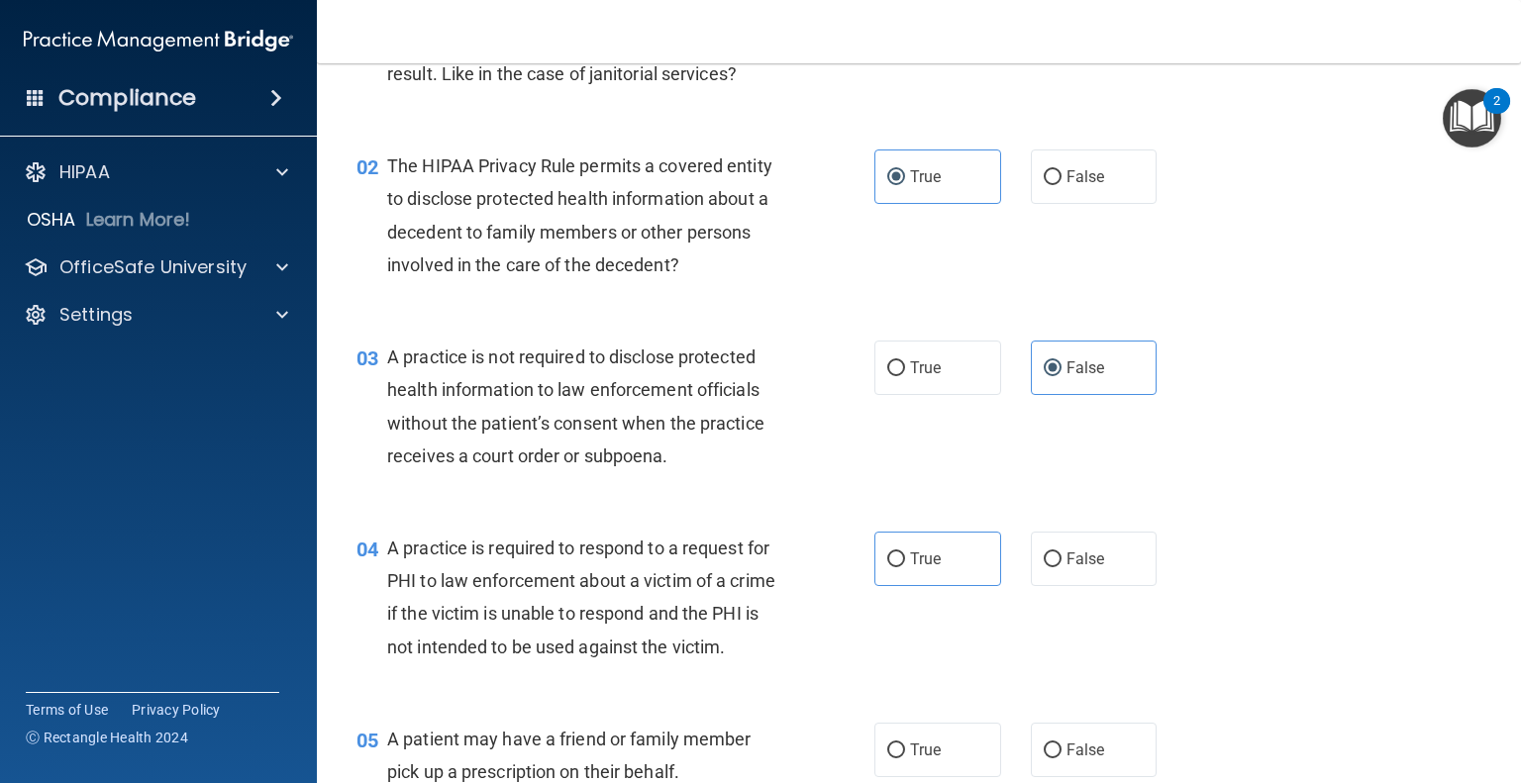
scroll to position [297, 0]
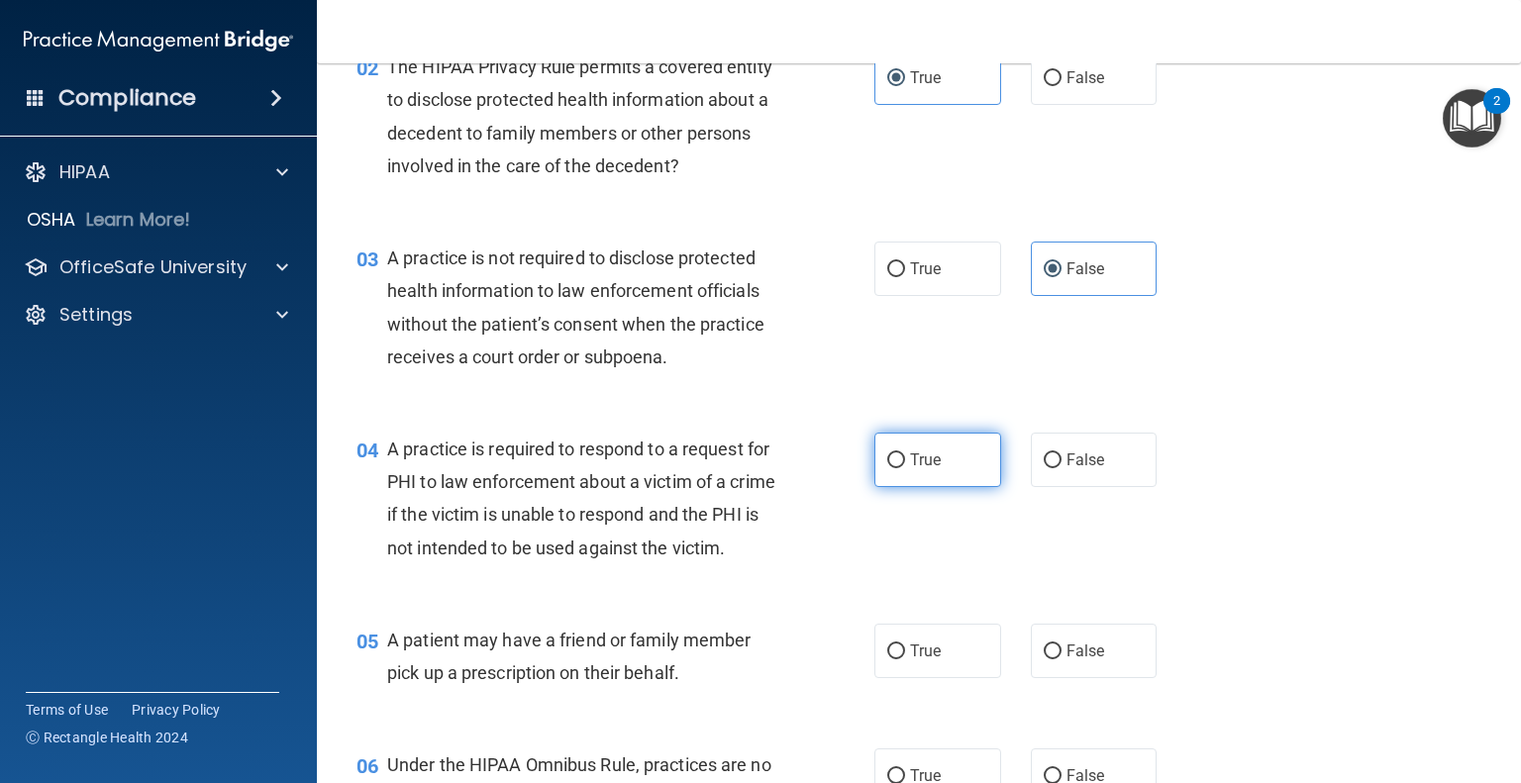
click at [890, 482] on label "True" at bounding box center [937, 460] width 127 height 54
click at [890, 468] on input "True" at bounding box center [896, 461] width 18 height 15
radio input "true"
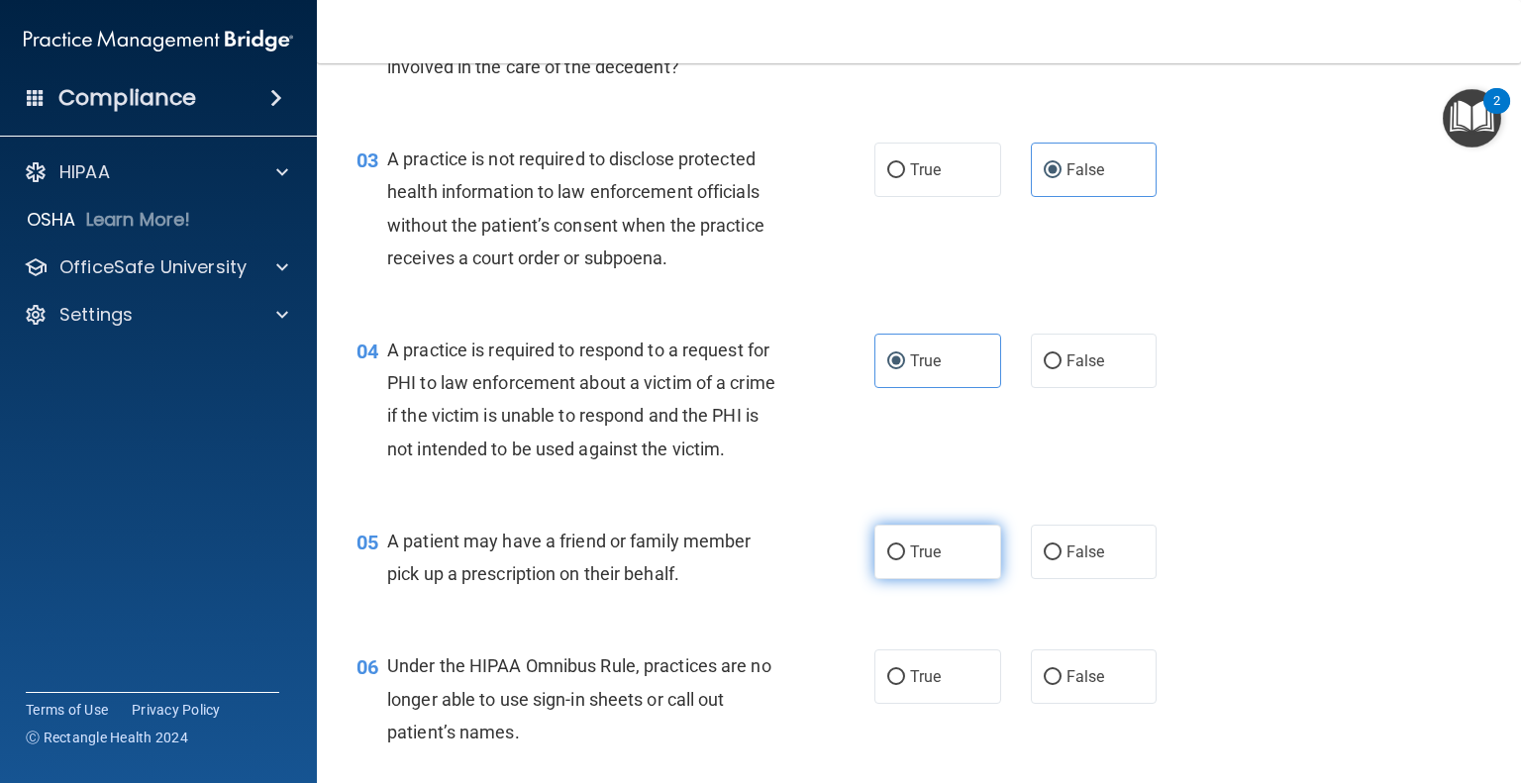
click at [891, 561] on input "True" at bounding box center [896, 553] width 18 height 15
radio input "true"
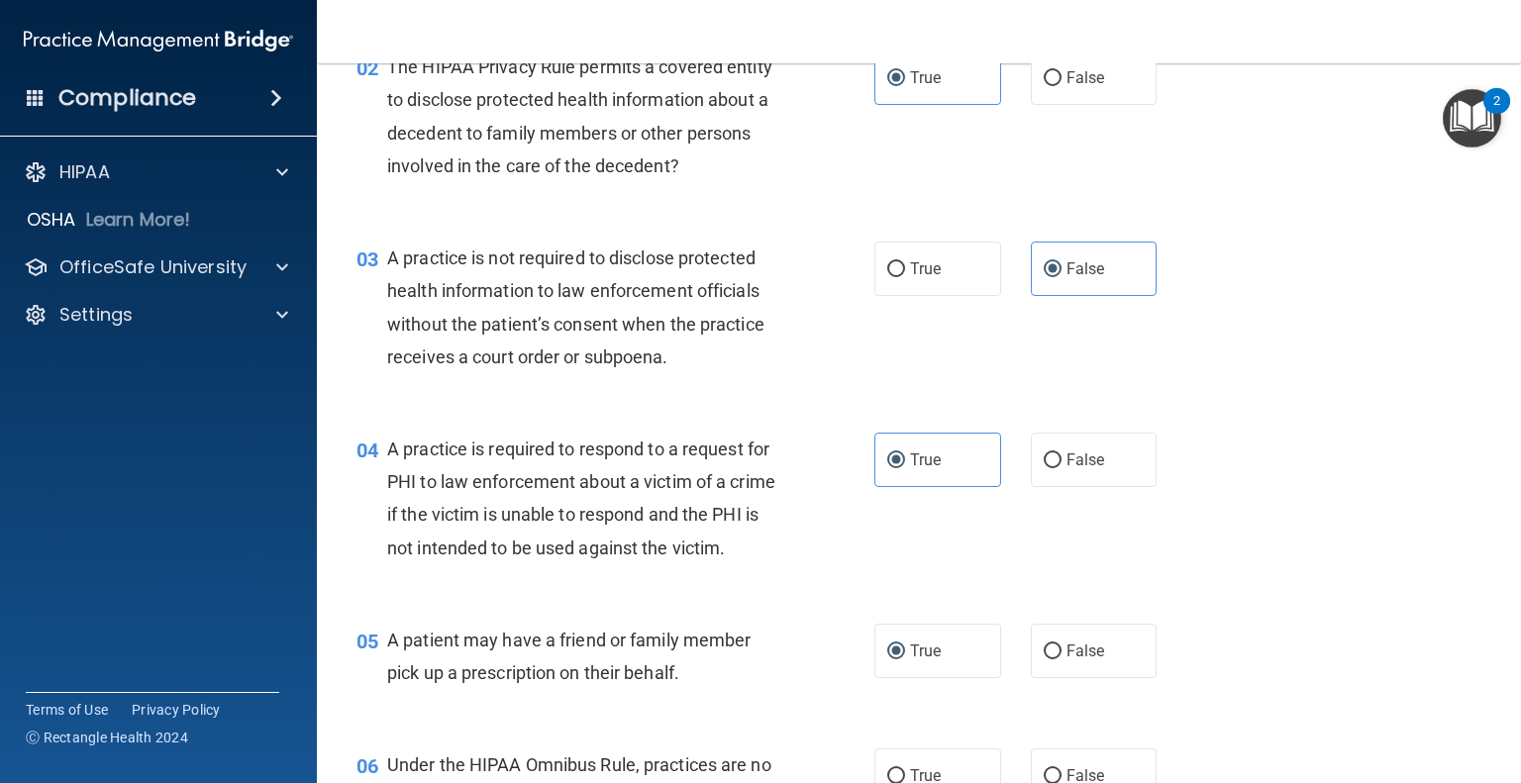
scroll to position [495, 0]
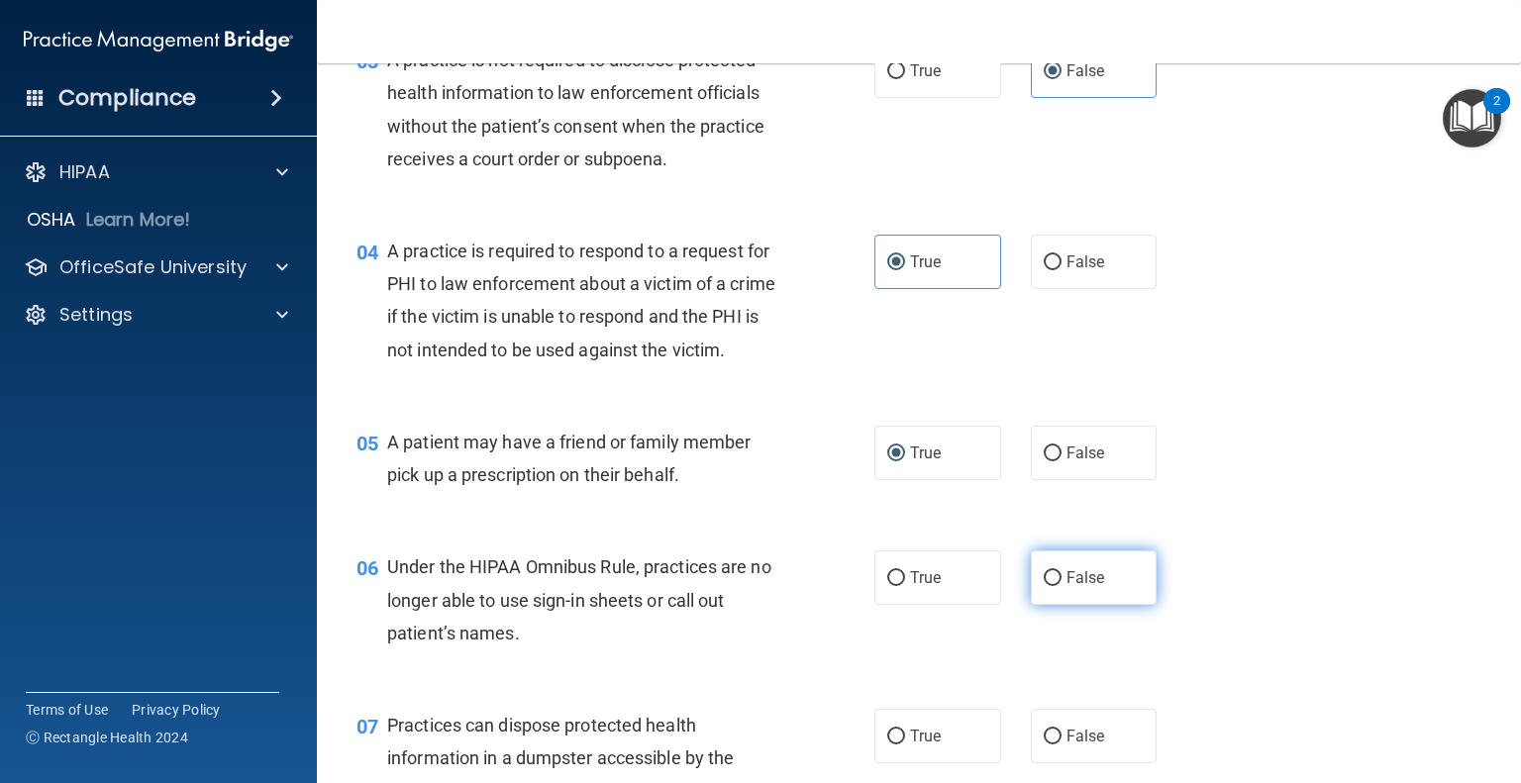
click at [1104, 605] on label "False" at bounding box center [1094, 578] width 127 height 54
click at [1062, 586] on input "False" at bounding box center [1053, 578] width 18 height 15
radio input "true"
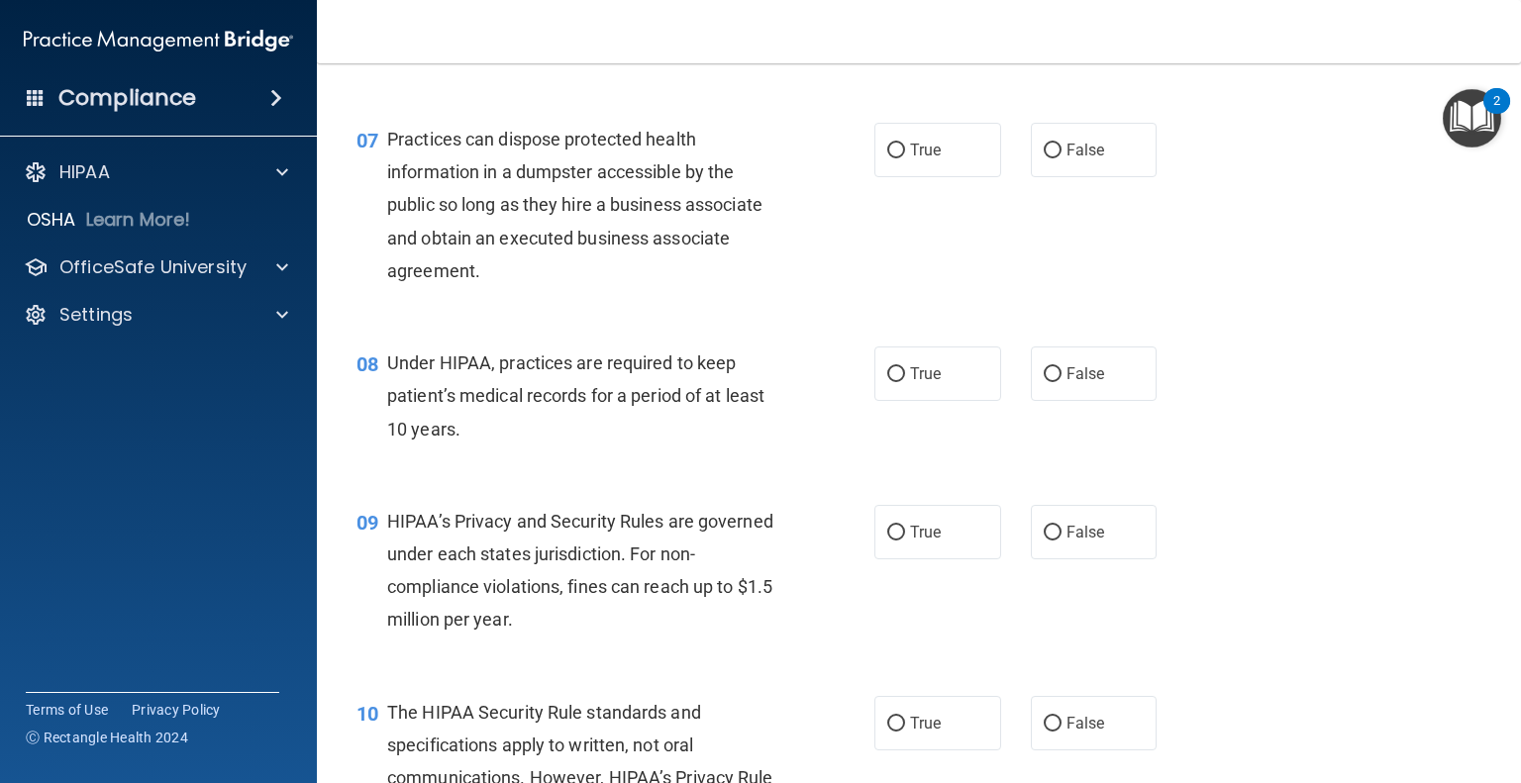
scroll to position [1093, 0]
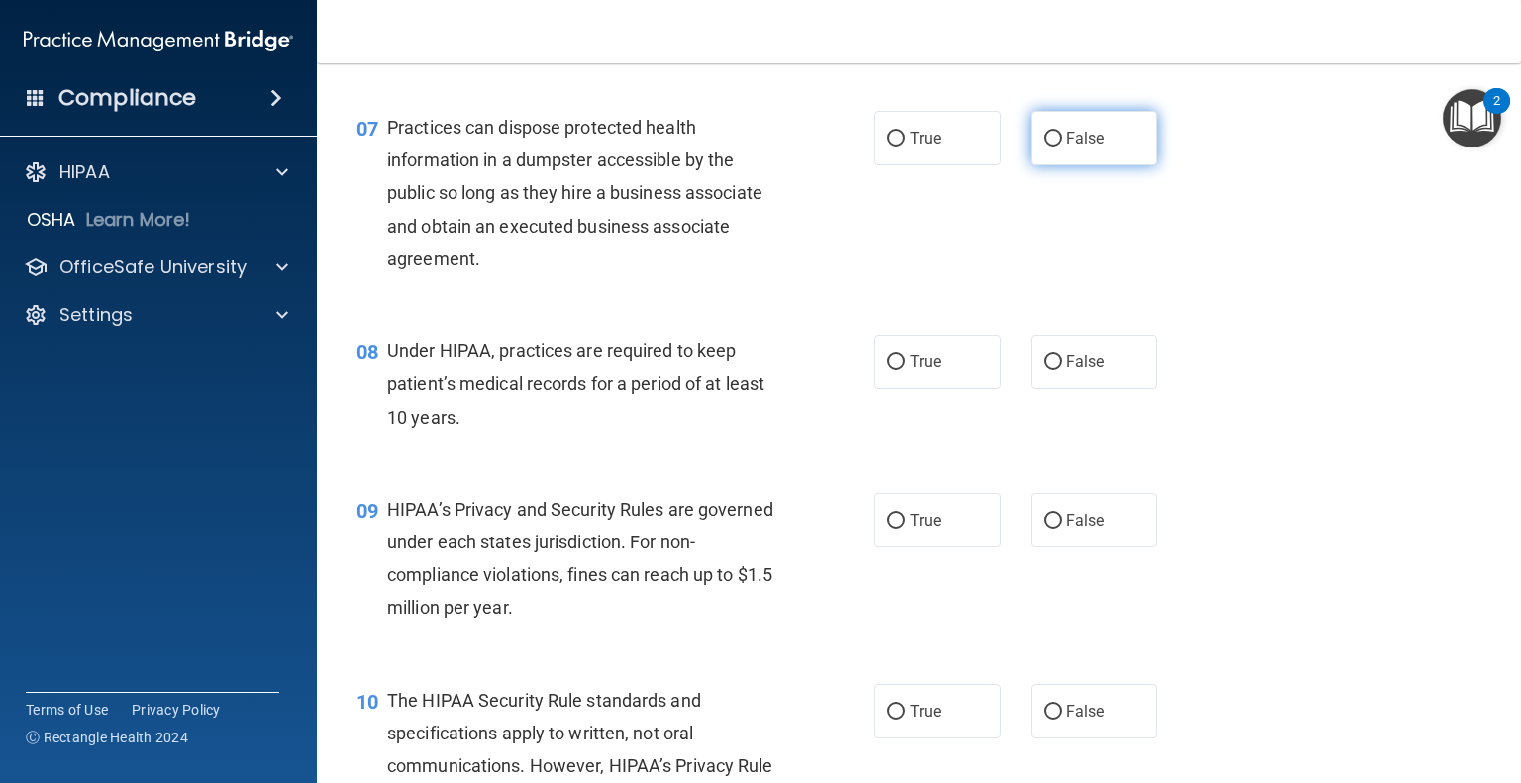
click at [1080, 148] on span "False" at bounding box center [1086, 138] width 39 height 19
click at [1062, 147] on input "False" at bounding box center [1053, 139] width 18 height 15
radio input "true"
click at [1099, 389] on label "False" at bounding box center [1094, 362] width 127 height 54
click at [1062, 370] on input "False" at bounding box center [1053, 363] width 18 height 15
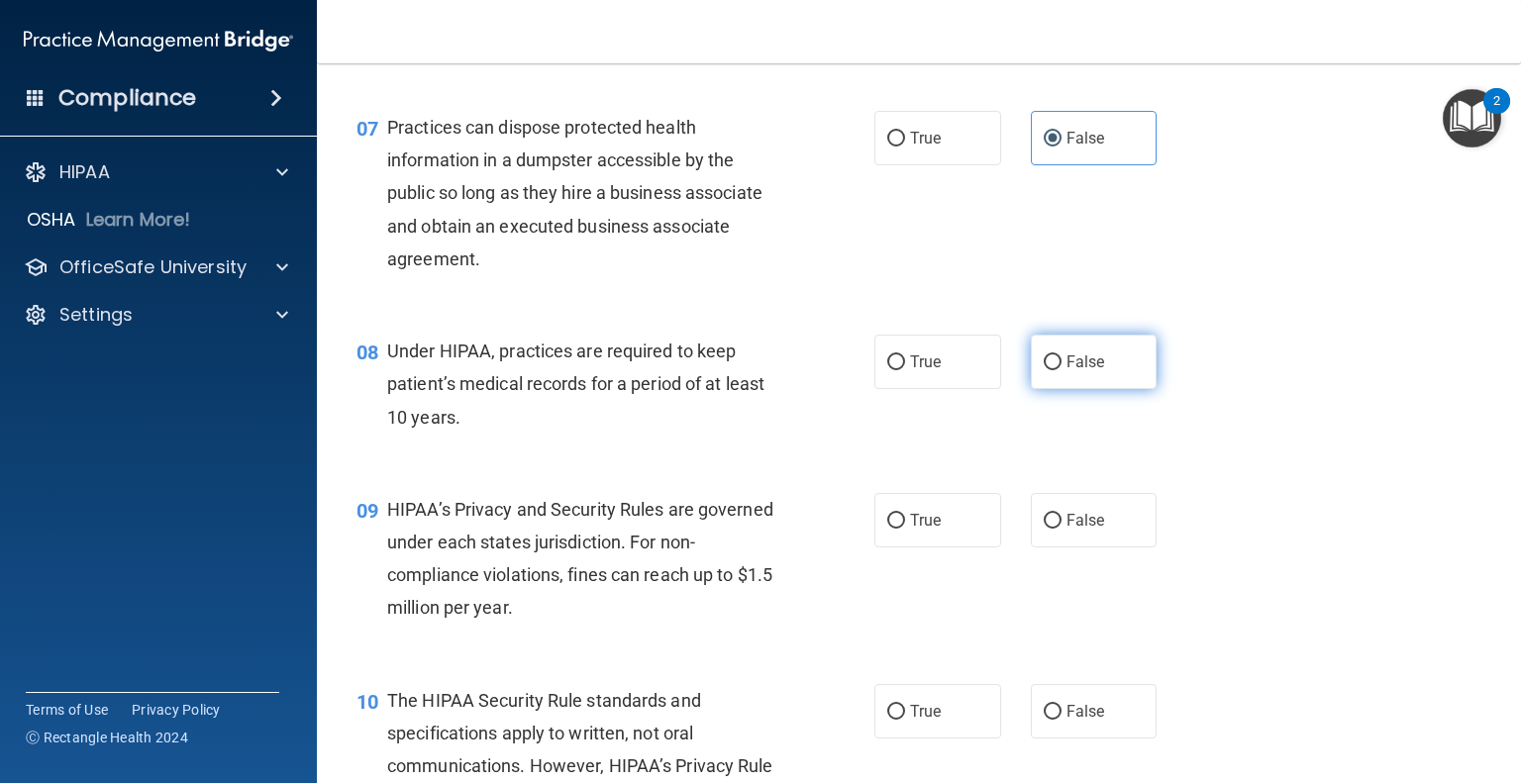
radio input "true"
click at [1079, 540] on label "False" at bounding box center [1094, 520] width 127 height 54
click at [1062, 529] on input "False" at bounding box center [1053, 521] width 18 height 15
radio input "true"
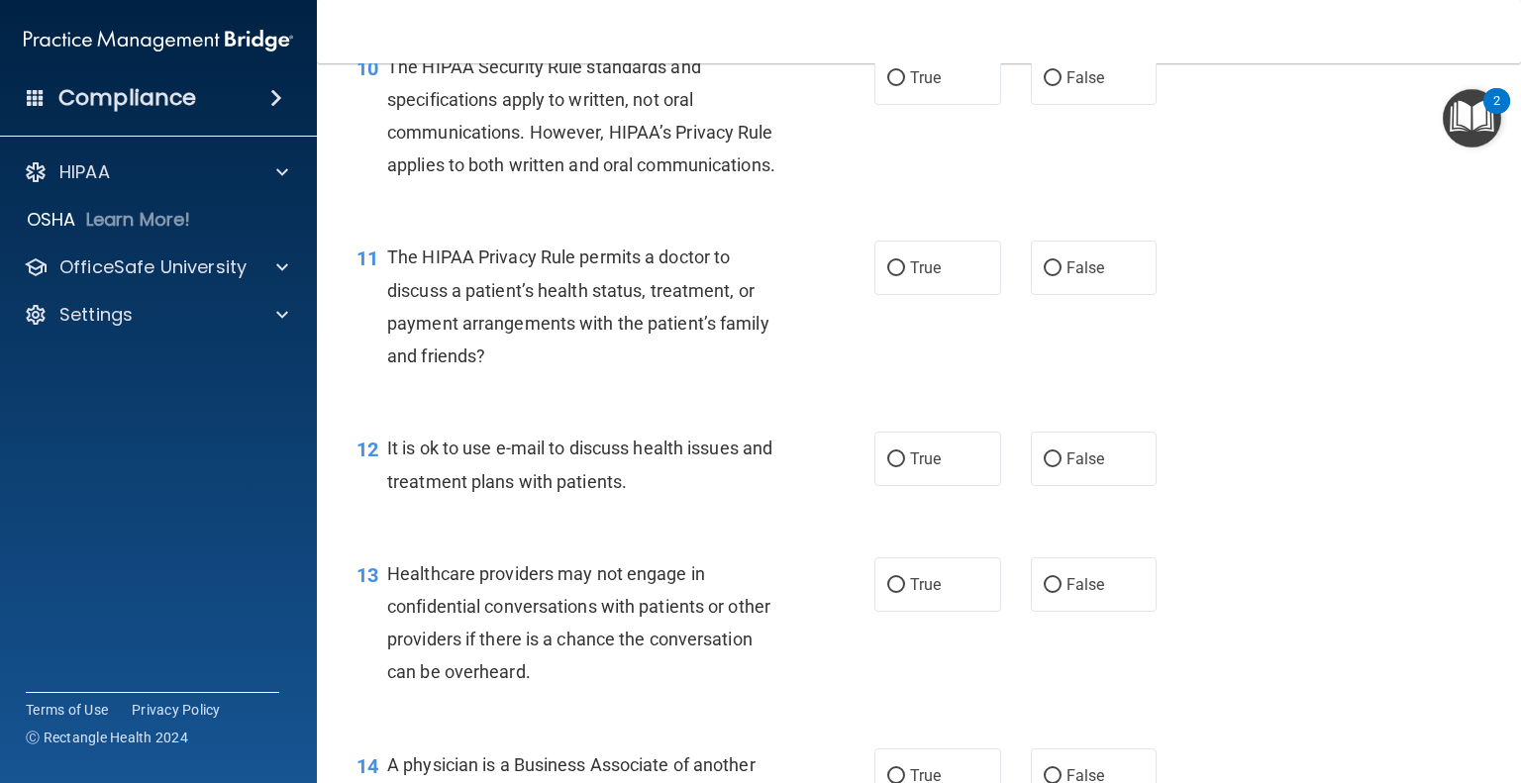
scroll to position [1739, 0]
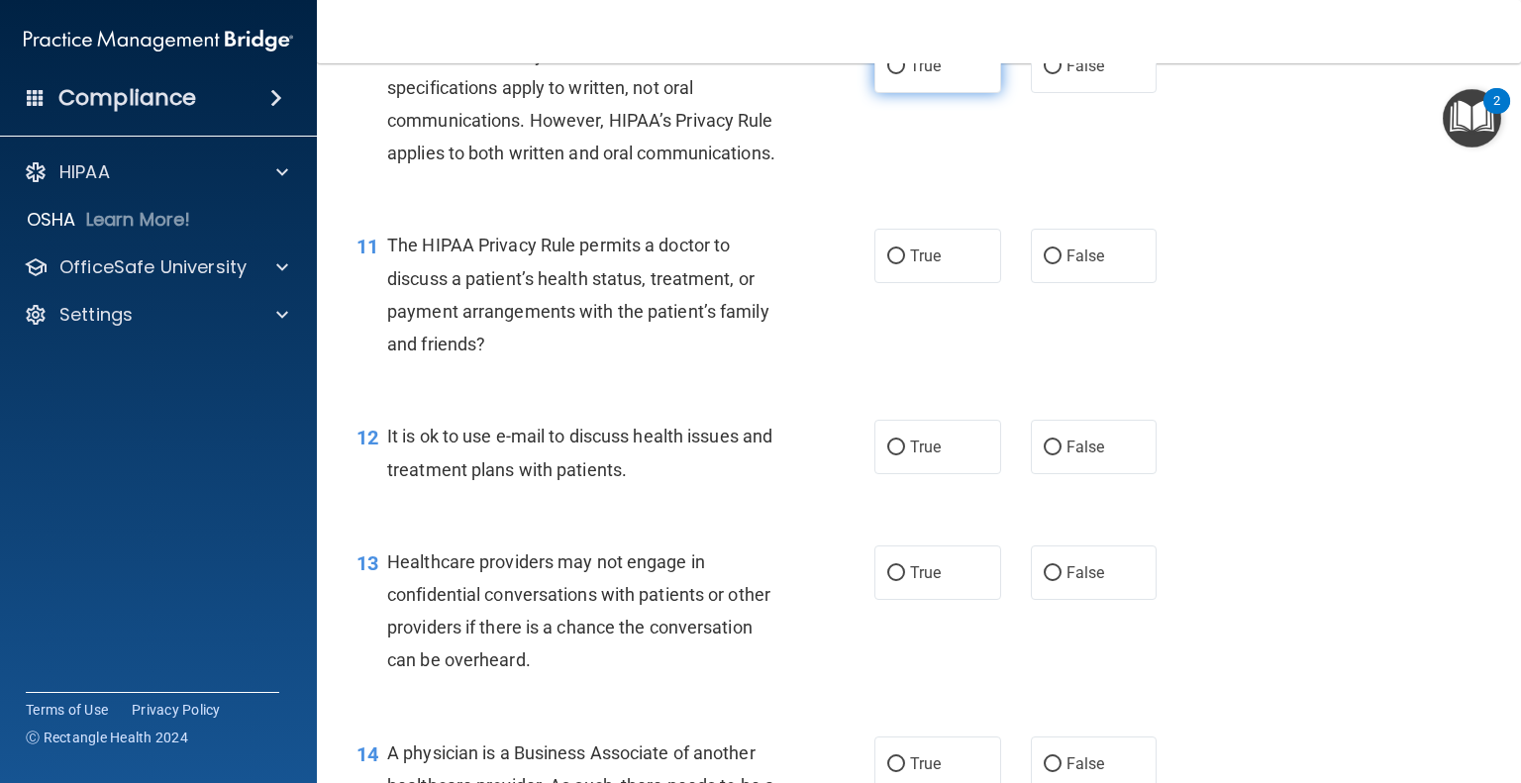
click at [878, 93] on label "True" at bounding box center [937, 66] width 127 height 54
click at [887, 74] on input "True" at bounding box center [896, 66] width 18 height 15
radio input "true"
click at [953, 283] on label "True" at bounding box center [937, 256] width 127 height 54
click at [905, 264] on input "True" at bounding box center [896, 257] width 18 height 15
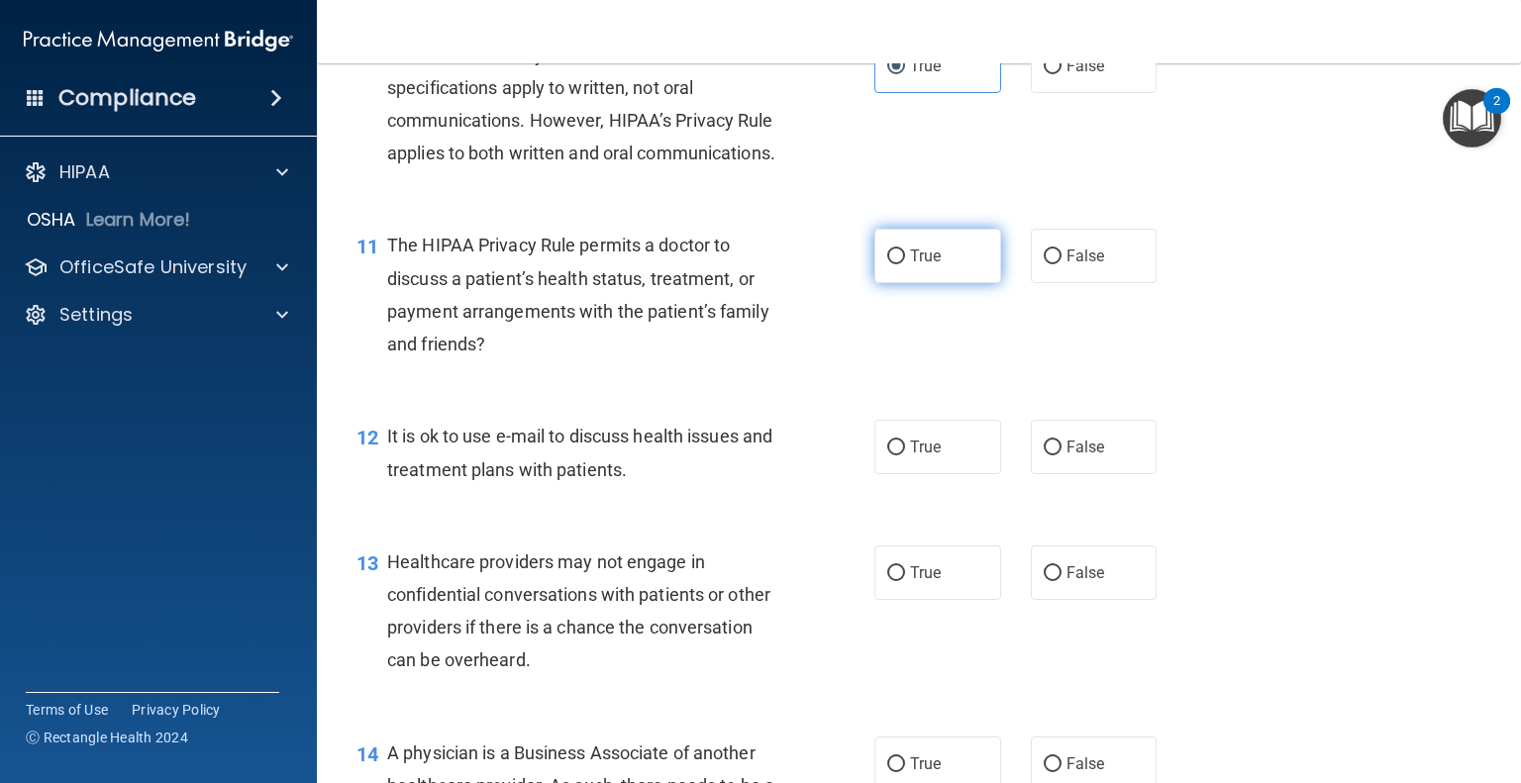
radio input "true"
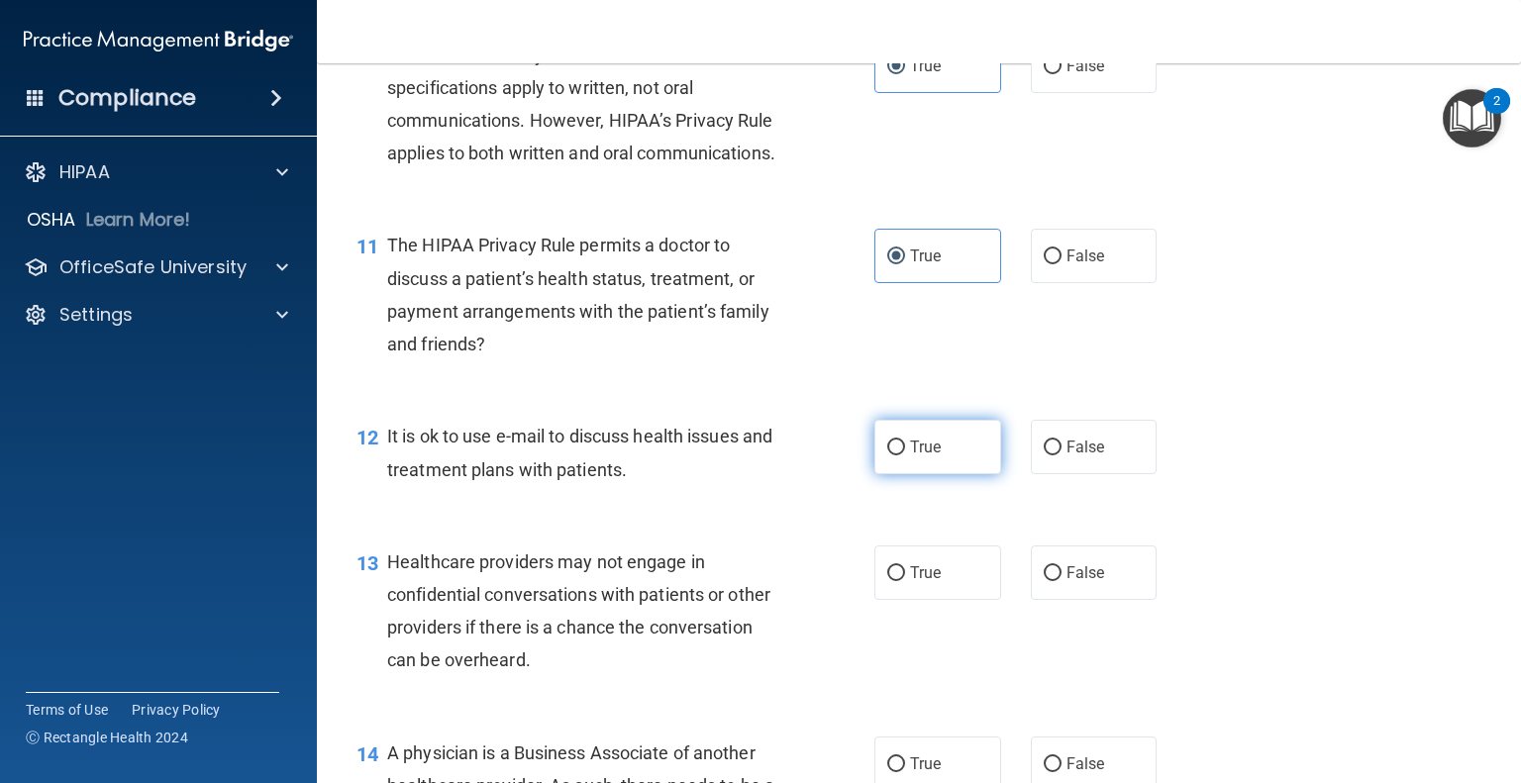
click at [958, 474] on label "True" at bounding box center [937, 447] width 127 height 54
click at [905, 456] on input "True" at bounding box center [896, 448] width 18 height 15
radio input "true"
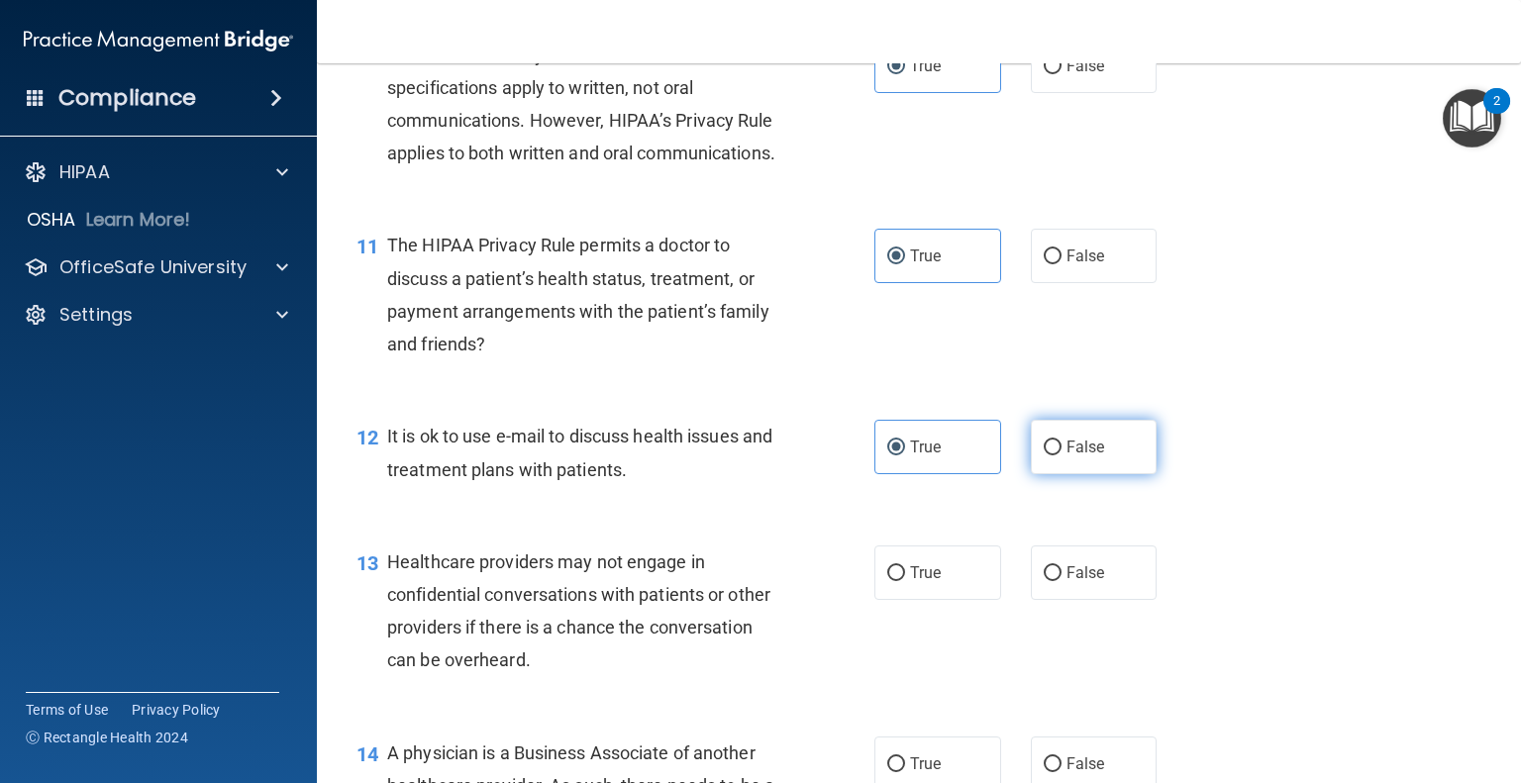
click at [1067, 457] on span "False" at bounding box center [1086, 447] width 39 height 19
click at [1062, 456] on input "False" at bounding box center [1053, 448] width 18 height 15
radio input "true"
radio input "false"
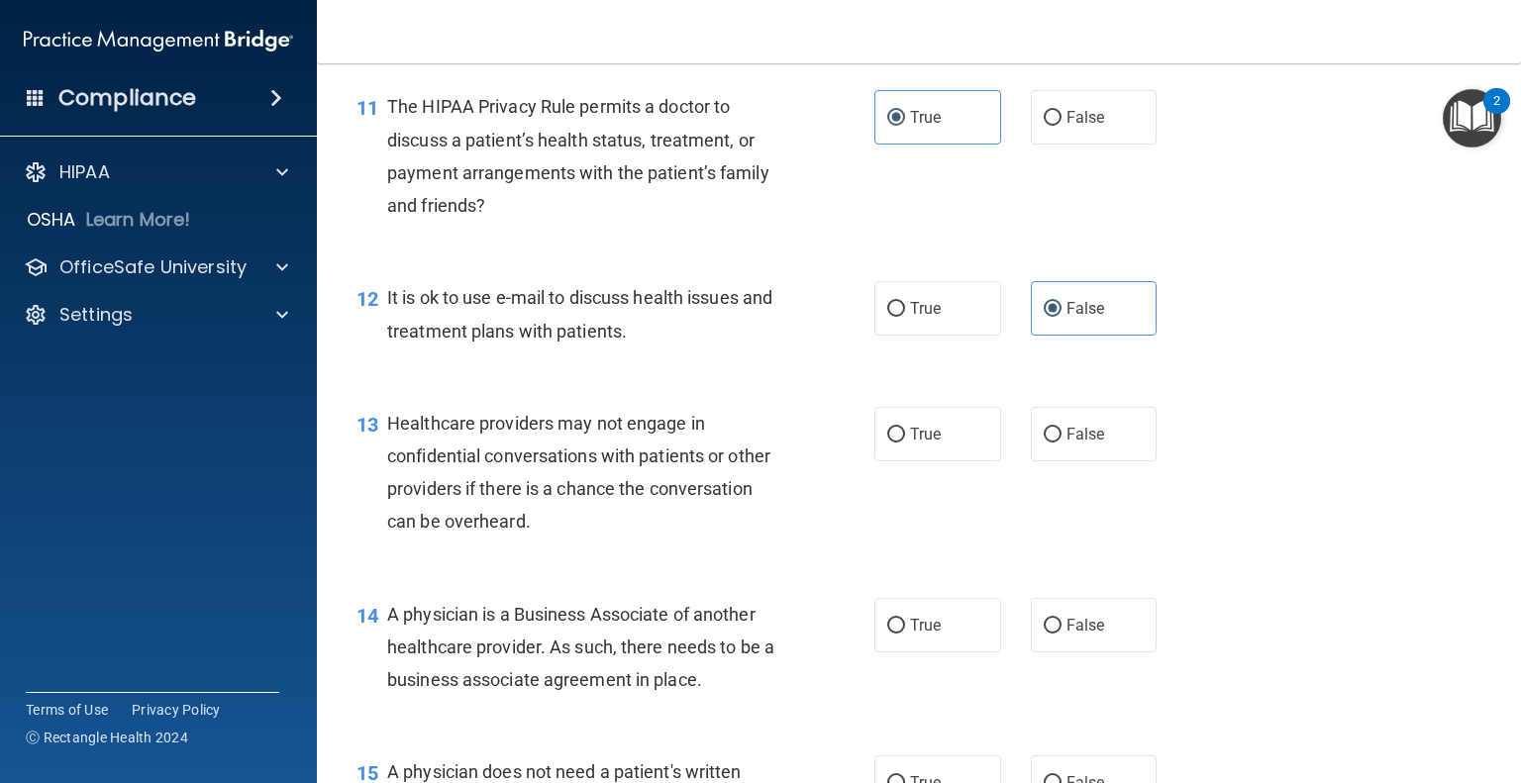
scroll to position [1937, 0]
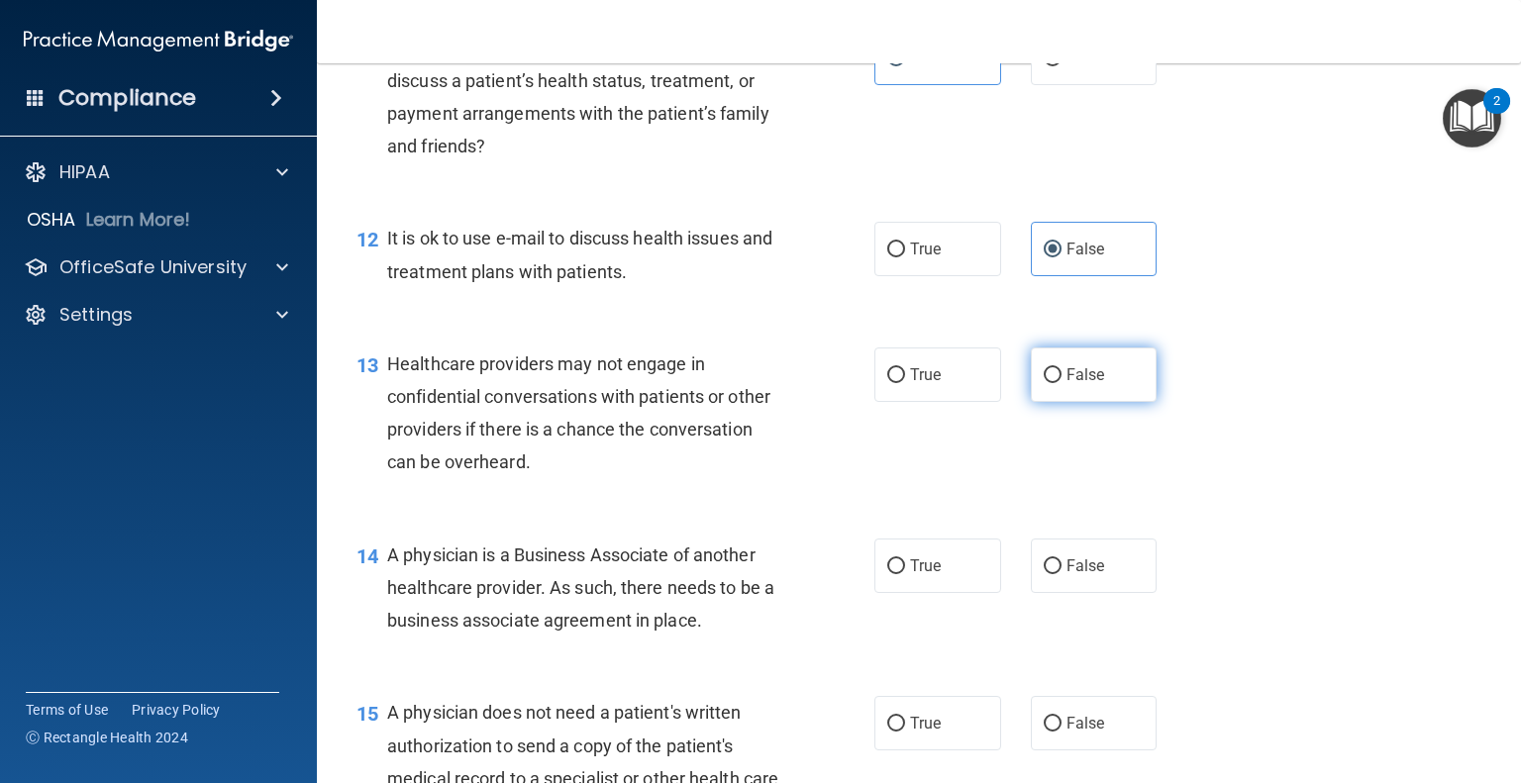
click at [1096, 402] on label "False" at bounding box center [1094, 375] width 127 height 54
click at [1062, 383] on input "False" at bounding box center [1053, 375] width 18 height 15
radio input "true"
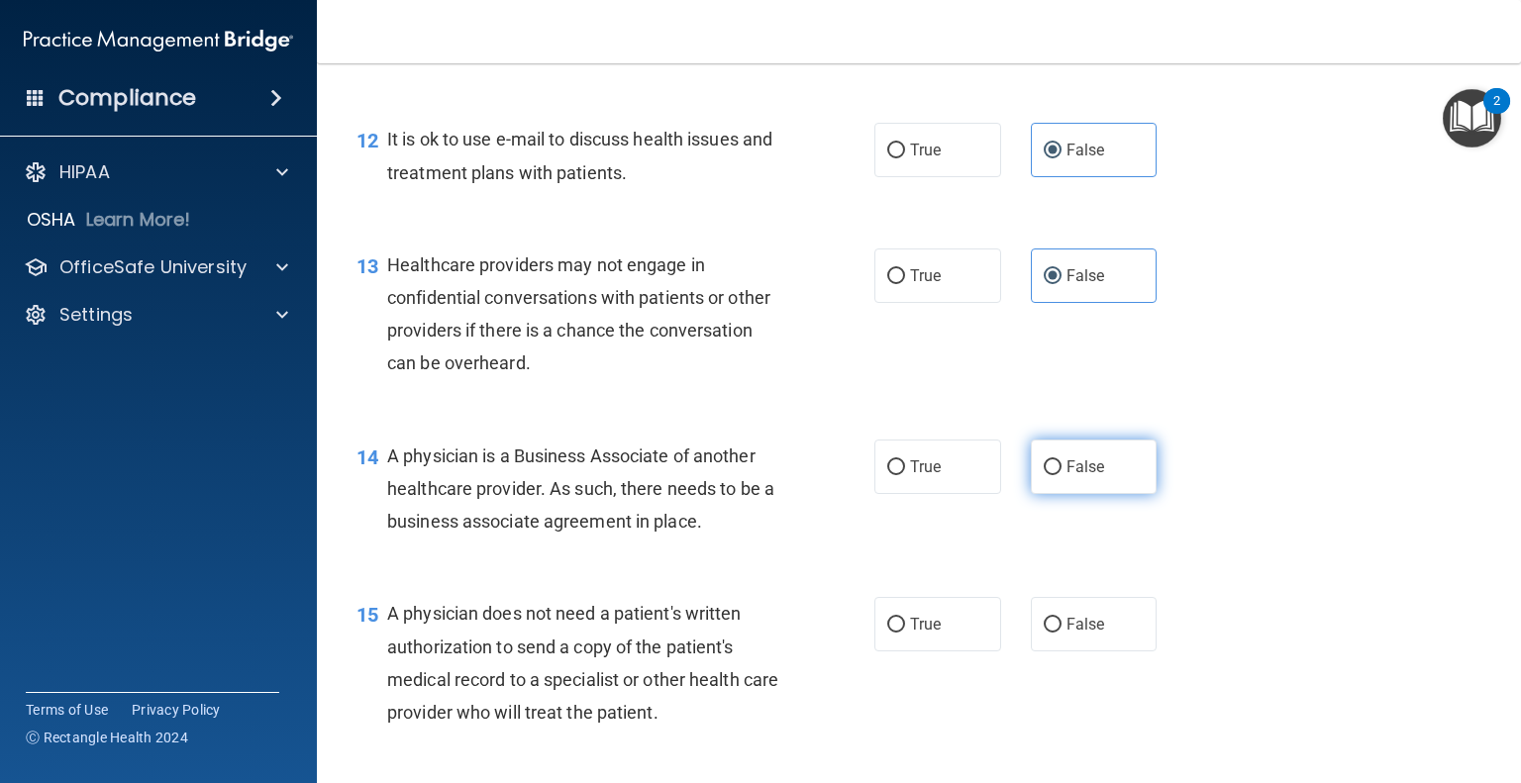
click at [1086, 494] on label "False" at bounding box center [1094, 467] width 127 height 54
click at [1062, 475] on input "False" at bounding box center [1053, 467] width 18 height 15
radio input "true"
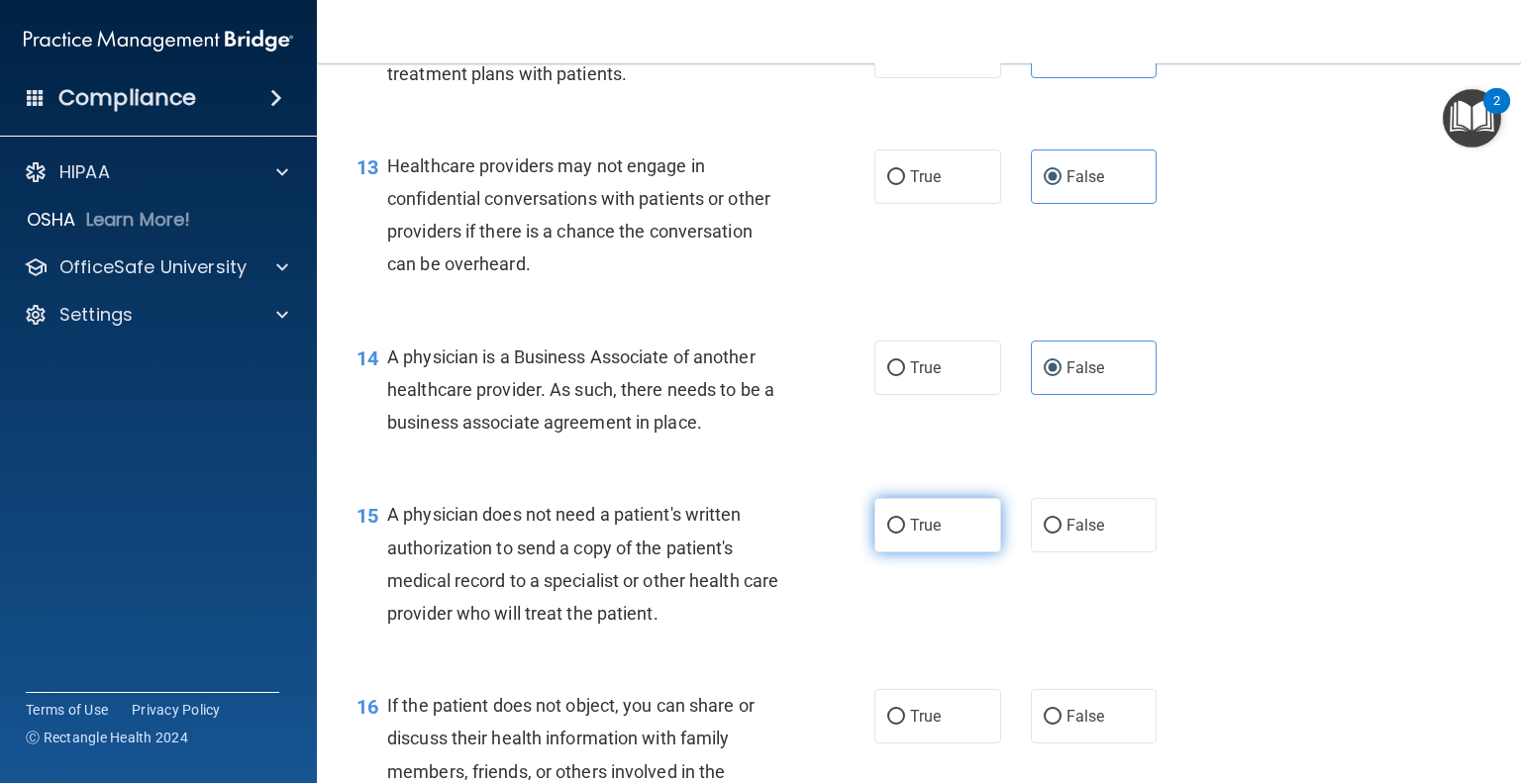
click at [939, 553] on label "True" at bounding box center [937, 525] width 127 height 54
click at [905, 534] on input "True" at bounding box center [896, 526] width 18 height 15
radio input "true"
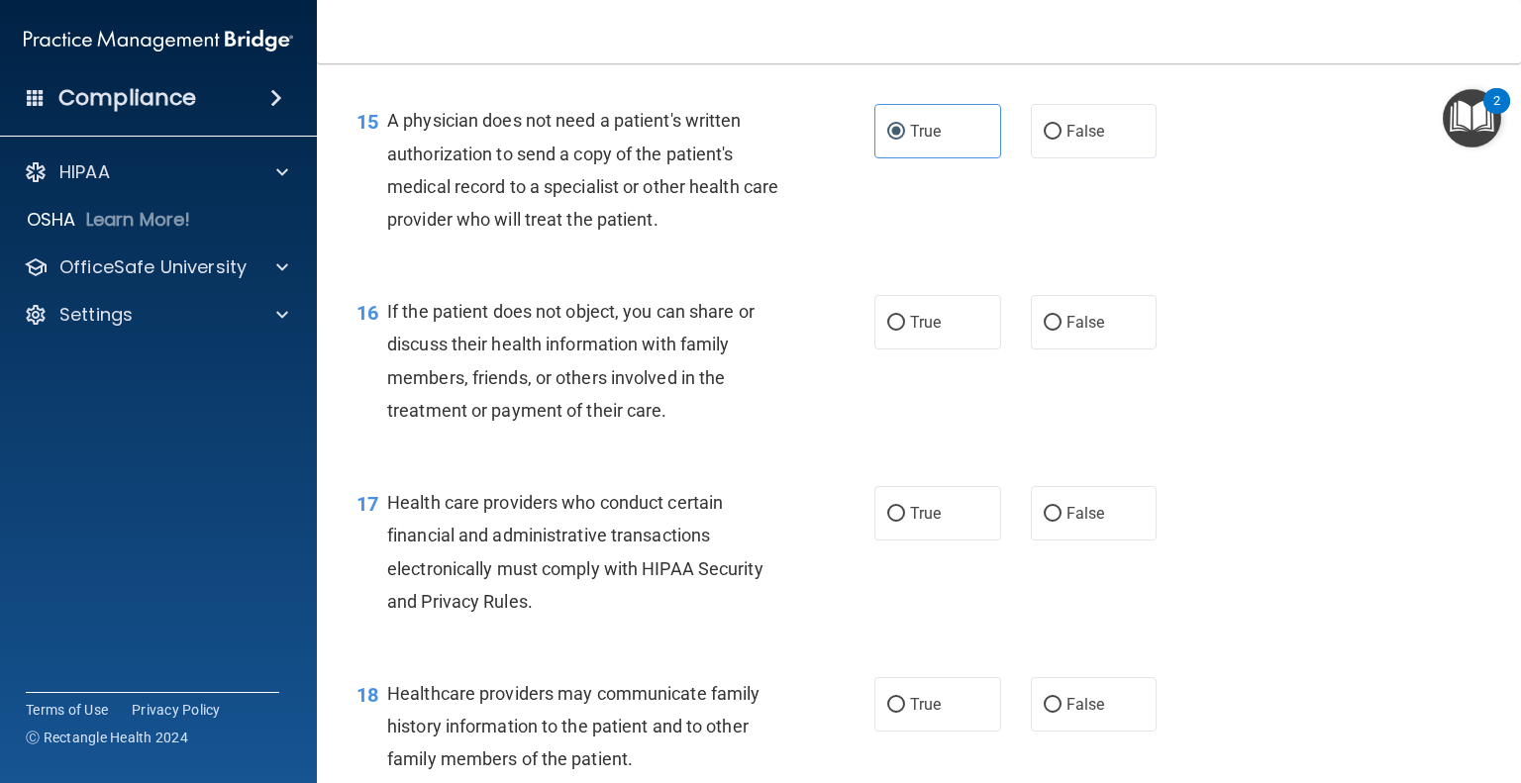
scroll to position [2531, 0]
click at [891, 348] on label "True" at bounding box center [937, 320] width 127 height 54
click at [891, 329] on input "True" at bounding box center [896, 321] width 18 height 15
radio input "true"
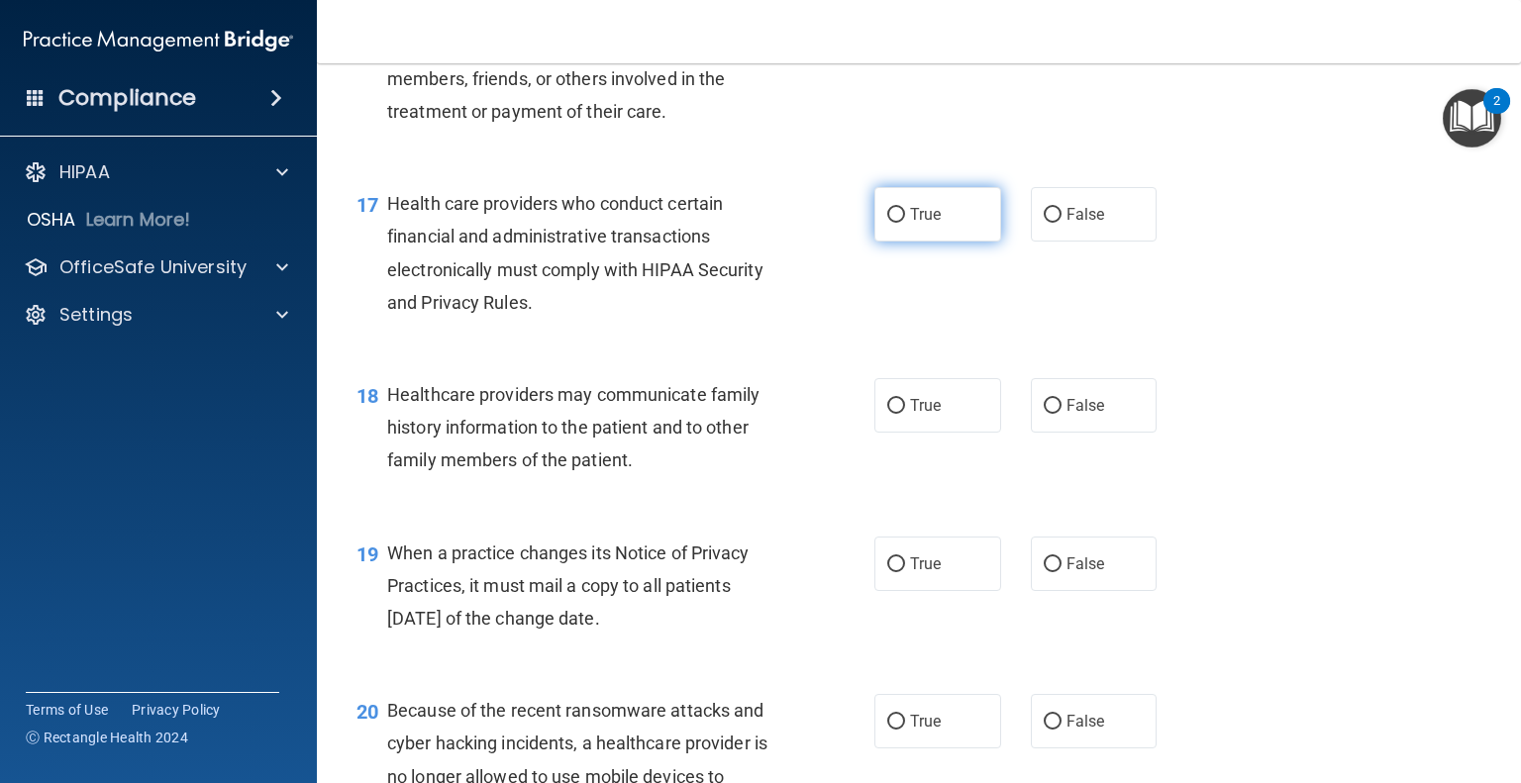
click at [922, 224] on span "True" at bounding box center [925, 214] width 31 height 19
click at [905, 223] on input "True" at bounding box center [896, 215] width 18 height 15
radio input "true"
click at [951, 433] on label "True" at bounding box center [937, 405] width 127 height 54
click at [905, 414] on input "True" at bounding box center [896, 406] width 18 height 15
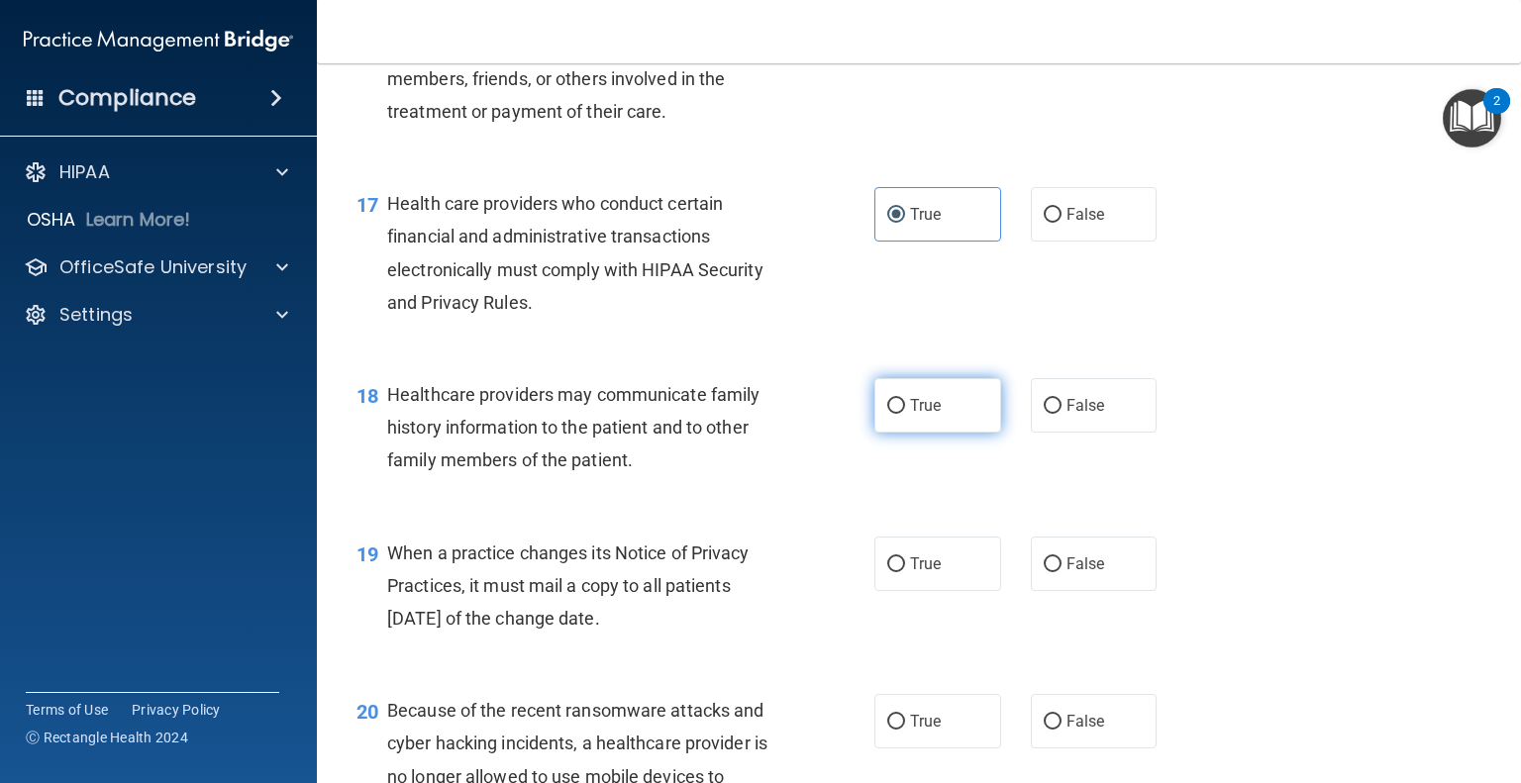
radio input "true"
click at [1044, 414] on input "False" at bounding box center [1053, 406] width 18 height 15
radio input "true"
radio input "false"
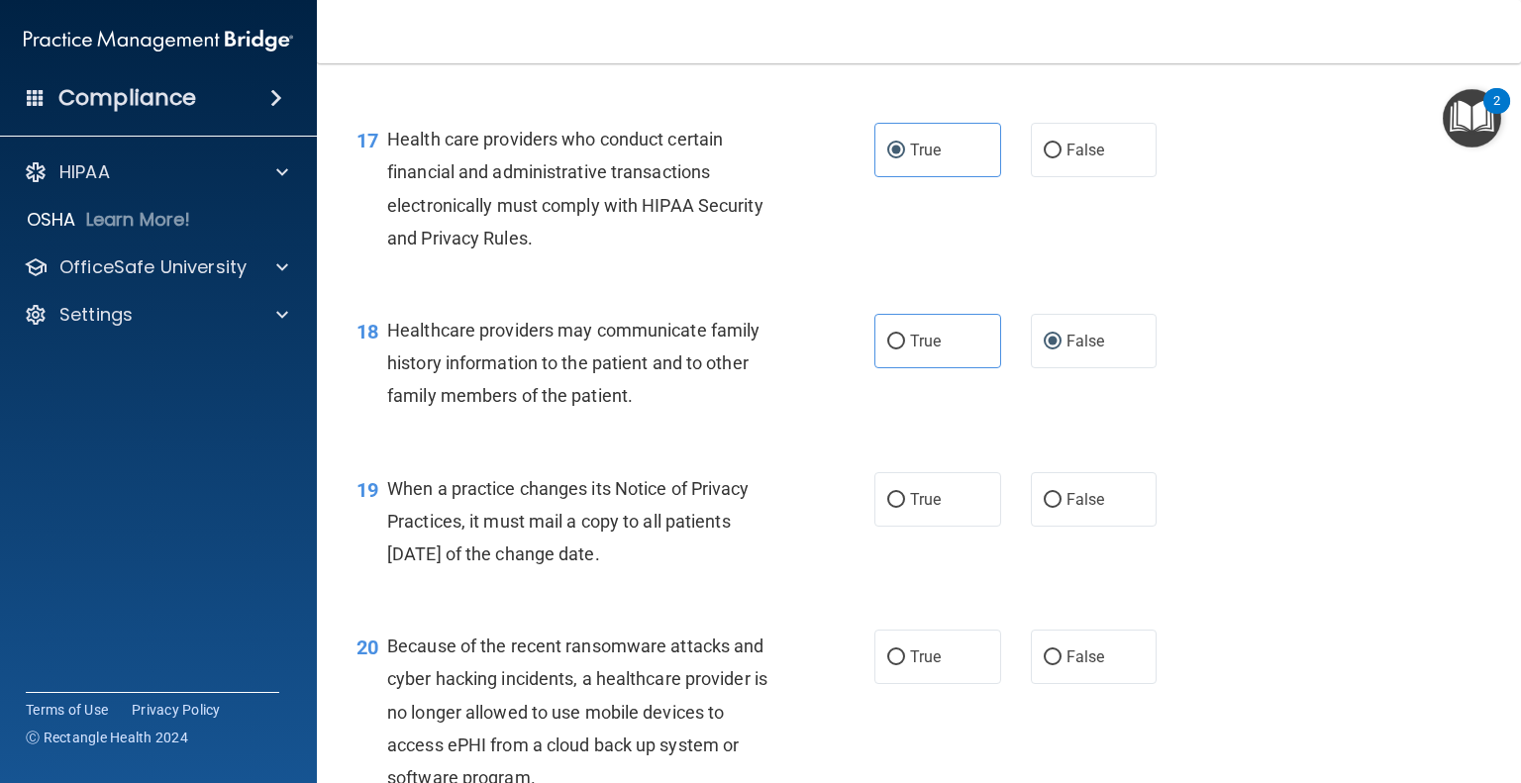
scroll to position [2927, 0]
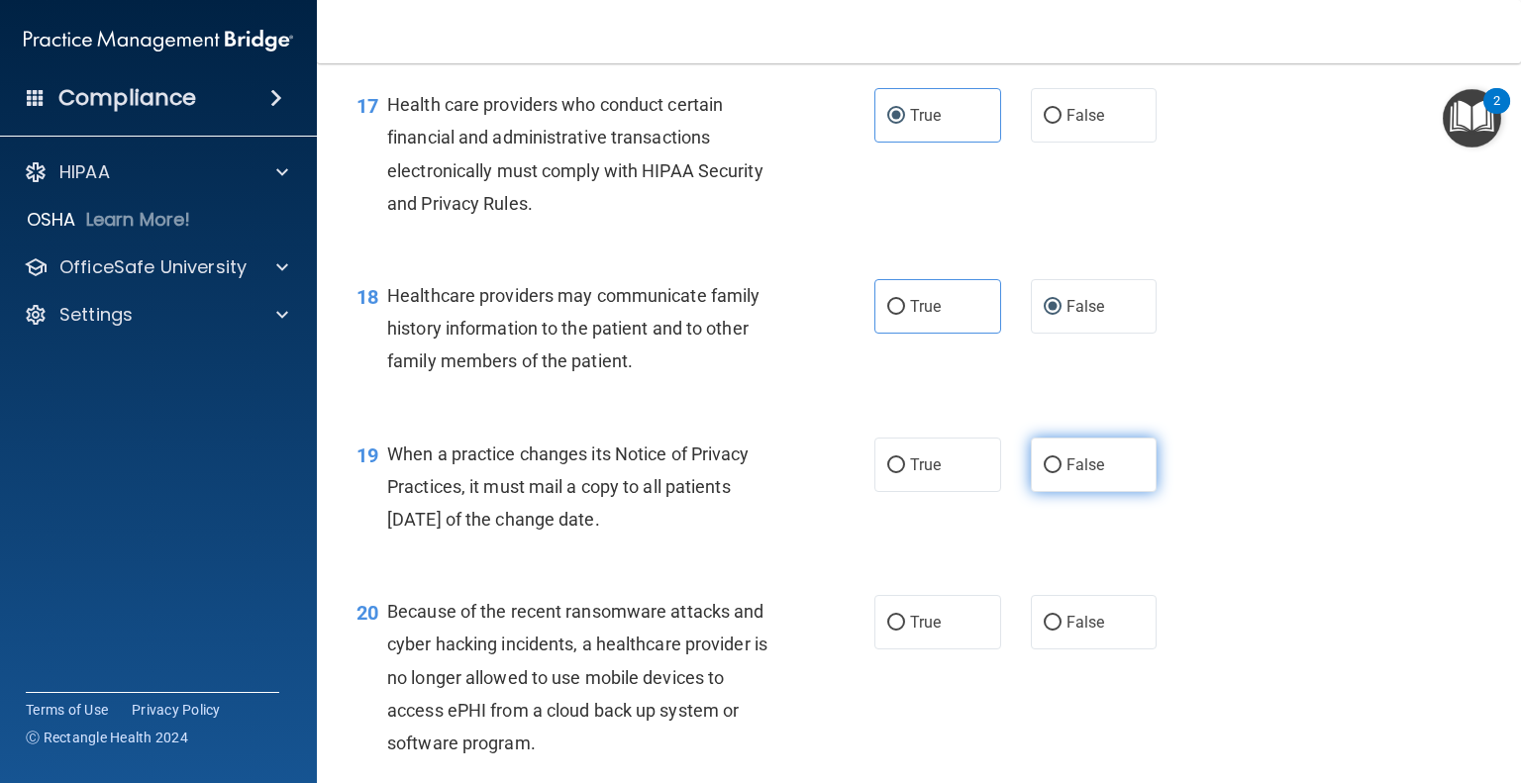
click at [1053, 492] on label "False" at bounding box center [1094, 465] width 127 height 54
click at [1053, 473] on input "False" at bounding box center [1053, 466] width 18 height 15
radio input "true"
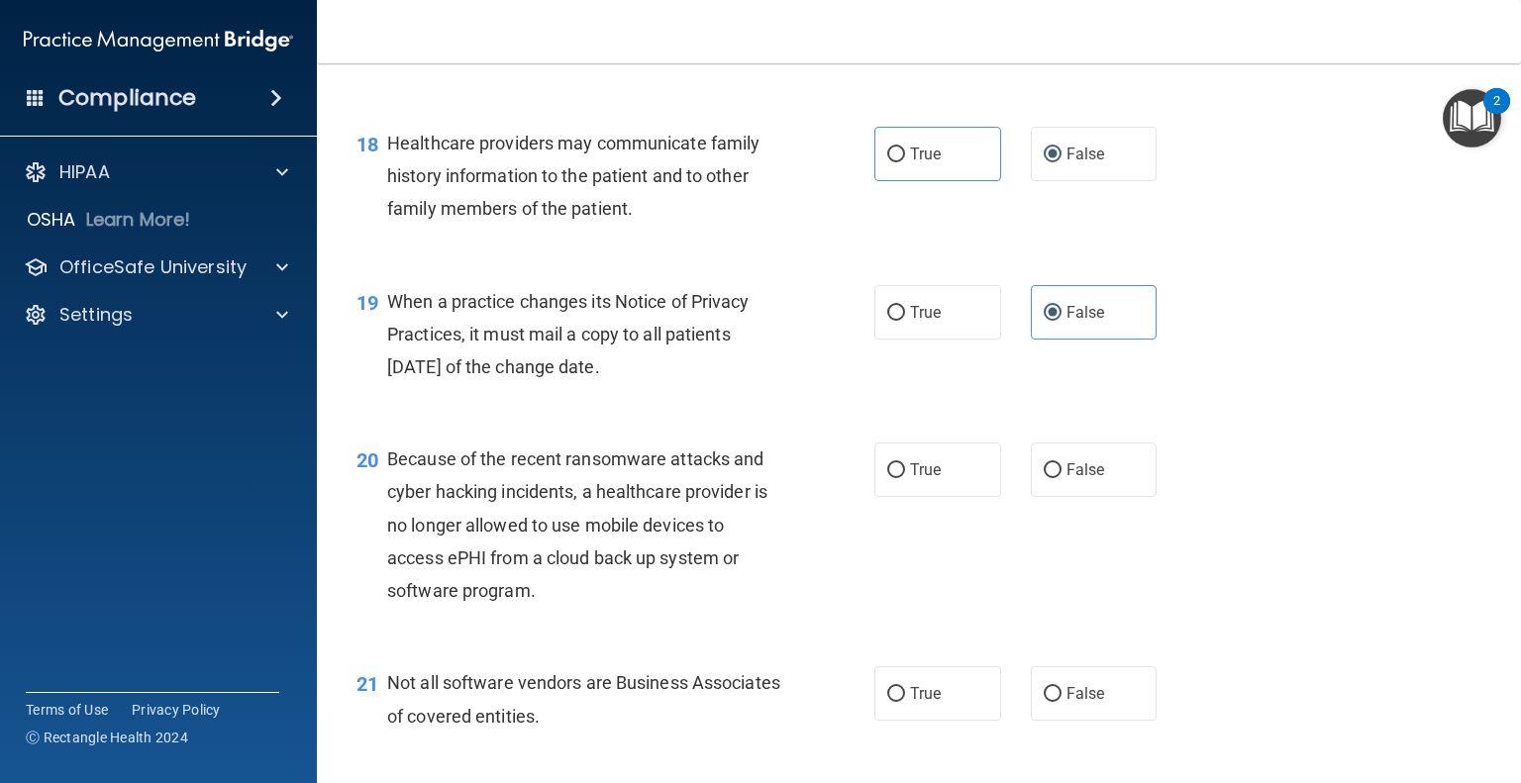
scroll to position [3125, 0]
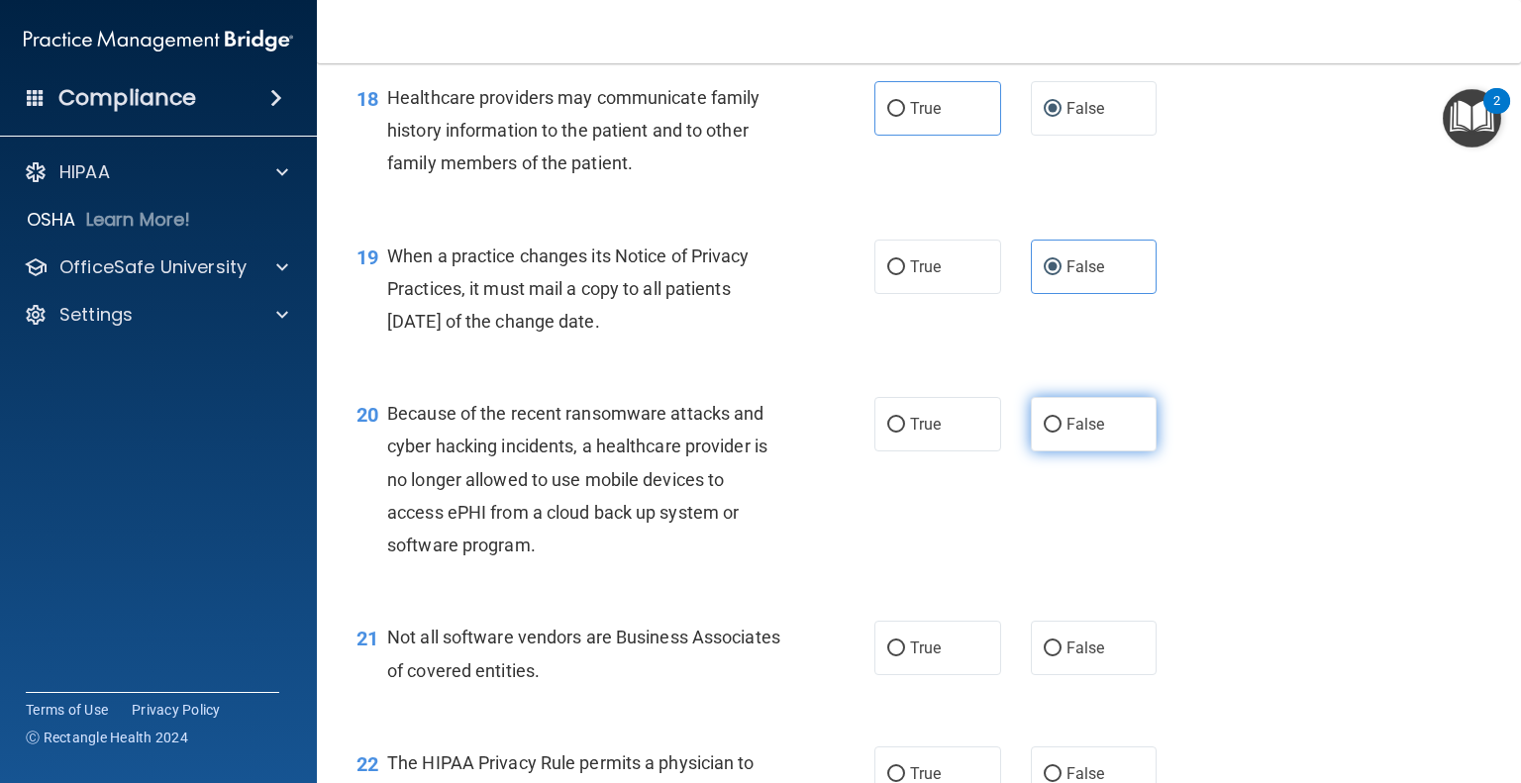
click at [1074, 452] on label "False" at bounding box center [1094, 424] width 127 height 54
click at [1062, 433] on input "False" at bounding box center [1053, 425] width 18 height 15
radio input "true"
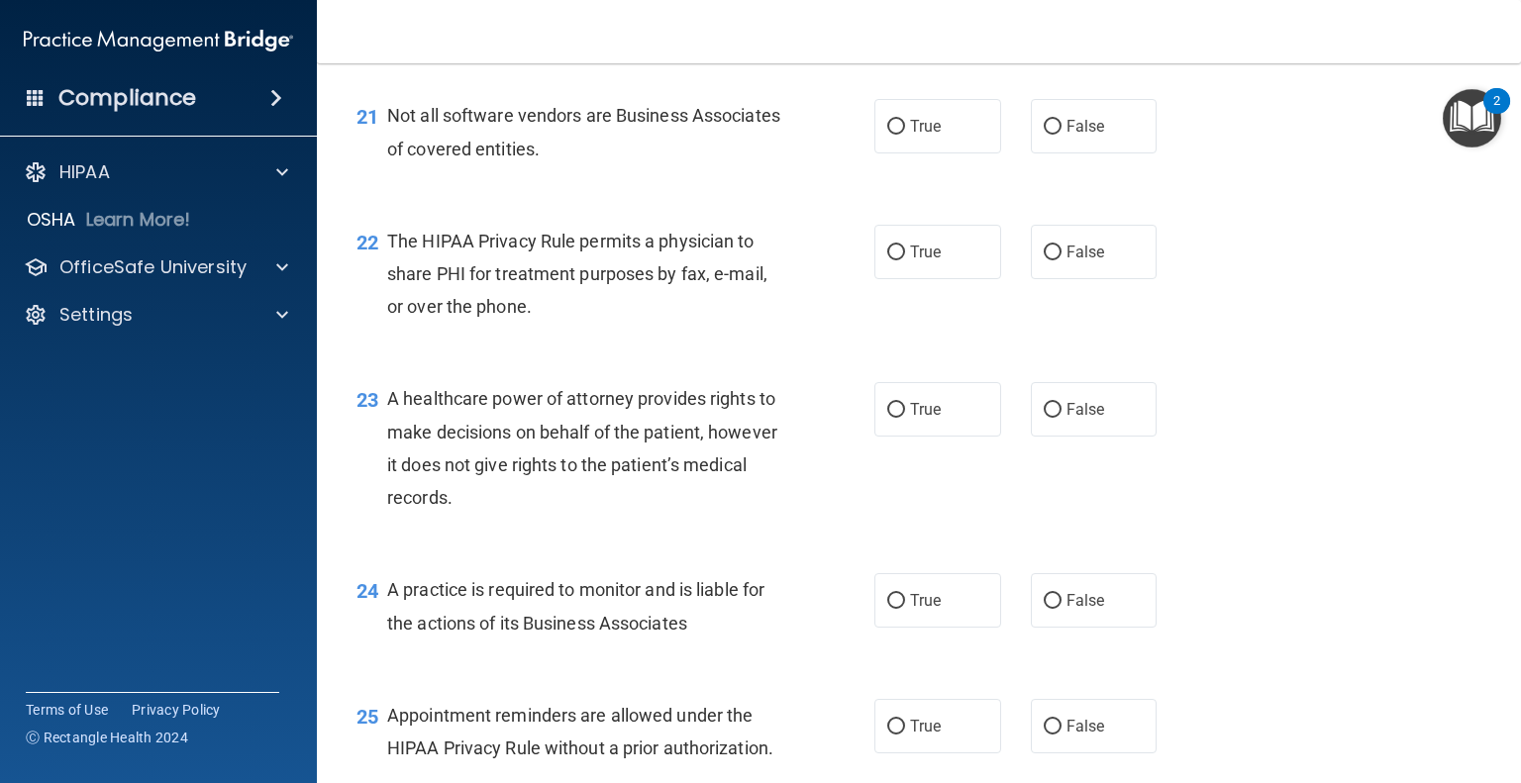
scroll to position [3672, 0]
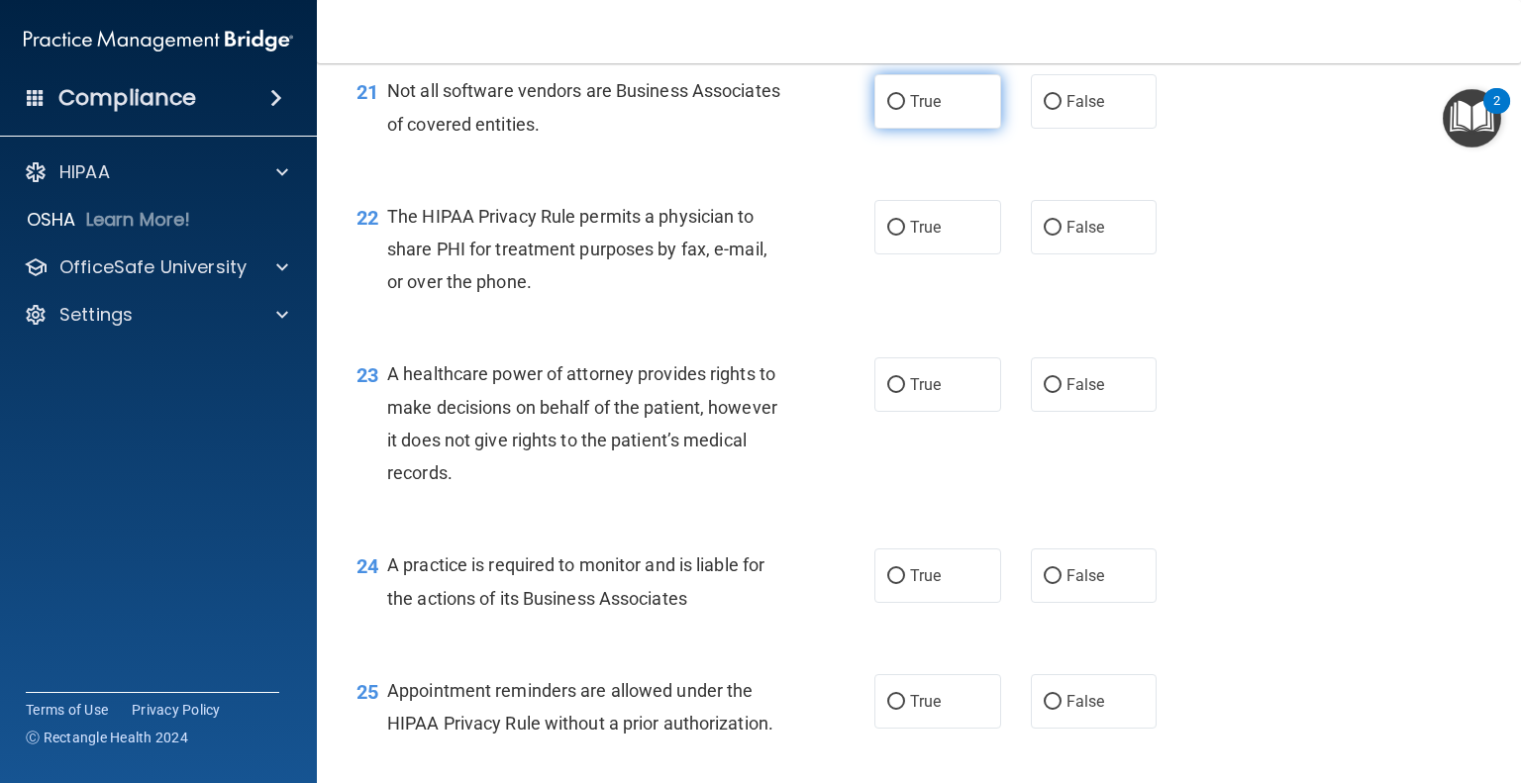
click at [929, 129] on label "True" at bounding box center [937, 101] width 127 height 54
click at [905, 110] on input "True" at bounding box center [896, 102] width 18 height 15
radio input "true"
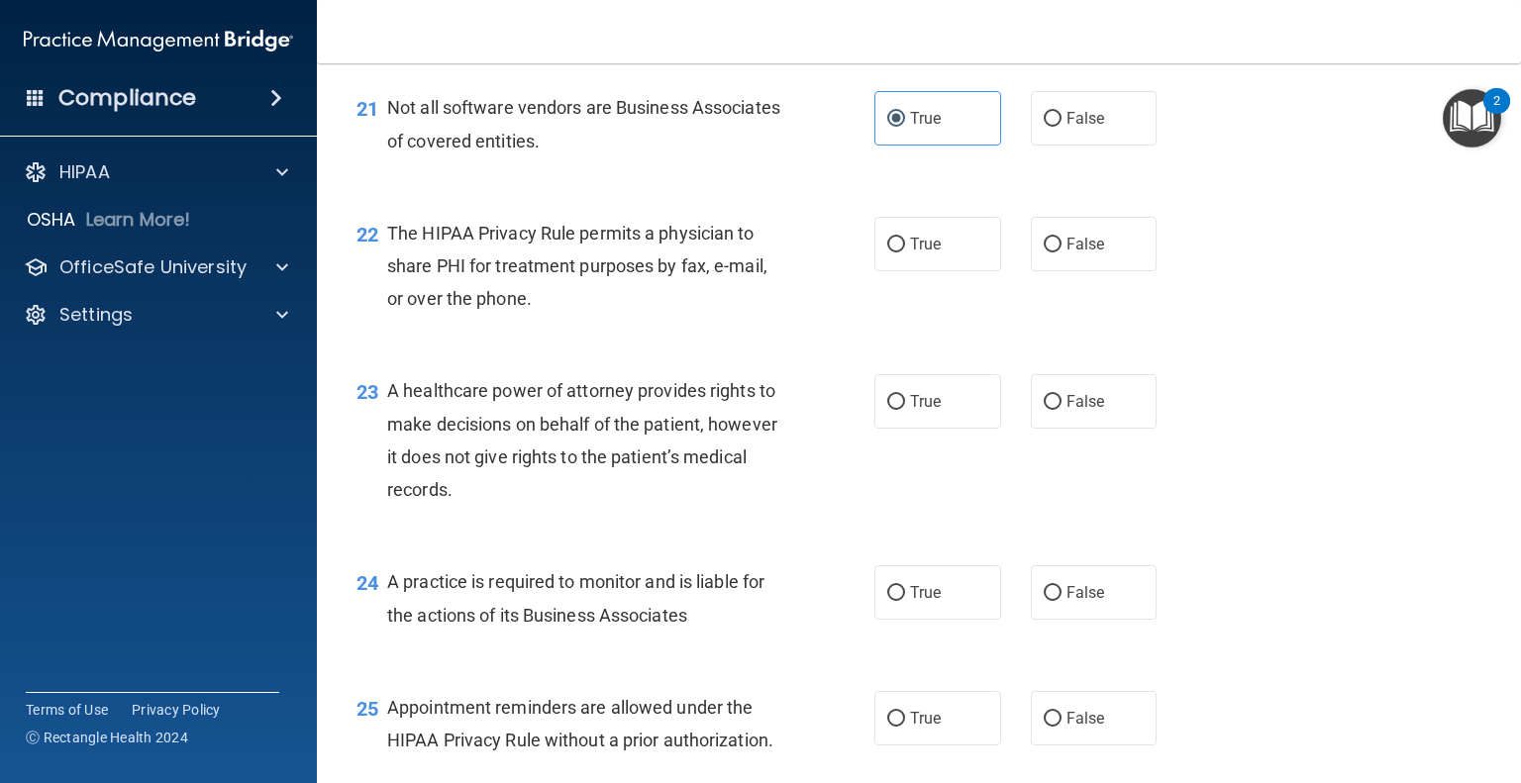
scroll to position [3680, 0]
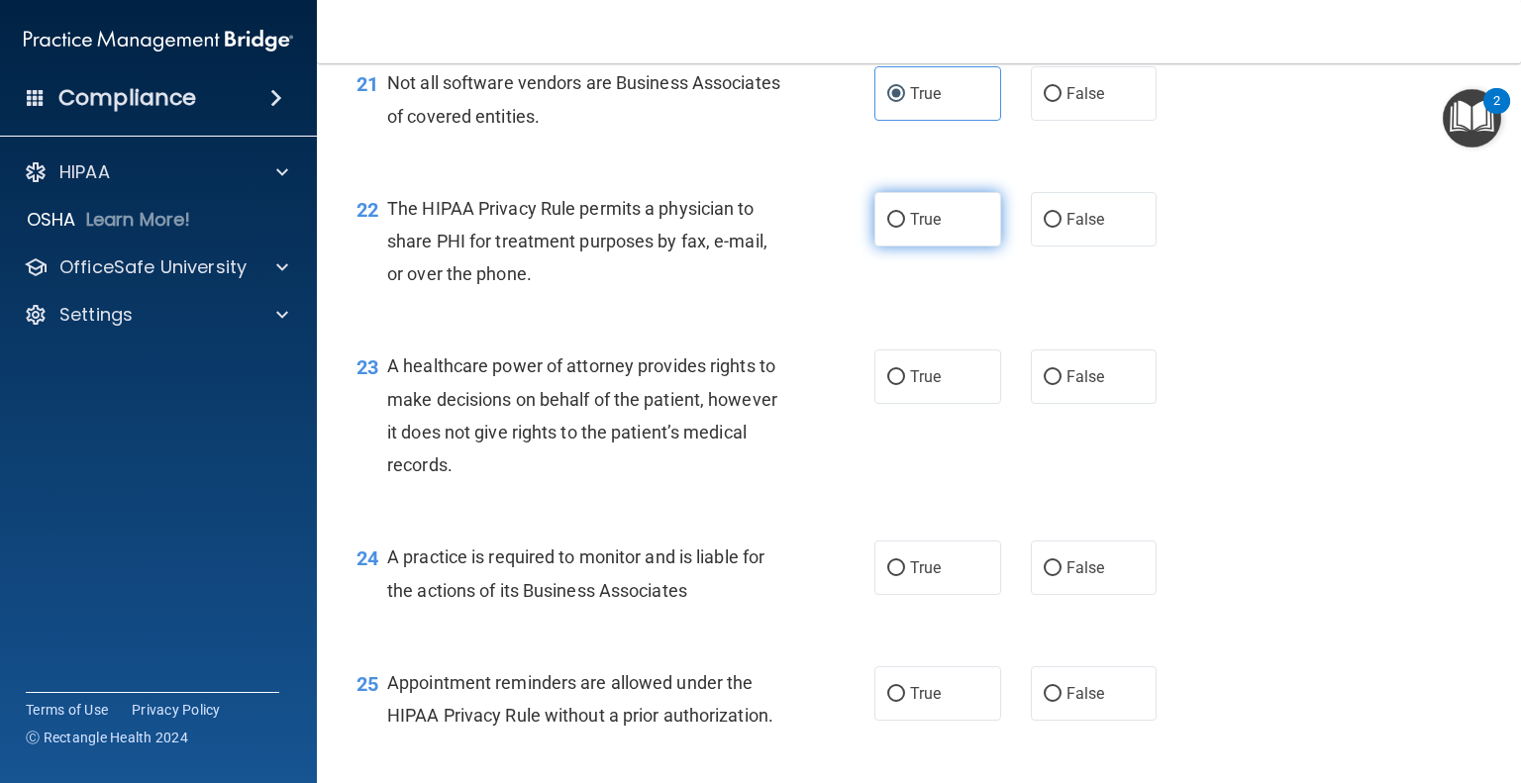
click at [910, 229] on span "True" at bounding box center [925, 219] width 31 height 19
click at [905, 228] on input "True" at bounding box center [896, 220] width 18 height 15
radio input "true"
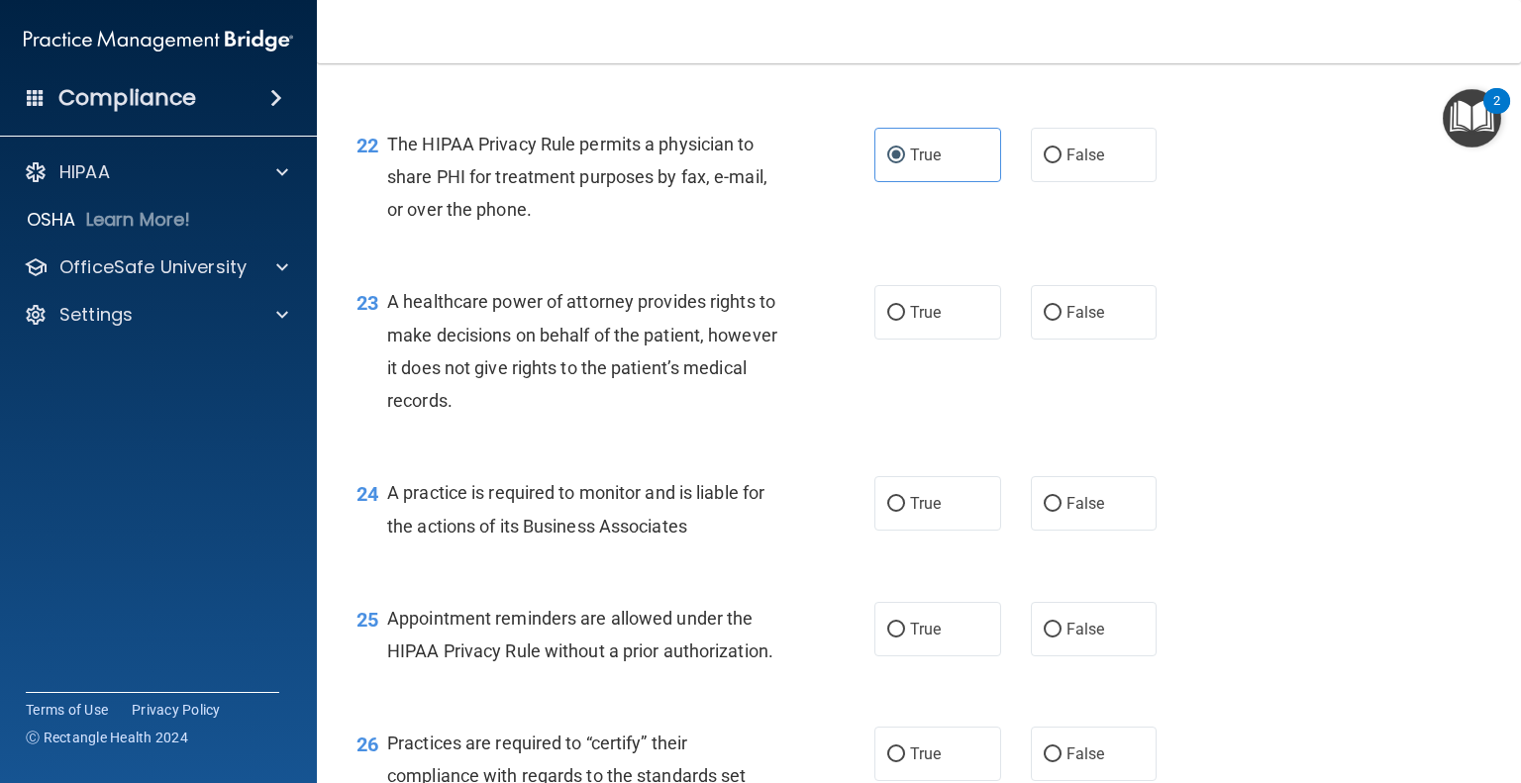
scroll to position [3779, 0]
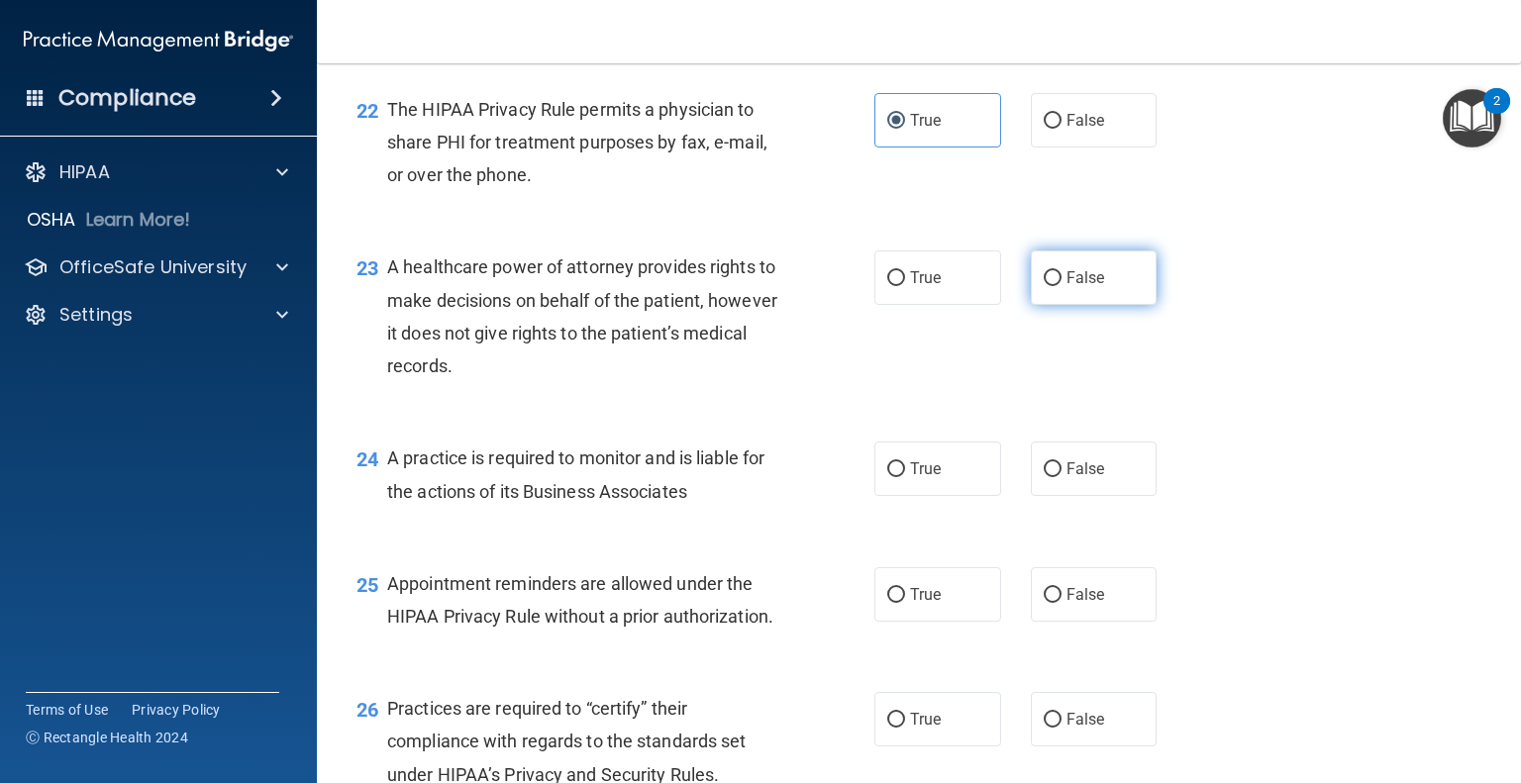
click at [1031, 305] on label "False" at bounding box center [1094, 278] width 127 height 54
click at [1044, 286] on input "False" at bounding box center [1053, 278] width 18 height 15
radio input "true"
click at [1078, 496] on label "False" at bounding box center [1094, 469] width 127 height 54
click at [1062, 477] on input "False" at bounding box center [1053, 469] width 18 height 15
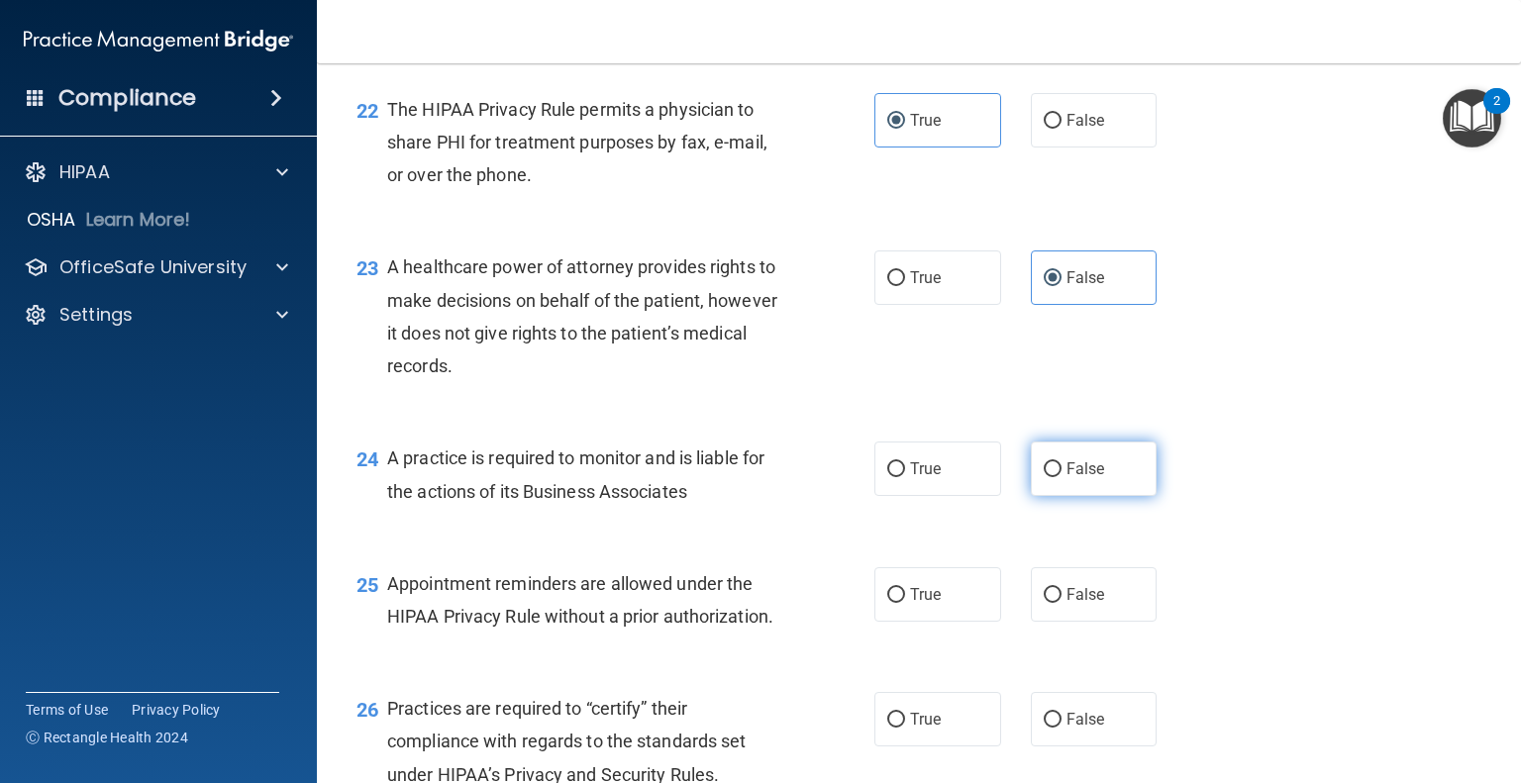
radio input "true"
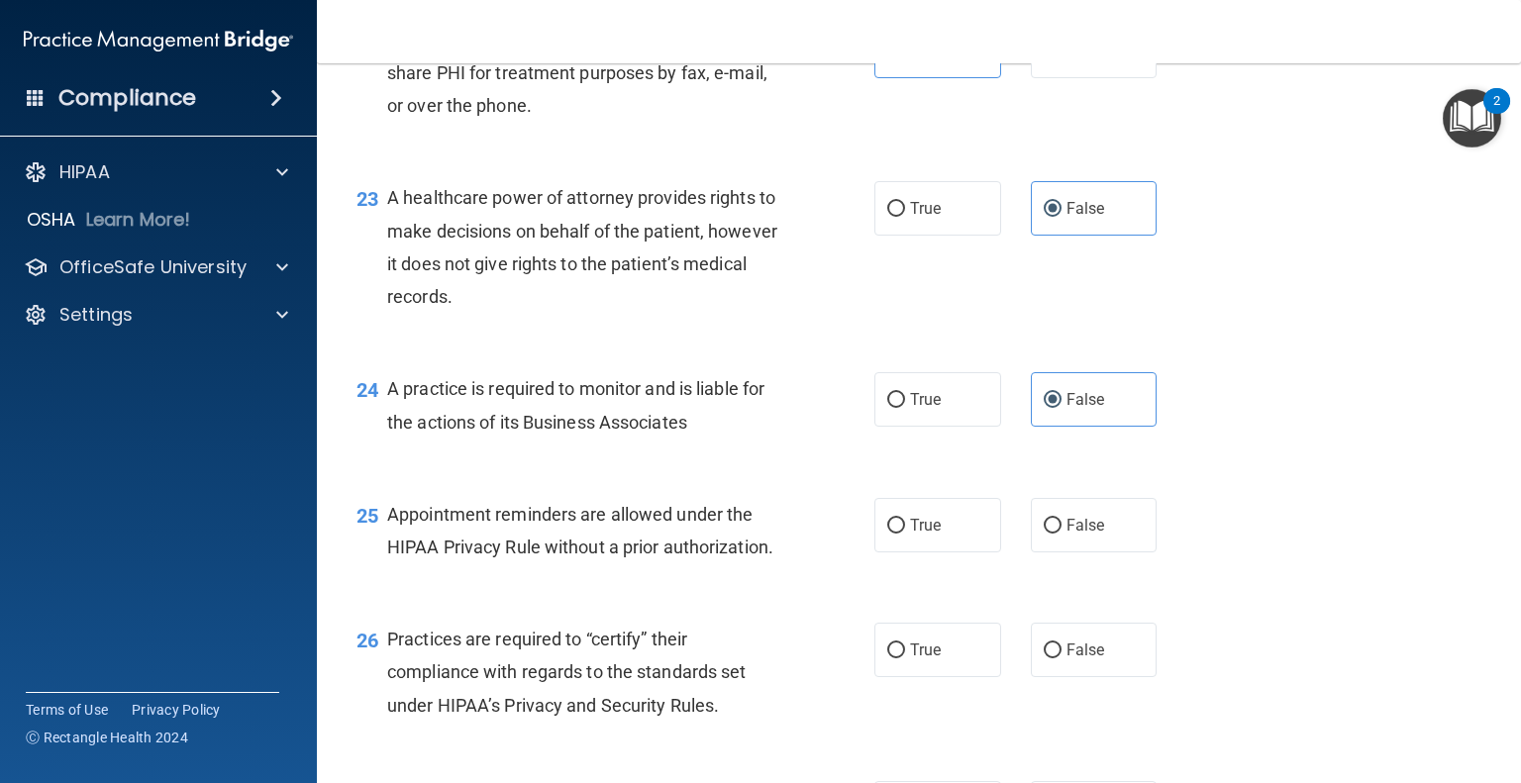
scroll to position [3878, 0]
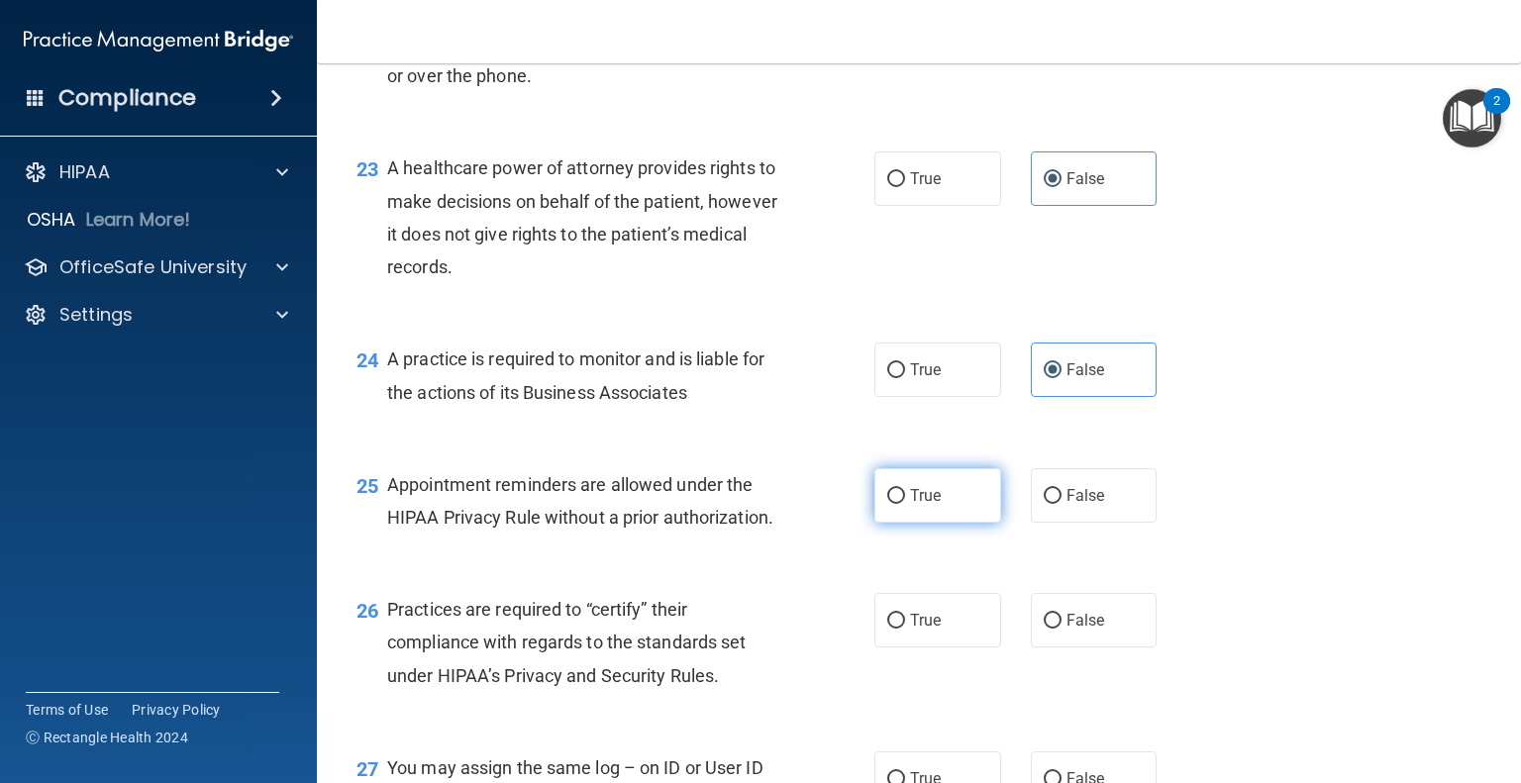
click at [887, 504] on input "True" at bounding box center [896, 496] width 18 height 15
radio input "true"
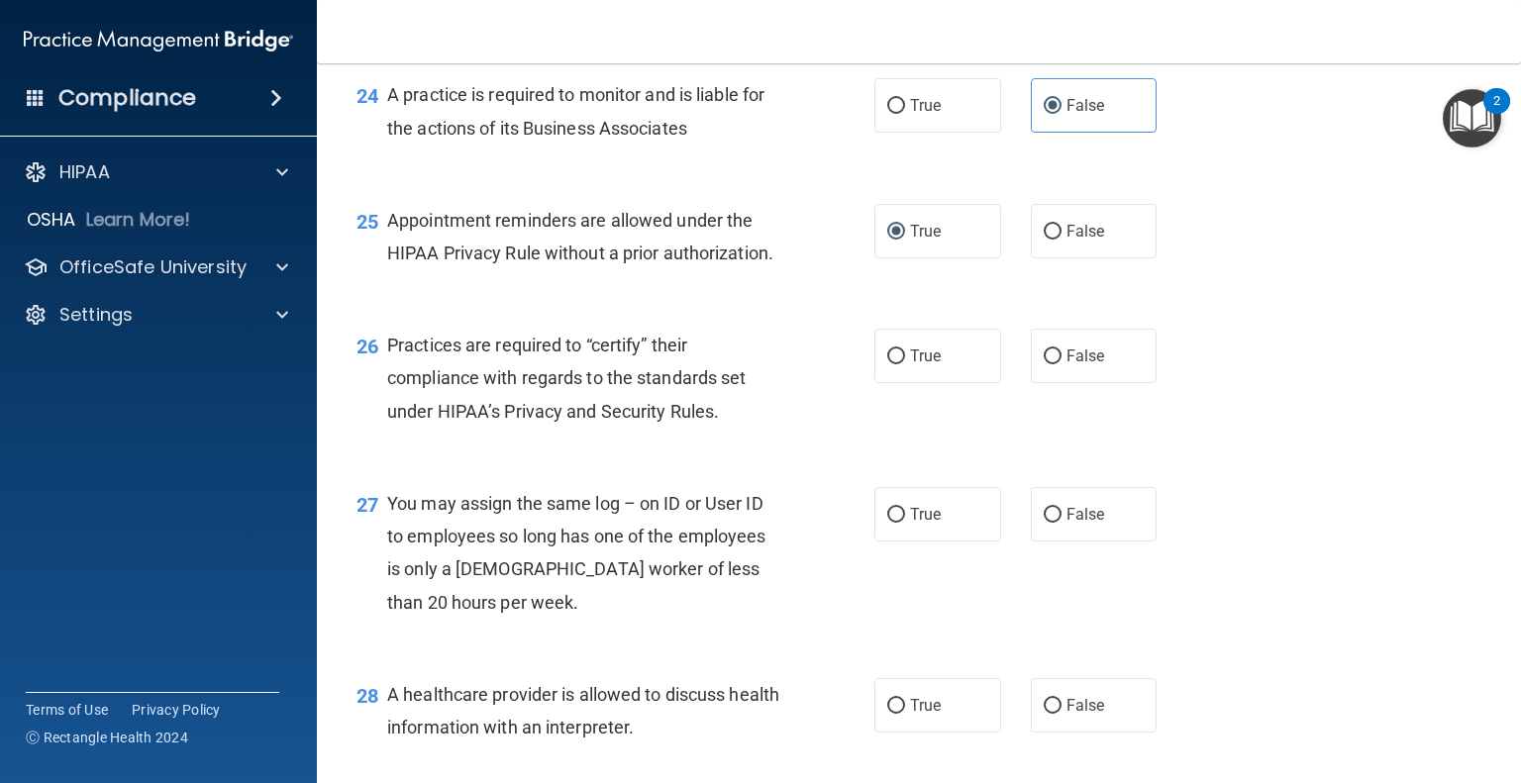
scroll to position [4175, 0]
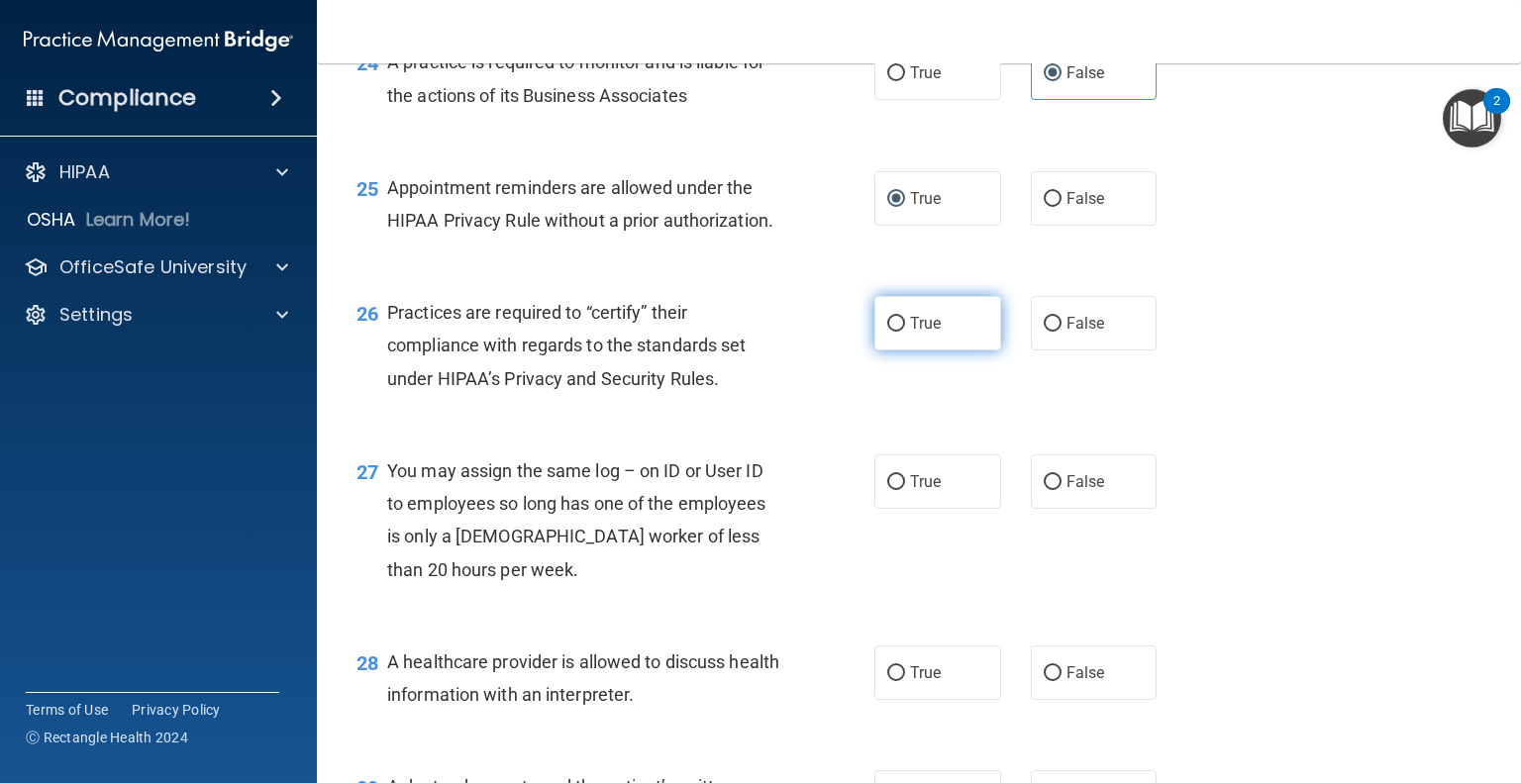
click at [960, 351] on label "True" at bounding box center [937, 323] width 127 height 54
click at [905, 332] on input "True" at bounding box center [896, 324] width 18 height 15
radio input "true"
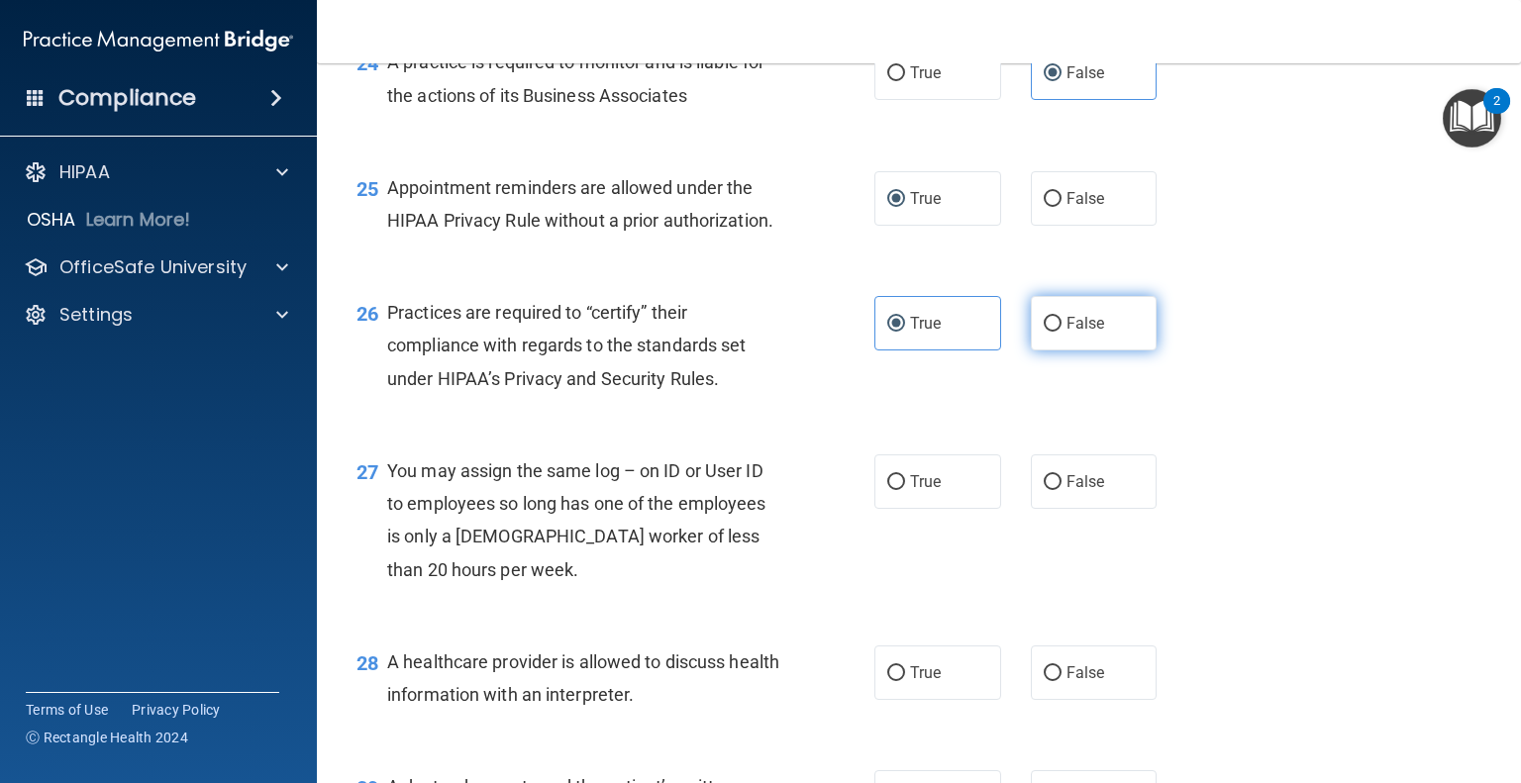
click at [1069, 351] on label "False" at bounding box center [1094, 323] width 127 height 54
click at [1062, 332] on input "False" at bounding box center [1053, 324] width 18 height 15
radio input "true"
radio input "false"
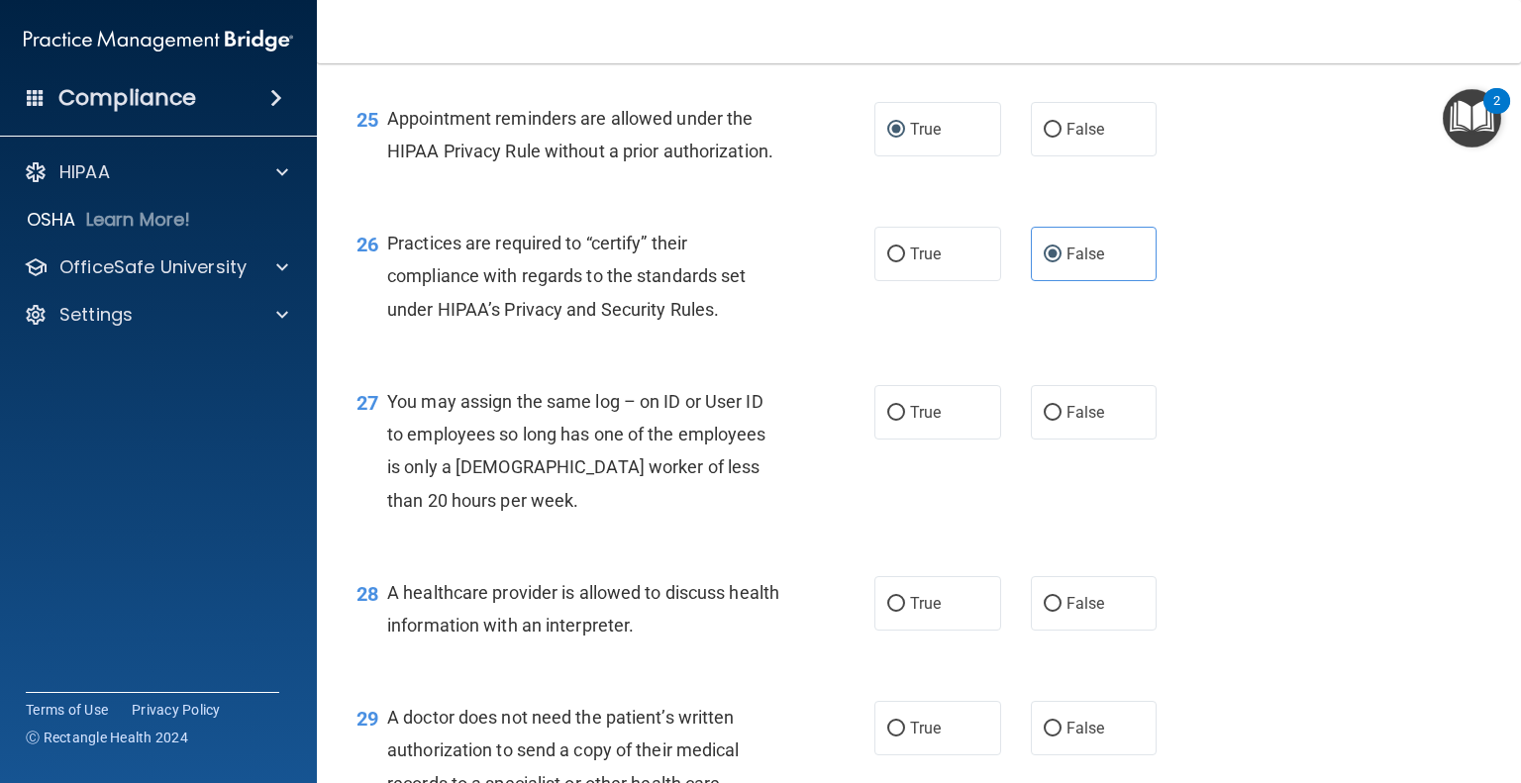
scroll to position [4274, 0]
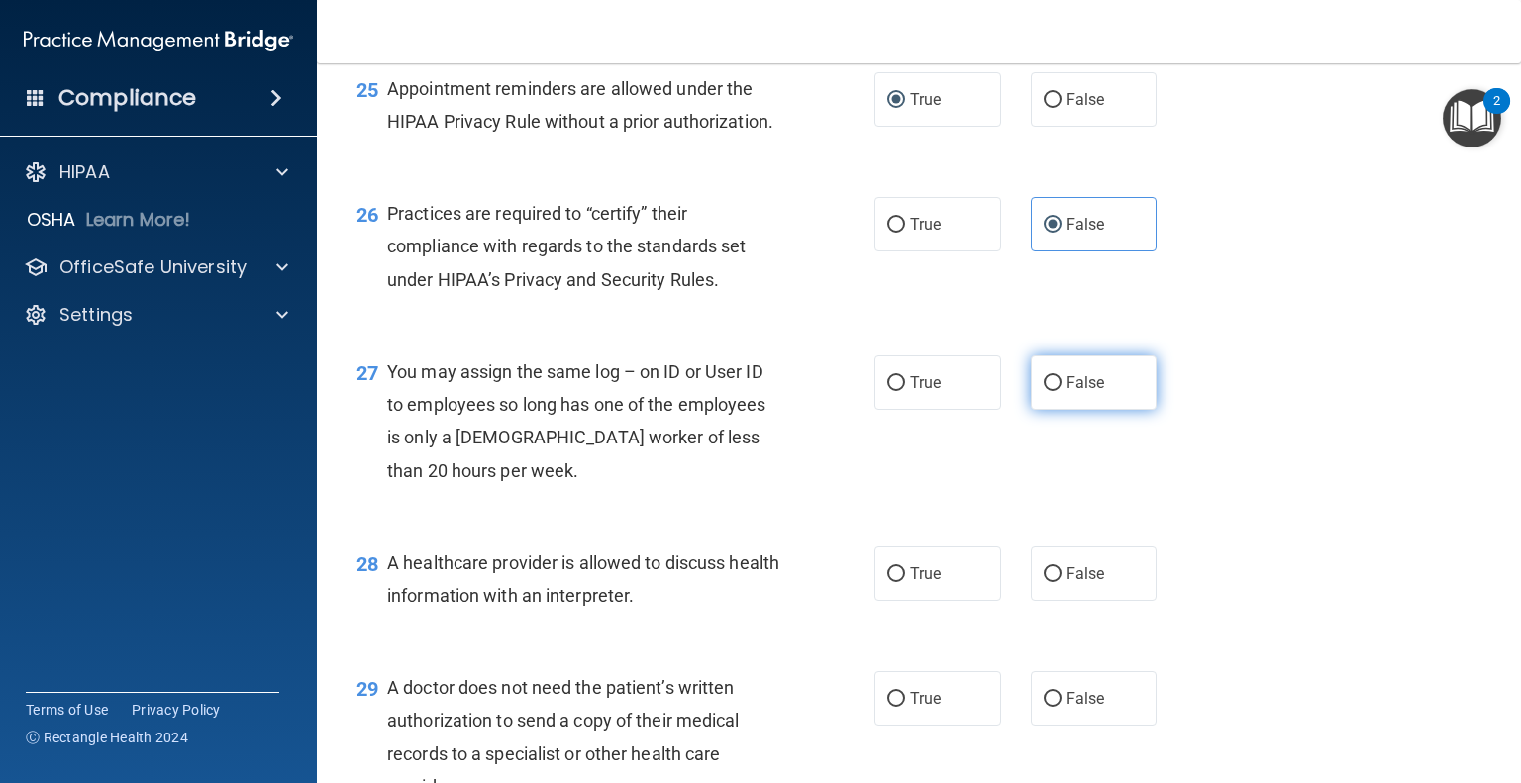
click at [1064, 410] on label "False" at bounding box center [1094, 383] width 127 height 54
click at [1062, 391] on input "False" at bounding box center [1053, 383] width 18 height 15
radio input "true"
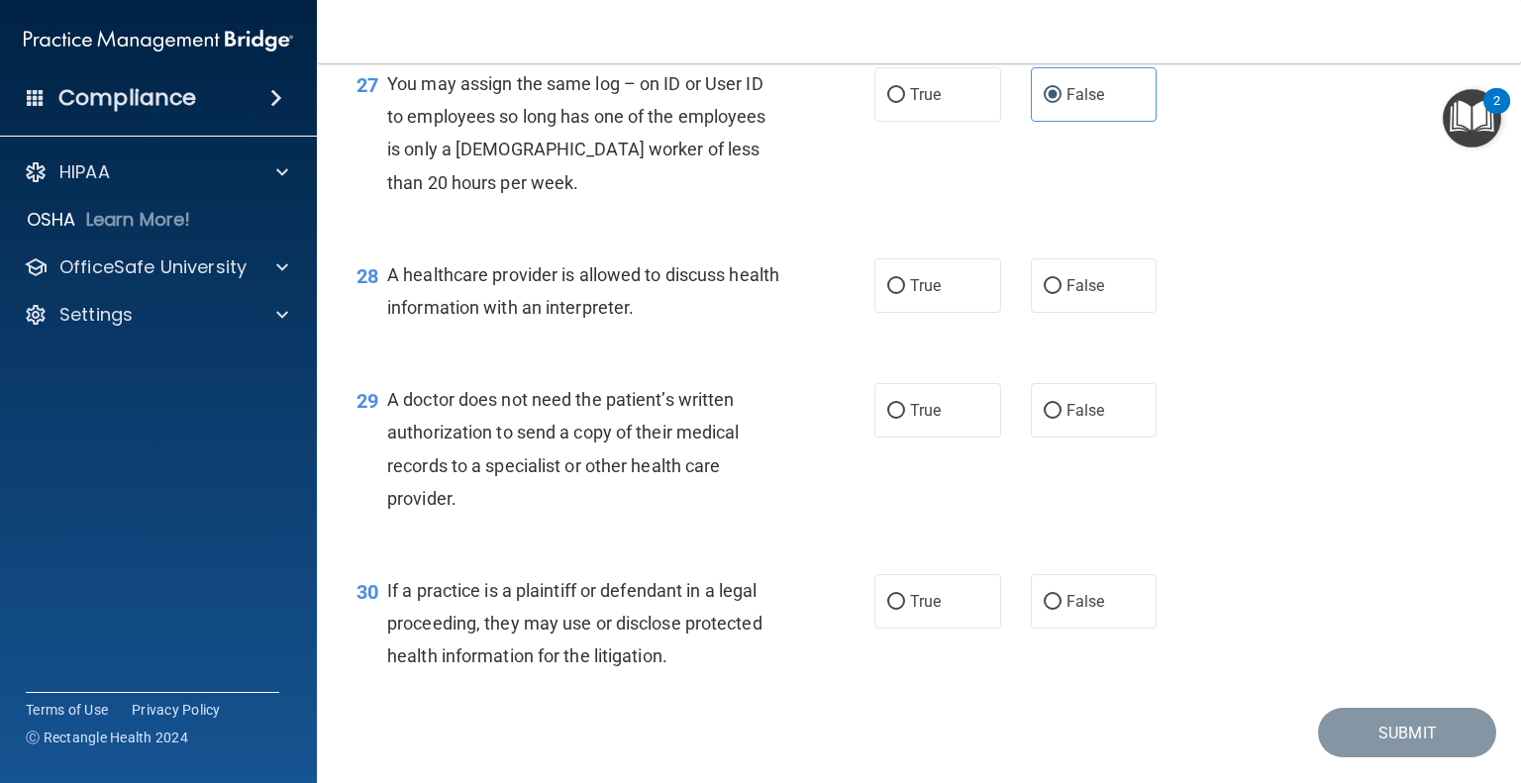
scroll to position [4574, 0]
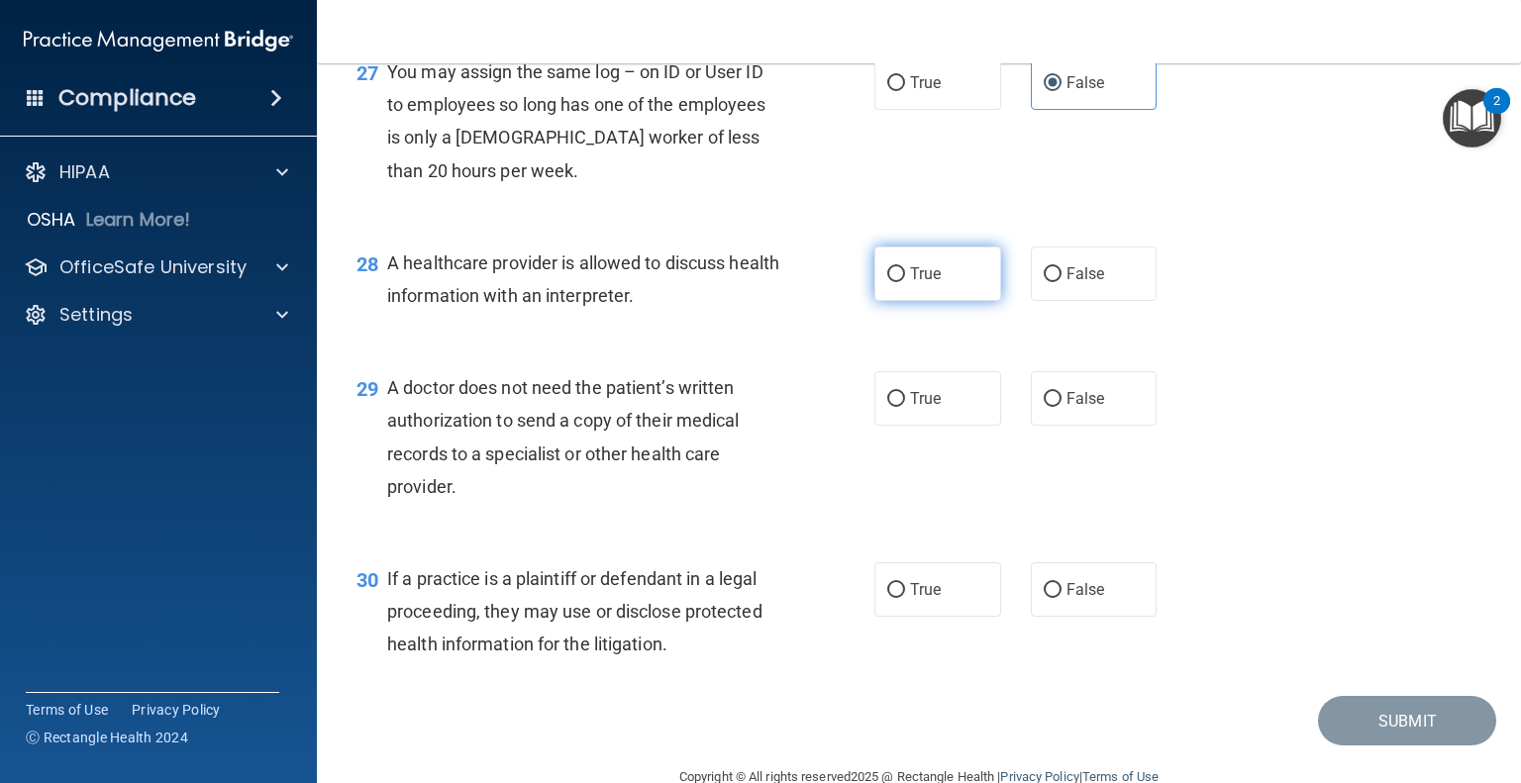
click at [949, 301] on label "True" at bounding box center [937, 274] width 127 height 54
click at [905, 282] on input "True" at bounding box center [896, 274] width 18 height 15
radio input "true"
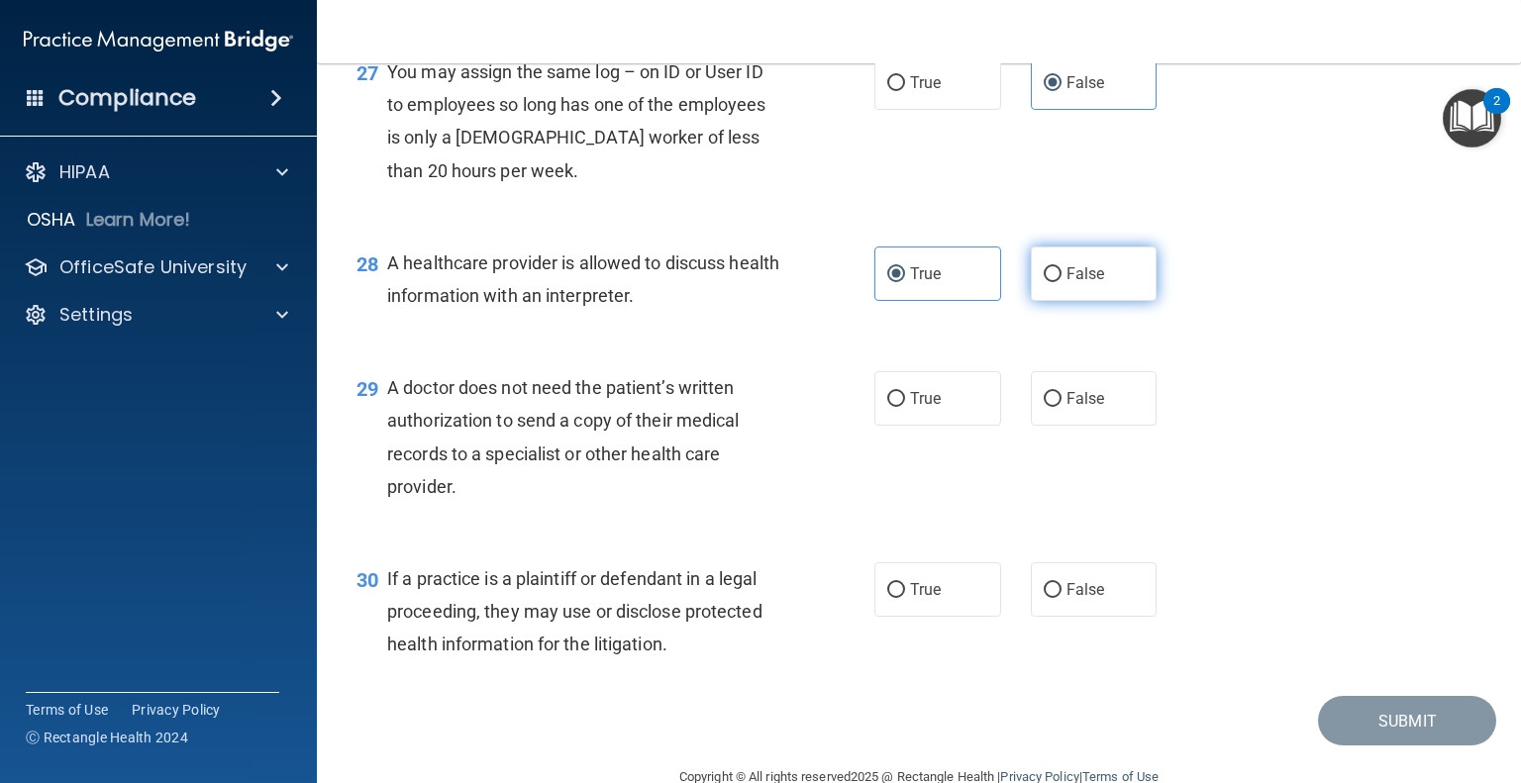
click at [1044, 282] on input "False" at bounding box center [1053, 274] width 18 height 15
radio input "true"
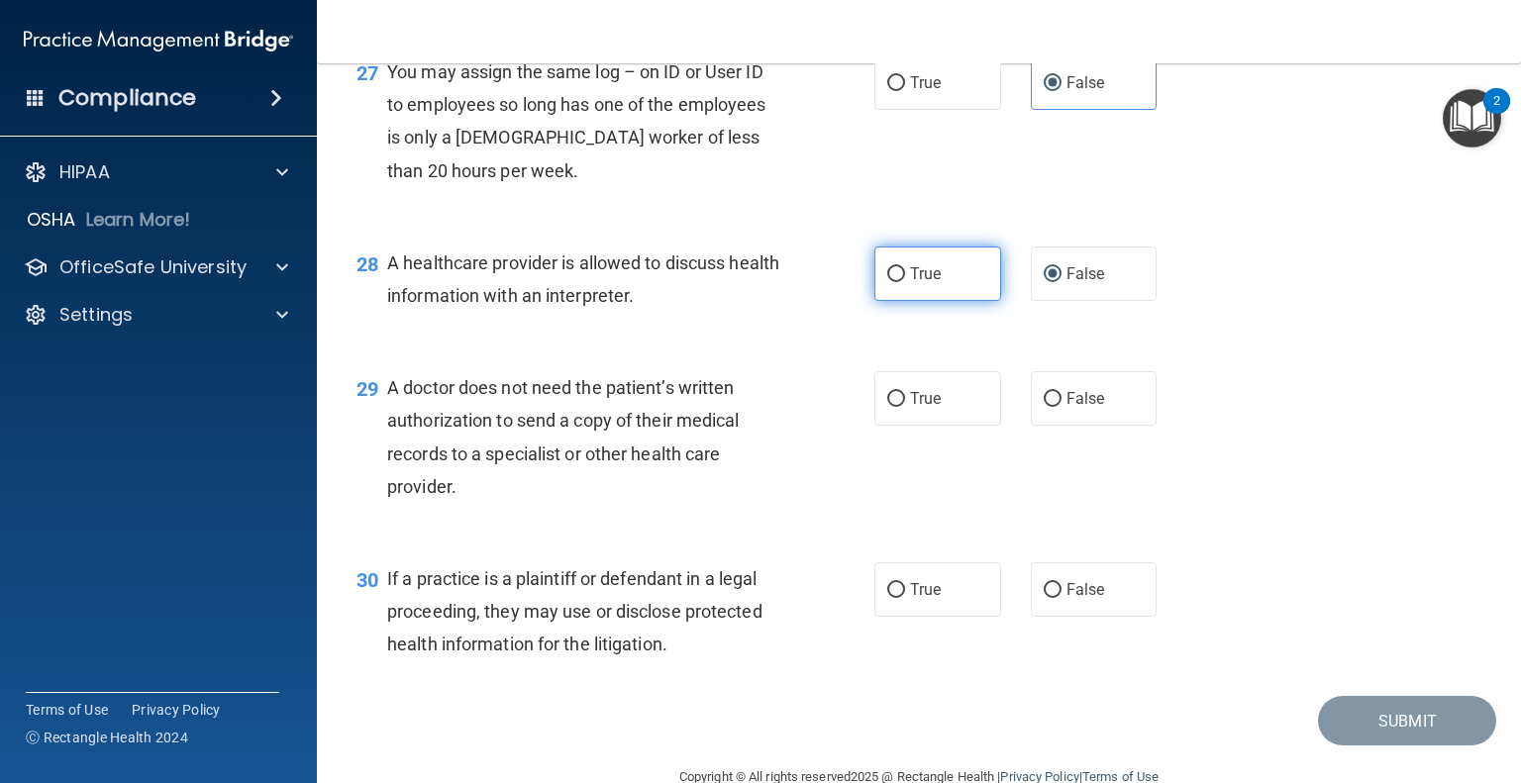
click at [900, 301] on label "True" at bounding box center [937, 274] width 127 height 54
click at [900, 282] on input "True" at bounding box center [896, 274] width 18 height 15
radio input "true"
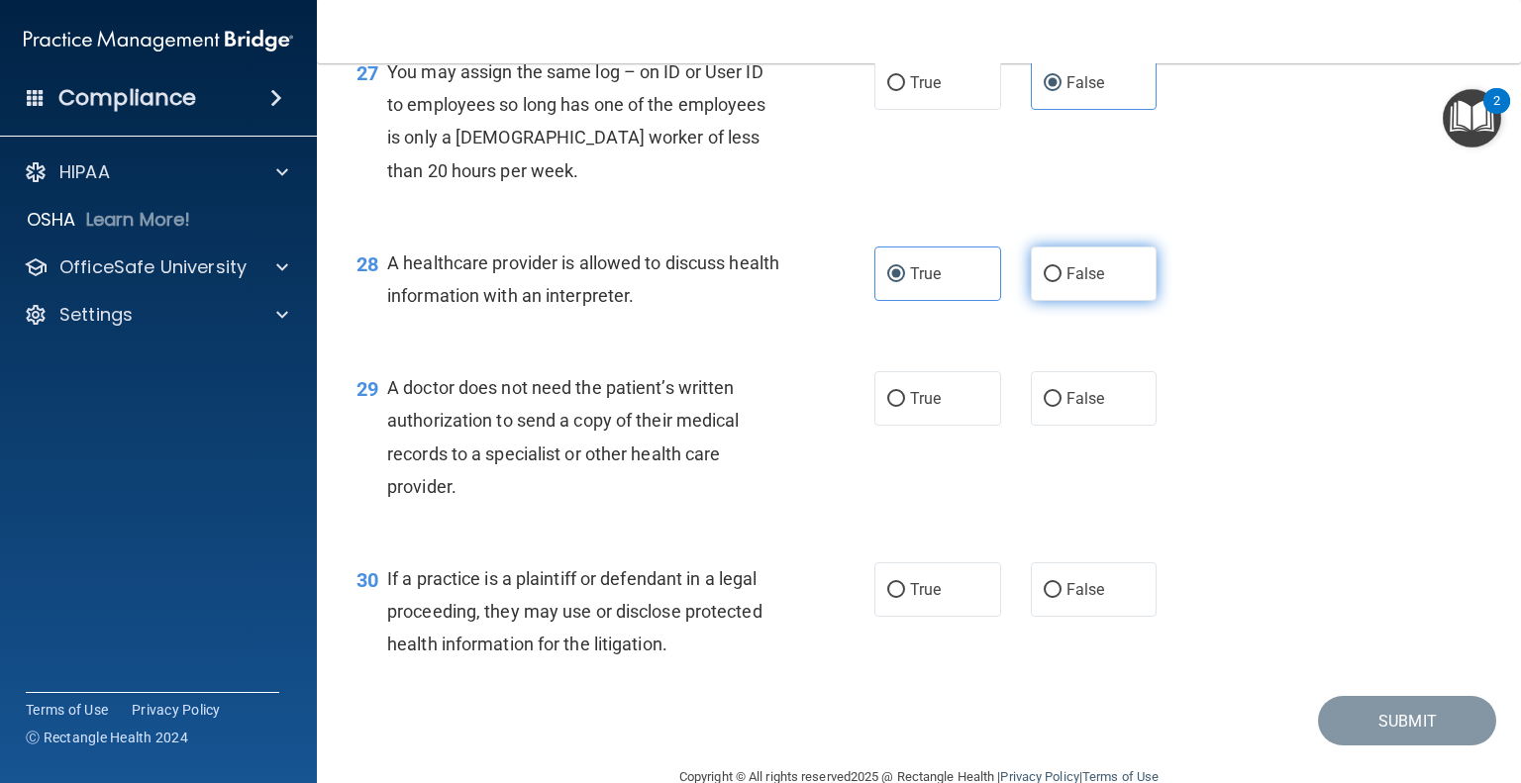
click at [1089, 301] on label "False" at bounding box center [1094, 274] width 127 height 54
click at [1062, 282] on input "False" at bounding box center [1053, 274] width 18 height 15
radio input "true"
radio input "false"
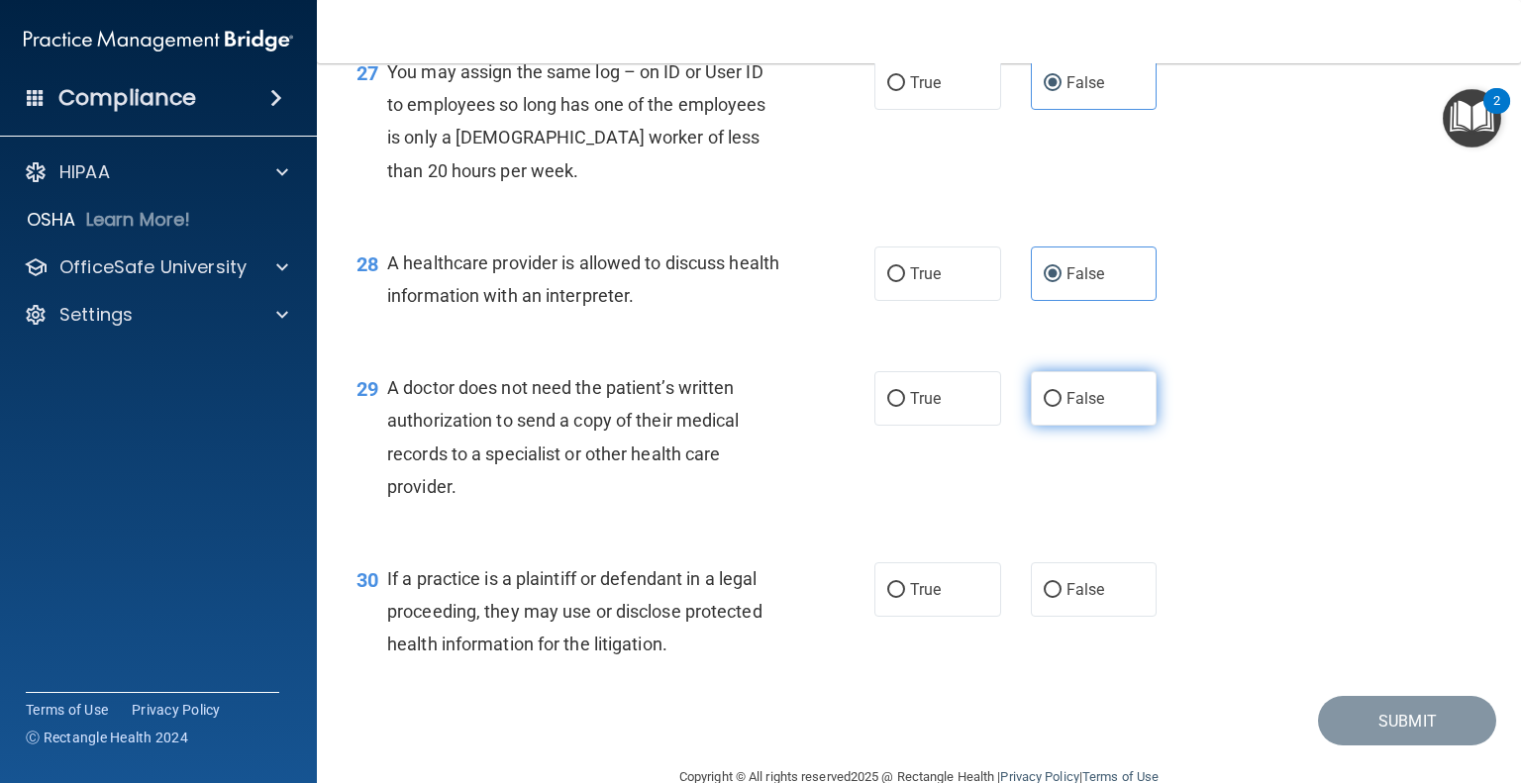
click at [1067, 408] on span "False" at bounding box center [1086, 398] width 39 height 19
click at [1057, 407] on input "False" at bounding box center [1053, 399] width 18 height 15
radio input "true"
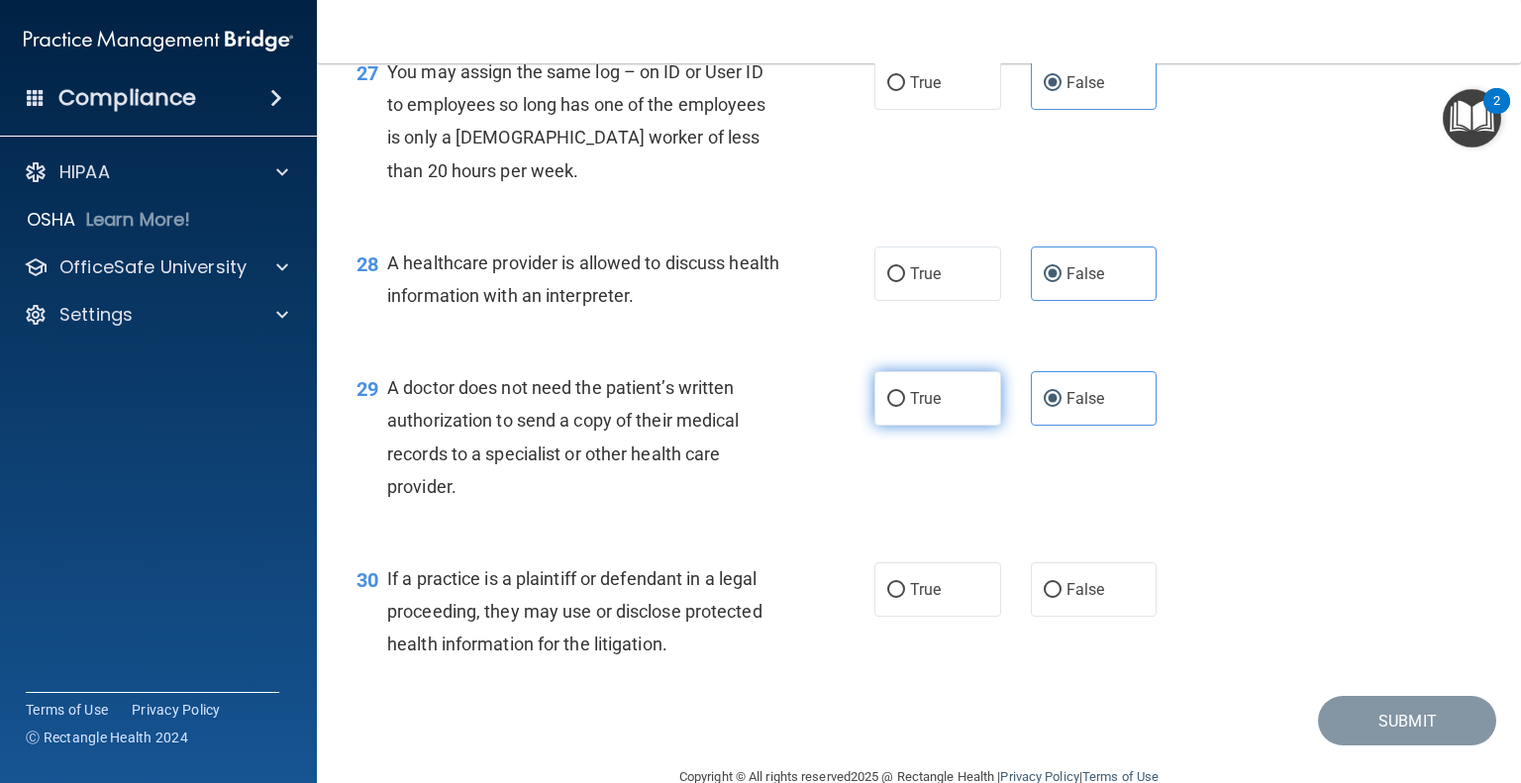
click at [939, 426] on label "True" at bounding box center [937, 398] width 127 height 54
click at [905, 407] on input "True" at bounding box center [896, 399] width 18 height 15
radio input "true"
radio input "false"
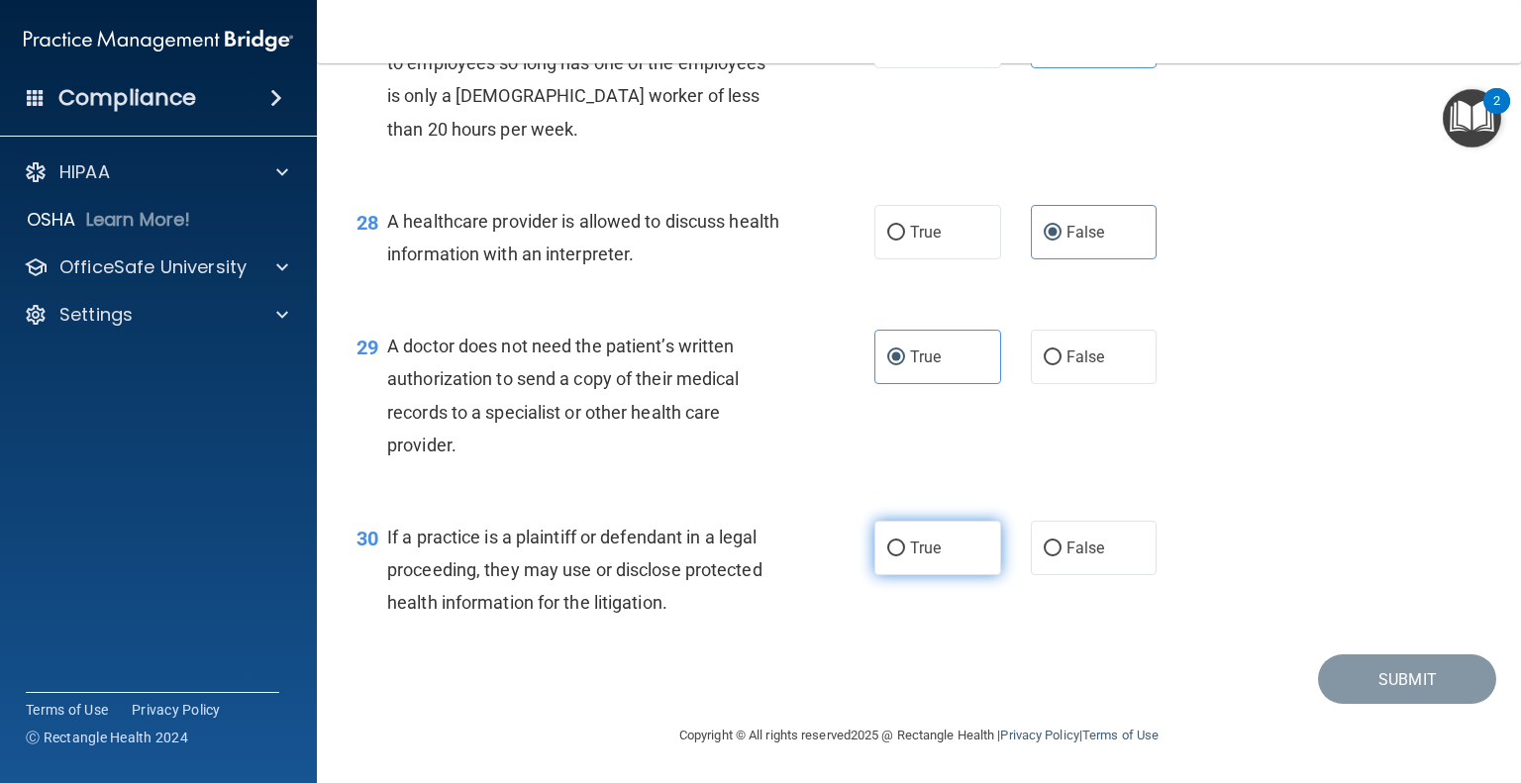
scroll to position [4673, 0]
click at [966, 553] on label "True" at bounding box center [937, 548] width 127 height 54
click at [905, 553] on input "True" at bounding box center [896, 549] width 18 height 15
radio input "true"
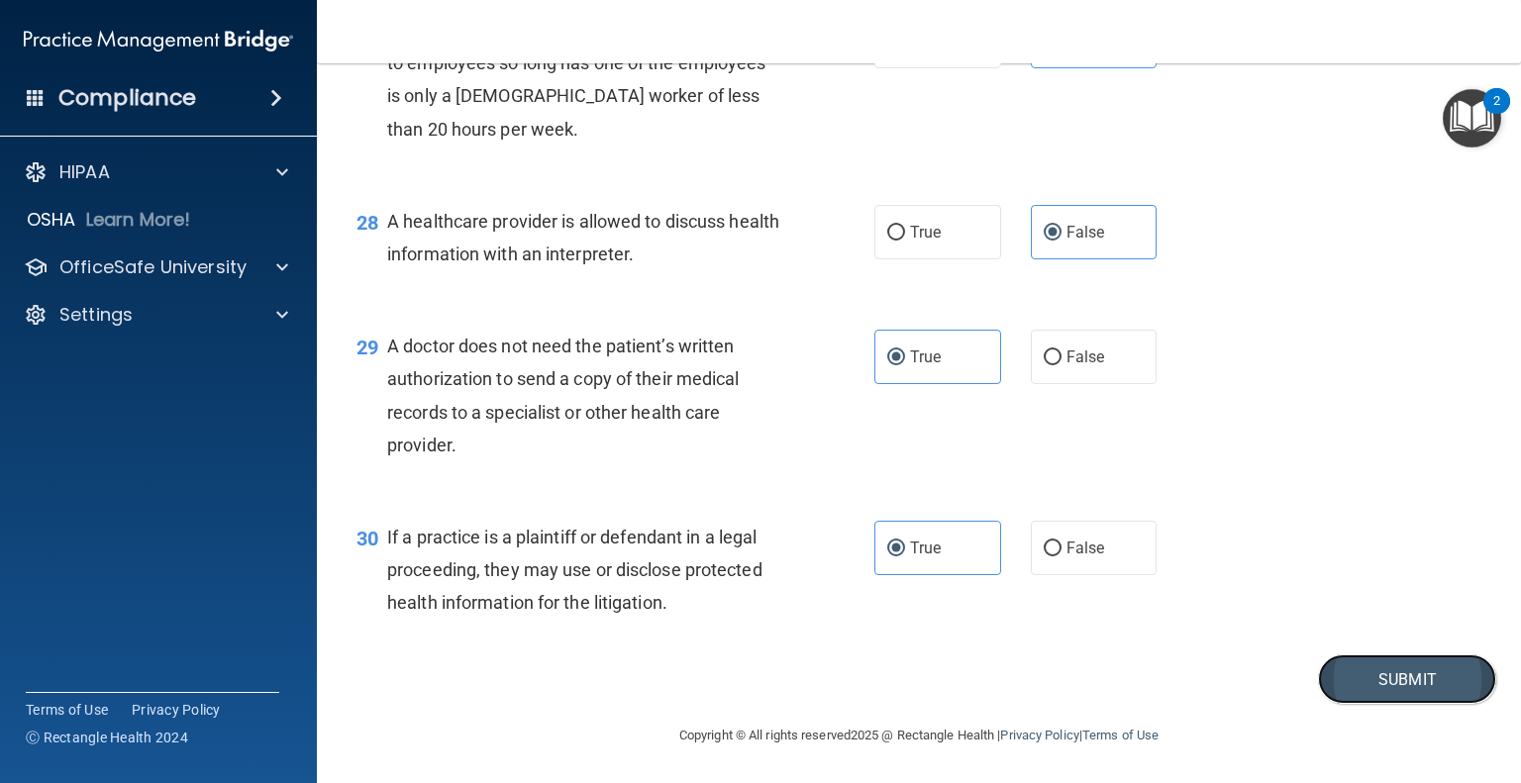
click at [1424, 685] on button "Submit" at bounding box center [1407, 680] width 178 height 51
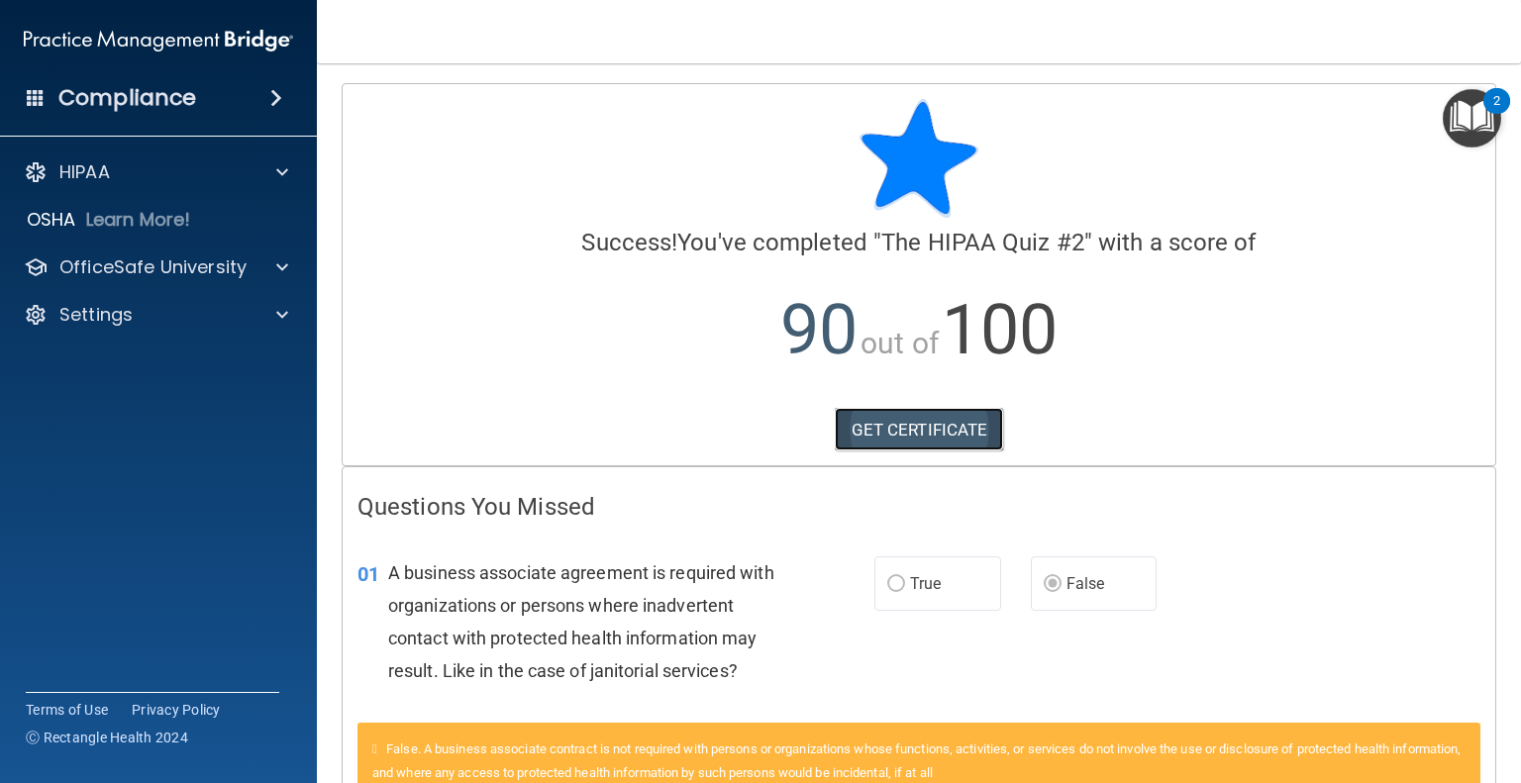
click at [872, 427] on link "GET CERTIFICATE" at bounding box center [919, 430] width 169 height 44
click at [142, 262] on p "OfficeSafe University" at bounding box center [152, 268] width 187 height 24
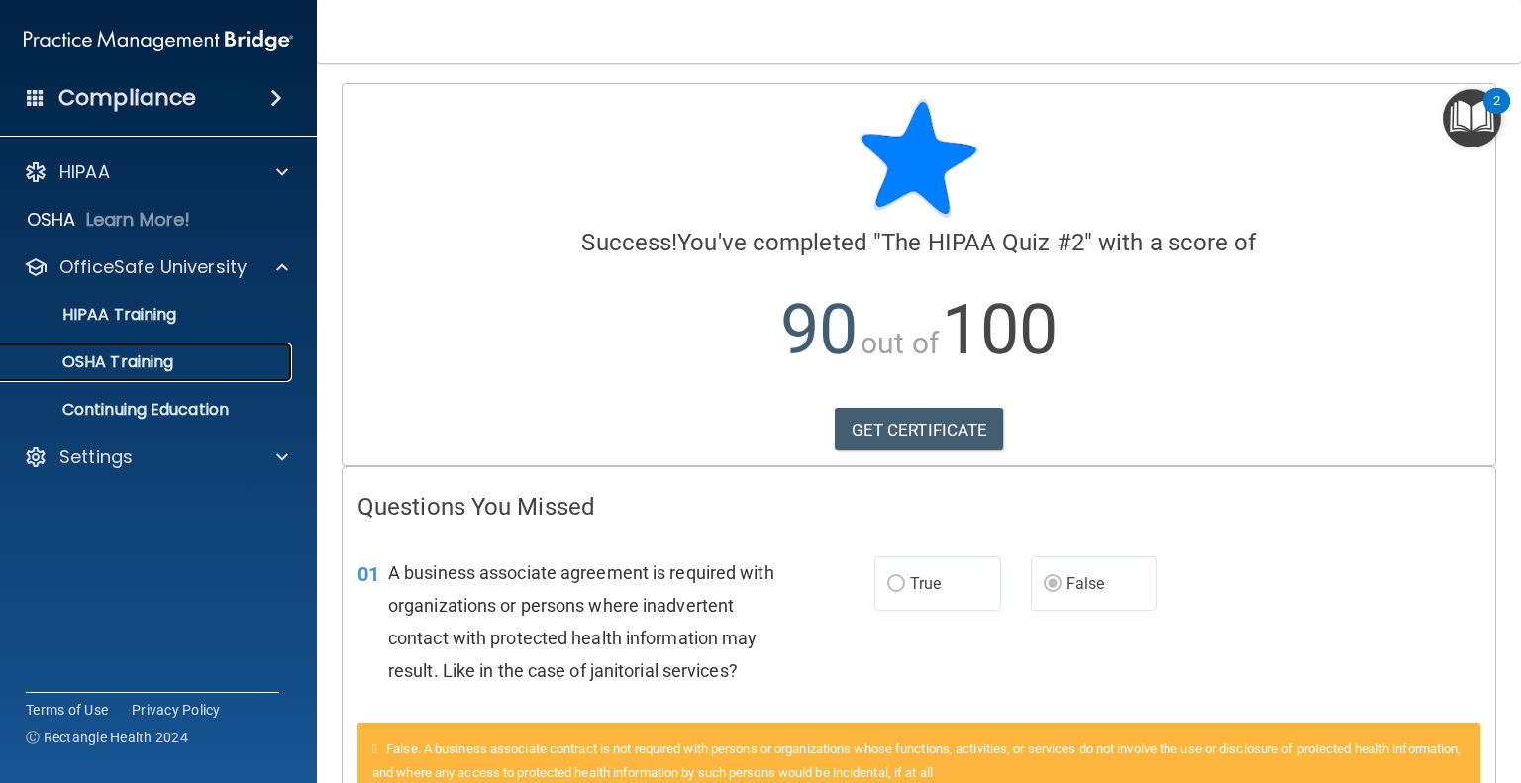
click at [125, 359] on p "OSHA Training" at bounding box center [93, 363] width 160 height 20
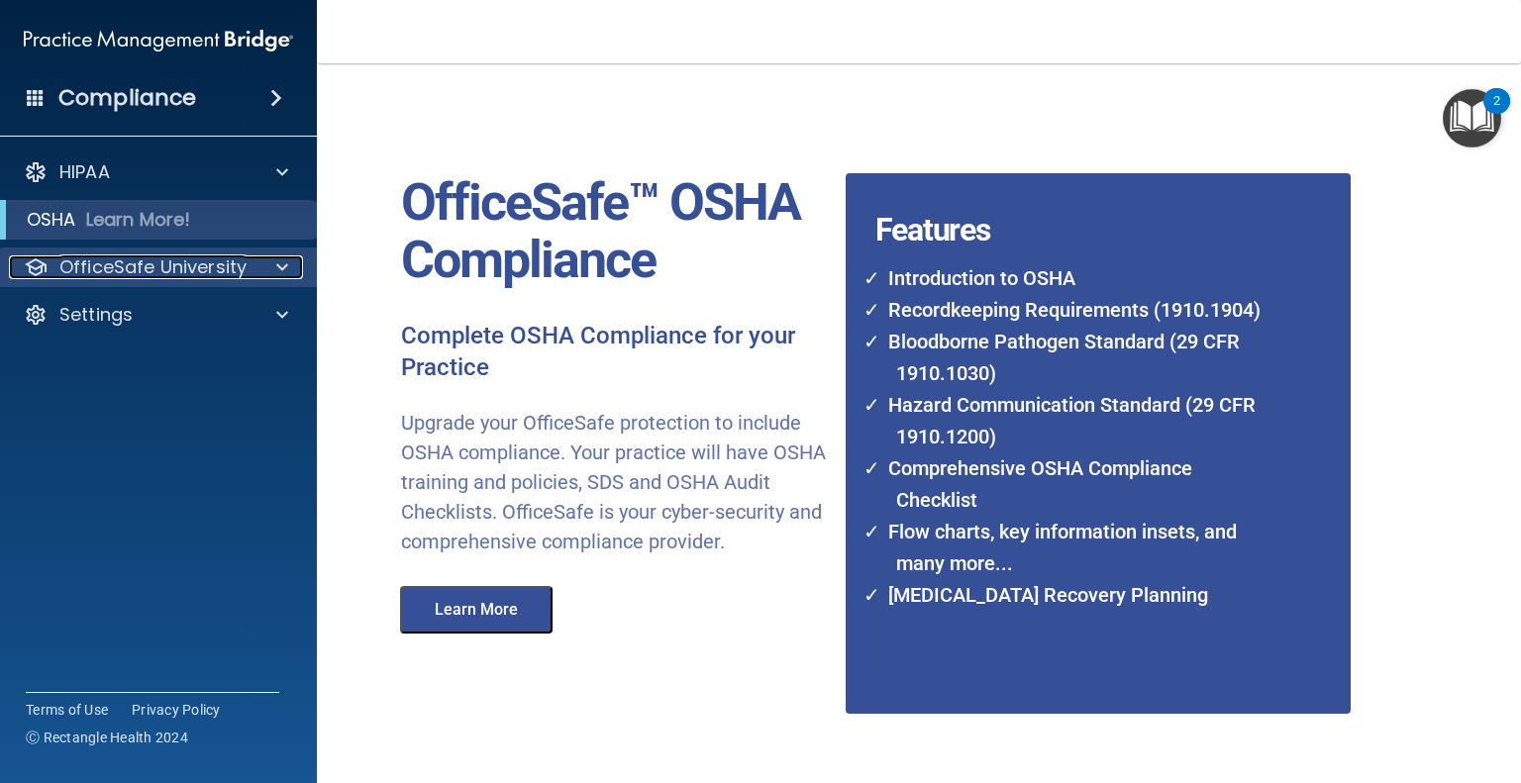
click at [158, 260] on p "OfficeSafe University" at bounding box center [152, 268] width 187 height 24
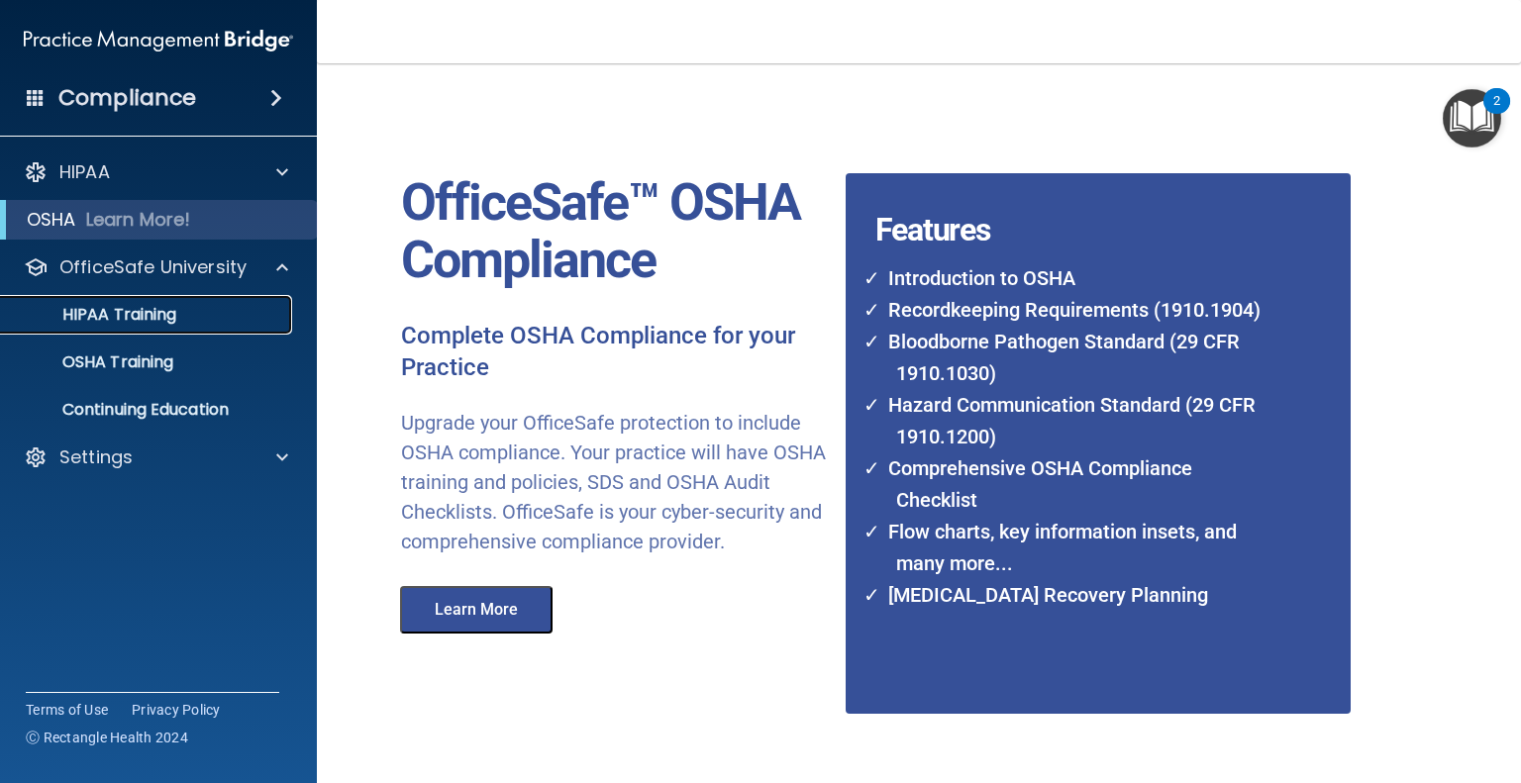
click at [143, 328] on link "HIPAA Training" at bounding box center [136, 315] width 312 height 40
